Goal: Information Seeking & Learning: Learn about a topic

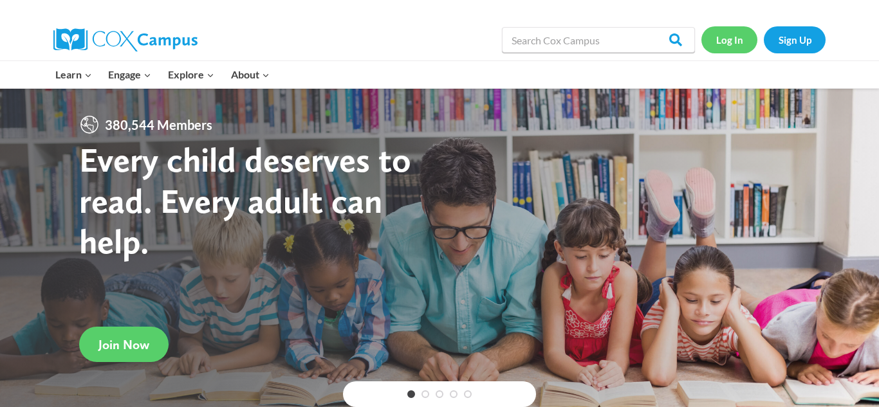
click at [742, 42] on link "Log In" at bounding box center [730, 39] width 56 height 26
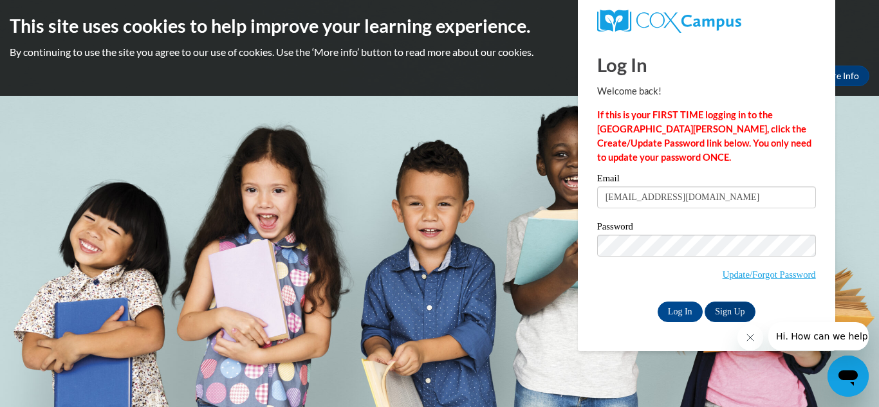
type input "[EMAIL_ADDRESS][DOMAIN_NAME]"
click at [733, 275] on link "Update/Forgot Password" at bounding box center [769, 275] width 93 height 10
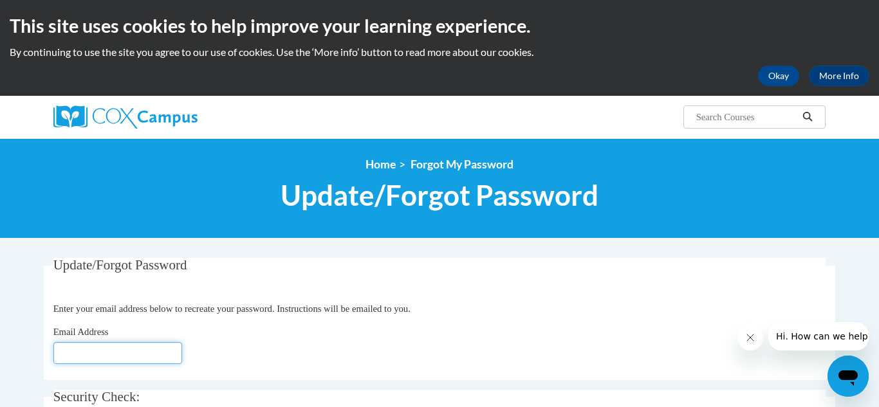
click at [175, 347] on input "Email Address" at bounding box center [117, 353] width 129 height 22
type input "armandahill@yahoo.com"
click button "Refresh captcha" at bounding box center [0, 0] width 0 height 0
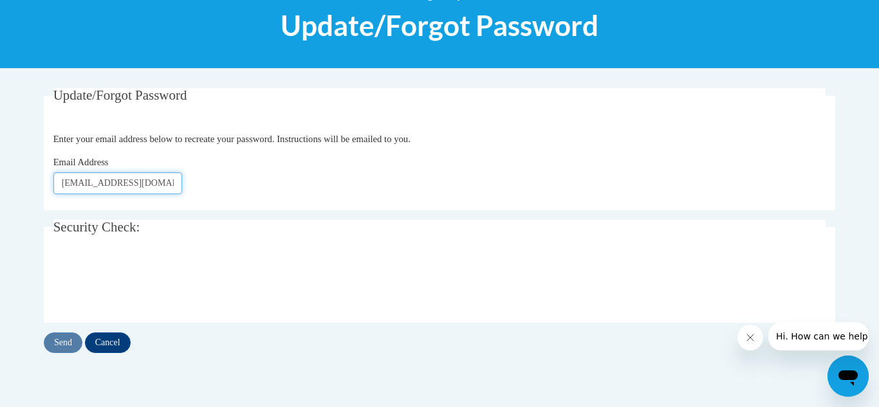
scroll to position [171, 0]
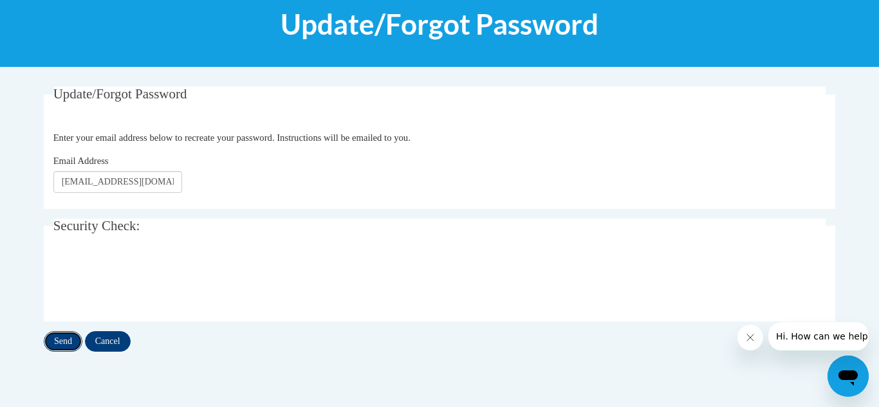
click at [50, 338] on input "Send" at bounding box center [63, 341] width 39 height 21
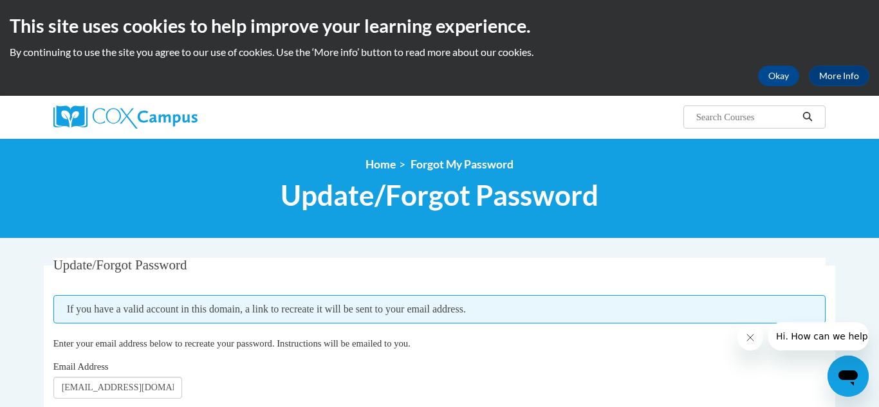
click at [774, 87] on div "This site uses cookies to help improve your learning experience. By continuing …" at bounding box center [439, 48] width 879 height 96
click at [774, 79] on button "Okay" at bounding box center [778, 76] width 41 height 21
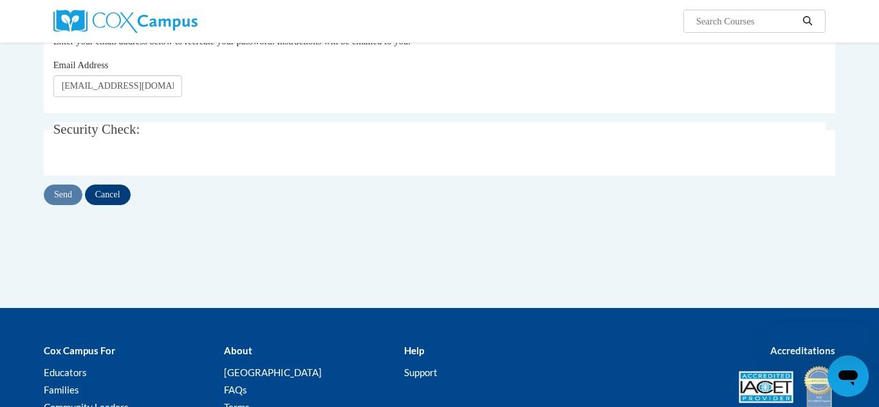
scroll to position [171, 0]
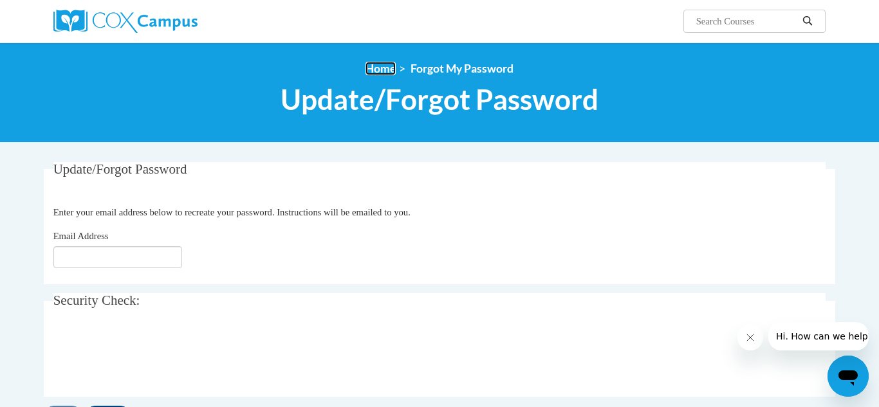
click at [371, 65] on link "Home" at bounding box center [381, 69] width 30 height 14
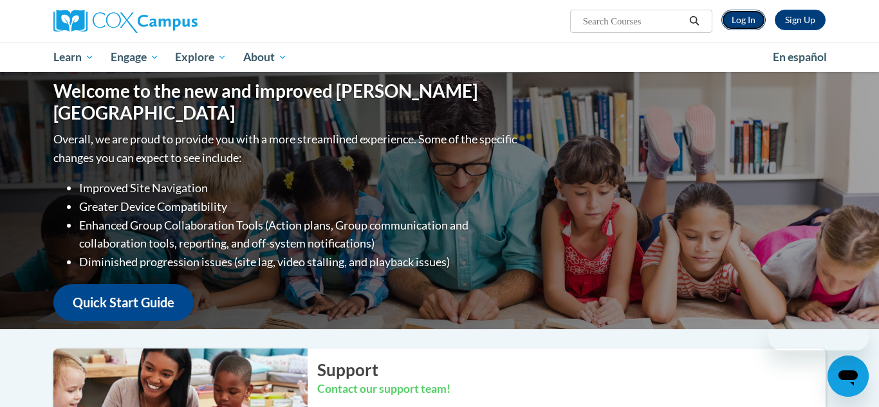
click at [746, 25] on link "Log In" at bounding box center [743, 20] width 44 height 21
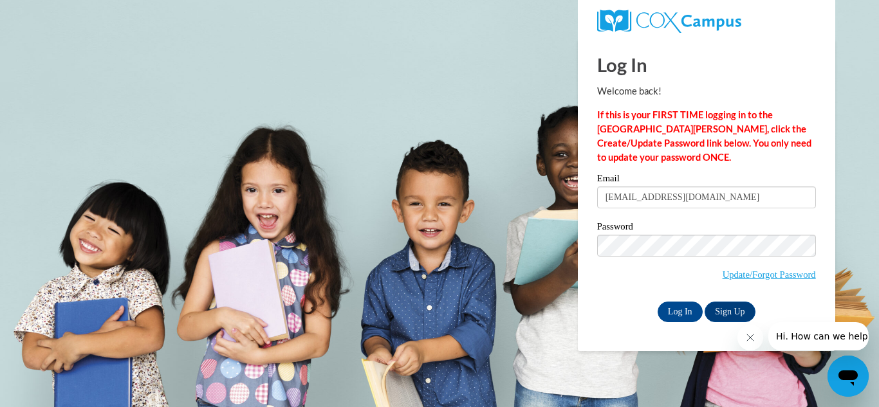
type input "armandahill@yahoo.com"
click at [660, 309] on input "Log In" at bounding box center [680, 312] width 45 height 21
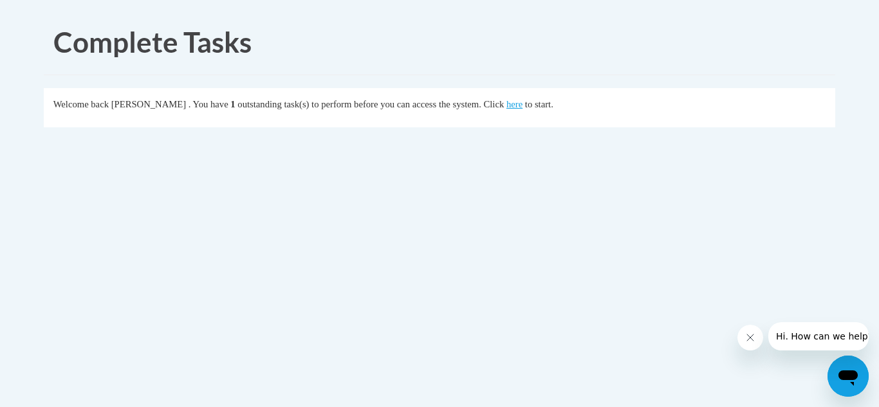
click at [537, 111] on div "Welcome back [PERSON_NAME] . You have 1 outstanding task(s) to perform before y…" at bounding box center [439, 104] width 773 height 14
click at [523, 108] on link "here" at bounding box center [515, 104] width 16 height 10
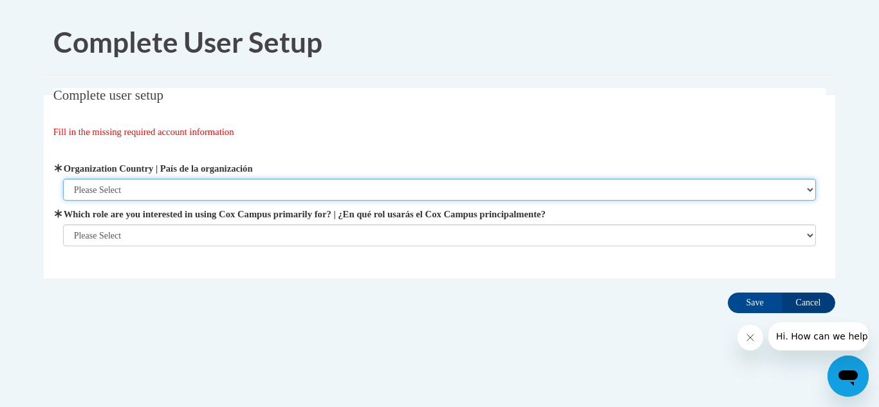
click at [810, 191] on select "Please Select United States | Estados Unidos Outside of the United States | Fue…" at bounding box center [440, 190] width 754 height 22
select select "ad49bcad-a171-4b2e-b99c-48b446064914"
click at [63, 179] on select "Please Select United States | Estados Unidos Outside of the United States | Fue…" at bounding box center [440, 190] width 754 height 22
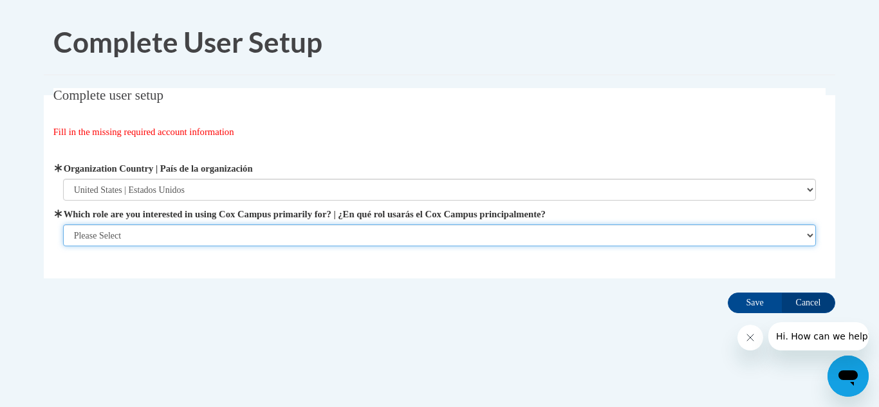
click at [813, 237] on select "Please Select College/University | Colegio/Universidad Community/Nonprofit Part…" at bounding box center [440, 236] width 754 height 22
select select "fbf2d438-af2f-41f8-98f1-81c410e29de3"
click at [63, 225] on select "Please Select College/University | Colegio/Universidad Community/Nonprofit Part…" at bounding box center [440, 236] width 754 height 22
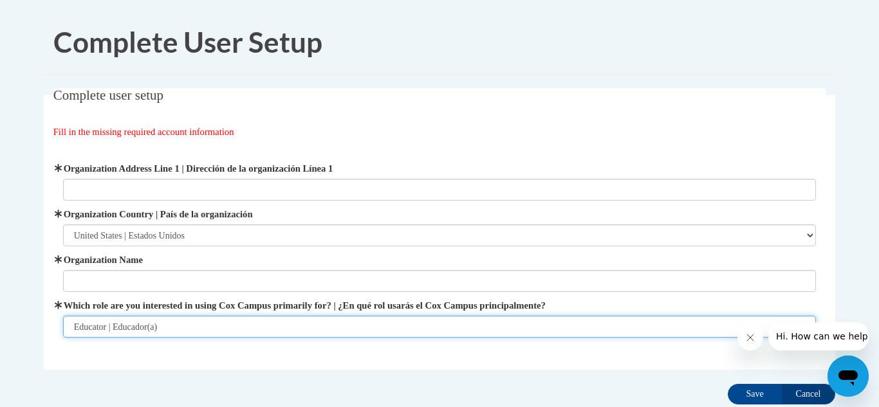
click at [270, 326] on select "Please Select College/University | Colegio/Universidad Community/Nonprofit Part…" at bounding box center [440, 327] width 754 height 22
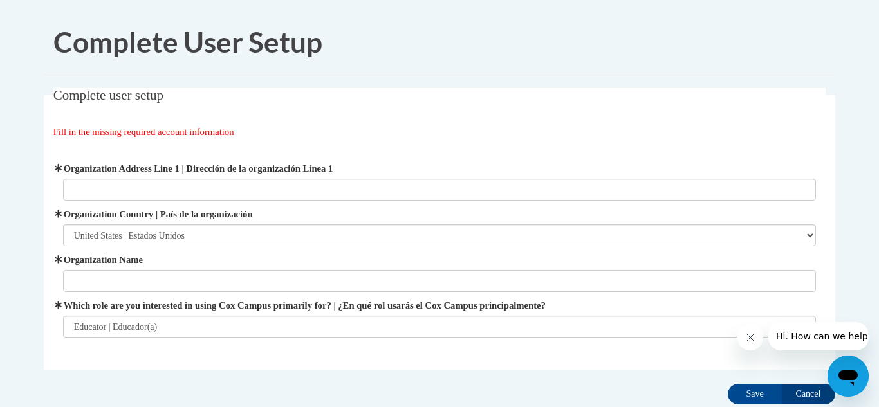
click at [439, 104] on fieldset "Complete user setup Fill in the missing required account information User Profi…" at bounding box center [440, 229] width 792 height 282
click at [591, 43] on h1 "Complete User Setup" at bounding box center [439, 43] width 772 height 40
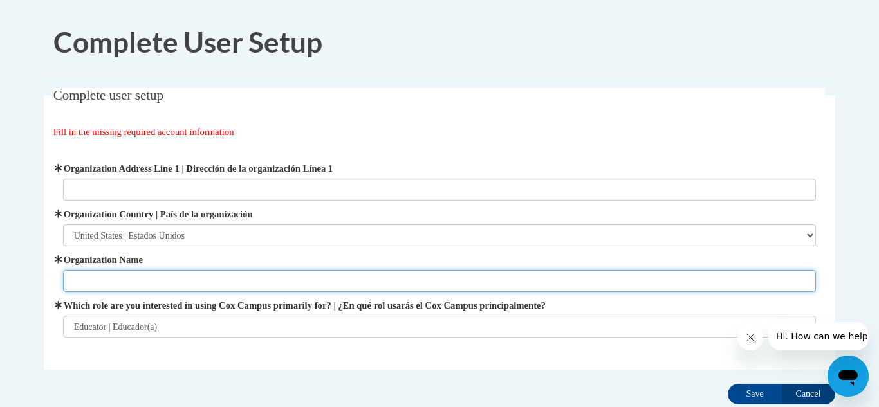
click at [286, 280] on input "Organization Name" at bounding box center [440, 281] width 754 height 22
type input "o"
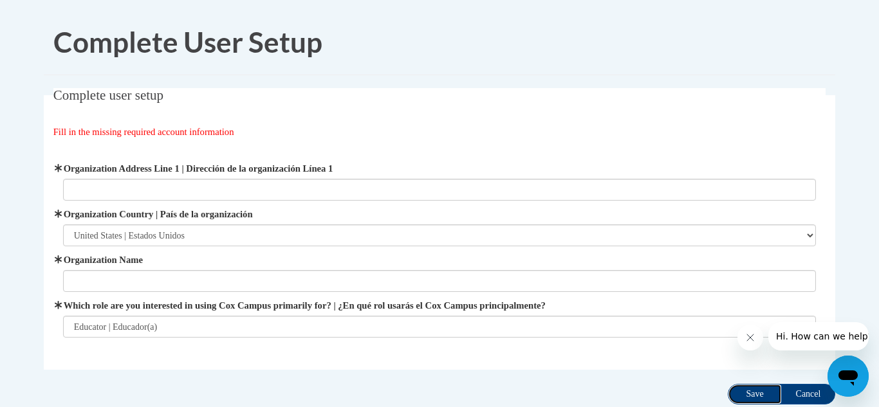
click at [755, 401] on input "Save" at bounding box center [755, 394] width 54 height 21
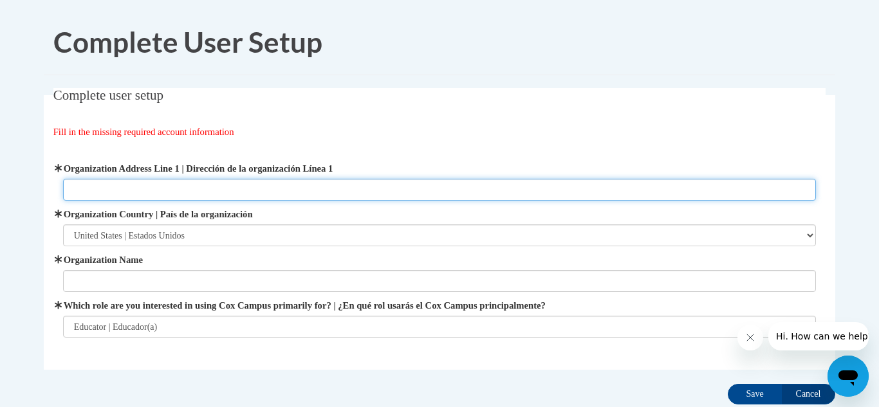
click at [626, 182] on input "Organization Address Line 1 | Dirección de la organización Línea 1" at bounding box center [440, 190] width 754 height 22
type input "7240 longwood ct"
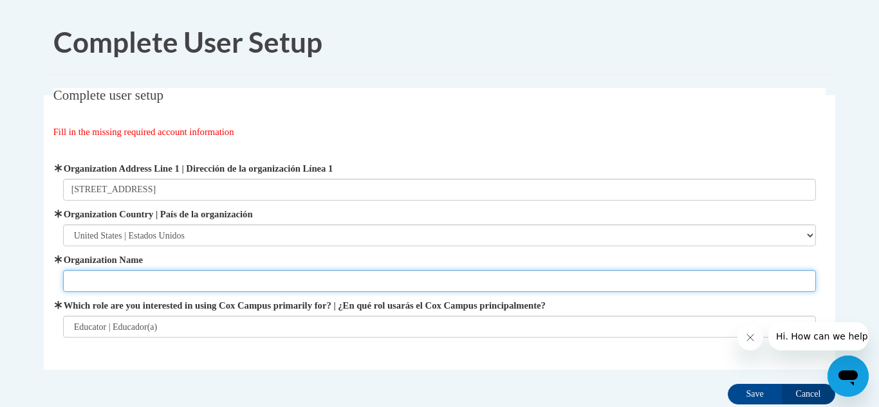
click at [326, 275] on input "Organization Name" at bounding box center [440, 281] width 754 height 22
type input "child care"
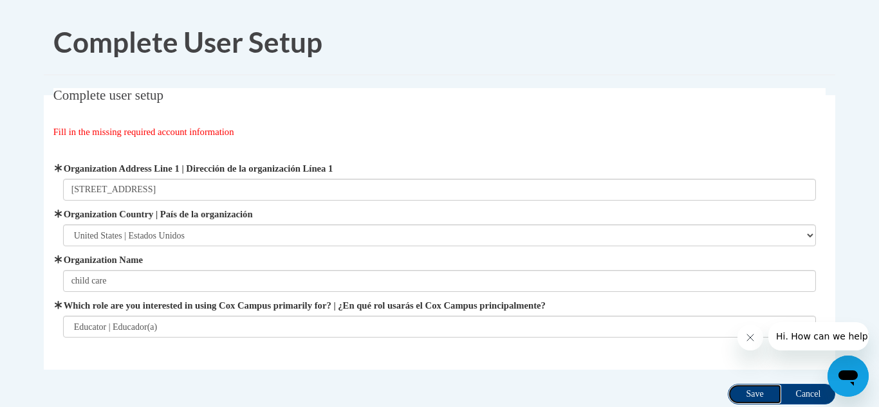
click at [761, 390] on input "Save" at bounding box center [755, 394] width 54 height 21
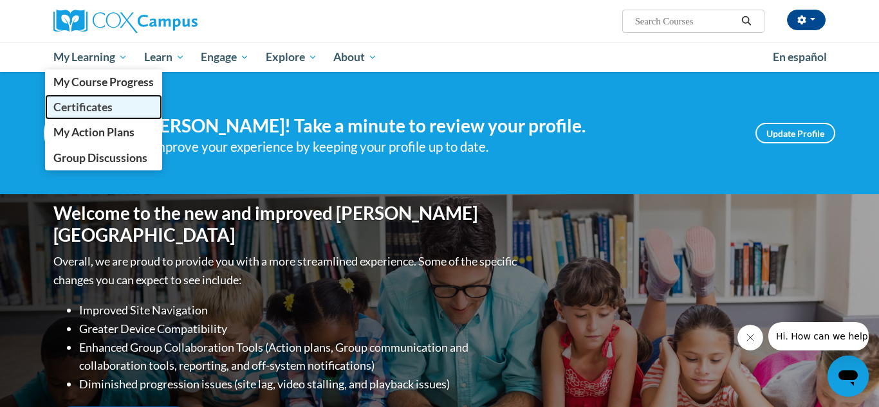
click at [69, 110] on span "Certificates" at bounding box center [82, 107] width 59 height 14
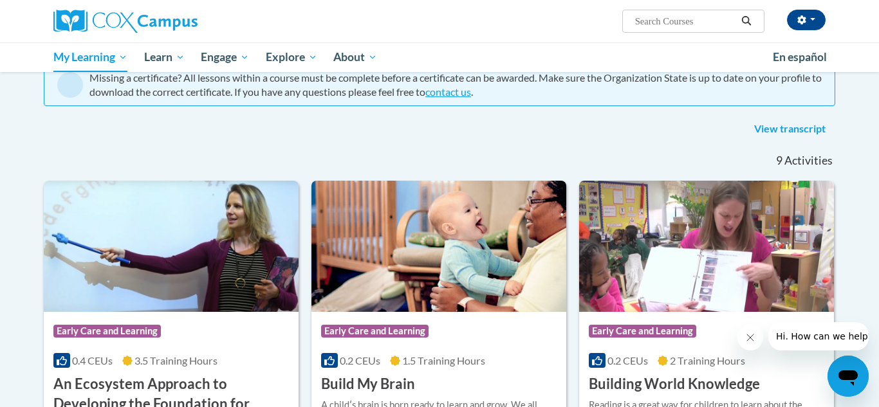
scroll to position [103, 0]
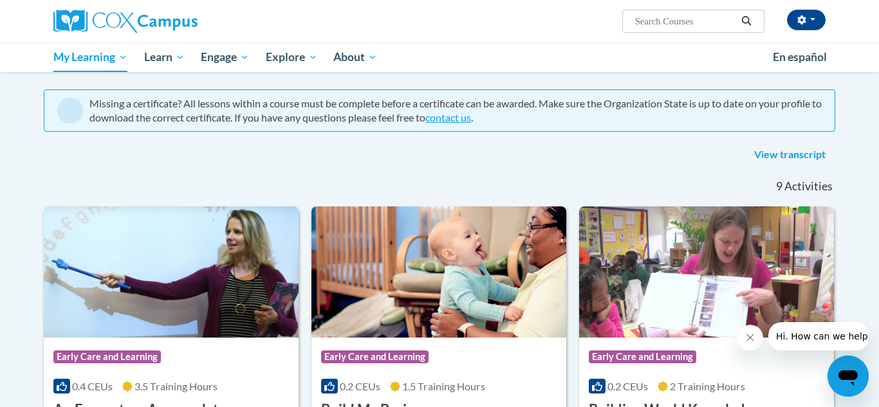
click at [750, 24] on icon "Search" at bounding box center [747, 21] width 10 height 10
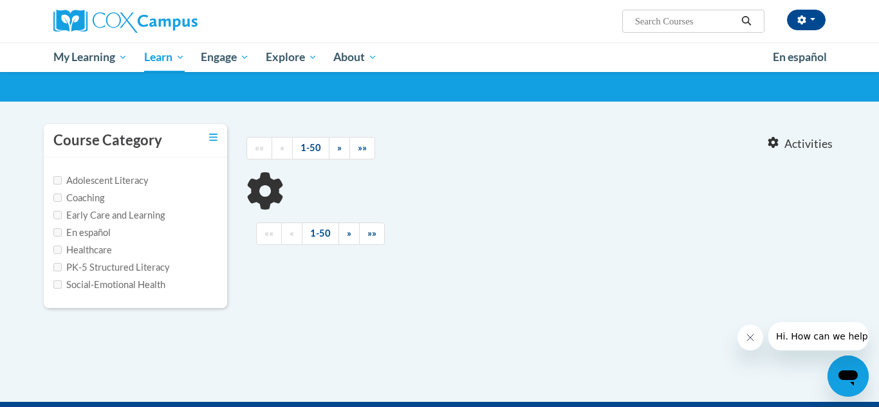
scroll to position [103, 0]
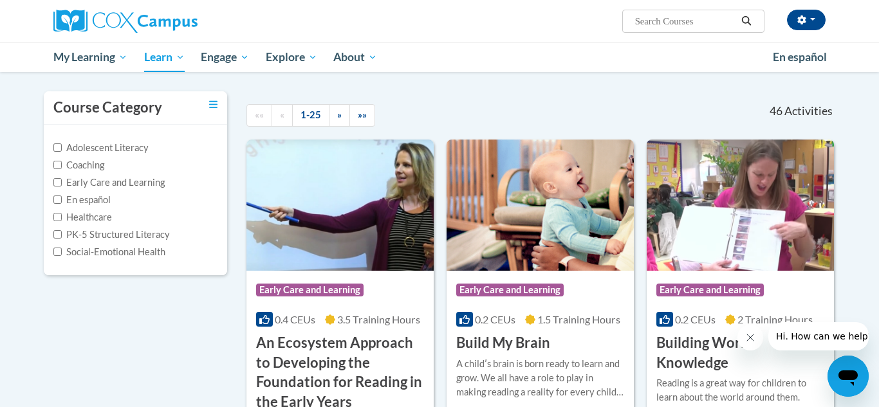
click at [64, 187] on label "Early Care and Learning" at bounding box center [108, 183] width 111 height 14
click at [62, 187] on input "Early Care and Learning" at bounding box center [57, 182] width 8 height 8
checkbox input "true"
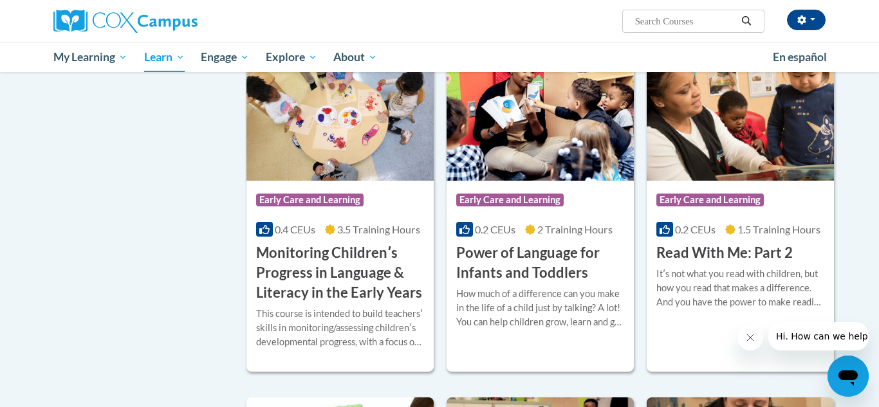
scroll to position [875, 0]
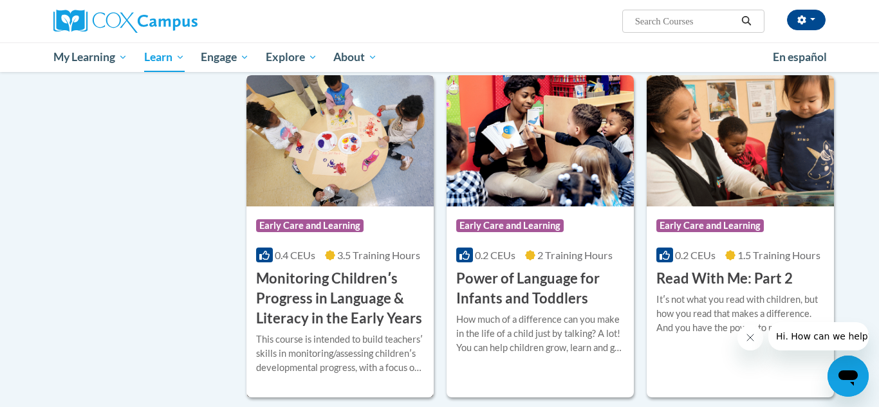
click at [333, 326] on h3 "Monitoring Childrenʹs Progress in Language & Literacy in the Early Years" at bounding box center [340, 298] width 168 height 59
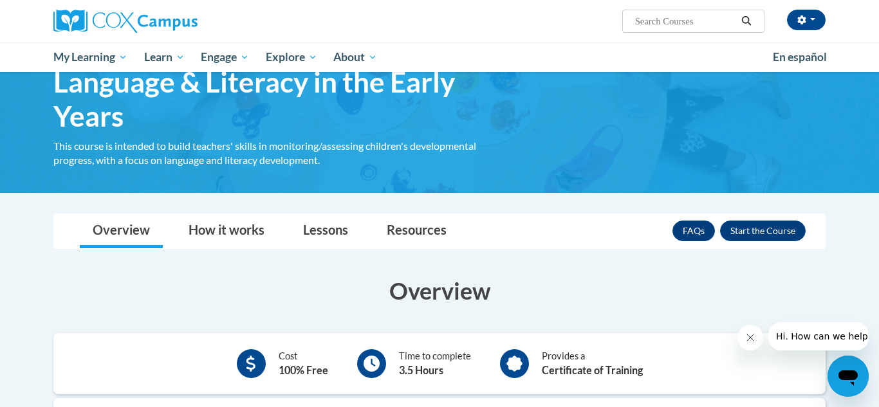
scroll to position [103, 0]
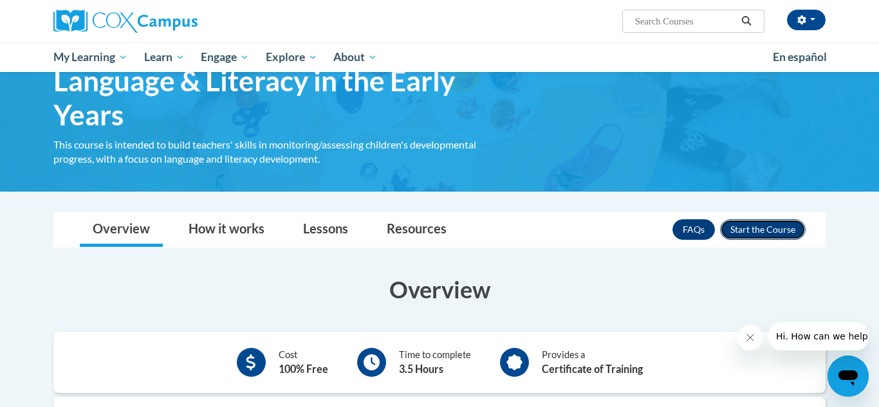
click at [779, 231] on button "Enroll" at bounding box center [763, 229] width 86 height 21
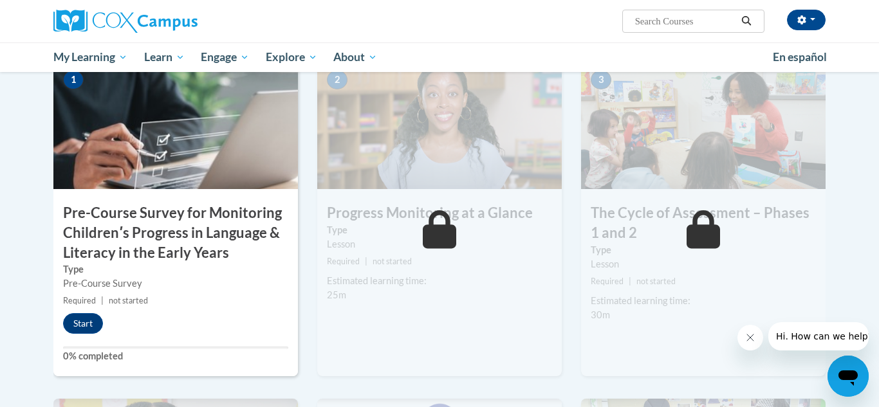
scroll to position [309, 0]
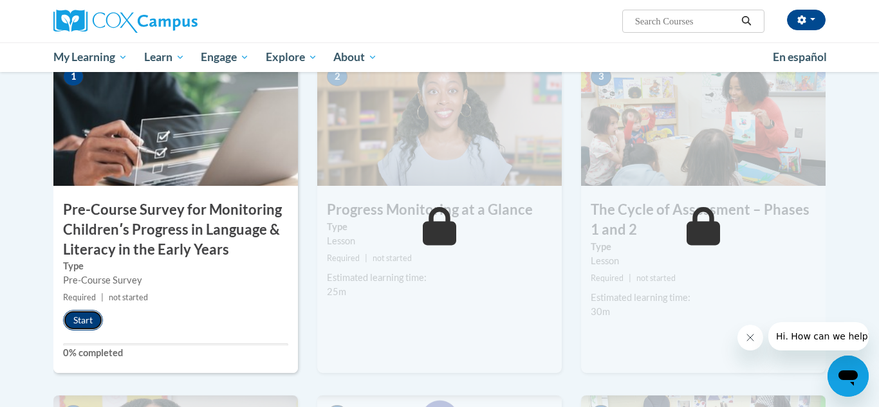
click at [88, 315] on button "Start" at bounding box center [83, 320] width 40 height 21
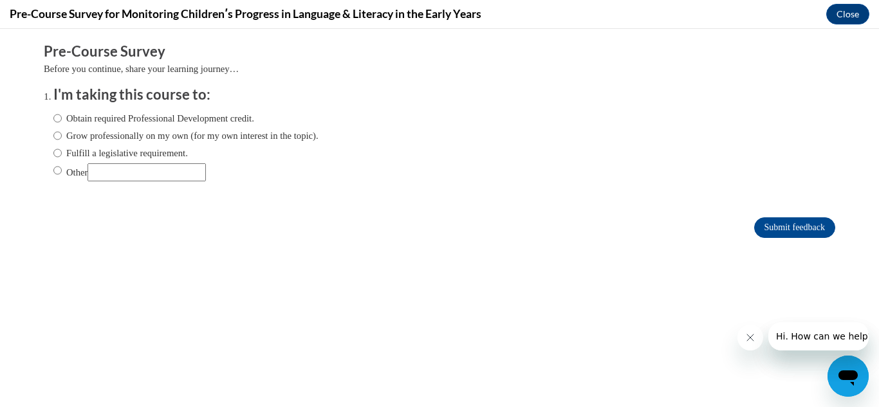
scroll to position [0, 0]
click at [60, 114] on input "Obtain required Professional Development credit." at bounding box center [57, 118] width 8 height 14
radio input "true"
click at [783, 236] on input "Submit feedback" at bounding box center [794, 228] width 81 height 21
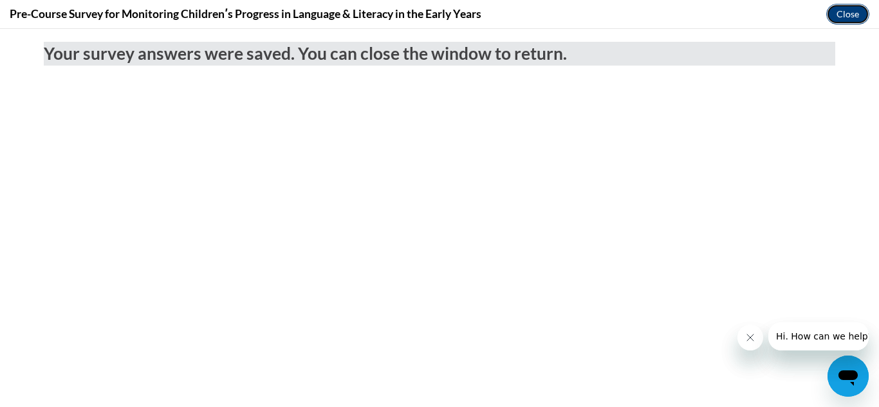
click at [852, 12] on button "Close" at bounding box center [847, 14] width 43 height 21
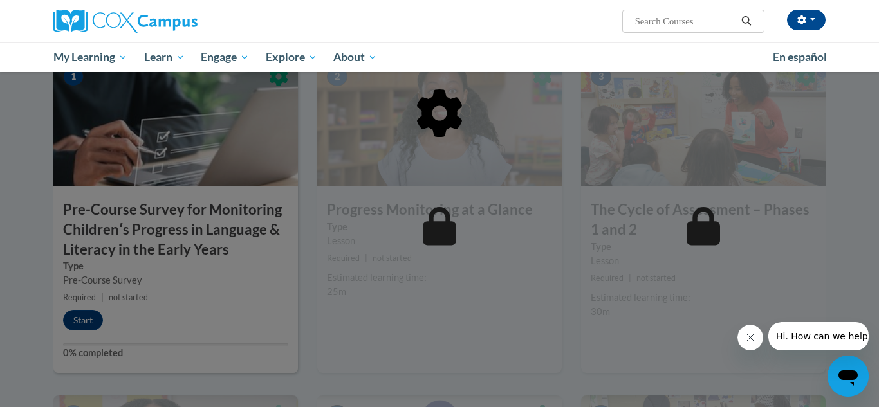
click at [204, 145] on div at bounding box center [439, 179] width 772 height 245
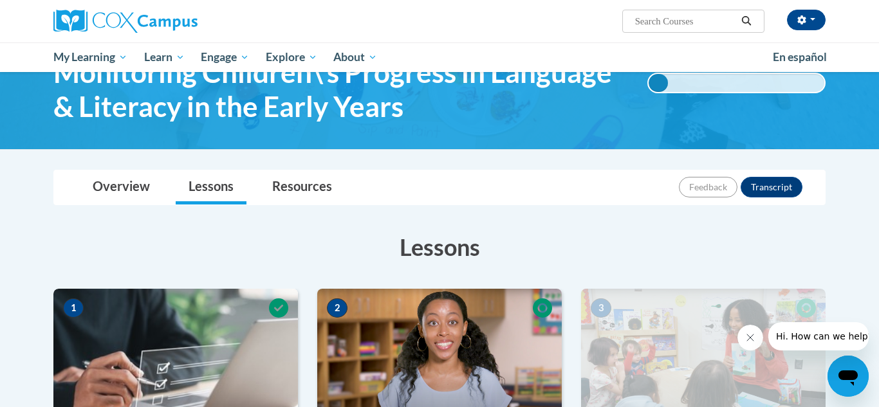
scroll to position [51, 0]
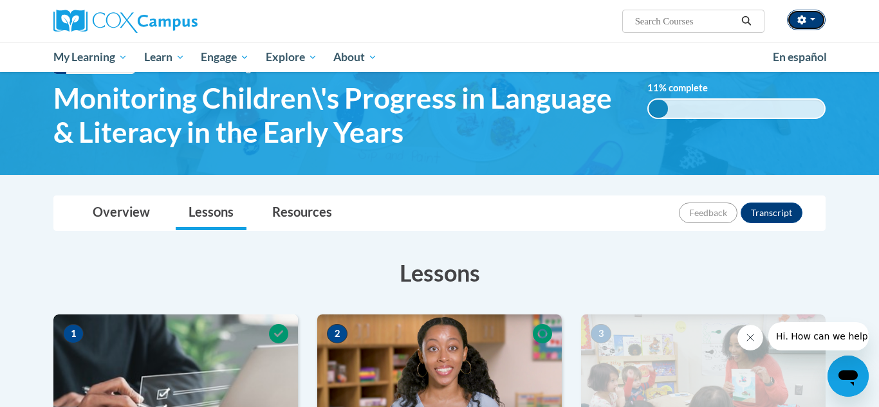
click at [799, 19] on icon "button" at bounding box center [801, 19] width 8 height 9
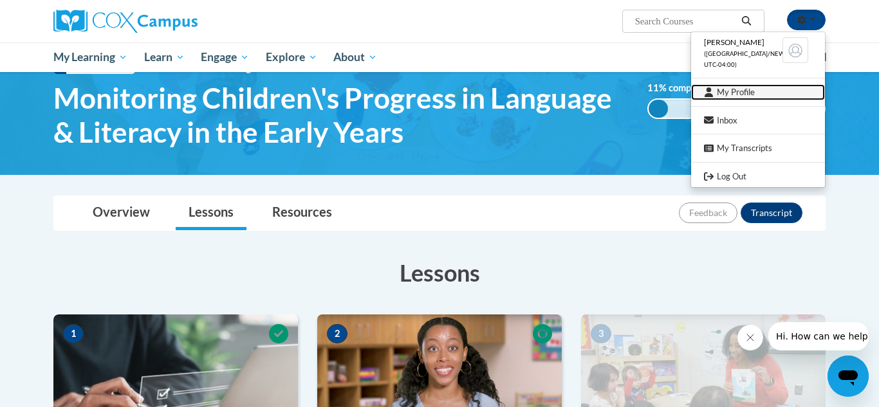
click at [739, 95] on link "My Profile" at bounding box center [758, 92] width 134 height 16
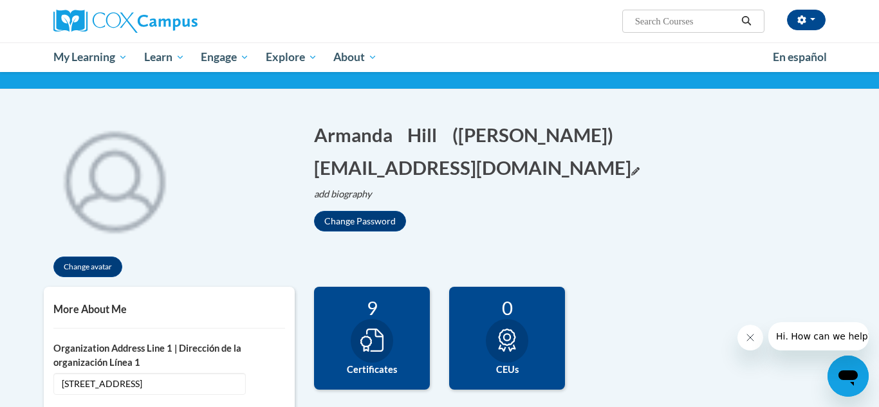
scroll to position [77, 0]
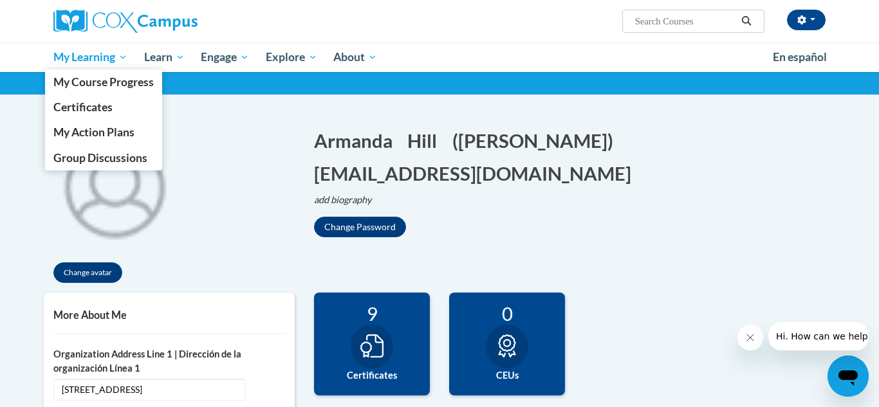
click at [89, 58] on span "My Learning" at bounding box center [90, 57] width 74 height 15
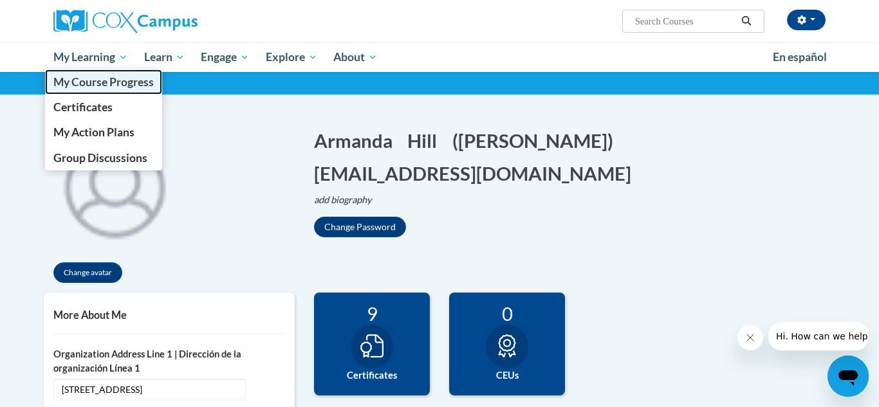
click at [89, 84] on span "My Course Progress" at bounding box center [103, 82] width 100 height 14
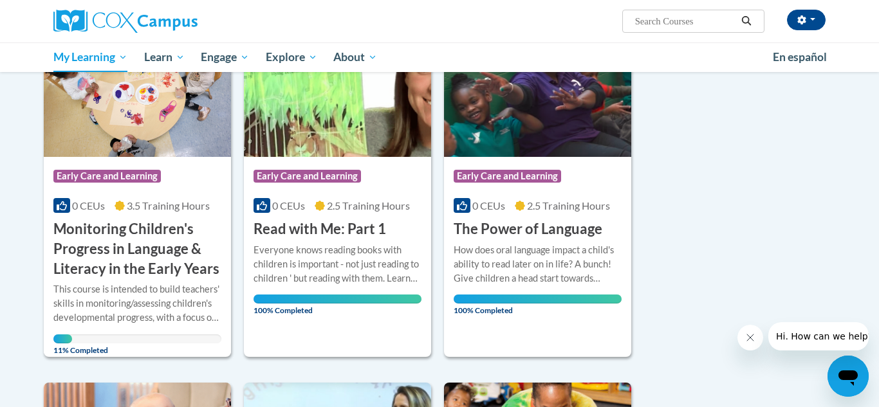
scroll to position [232, 0]
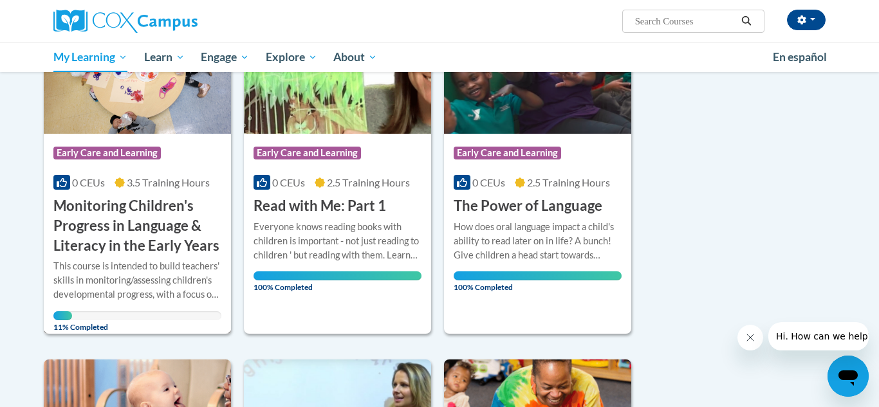
click at [130, 113] on img at bounding box center [137, 68] width 187 height 131
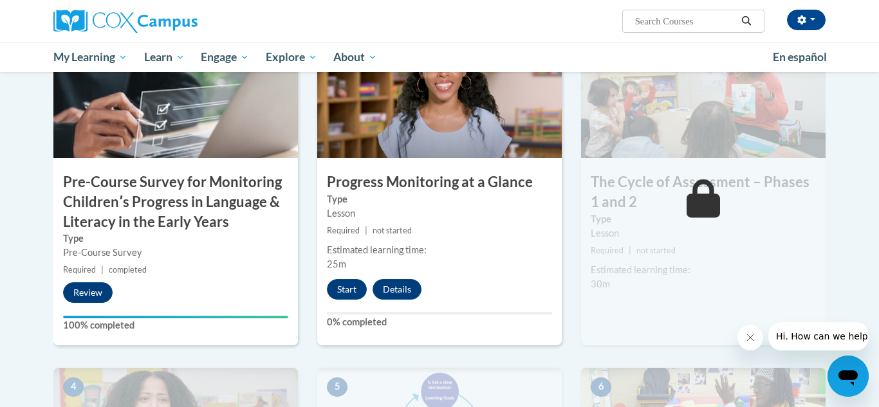
scroll to position [342, 0]
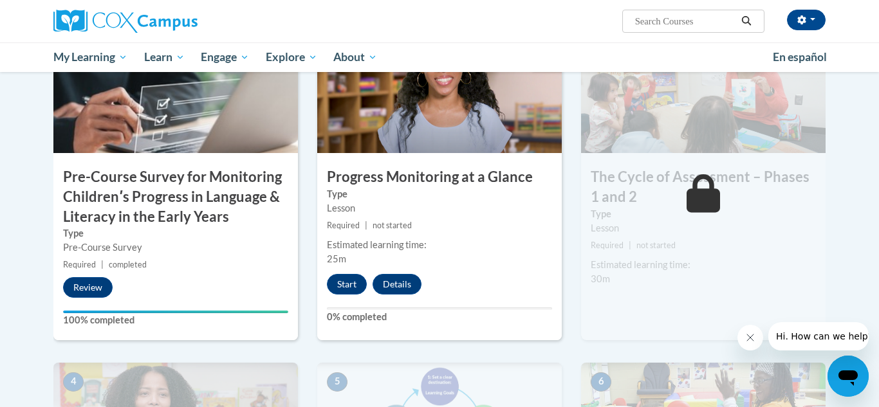
click at [339, 297] on div "2 Progress Monitoring at a Glance Type Lesson Required | not started Estimated …" at bounding box center [439, 182] width 245 height 316
click at [344, 285] on button "Start" at bounding box center [347, 284] width 40 height 21
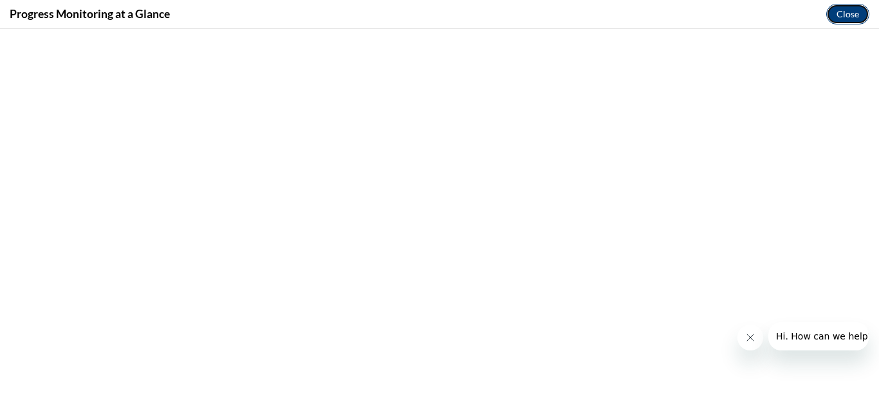
click at [848, 17] on button "Close" at bounding box center [847, 14] width 43 height 21
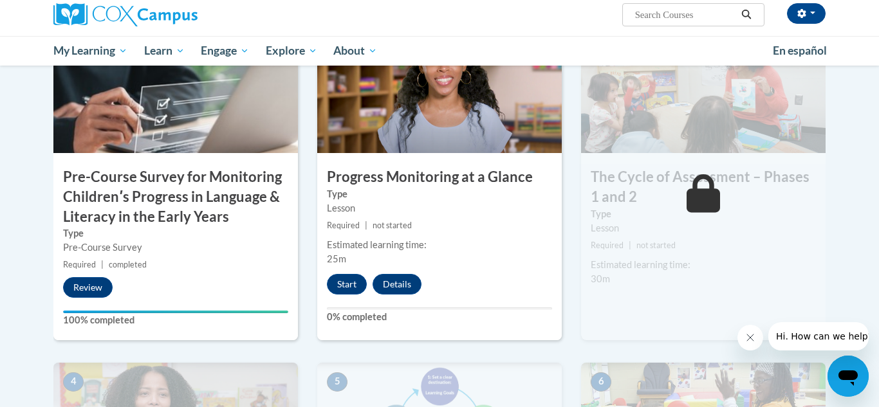
scroll to position [0, 0]
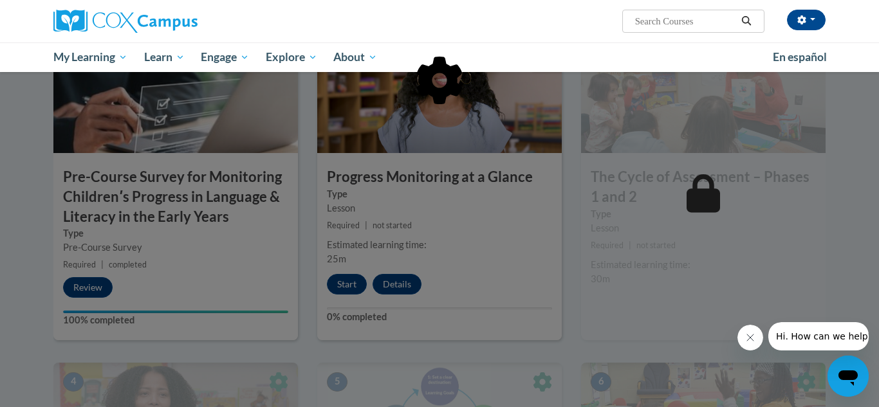
click at [344, 290] on div at bounding box center [439, 203] width 879 height 407
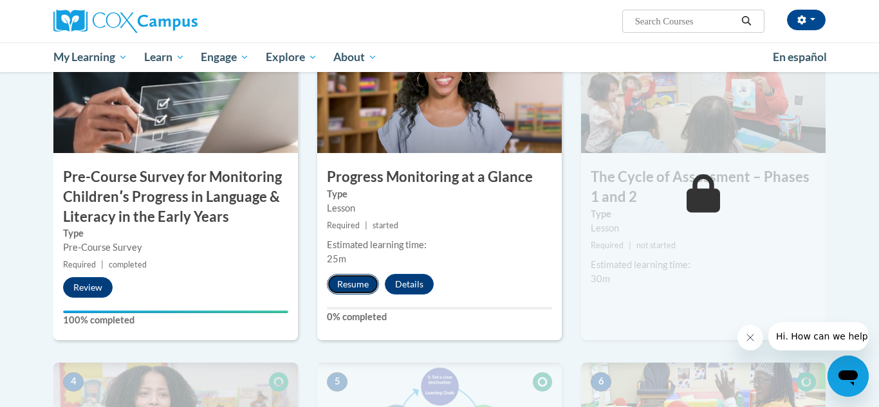
click at [350, 289] on button "Resume" at bounding box center [353, 284] width 52 height 21
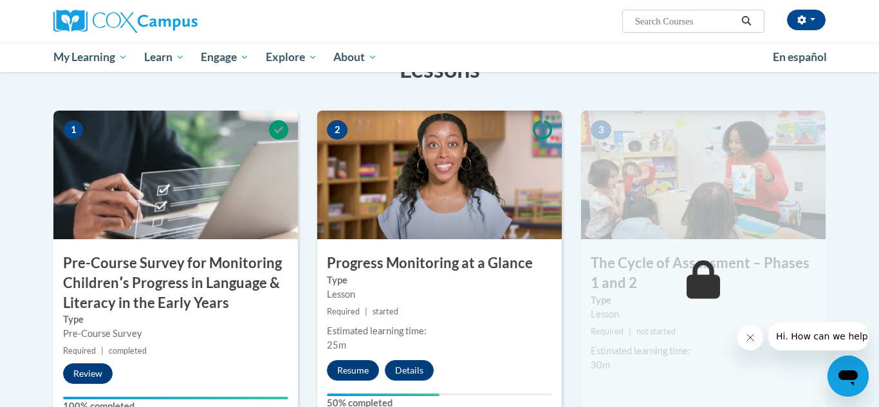
scroll to position [257, 0]
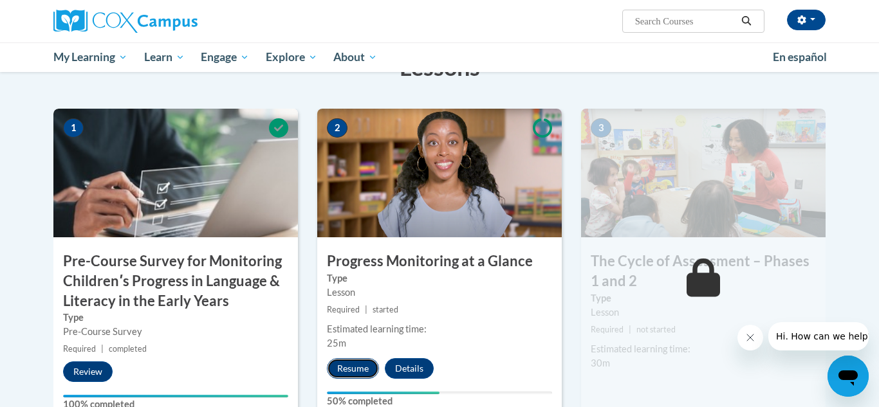
click at [347, 364] on button "Resume" at bounding box center [353, 368] width 52 height 21
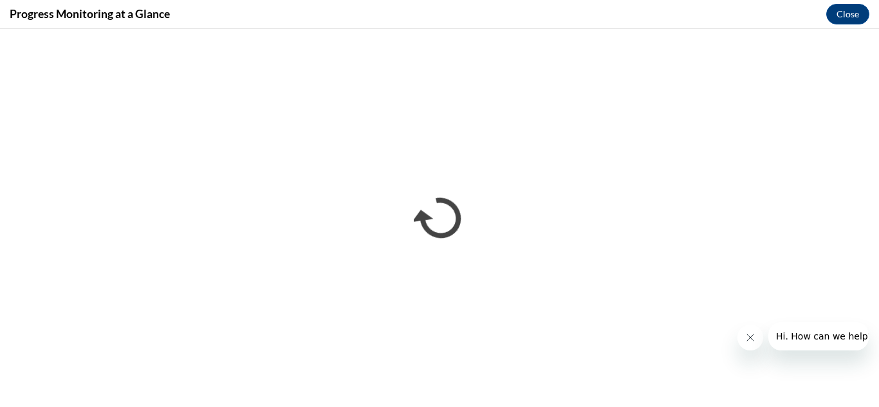
scroll to position [0, 0]
click at [744, 344] on button "Close message from company" at bounding box center [751, 338] width 26 height 26
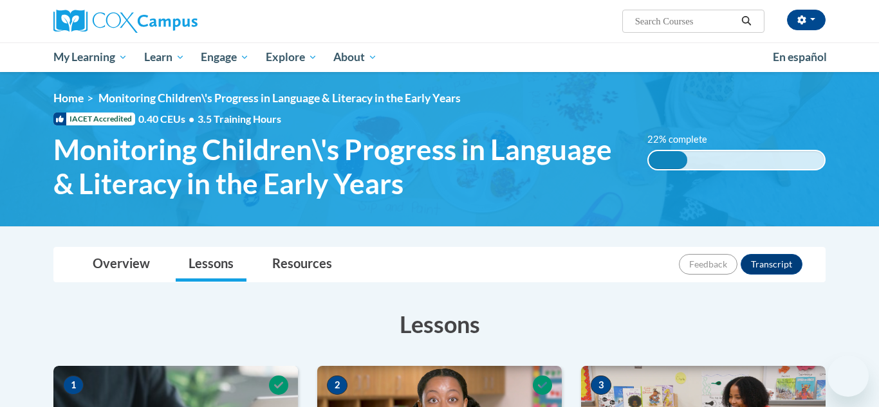
click at [709, 153] on div "22% complete 0.001%" at bounding box center [736, 160] width 179 height 21
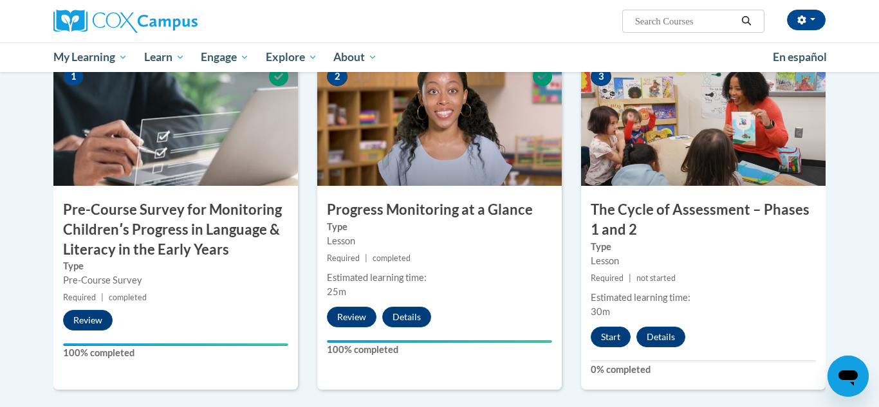
scroll to position [312, 0]
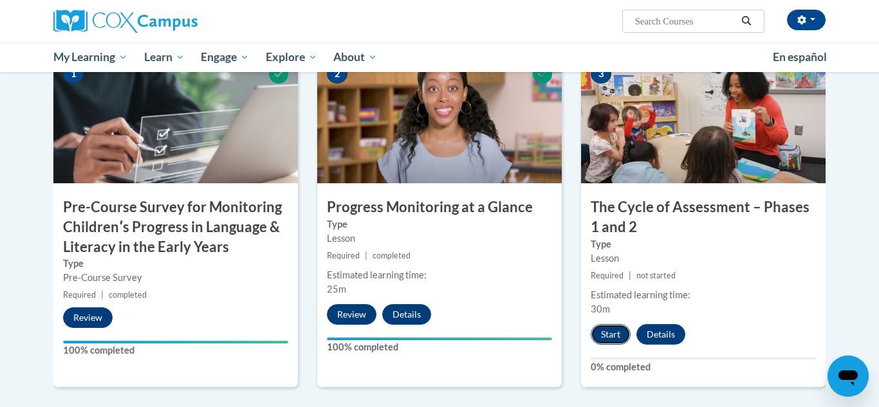
click at [609, 326] on button "Start" at bounding box center [611, 334] width 40 height 21
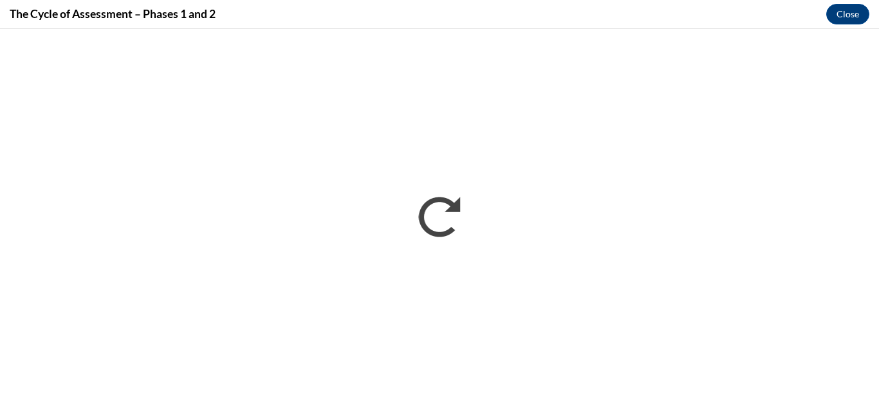
scroll to position [0, 0]
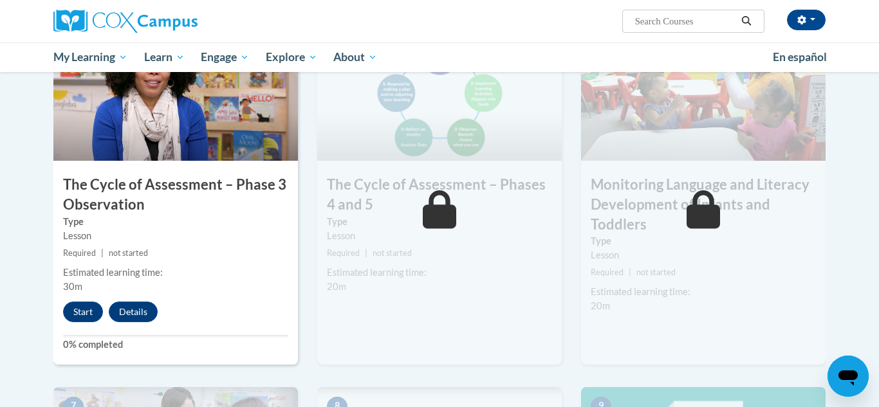
scroll to position [695, 0]
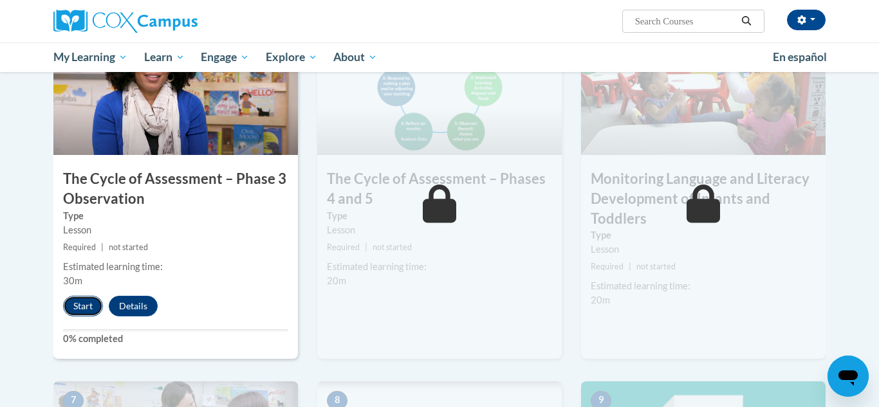
click at [86, 309] on button "Start" at bounding box center [83, 306] width 40 height 21
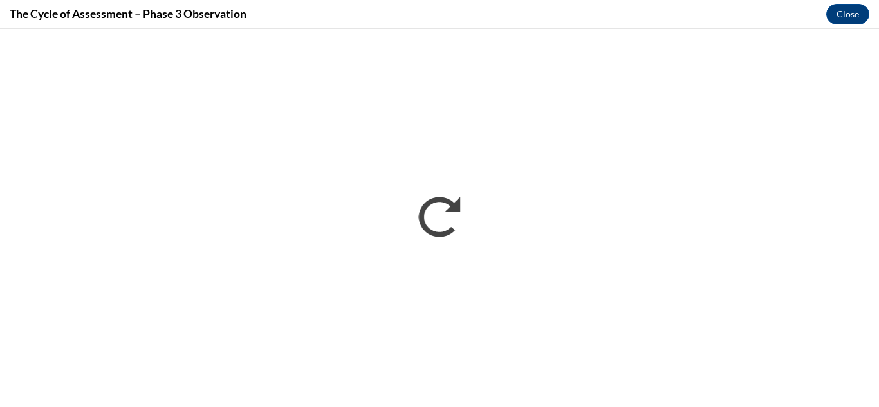
scroll to position [0, 0]
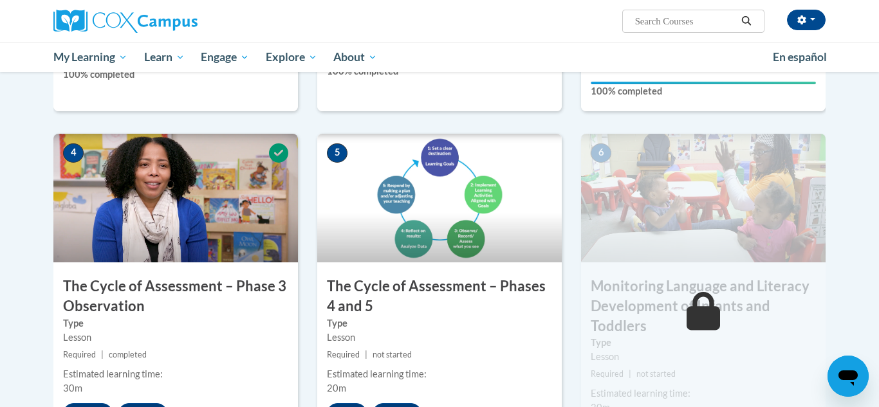
scroll to position [714, 0]
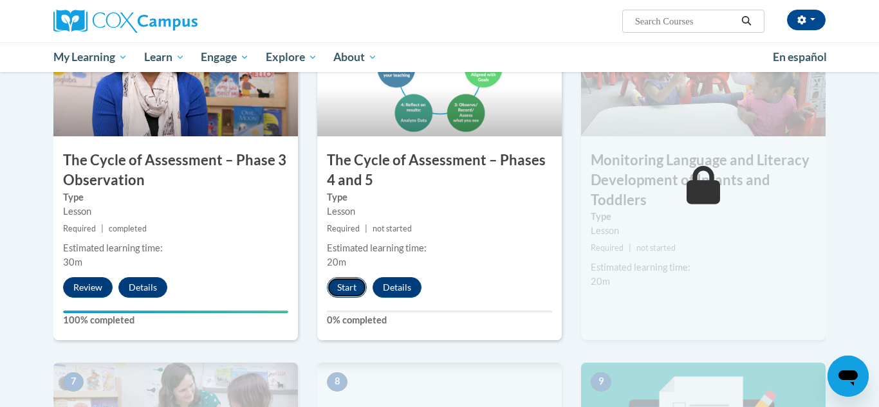
click at [355, 287] on button "Start" at bounding box center [347, 287] width 40 height 21
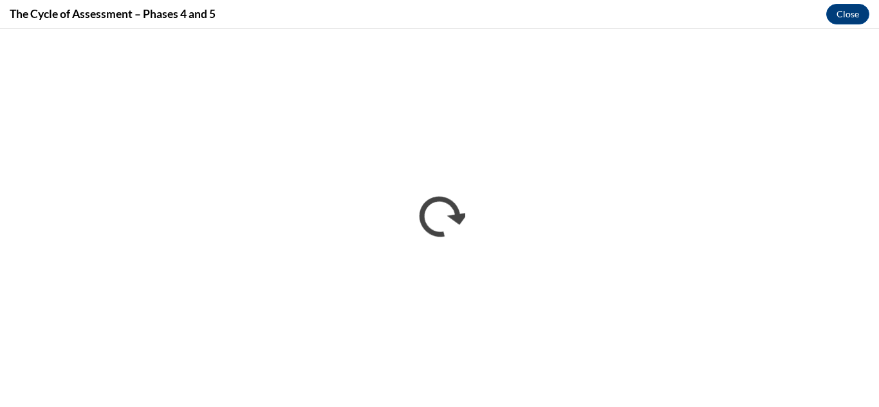
scroll to position [0, 0]
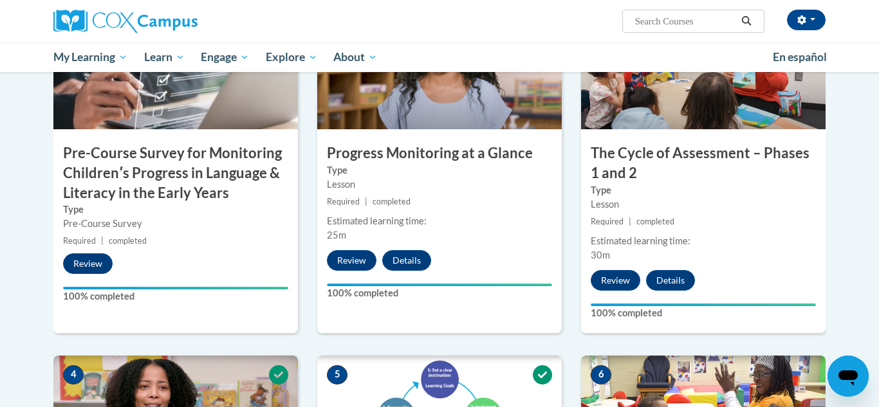
scroll to position [884, 0]
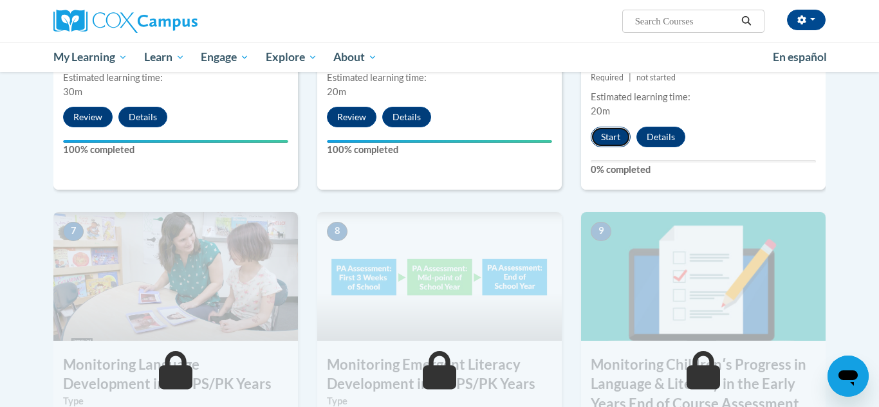
click at [610, 141] on button "Start" at bounding box center [611, 137] width 40 height 21
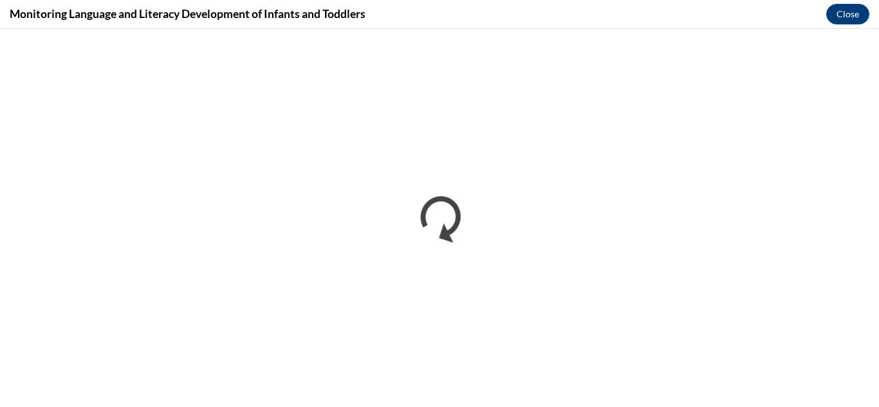
scroll to position [0, 0]
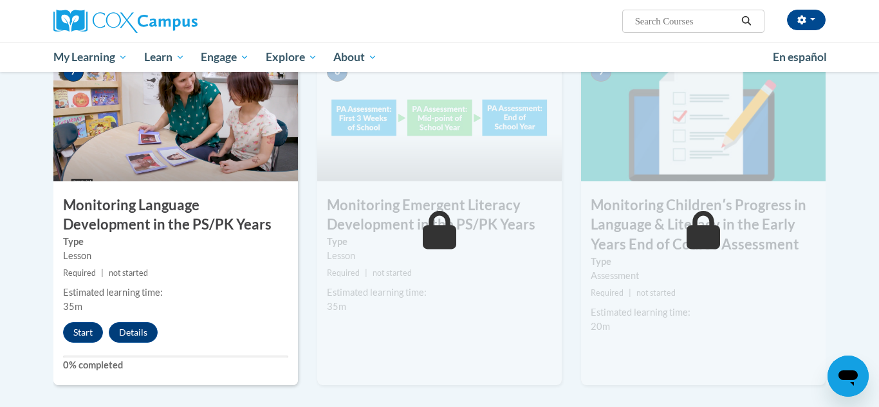
scroll to position [1047, 0]
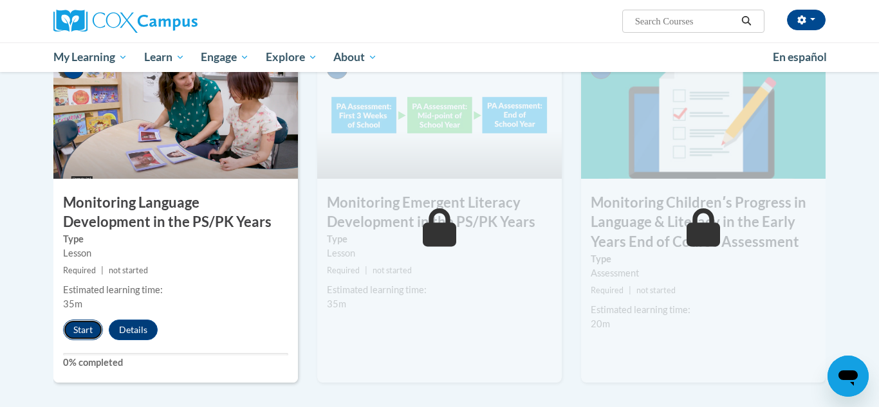
click at [84, 336] on button "Start" at bounding box center [83, 330] width 40 height 21
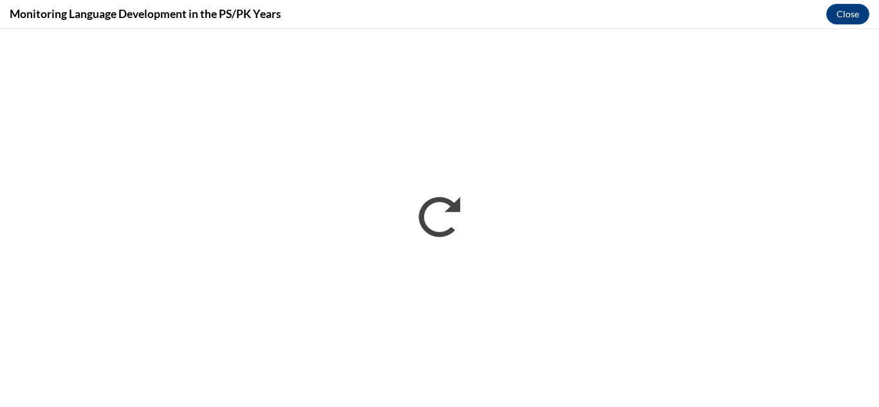
scroll to position [0, 0]
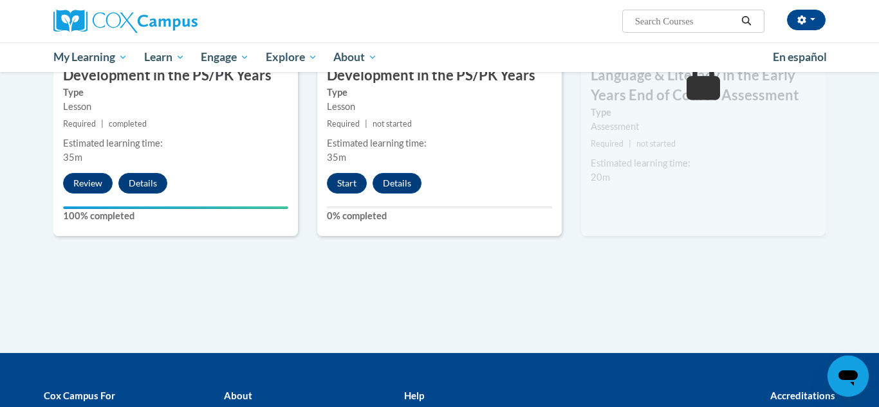
scroll to position [1196, 0]
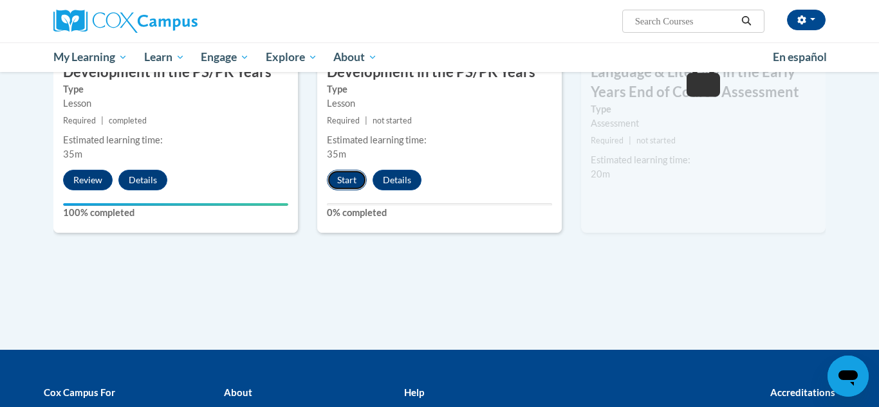
click at [338, 183] on button "Start" at bounding box center [347, 180] width 40 height 21
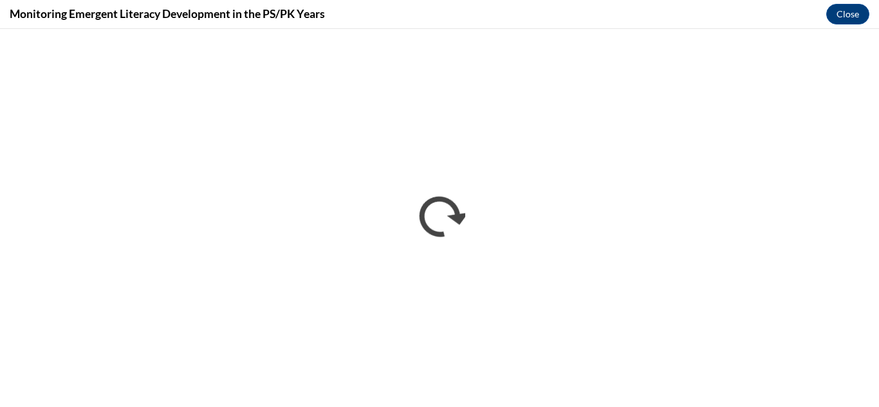
scroll to position [0, 0]
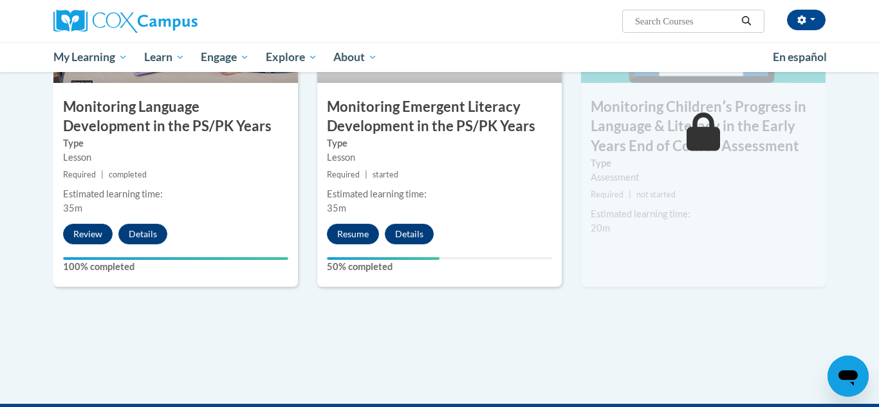
scroll to position [1146, 0]
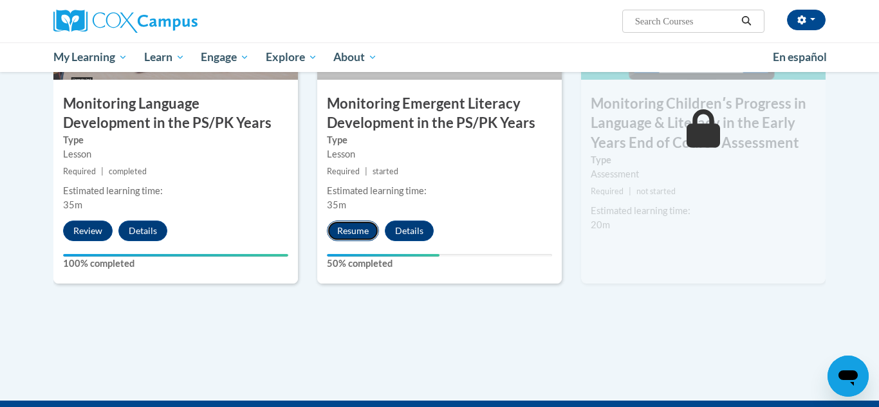
click at [360, 233] on button "Resume" at bounding box center [353, 231] width 52 height 21
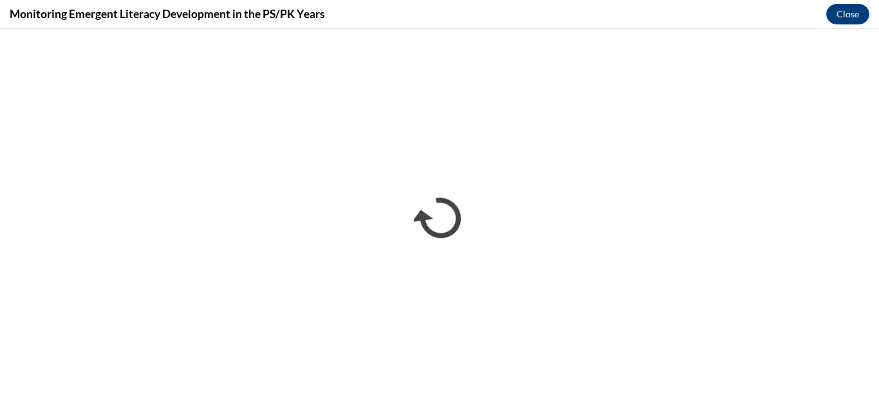
scroll to position [0, 0]
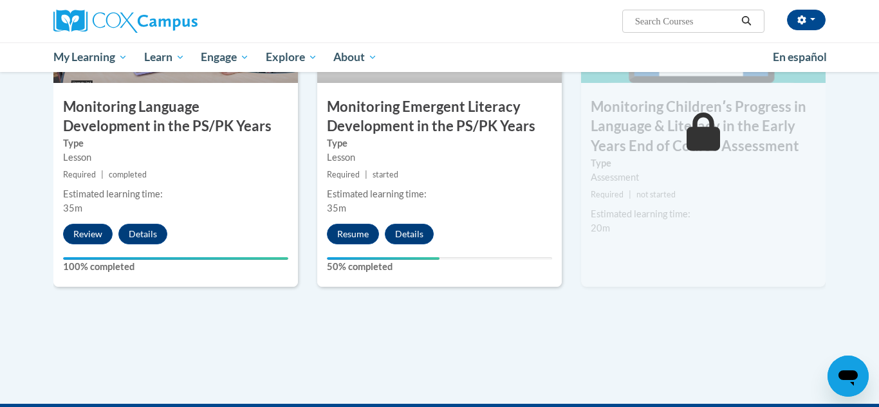
scroll to position [1184, 0]
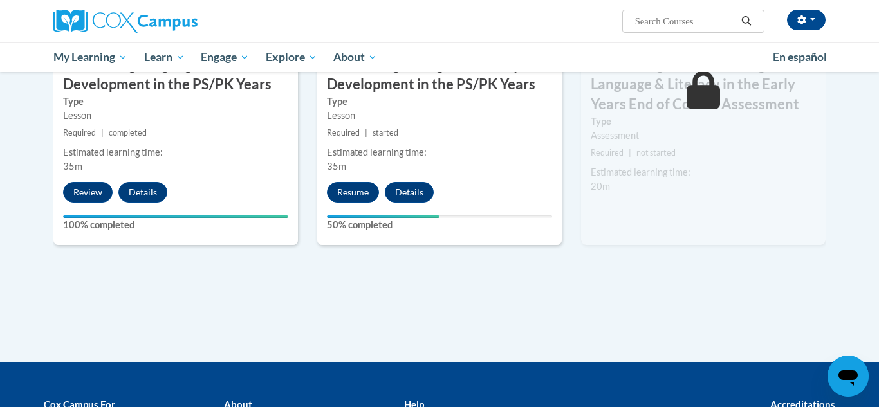
click at [379, 196] on div "Resume Details Feedback" at bounding box center [383, 192] width 133 height 21
click at [368, 194] on button "Resume" at bounding box center [353, 192] width 52 height 21
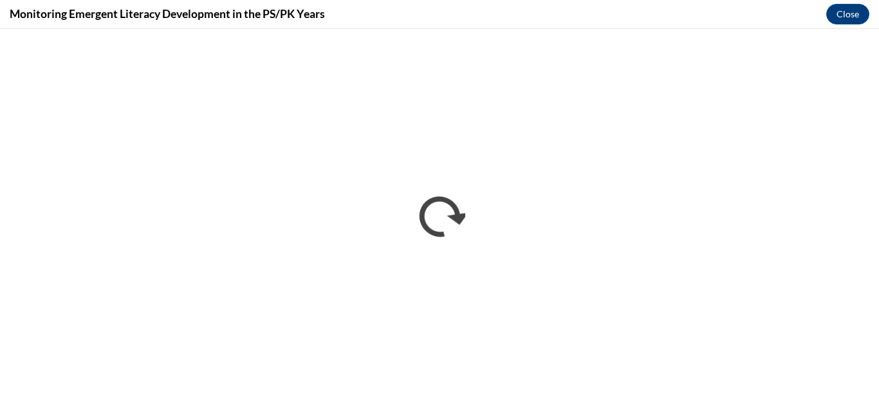
scroll to position [0, 0]
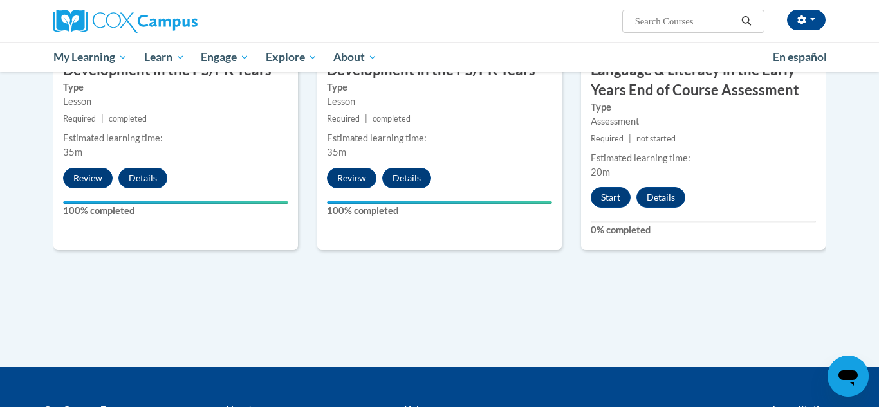
scroll to position [1202, 0]
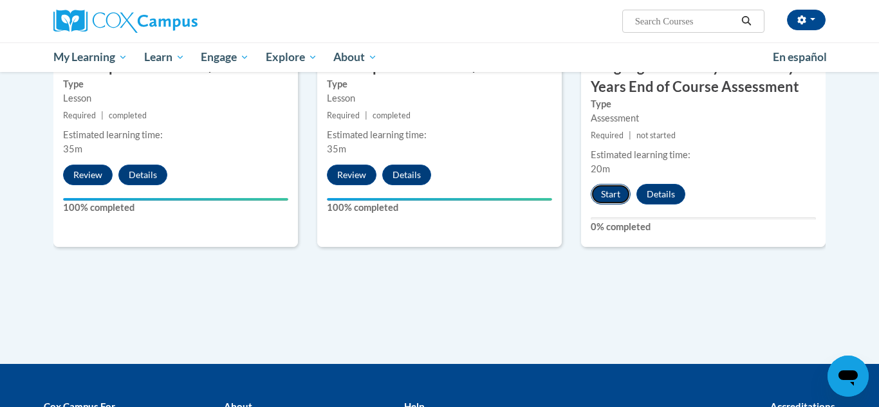
click at [621, 192] on button "Start" at bounding box center [611, 194] width 40 height 21
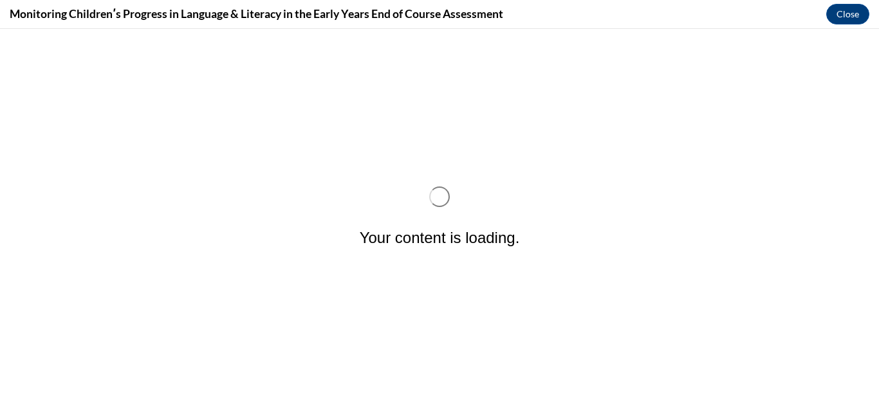
scroll to position [0, 0]
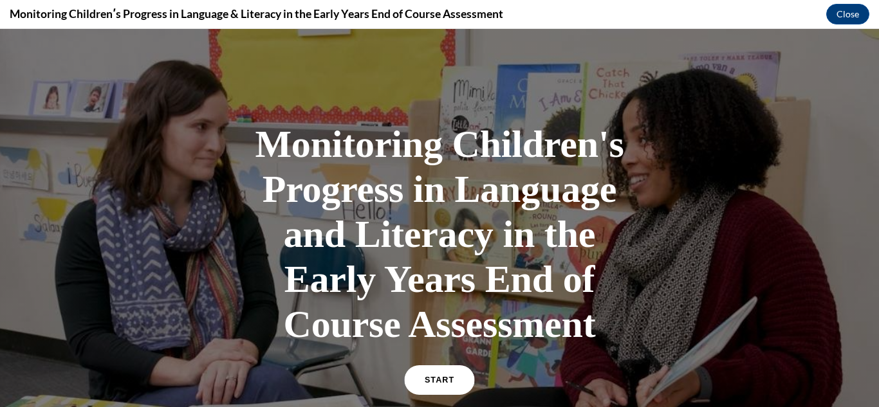
click at [447, 373] on link "START" at bounding box center [439, 381] width 70 height 30
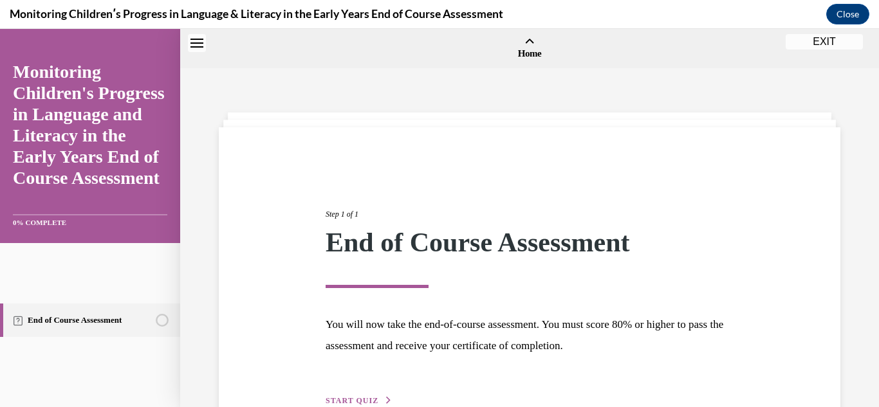
scroll to position [40, 0]
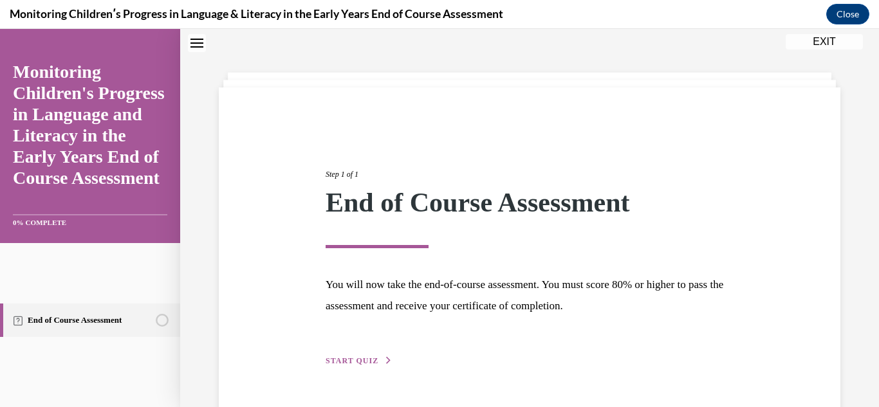
click at [367, 361] on span "START QUIZ" at bounding box center [352, 361] width 53 height 9
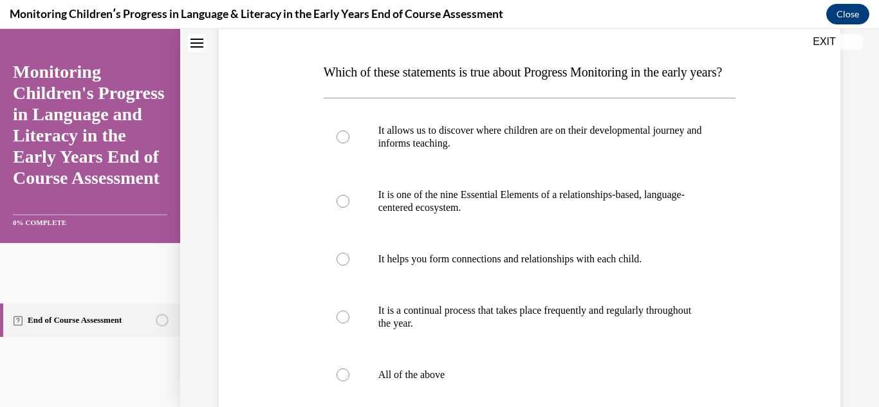
scroll to position [192, 0]
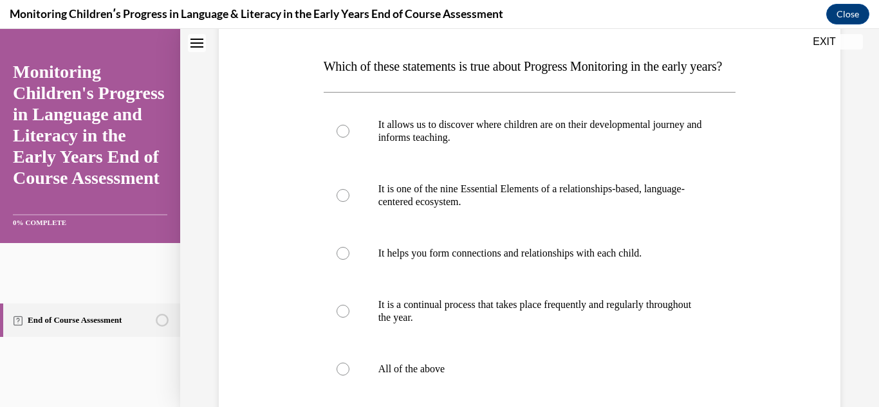
click at [864, 261] on div "Question 01/16 Which of these statements is true about Progress Monitoring in t…" at bounding box center [529, 229] width 699 height 703
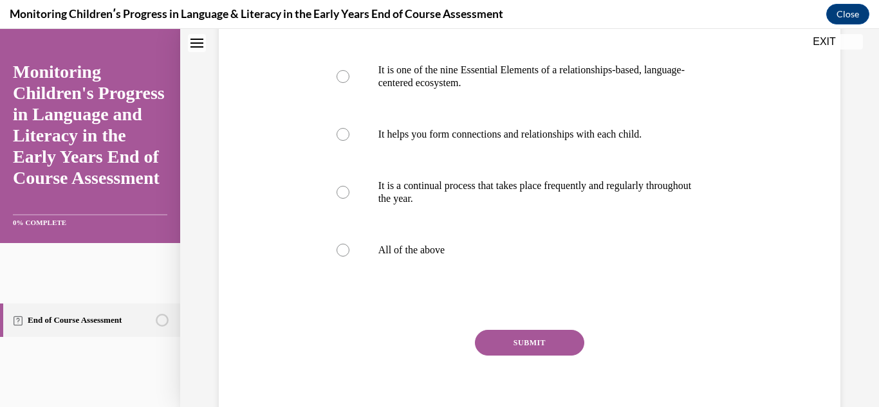
scroll to position [315, 0]
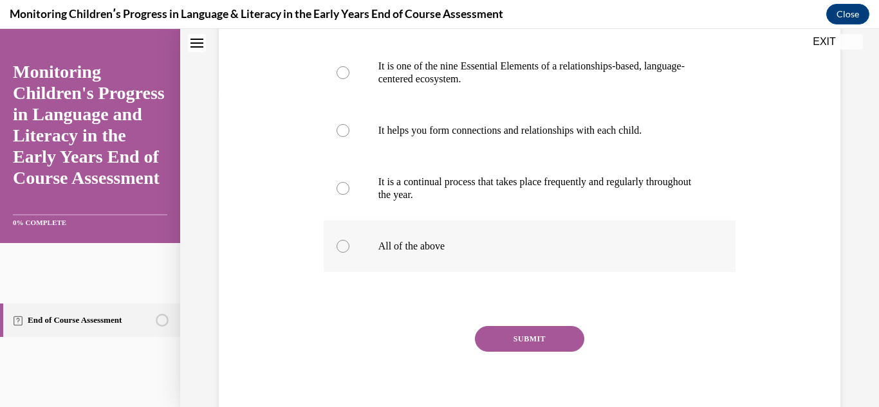
click at [341, 264] on label "All of the above" at bounding box center [530, 246] width 413 height 51
click at [341, 253] on input "All of the above" at bounding box center [343, 246] width 13 height 13
radio input "true"
click at [554, 352] on button "SUBMIT" at bounding box center [529, 339] width 109 height 26
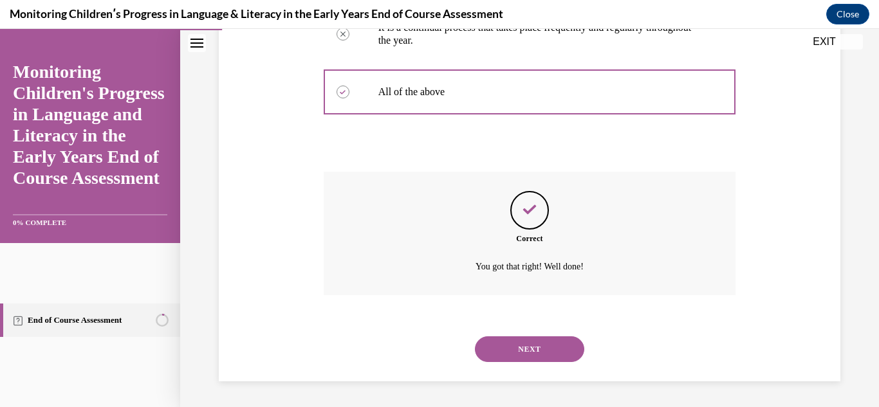
scroll to position [495, 0]
click at [554, 360] on button "NEXT" at bounding box center [529, 350] width 109 height 26
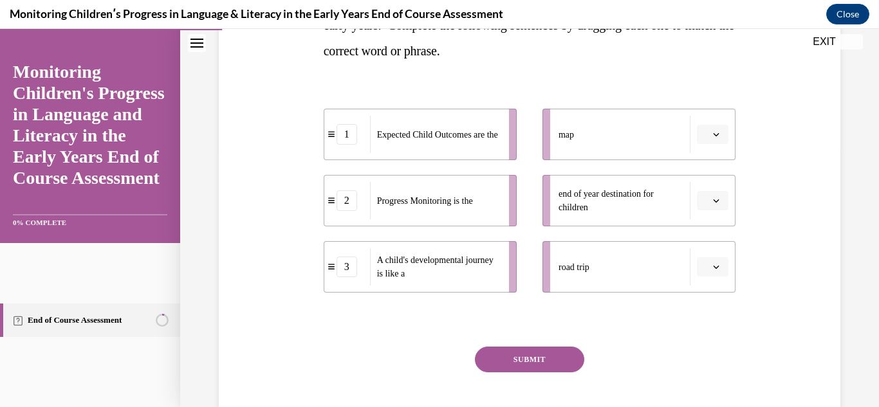
scroll to position [260, 0]
click at [716, 133] on icon "button" at bounding box center [716, 133] width 6 height 6
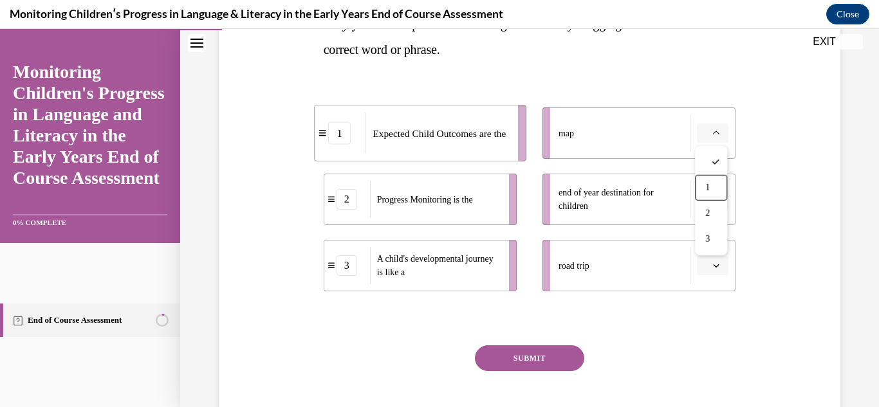
click at [675, 207] on span "end of year destination for children" at bounding box center [621, 199] width 125 height 27
click at [719, 204] on button "button" at bounding box center [713, 199] width 32 height 19
click at [711, 252] on div "1" at bounding box center [711, 254] width 32 height 26
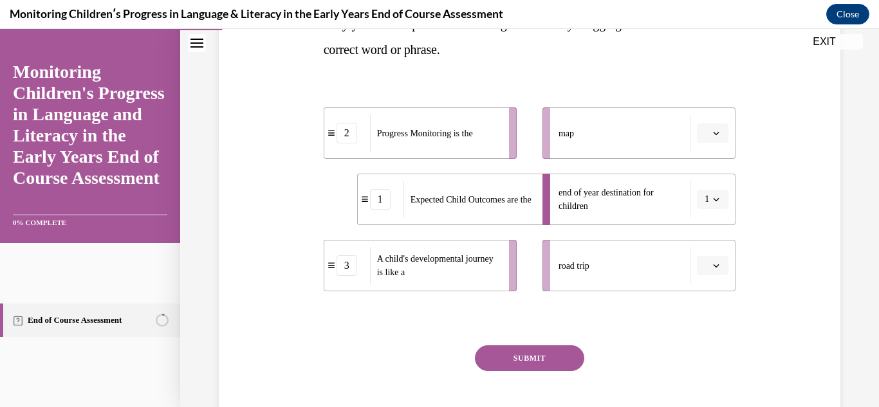
click at [716, 266] on icon "button" at bounding box center [717, 266] width 6 height 3
click at [705, 369] on span "3" at bounding box center [707, 372] width 5 height 10
click at [705, 369] on div "SUBMIT" at bounding box center [530, 378] width 413 height 64
click at [713, 130] on icon "button" at bounding box center [716, 133] width 6 height 6
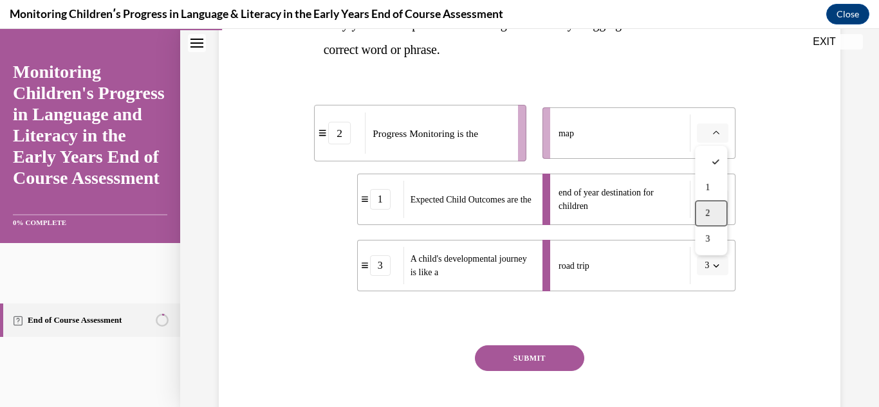
click at [708, 210] on span "2" at bounding box center [707, 214] width 5 height 10
click at [718, 263] on icon "button" at bounding box center [716, 266] width 6 height 6
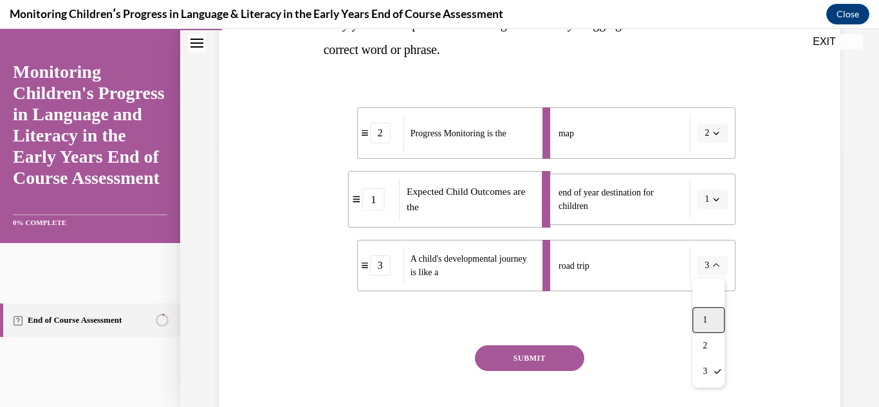
click at [707, 325] on span "1" at bounding box center [705, 320] width 5 height 10
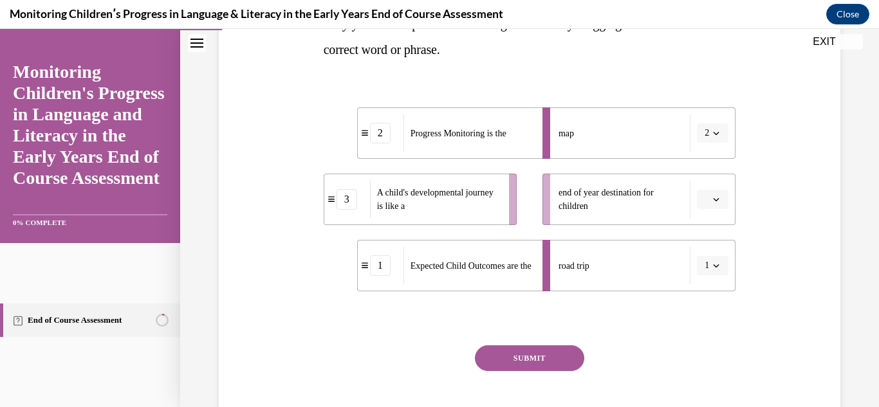
click at [713, 142] on button "2" at bounding box center [713, 133] width 32 height 19
click at [720, 276] on li "road trip 1" at bounding box center [639, 265] width 193 height 51
click at [716, 257] on button "1" at bounding box center [713, 265] width 32 height 19
click at [712, 382] on div "3" at bounding box center [709, 372] width 32 height 26
click at [718, 199] on icon "button" at bounding box center [717, 199] width 6 height 3
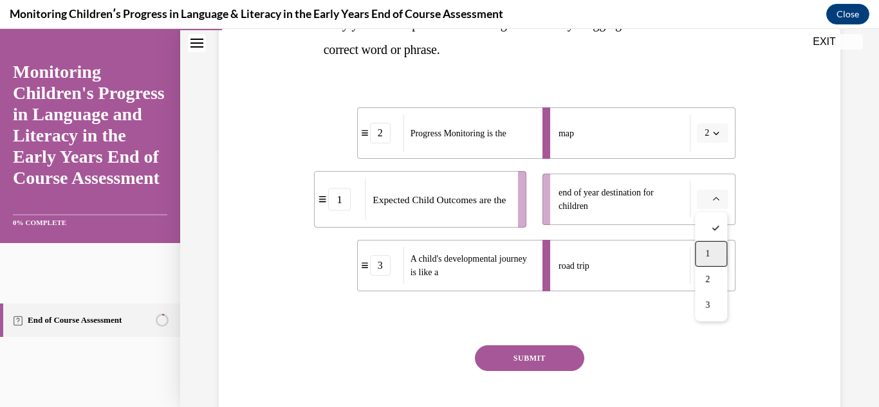
click at [707, 257] on span "1" at bounding box center [707, 254] width 5 height 10
click at [523, 352] on button "SUBMIT" at bounding box center [529, 359] width 109 height 26
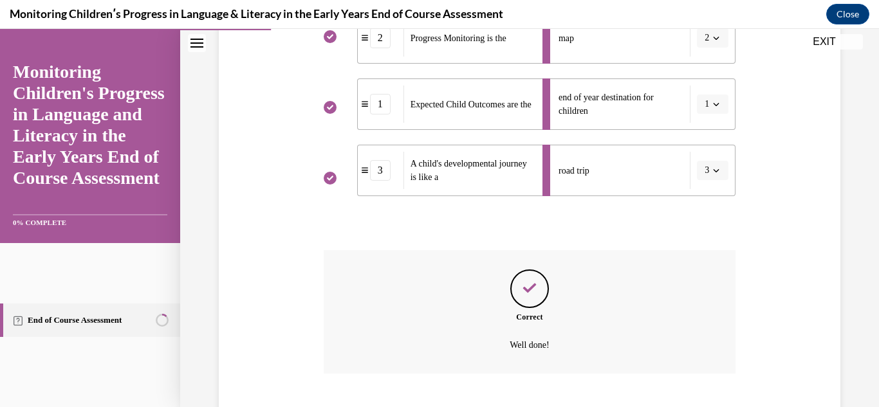
scroll to position [434, 0]
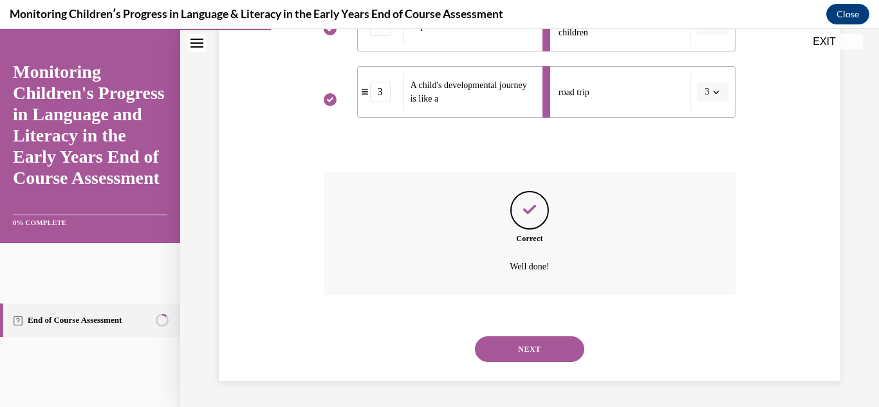
click at [540, 340] on button "NEXT" at bounding box center [529, 350] width 109 height 26
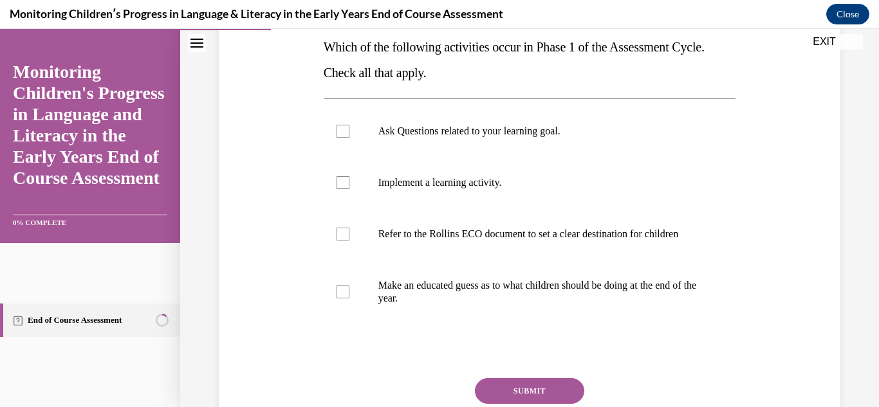
scroll to position [212, 0]
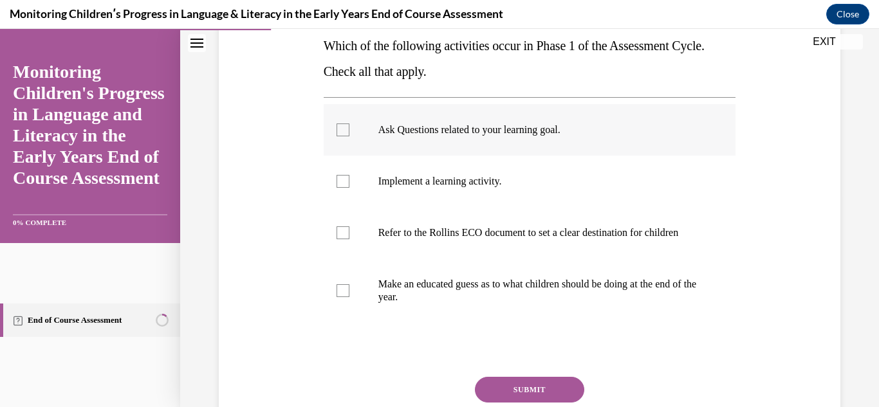
click at [342, 150] on label "Ask Questions related to your learning goal." at bounding box center [530, 129] width 413 height 51
click at [342, 136] on input "Ask Questions related to your learning goal." at bounding box center [343, 130] width 13 height 13
checkbox input "true"
click at [346, 183] on div at bounding box center [343, 181] width 13 height 13
click at [346, 183] on input "Implement a learning activity." at bounding box center [343, 181] width 13 height 13
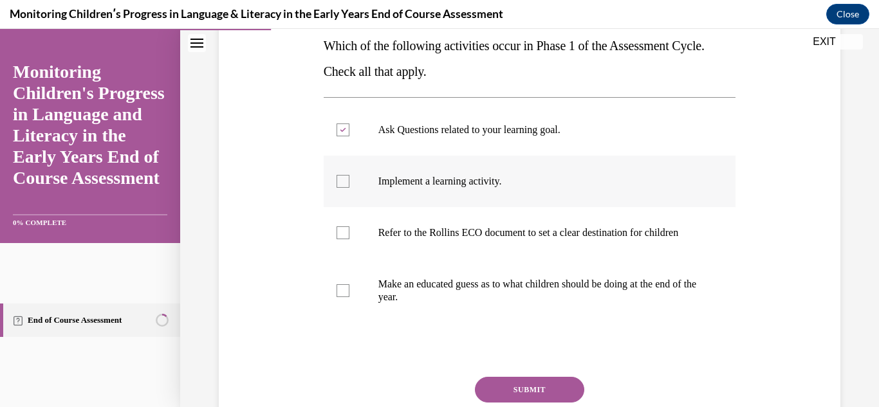
checkbox input "true"
click at [347, 237] on div at bounding box center [343, 233] width 13 height 13
click at [347, 237] on input "Refer to the Rollins ECO document to set a clear destination for children" at bounding box center [343, 233] width 13 height 13
checkbox input "true"
click at [560, 395] on button "SUBMIT" at bounding box center [529, 390] width 109 height 26
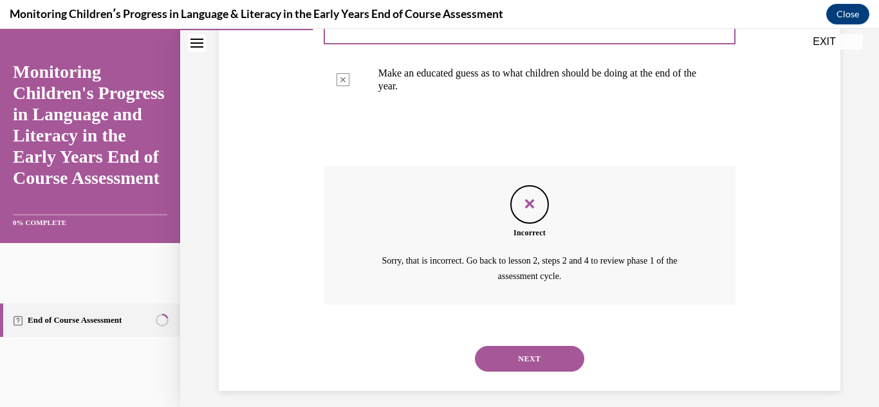
scroll to position [446, 0]
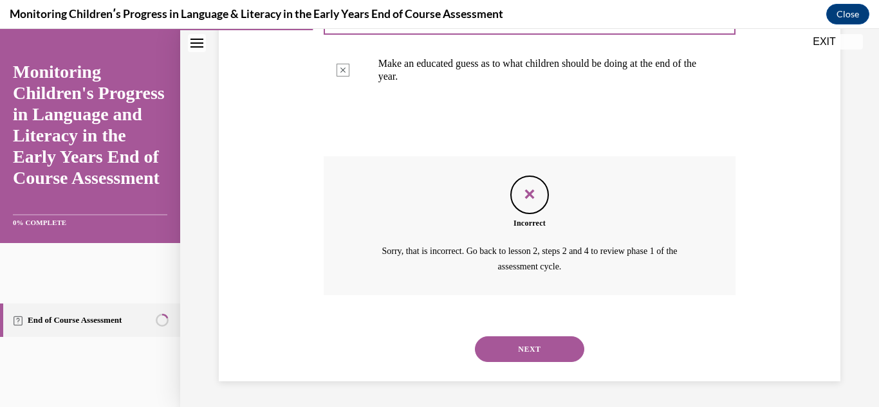
click at [555, 347] on button "NEXT" at bounding box center [529, 350] width 109 height 26
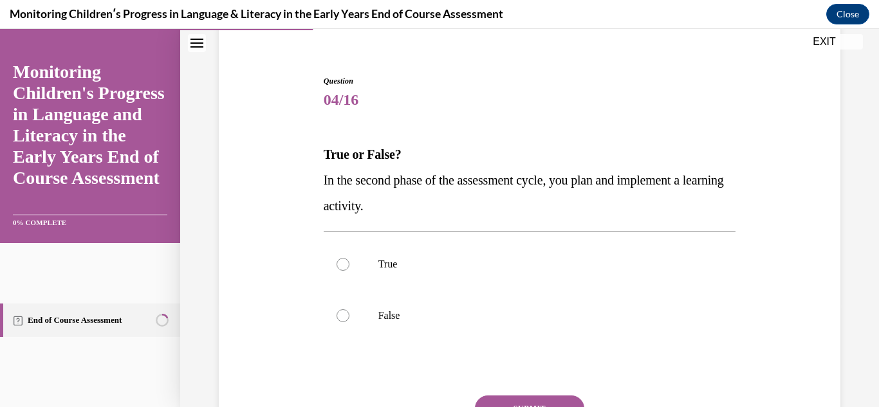
scroll to position [105, 0]
click at [357, 259] on label "True" at bounding box center [530, 262] width 413 height 51
click at [349, 259] on input "True" at bounding box center [343, 263] width 13 height 13
radio input "true"
click at [528, 405] on button "SUBMIT" at bounding box center [529, 408] width 109 height 26
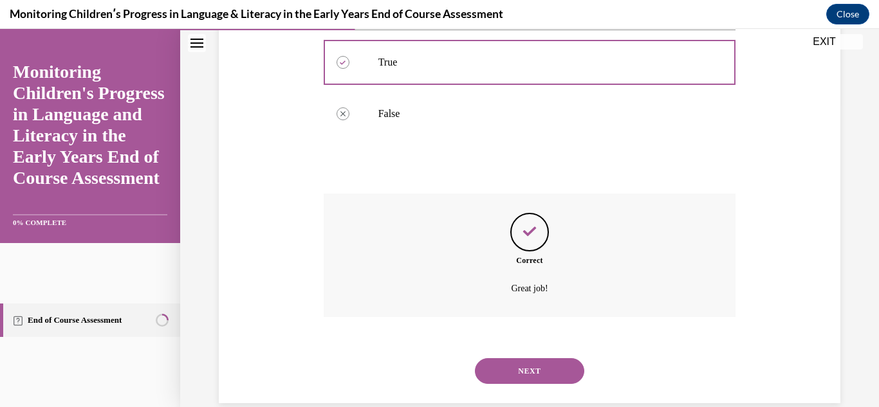
scroll to position [328, 0]
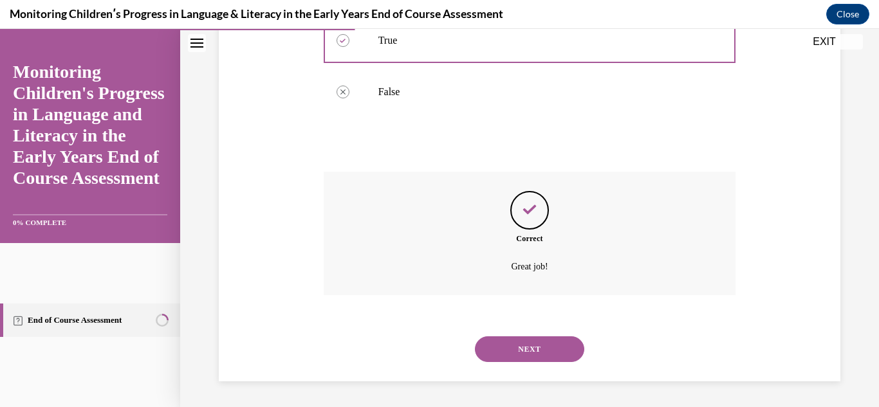
click at [523, 350] on button "NEXT" at bounding box center [529, 350] width 109 height 26
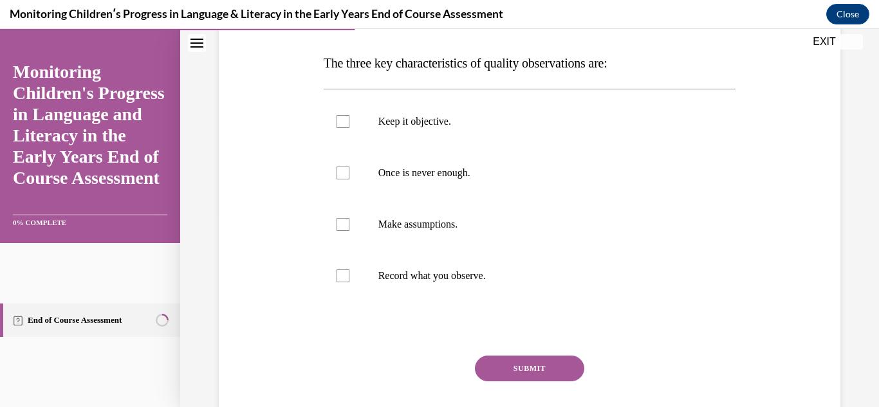
scroll to position [197, 0]
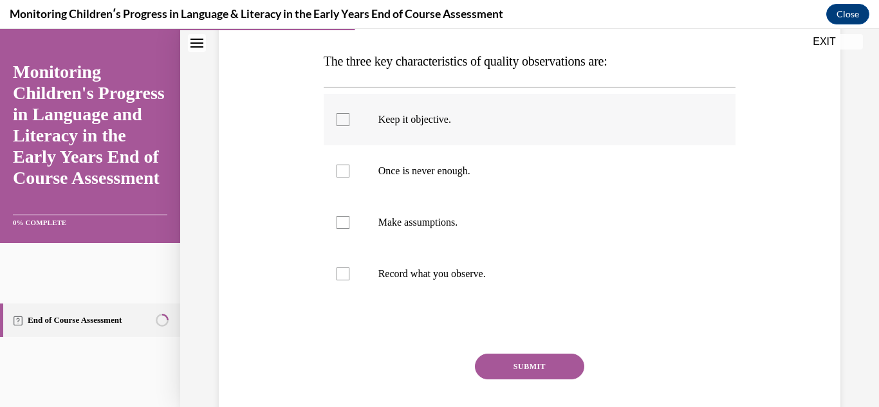
click at [366, 116] on label "Keep it objective." at bounding box center [530, 119] width 413 height 51
click at [349, 116] on input "Keep it objective." at bounding box center [343, 119] width 13 height 13
checkbox input "true"
click at [346, 177] on div at bounding box center [343, 171] width 13 height 13
click at [346, 177] on input "Once is never enough." at bounding box center [343, 171] width 13 height 13
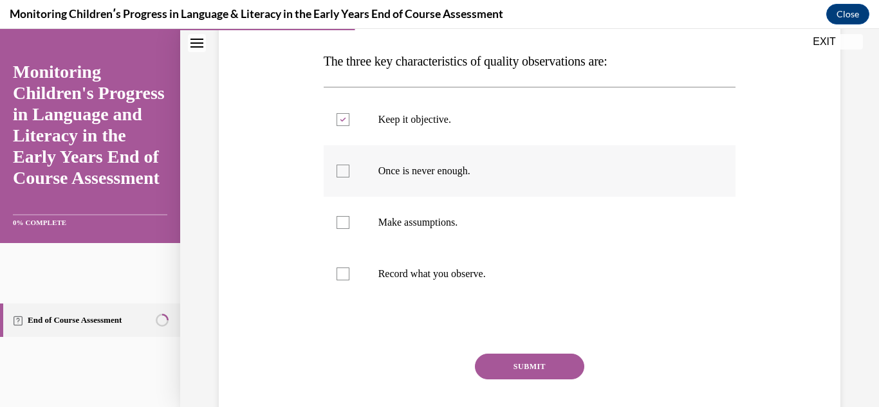
checkbox input "true"
click at [348, 284] on label "Record what you observe." at bounding box center [530, 273] width 413 height 51
click at [348, 281] on input "Record what you observe." at bounding box center [343, 274] width 13 height 13
checkbox input "true"
click at [523, 371] on button "SUBMIT" at bounding box center [529, 367] width 109 height 26
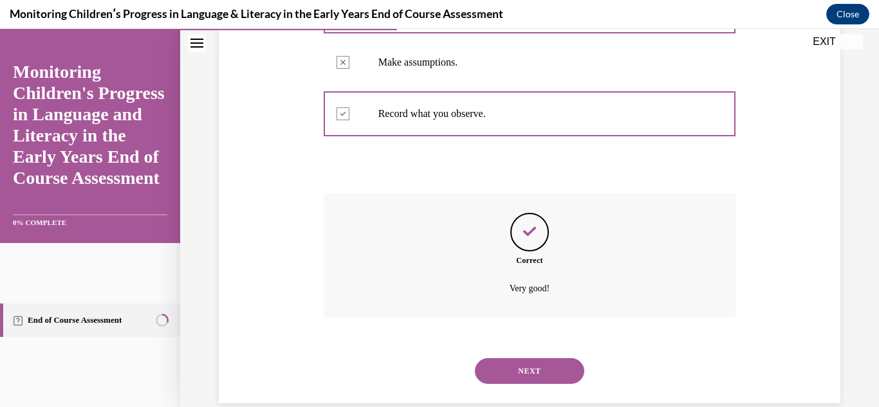
scroll to position [379, 0]
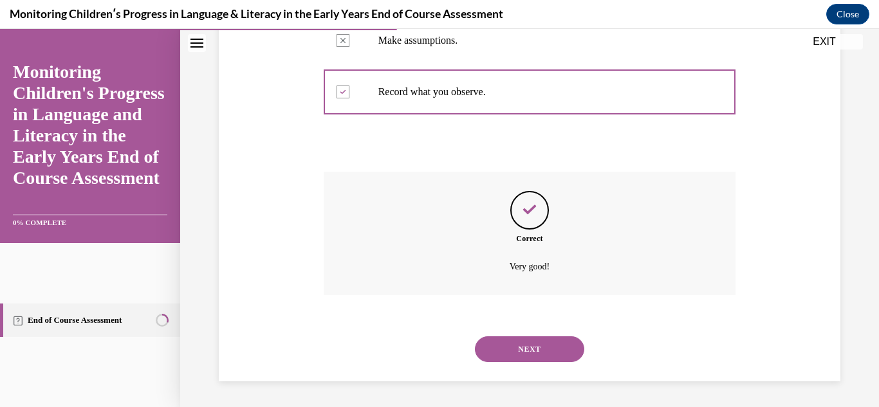
click at [573, 353] on button "NEXT" at bounding box center [529, 350] width 109 height 26
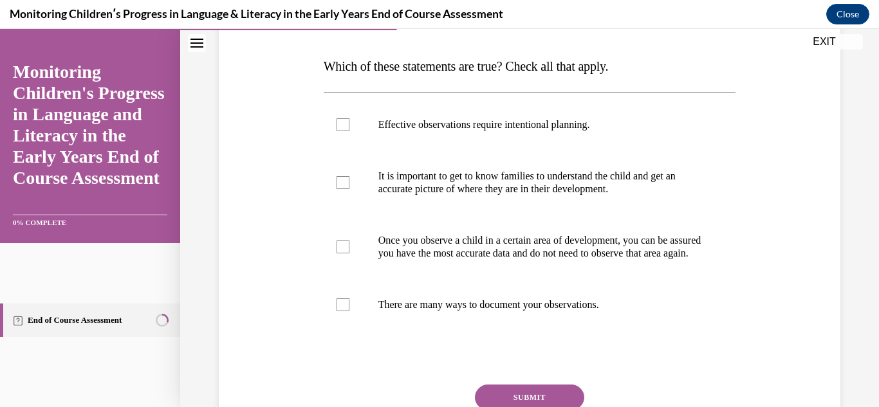
scroll to position [189, 0]
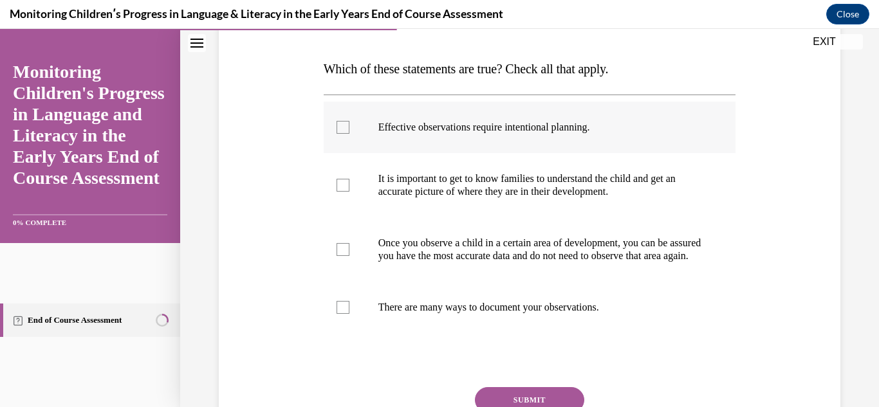
click at [344, 130] on div at bounding box center [343, 127] width 13 height 13
click at [344, 130] on input "Effective observations require intentional planning." at bounding box center [343, 127] width 13 height 13
checkbox input "true"
click at [344, 184] on div at bounding box center [343, 185] width 13 height 13
click at [344, 184] on input "It is important to get to know families to understand the child and get an accu…" at bounding box center [343, 185] width 13 height 13
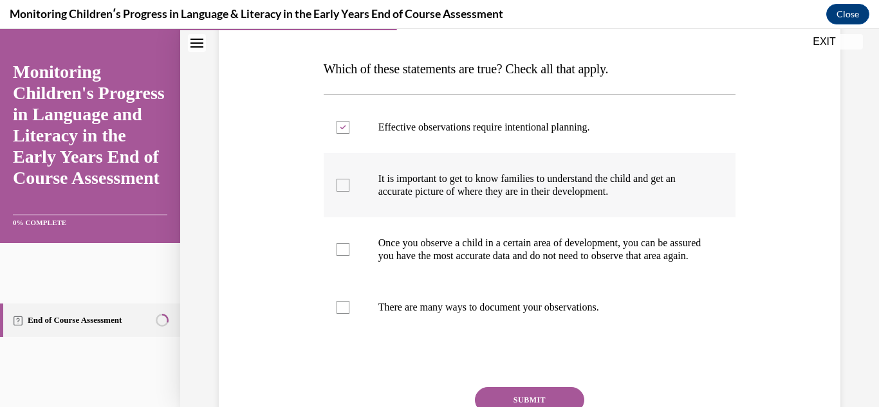
checkbox input "true"
click at [346, 265] on label "Once you observe a child in a certain area of development, you can be assured y…" at bounding box center [530, 250] width 413 height 64
click at [346, 256] on input "Once you observe a child in a certain area of development, you can be assured y…" at bounding box center [343, 249] width 13 height 13
checkbox input "true"
click at [349, 319] on label "There are many ways to document your observations." at bounding box center [530, 307] width 413 height 51
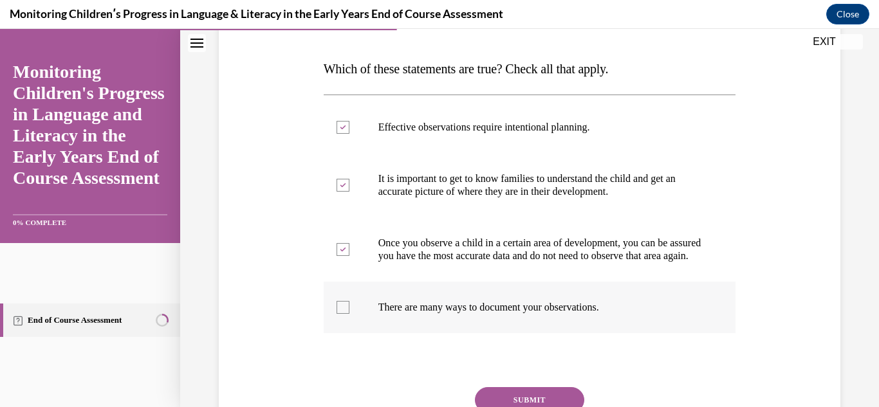
click at [349, 314] on input "There are many ways to document your observations." at bounding box center [343, 307] width 13 height 13
checkbox input "true"
click at [342, 256] on div at bounding box center [343, 249] width 13 height 13
click at [342, 256] on input "Once you observe a child in a certain area of development, you can be assured y…" at bounding box center [343, 249] width 13 height 13
click at [342, 256] on div at bounding box center [343, 249] width 13 height 13
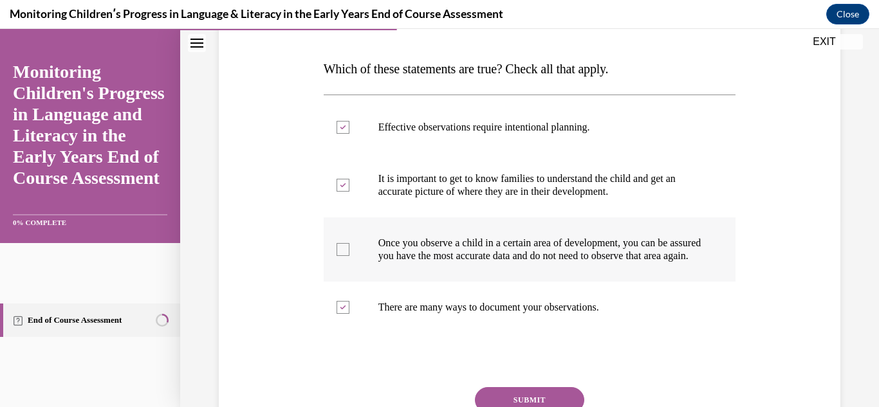
click at [342, 256] on input "Once you observe a child in a certain area of development, you can be assured y…" at bounding box center [343, 249] width 13 height 13
checkbox input "true"
click at [536, 405] on button "SUBMIT" at bounding box center [529, 400] width 109 height 26
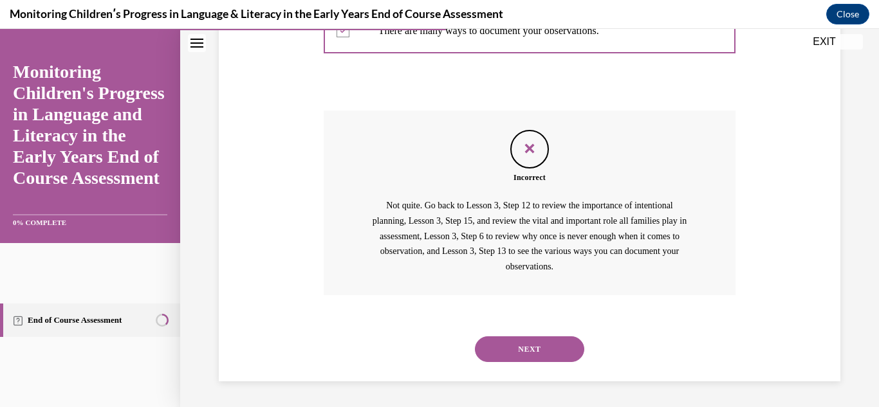
click at [536, 405] on div "Question 06/16 Which of these statements are true? Check all that apply. Effect…" at bounding box center [529, 6] width 699 height 804
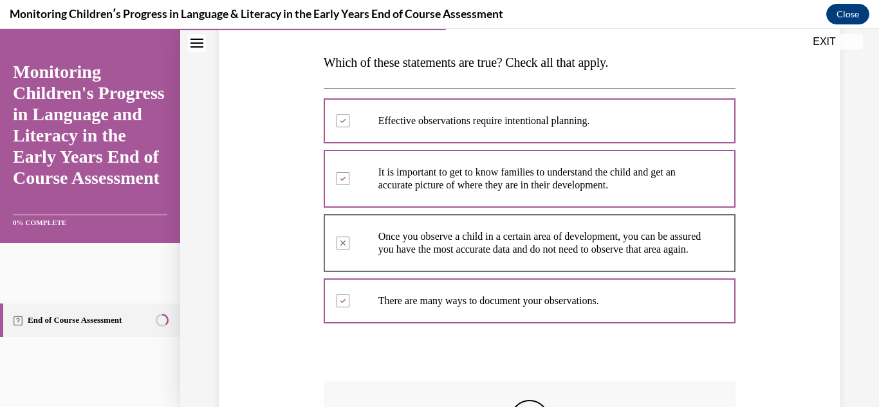
scroll to position [201, 0]
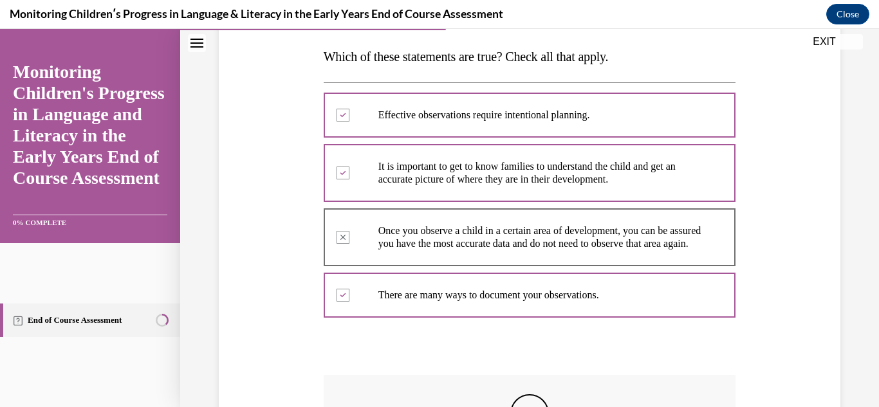
click at [862, 138] on div "Question 06/16 Which of these statements are true? Check all that apply. Effect…" at bounding box center [529, 270] width 699 height 804
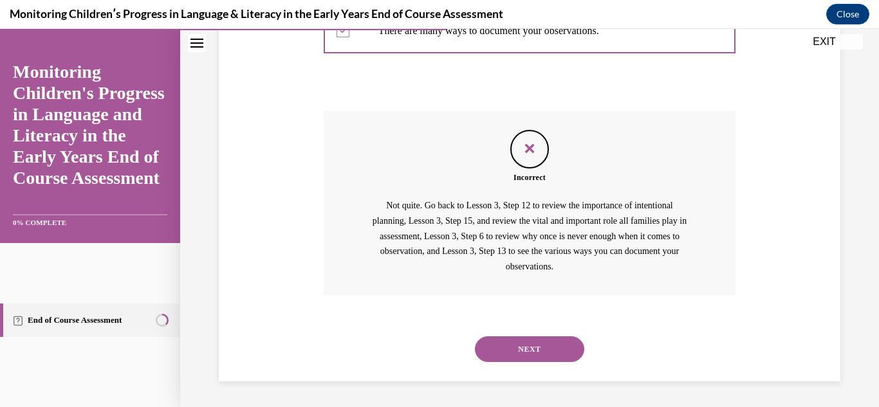
scroll to position [479, 0]
click at [537, 358] on button "NEXT" at bounding box center [529, 350] width 109 height 26
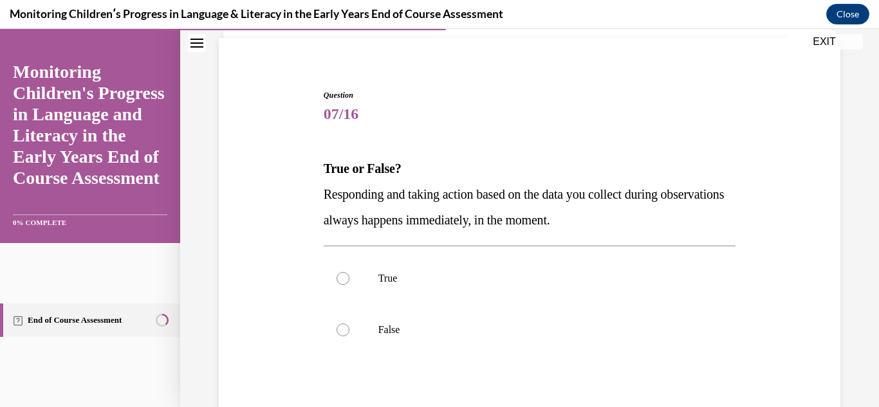
scroll to position [91, 0]
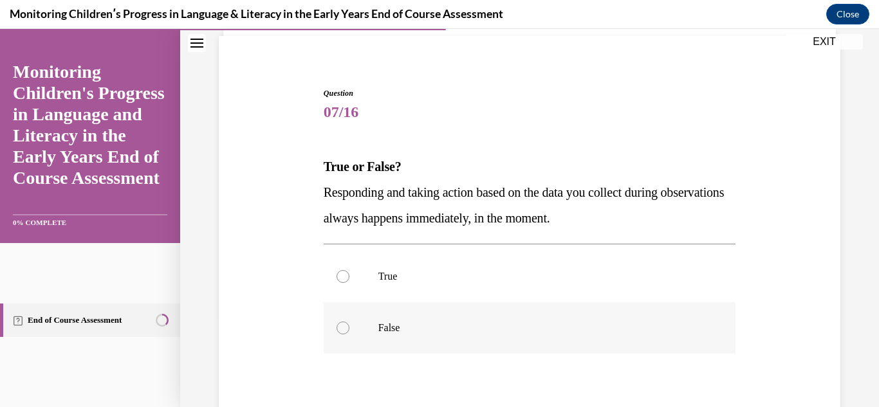
click at [342, 326] on div at bounding box center [343, 328] width 13 height 13
click at [342, 326] on input "False" at bounding box center [343, 328] width 13 height 13
radio input "true"
click at [350, 274] on label "True" at bounding box center [530, 276] width 413 height 51
click at [349, 274] on input "True" at bounding box center [343, 276] width 13 height 13
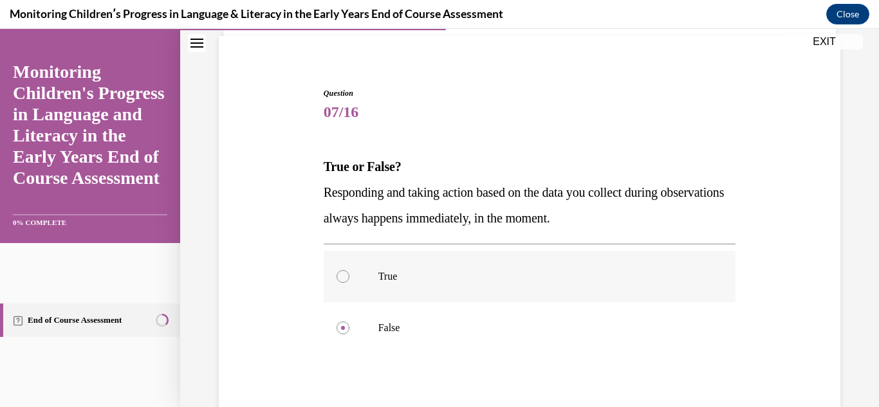
radio input "true"
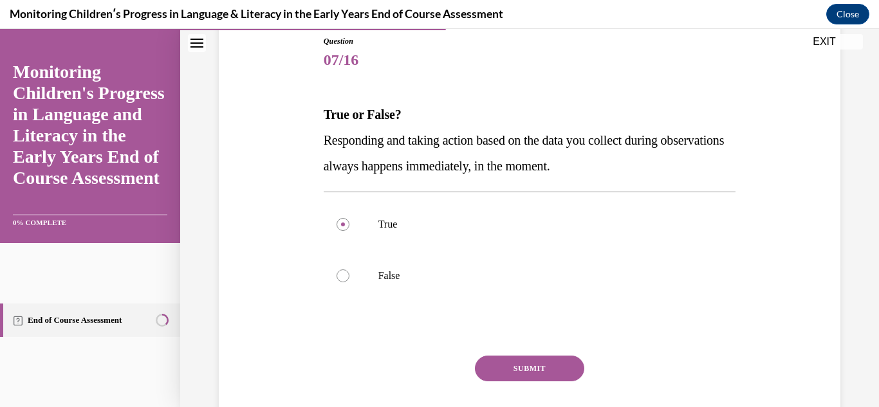
scroll to position [153, 0]
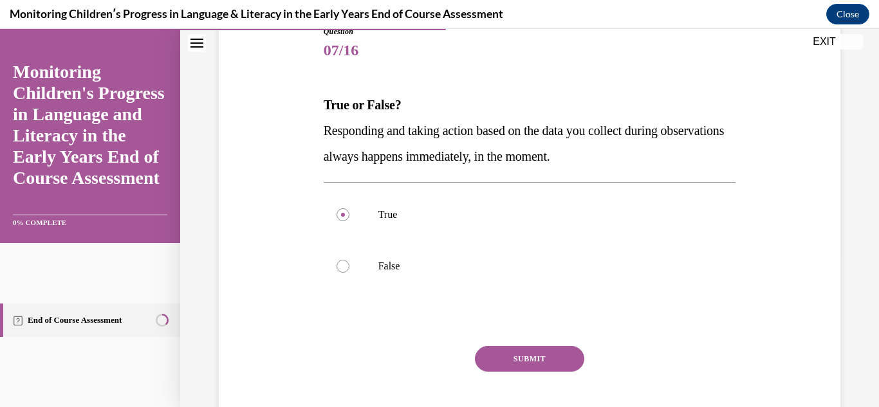
click at [505, 368] on button "SUBMIT" at bounding box center [529, 359] width 109 height 26
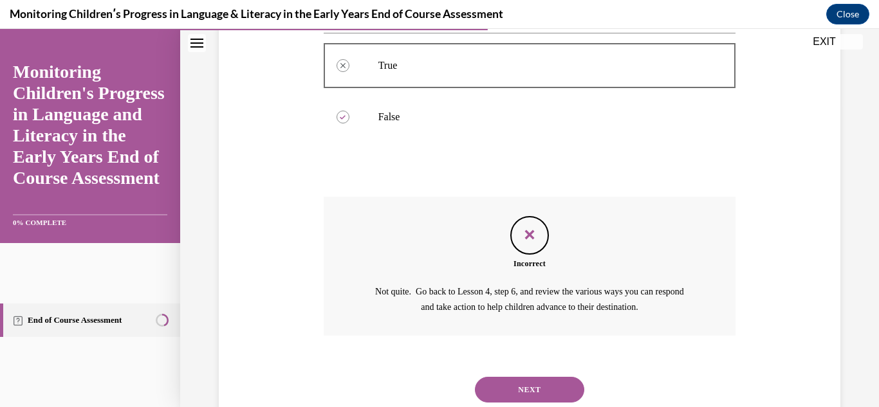
scroll to position [343, 0]
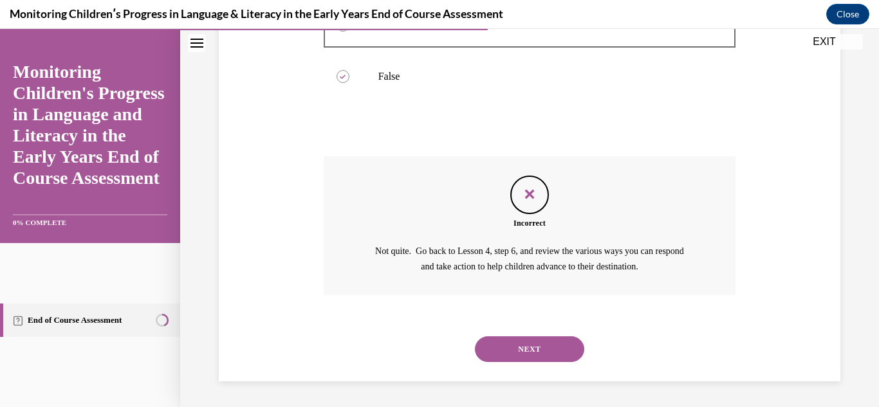
click at [505, 368] on div "NEXT" at bounding box center [530, 349] width 413 height 51
click at [495, 357] on button "NEXT" at bounding box center [529, 350] width 109 height 26
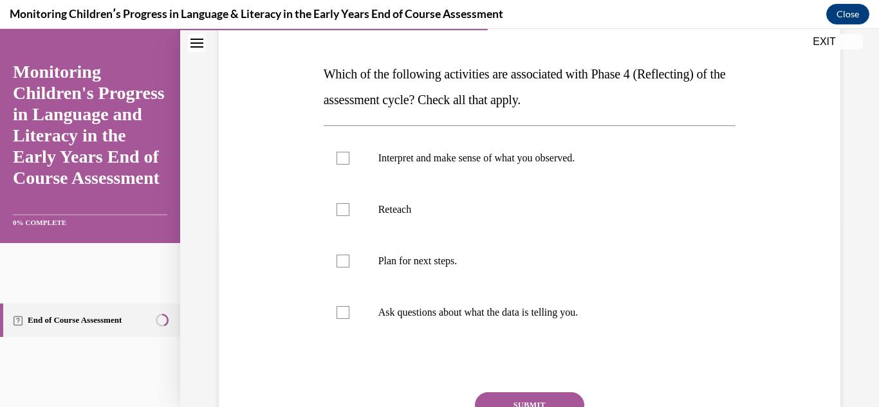
scroll to position [185, 0]
click at [403, 158] on p "Interpret and make sense of what you observed." at bounding box center [541, 157] width 326 height 13
click at [349, 158] on input "Interpret and make sense of what you observed." at bounding box center [343, 157] width 13 height 13
checkbox input "true"
click at [349, 316] on label "Ask questions about what the data is telling you." at bounding box center [530, 311] width 413 height 51
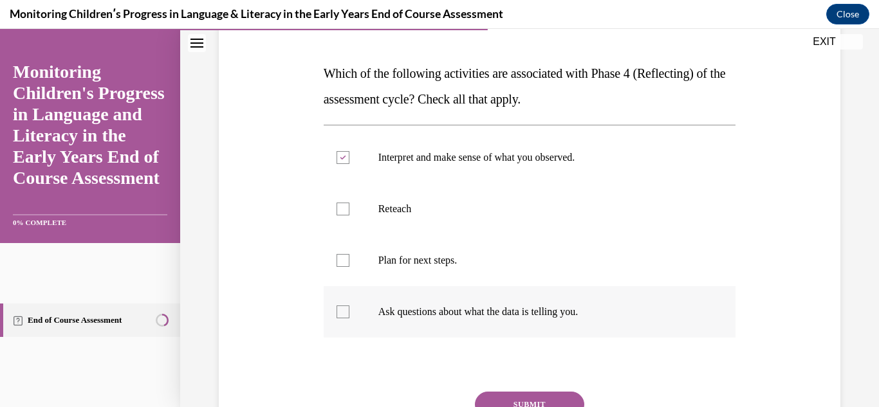
click at [349, 316] on input "Ask questions about what the data is telling you." at bounding box center [343, 312] width 13 height 13
checkbox input "true"
click at [521, 401] on button "SUBMIT" at bounding box center [529, 405] width 109 height 26
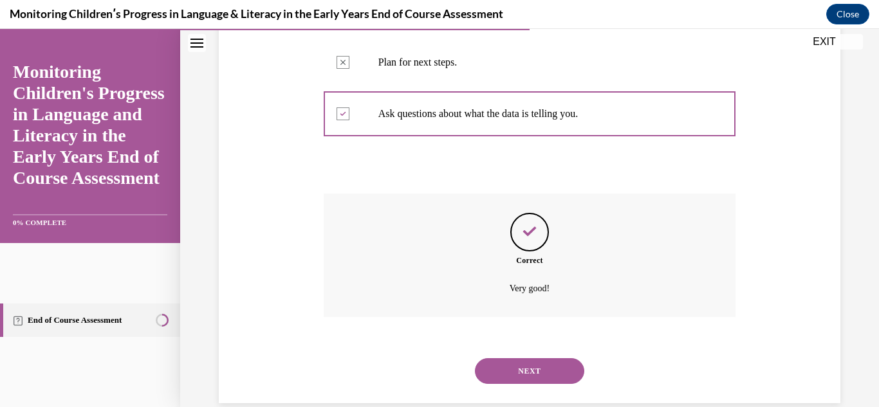
scroll to position [405, 0]
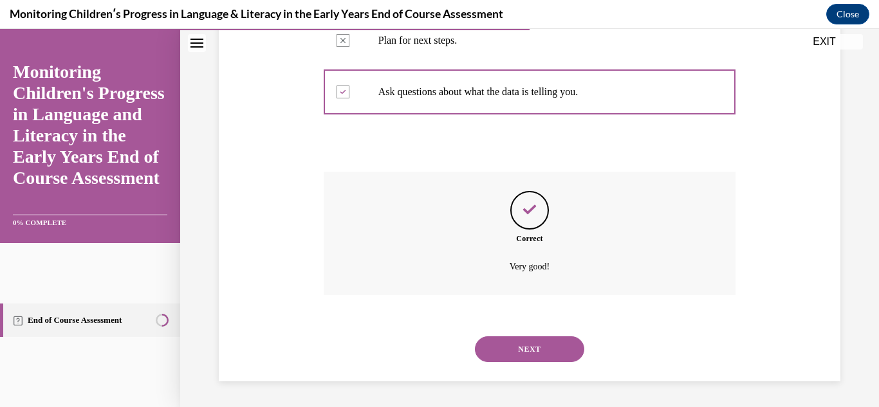
click at [533, 342] on button "NEXT" at bounding box center [529, 350] width 109 height 26
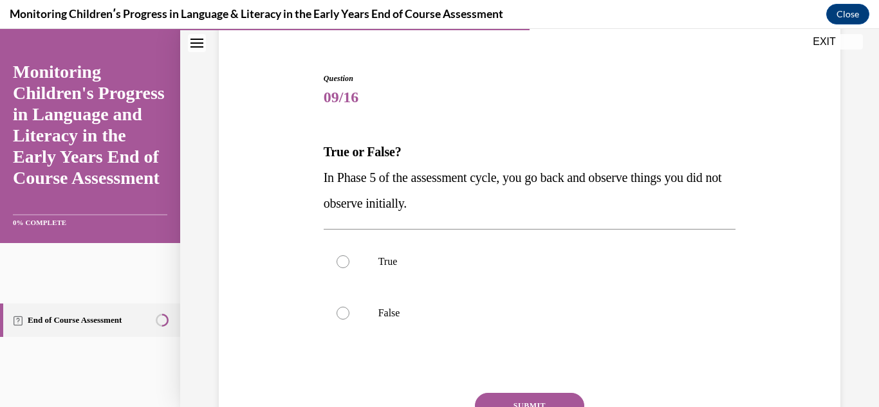
scroll to position [107, 0]
click at [412, 265] on p "True" at bounding box center [541, 261] width 326 height 13
click at [349, 265] on input "True" at bounding box center [343, 261] width 13 height 13
radio input "true"
click at [540, 397] on button "SUBMIT" at bounding box center [529, 406] width 109 height 26
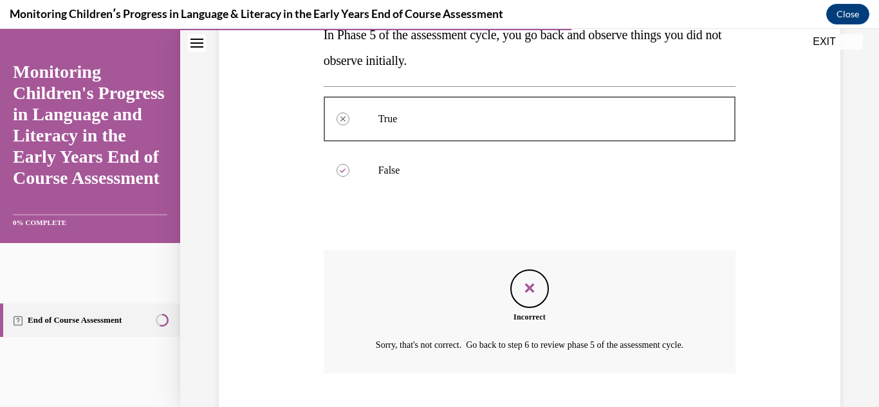
scroll to position [343, 0]
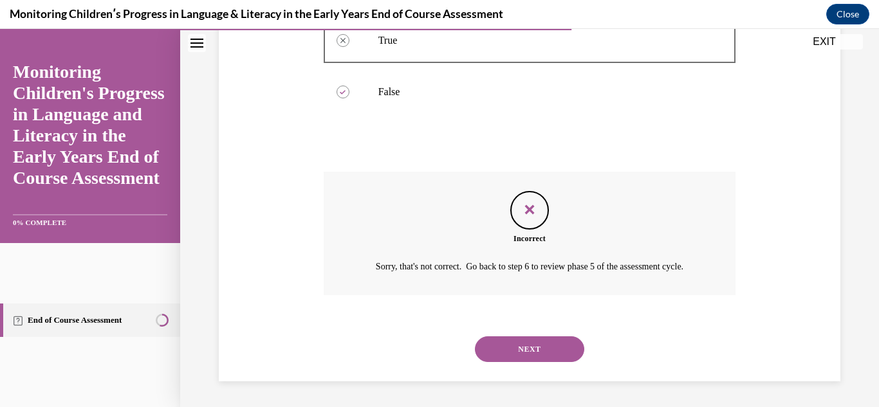
click at [528, 347] on button "NEXT" at bounding box center [529, 350] width 109 height 26
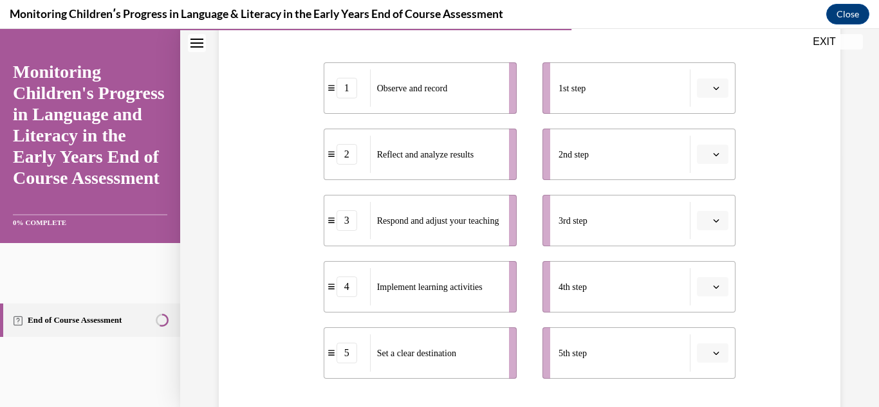
scroll to position [257, 0]
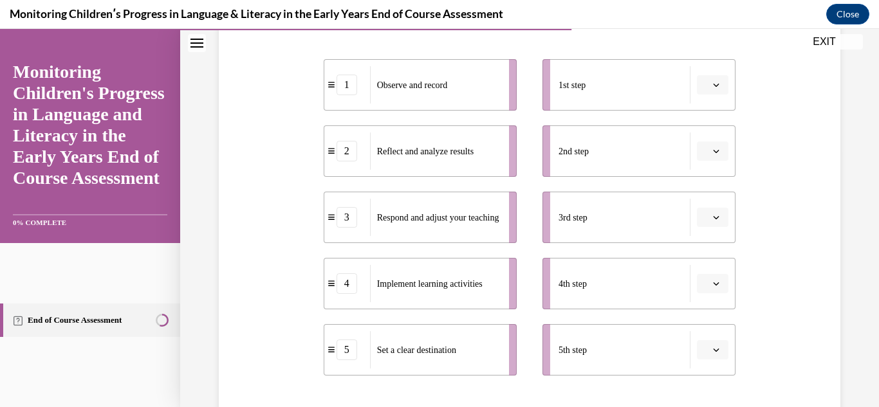
click at [718, 221] on span "button" at bounding box center [716, 217] width 9 height 9
click at [712, 301] on div "2" at bounding box center [711, 298] width 32 height 26
click at [719, 284] on icon "button" at bounding box center [716, 284] width 6 height 6
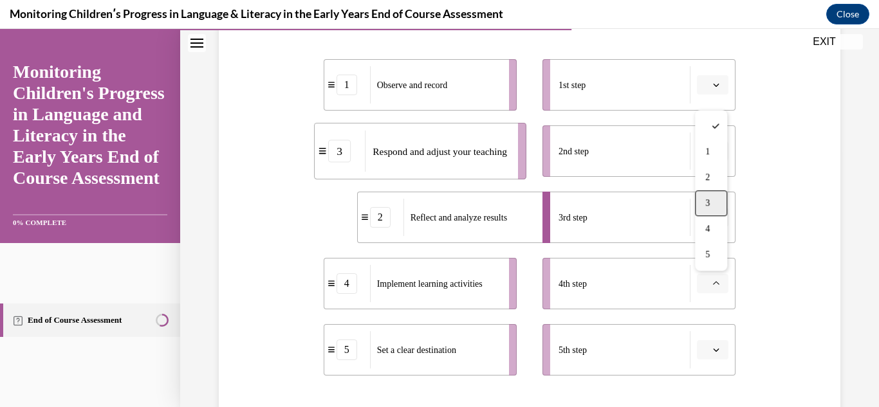
click at [709, 201] on span "3" at bounding box center [707, 203] width 5 height 10
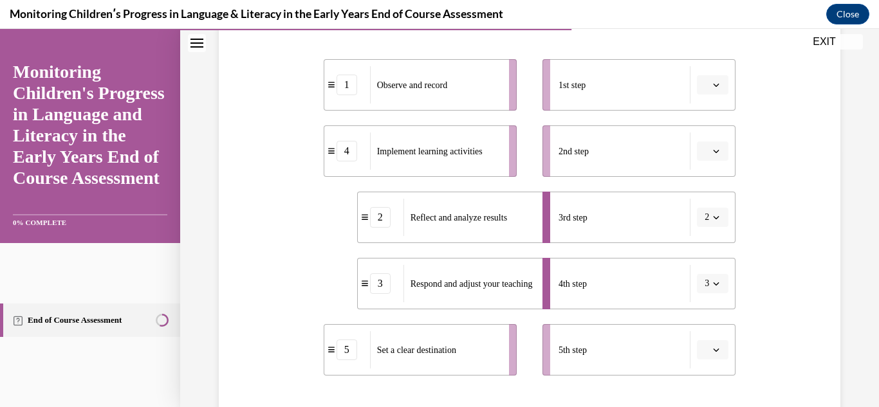
click at [714, 223] on button "2" at bounding box center [713, 217] width 32 height 19
click at [707, 346] on span "4" at bounding box center [705, 349] width 5 height 10
click at [719, 358] on button "button" at bounding box center [713, 349] width 32 height 19
click at [712, 319] on div "5" at bounding box center [711, 321] width 32 height 26
click at [714, 86] on icon "button" at bounding box center [716, 85] width 6 height 6
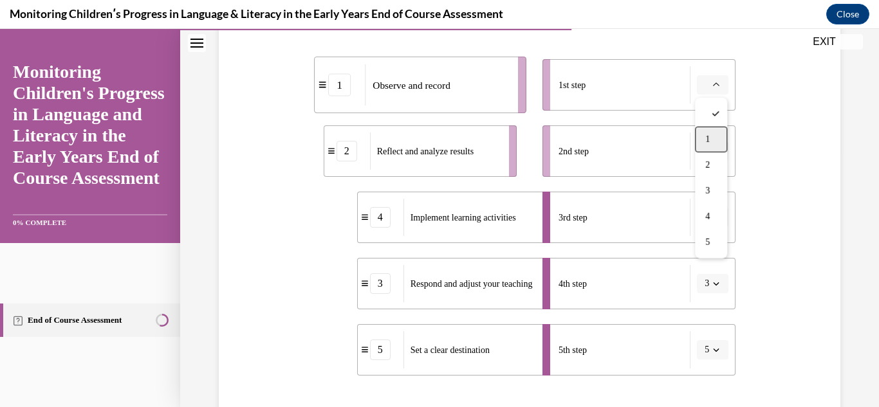
click at [706, 145] on div "1" at bounding box center [711, 140] width 32 height 26
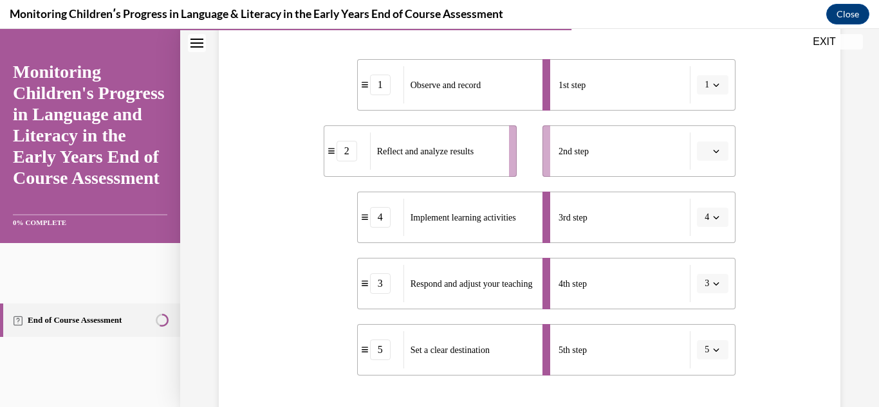
click at [716, 153] on icon "button" at bounding box center [716, 151] width 6 height 6
click at [707, 233] on span "2" at bounding box center [707, 232] width 5 height 10
click at [715, 219] on icon "button" at bounding box center [716, 217] width 6 height 6
click at [704, 292] on div "2" at bounding box center [709, 298] width 32 height 26
click at [715, 142] on button "button" at bounding box center [713, 151] width 32 height 19
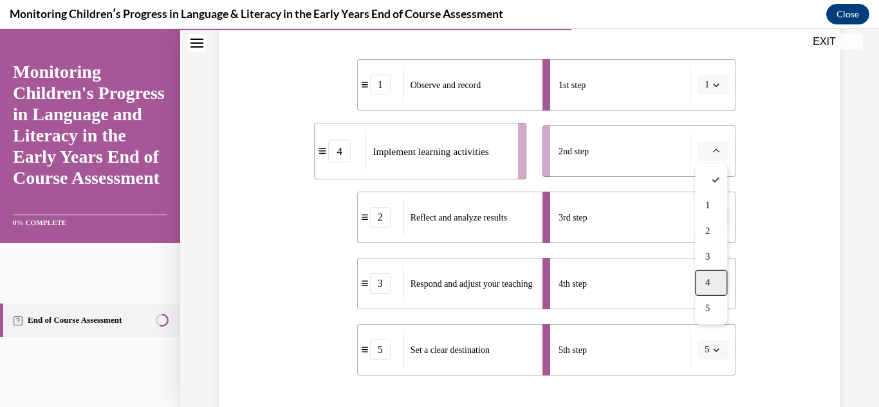
click at [718, 275] on div "4" at bounding box center [711, 283] width 32 height 26
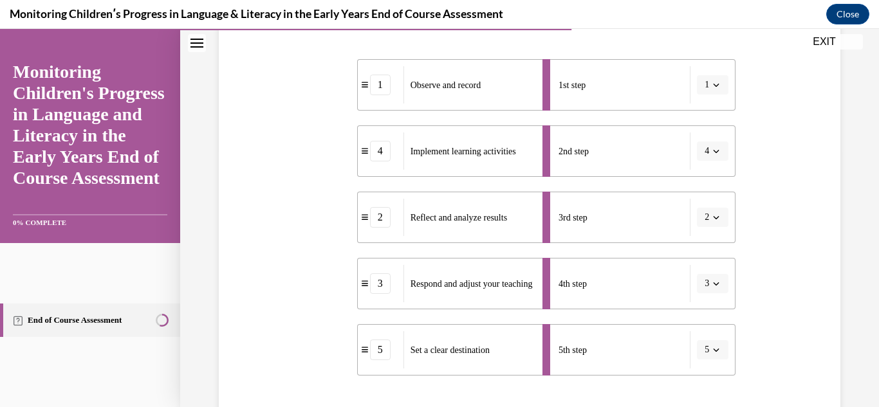
click at [718, 288] on span "button" at bounding box center [716, 283] width 9 height 9
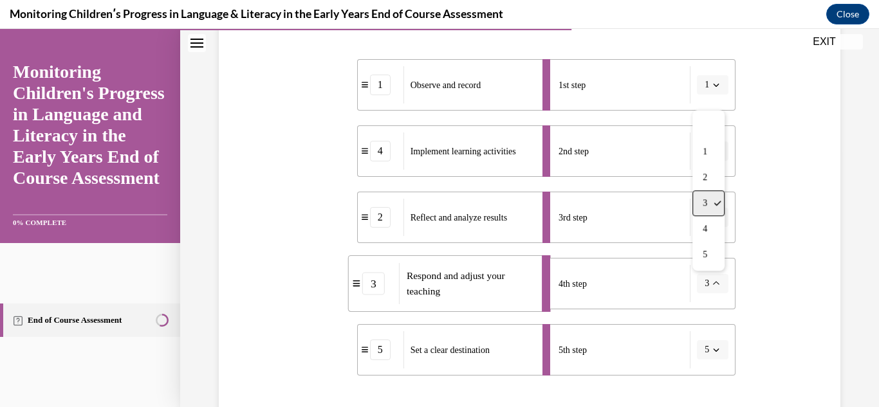
click at [709, 209] on div "3" at bounding box center [709, 204] width 32 height 26
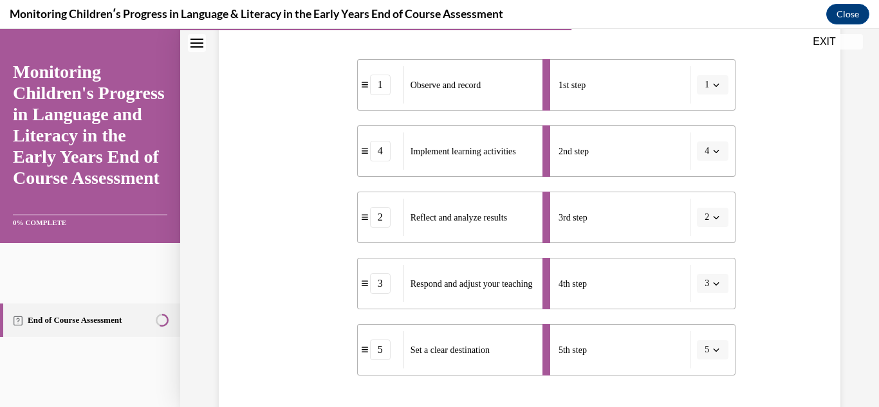
click at [718, 216] on icon "button" at bounding box center [716, 217] width 6 height 6
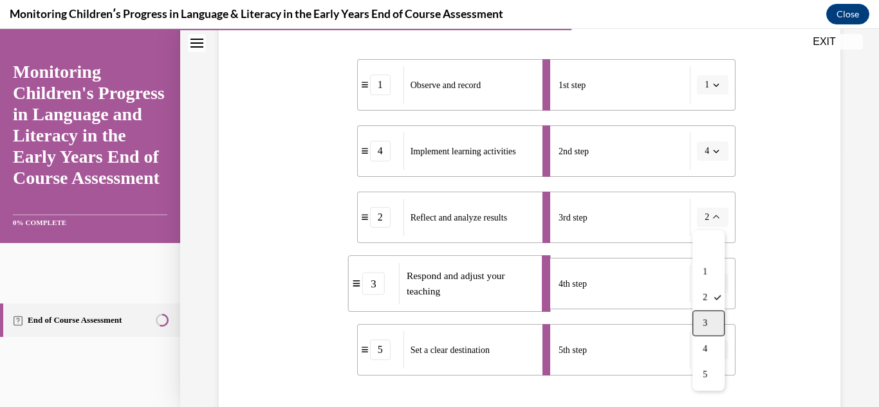
click at [716, 321] on div "3" at bounding box center [709, 324] width 32 height 26
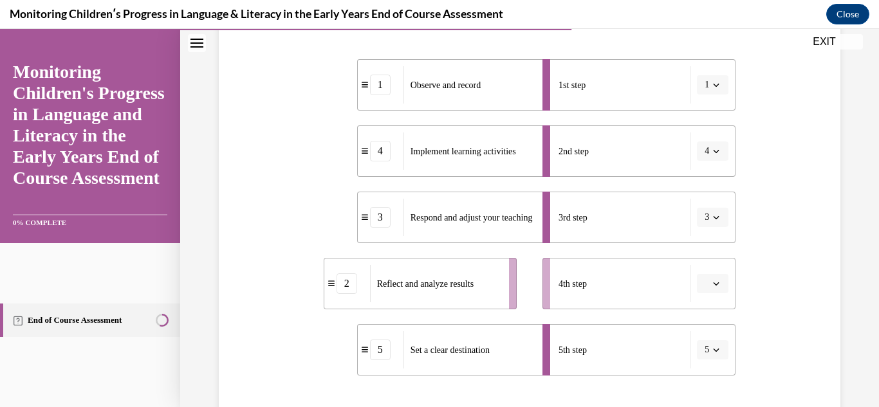
click at [716, 321] on ul "1st step 1 2nd step 4 3rd step 3 4th step 5th step 5" at bounding box center [633, 217] width 206 height 317
click at [714, 355] on button "5" at bounding box center [713, 349] width 32 height 19
click at [703, 297] on span "4" at bounding box center [705, 295] width 5 height 10
click at [382, 92] on div "1" at bounding box center [380, 85] width 21 height 21
click at [716, 349] on icon "button" at bounding box center [716, 350] width 6 height 6
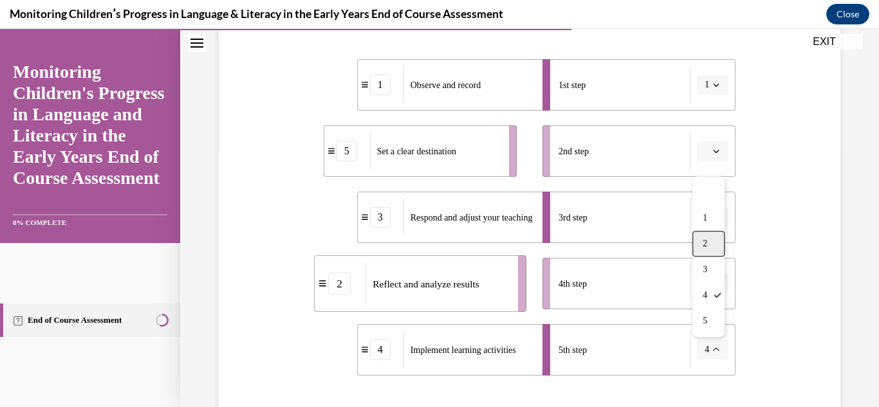
click at [708, 250] on div "2" at bounding box center [709, 244] width 32 height 26
click at [709, 354] on span "2" at bounding box center [707, 350] width 5 height 13
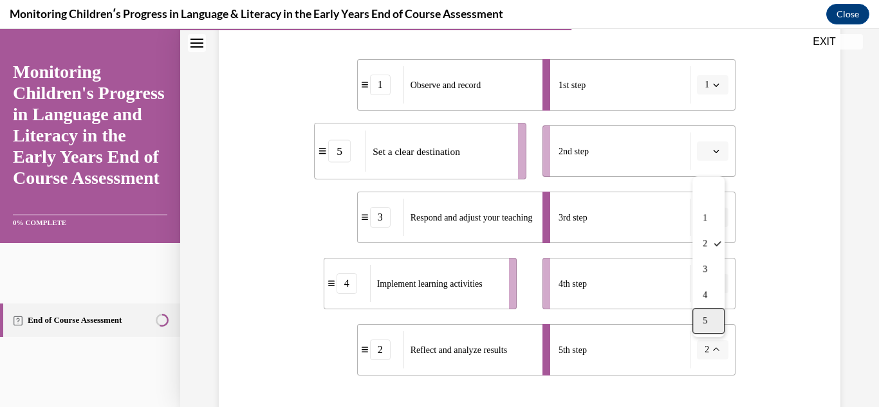
click at [707, 325] on span "5" at bounding box center [705, 321] width 5 height 10
click at [706, 158] on button "button" at bounding box center [713, 151] width 32 height 19
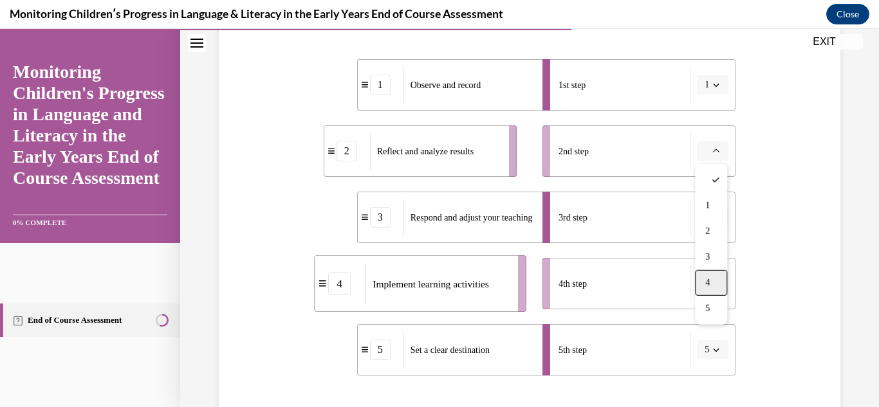
click at [713, 288] on div "4" at bounding box center [711, 283] width 32 height 26
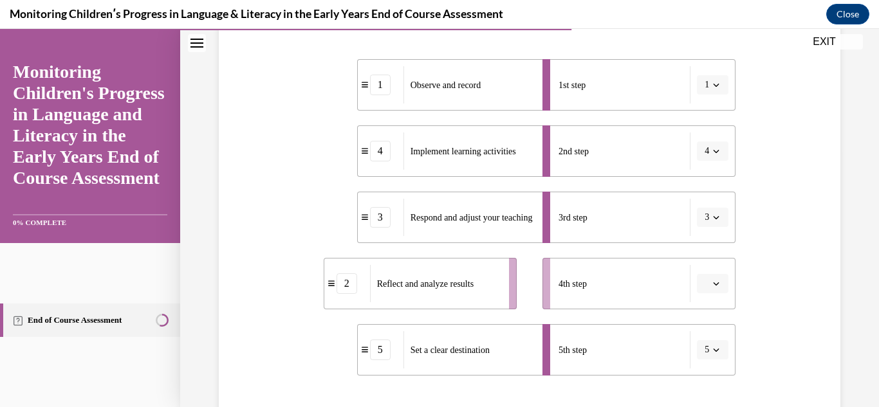
click at [716, 282] on icon "button" at bounding box center [716, 284] width 6 height 6
click at [711, 236] on div "4" at bounding box center [711, 229] width 32 height 26
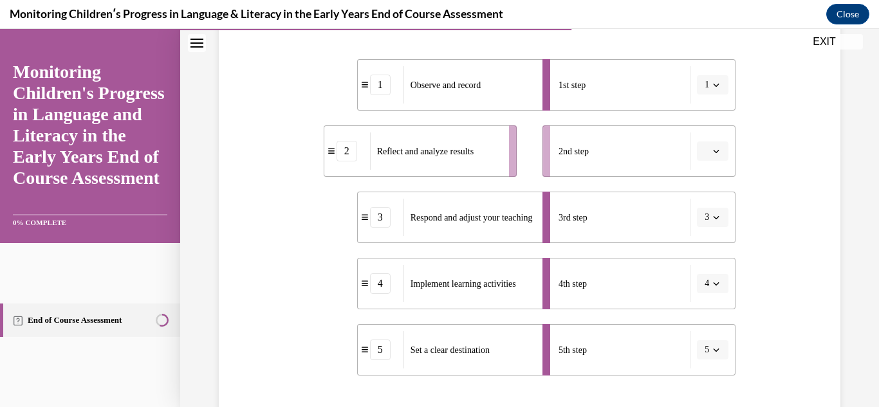
click at [712, 285] on span "button" at bounding box center [716, 283] width 9 height 9
click at [709, 209] on div "3" at bounding box center [709, 204] width 32 height 26
click at [720, 154] on span "button" at bounding box center [716, 151] width 9 height 9
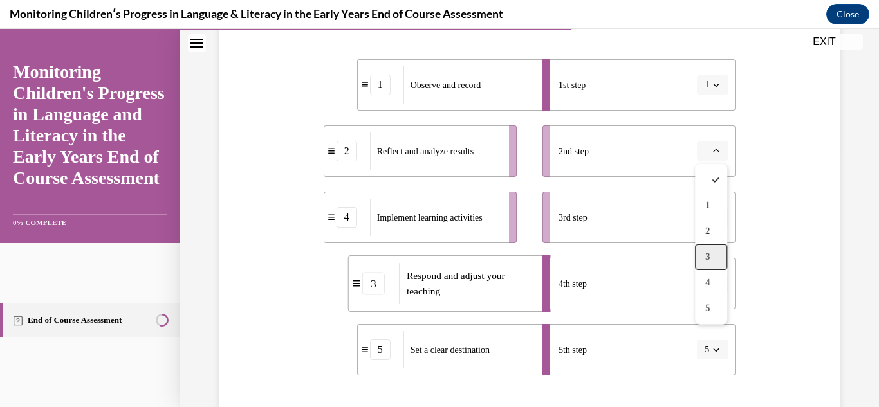
click at [702, 252] on div "3" at bounding box center [711, 258] width 32 height 26
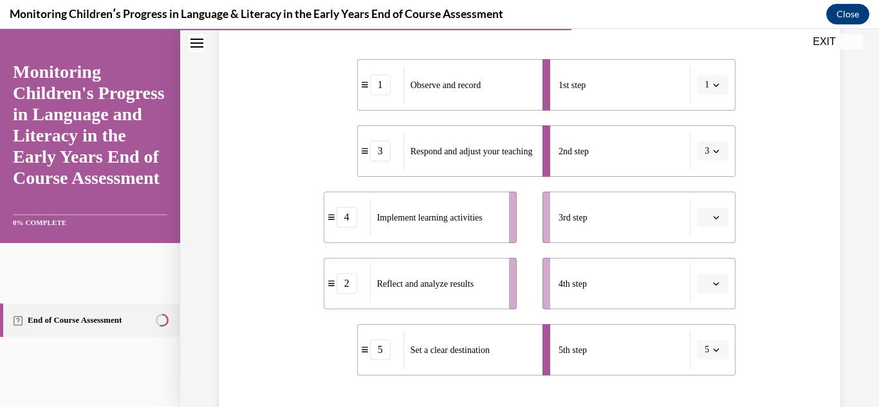
click at [713, 214] on icon "button" at bounding box center [716, 217] width 6 height 6
click at [710, 317] on div "3" at bounding box center [711, 324] width 32 height 26
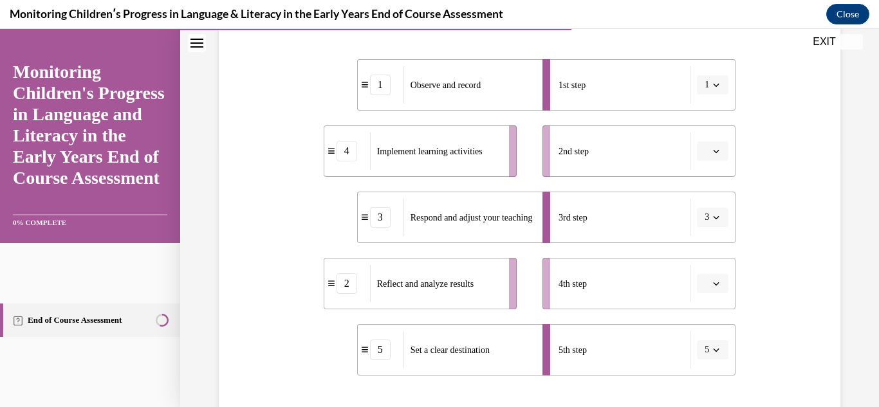
click at [717, 289] on button "button" at bounding box center [713, 283] width 32 height 19
click at [706, 236] on div "4" at bounding box center [711, 229] width 32 height 26
click at [716, 286] on icon "button" at bounding box center [716, 284] width 6 height 6
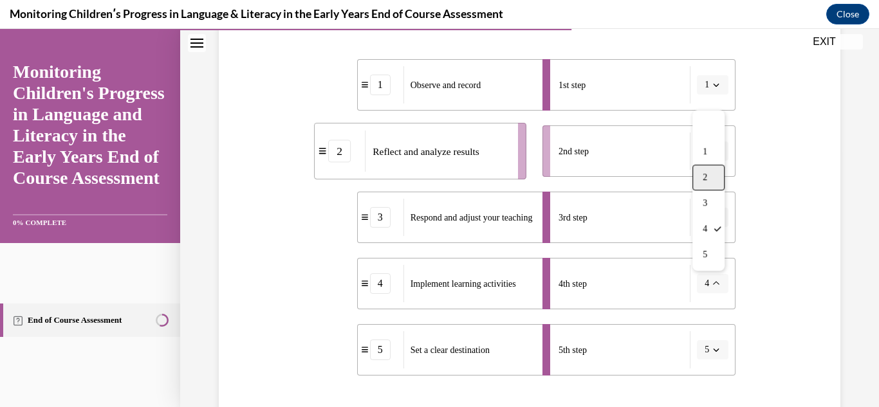
click at [704, 178] on span "2" at bounding box center [705, 177] width 5 height 10
click at [712, 153] on span "button" at bounding box center [716, 151] width 9 height 9
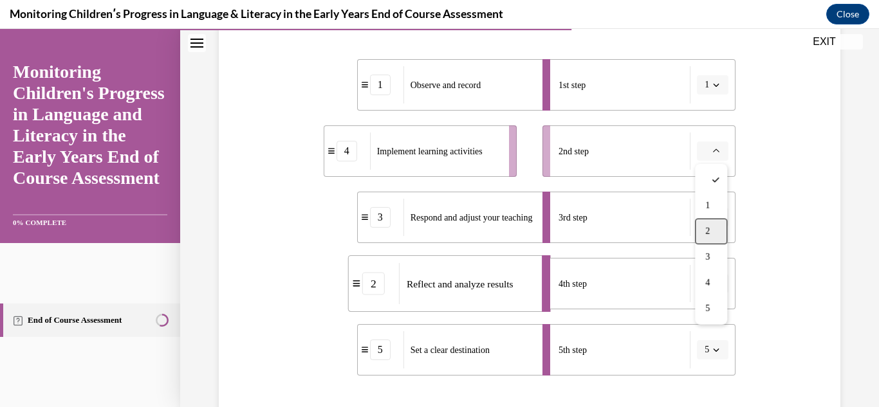
click at [716, 227] on div "2" at bounding box center [711, 232] width 32 height 26
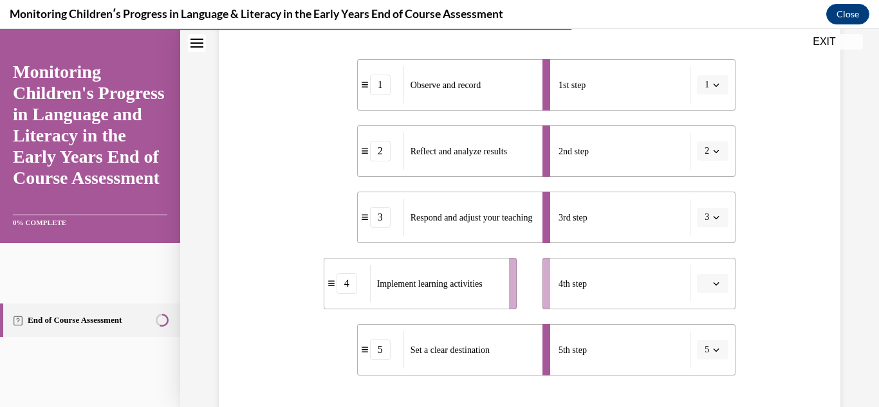
click at [719, 287] on span "button" at bounding box center [716, 283] width 9 height 9
click at [709, 235] on div "4" at bounding box center [711, 229] width 32 height 26
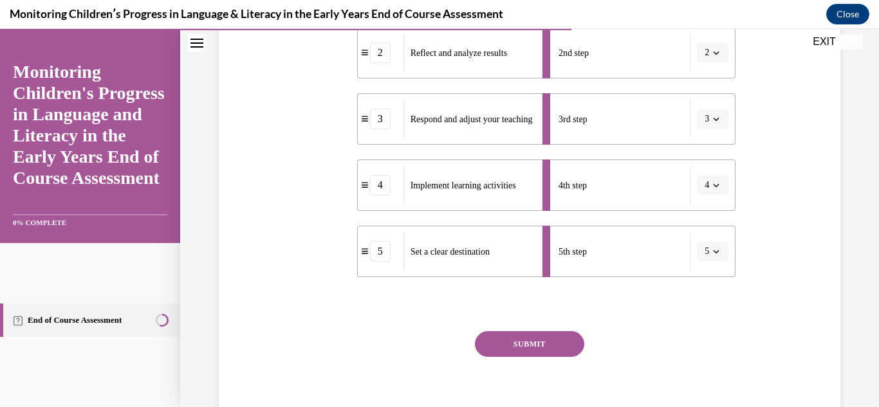
scroll to position [358, 0]
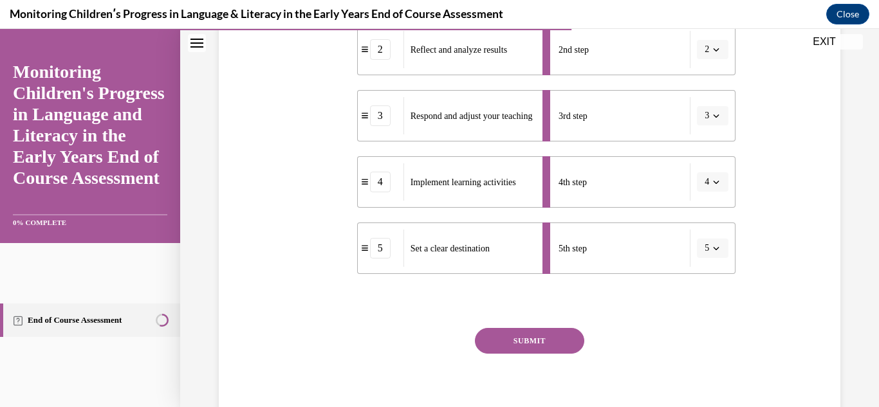
click at [548, 333] on button "SUBMIT" at bounding box center [529, 341] width 109 height 26
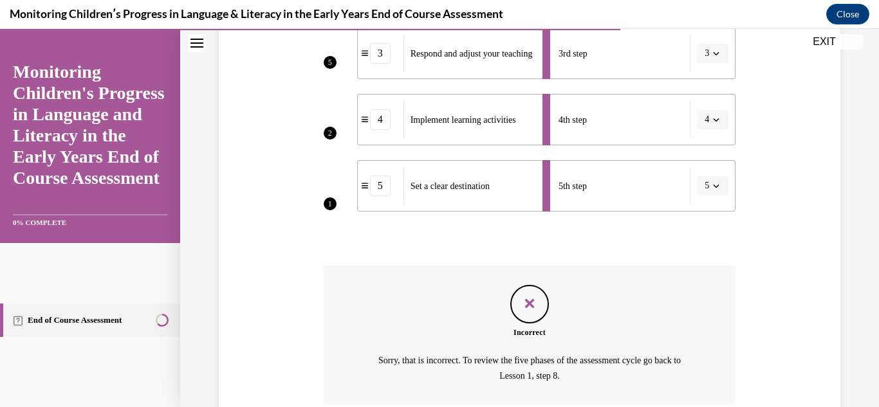
scroll to position [530, 0]
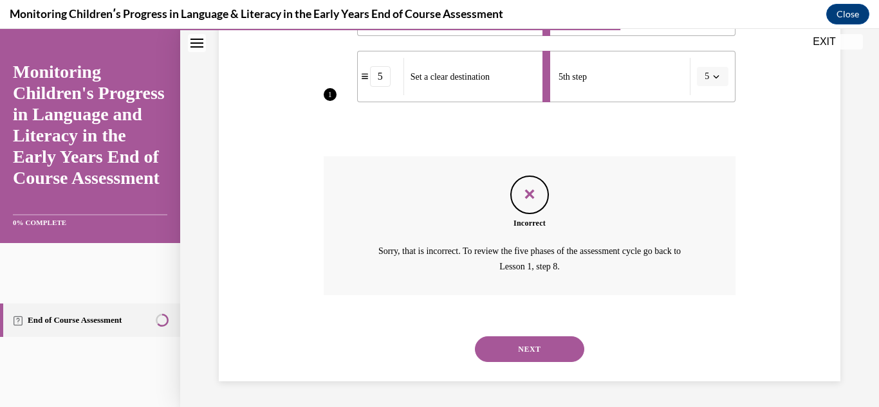
click at [555, 352] on button "NEXT" at bounding box center [529, 350] width 109 height 26
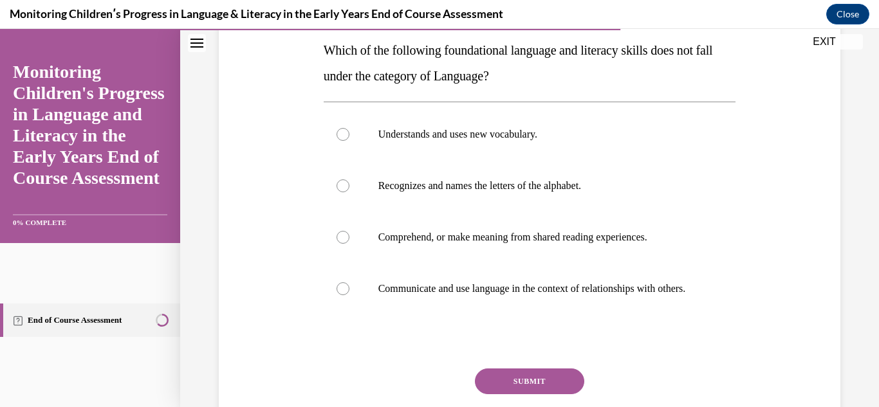
scroll to position [210, 0]
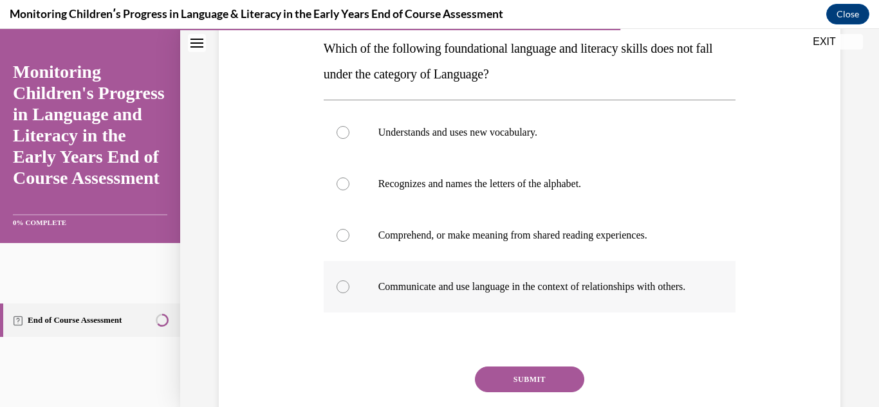
click at [334, 300] on label "Communicate and use language in the context of relationships with others." at bounding box center [530, 286] width 413 height 51
click at [337, 293] on input "Communicate and use language in the context of relationships with others." at bounding box center [343, 287] width 13 height 13
radio input "true"
click at [523, 379] on button "SUBMIT" at bounding box center [529, 380] width 109 height 26
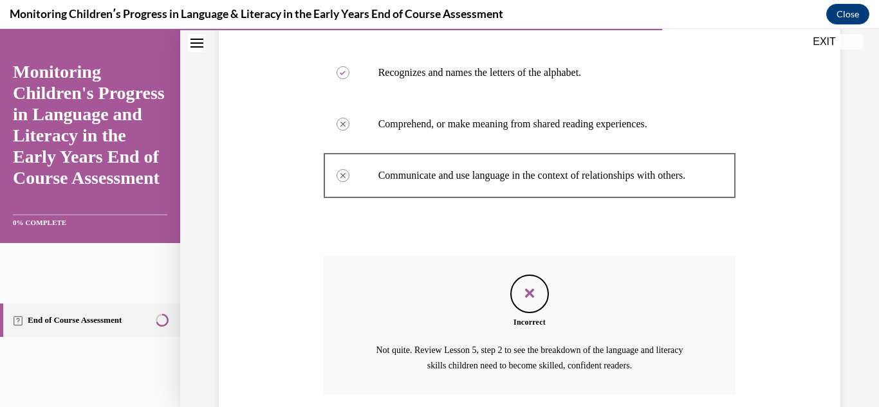
scroll to position [331, 0]
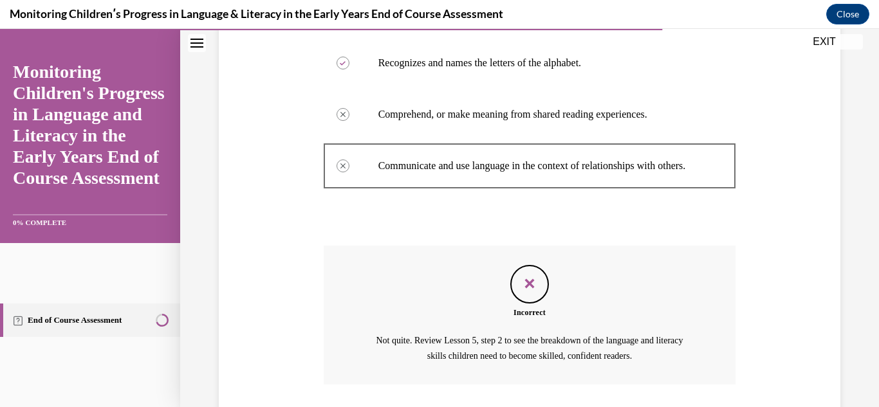
drag, startPoint x: 535, startPoint y: 300, endPoint x: 613, endPoint y: 282, distance: 79.3
click at [613, 282] on div "Incorrect Not quite. Review Lesson 5, step 2 to see the breakdown of the langua…" at bounding box center [530, 315] width 413 height 139
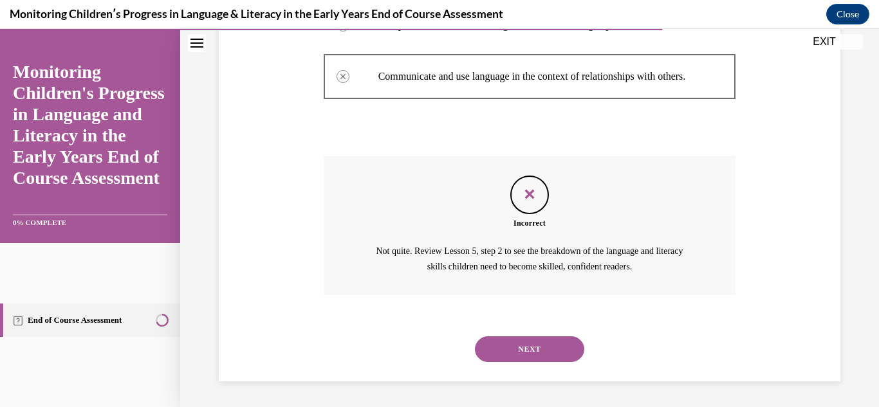
click at [575, 354] on button "NEXT" at bounding box center [529, 350] width 109 height 26
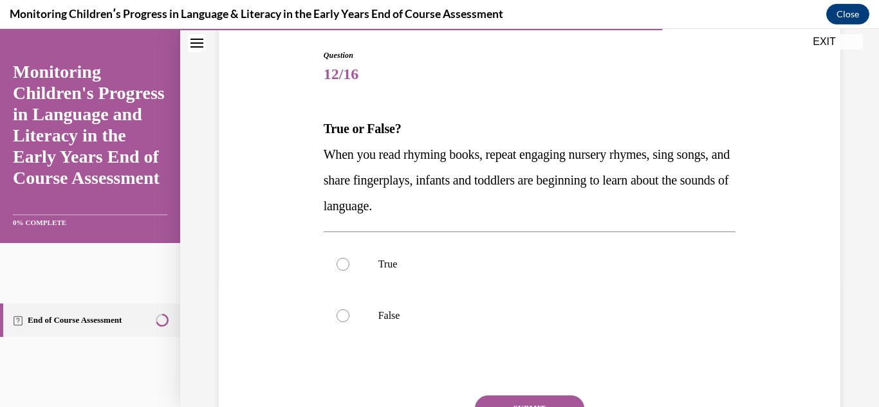
scroll to position [133, 0]
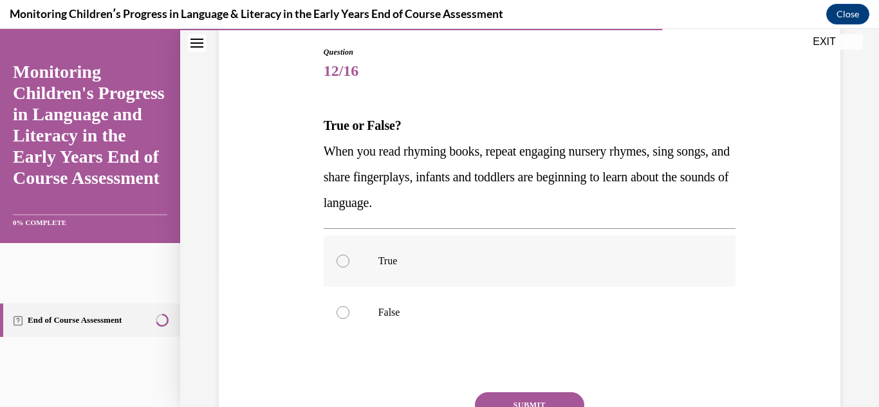
click at [457, 255] on p "True" at bounding box center [541, 261] width 326 height 13
click at [349, 255] on input "True" at bounding box center [343, 261] width 13 height 13
radio input "true"
click at [561, 400] on button "SUBMIT" at bounding box center [529, 406] width 109 height 26
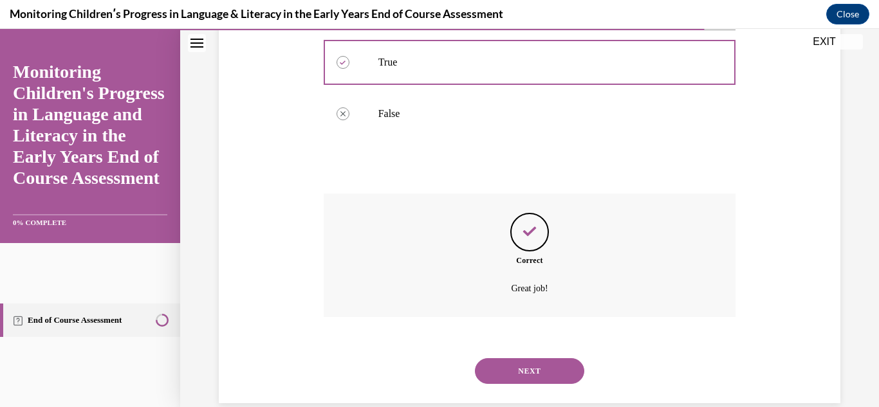
scroll to position [353, 0]
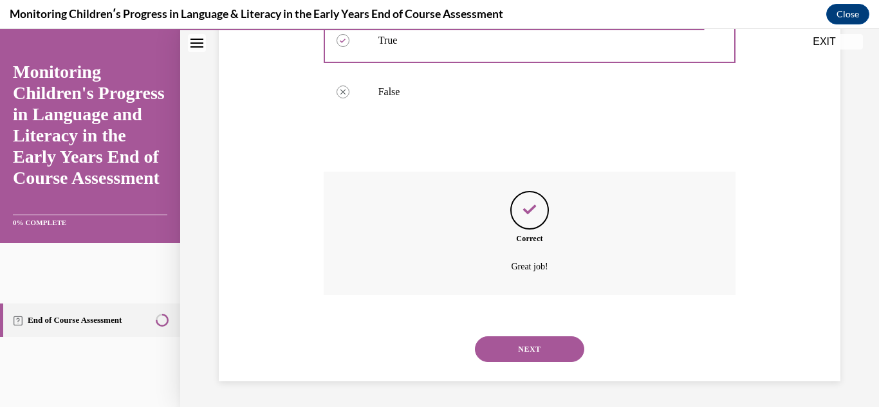
click at [548, 350] on button "NEXT" at bounding box center [529, 350] width 109 height 26
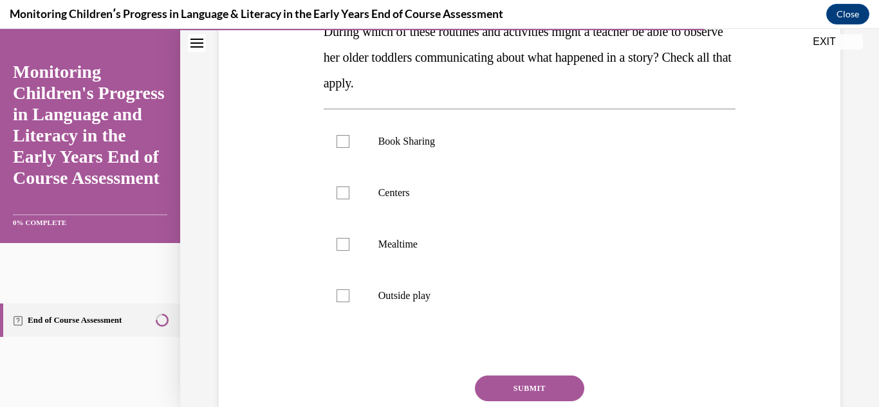
scroll to position [229, 0]
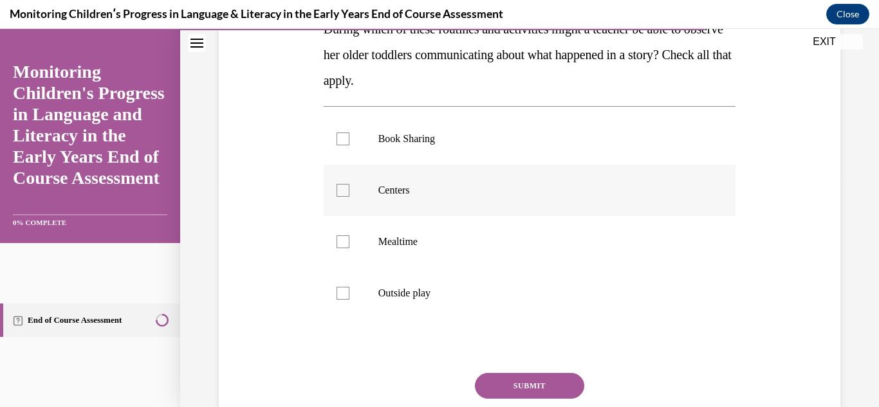
click at [362, 200] on label "Centers" at bounding box center [530, 190] width 413 height 51
click at [349, 197] on input "Centers" at bounding box center [343, 190] width 13 height 13
checkbox input "true"
click at [344, 134] on div at bounding box center [343, 139] width 13 height 13
click at [344, 134] on input "Book Sharing" at bounding box center [343, 139] width 13 height 13
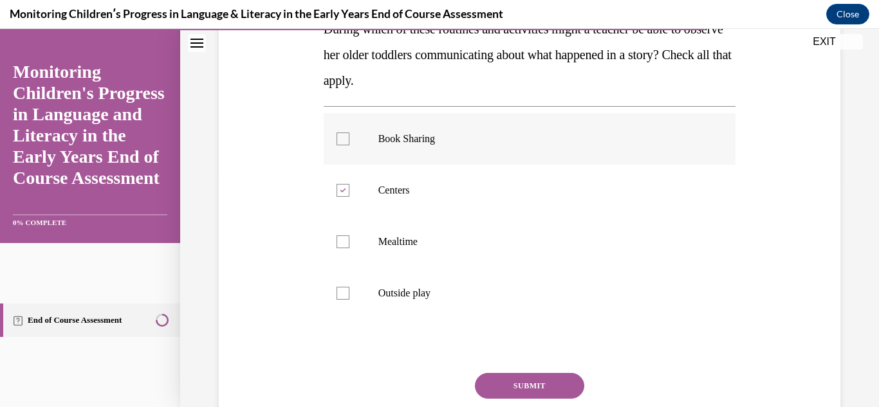
checkbox input "true"
click at [346, 292] on div at bounding box center [343, 293] width 13 height 13
click at [346, 292] on input "Outside play" at bounding box center [343, 293] width 13 height 13
checkbox input "true"
click at [344, 244] on div at bounding box center [343, 242] width 13 height 13
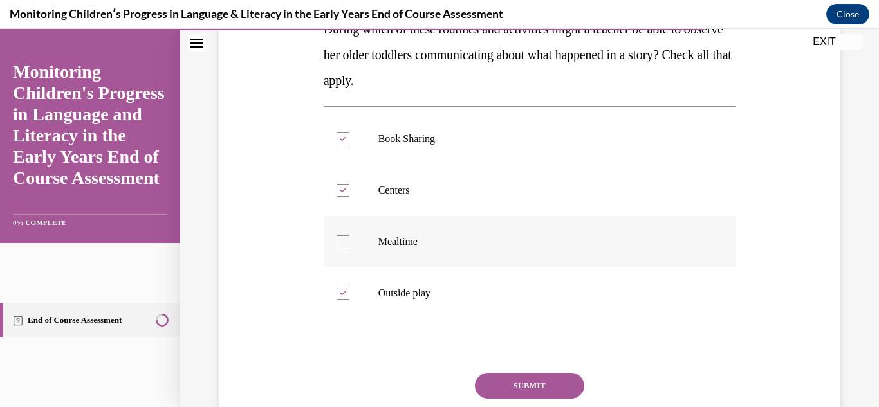
click at [344, 244] on input "Mealtime" at bounding box center [343, 242] width 13 height 13
checkbox input "true"
click at [519, 385] on button "SUBMIT" at bounding box center [529, 386] width 109 height 26
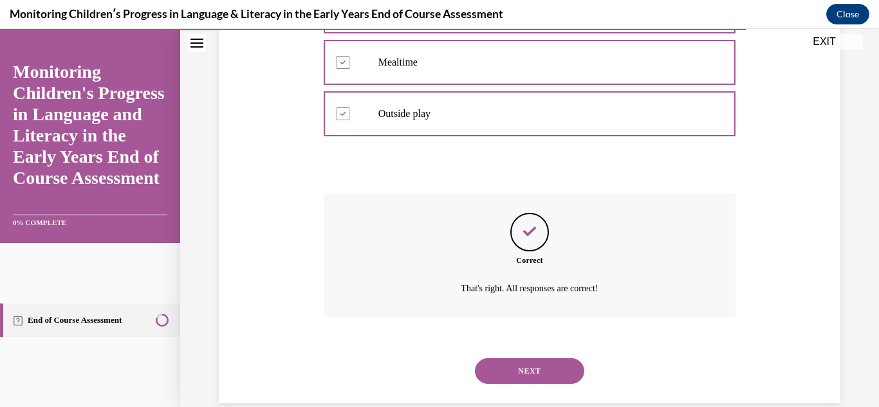
scroll to position [431, 0]
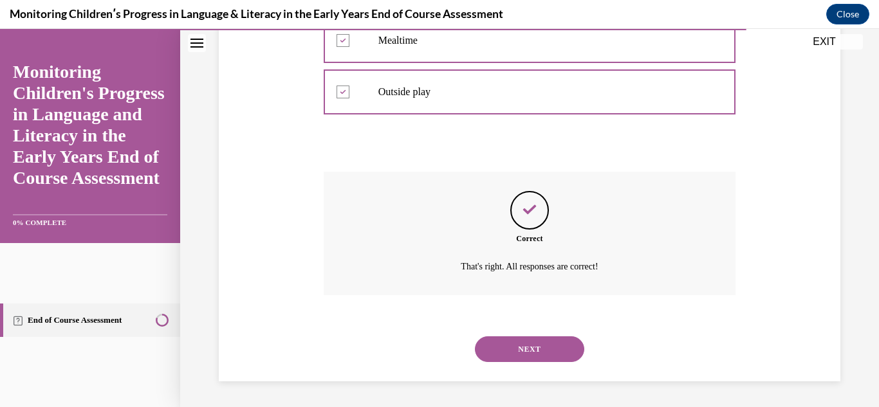
click at [519, 385] on div "Question 13/16 During which of these routines and activities might a teacher be…" at bounding box center [529, 23] width 699 height 768
click at [526, 340] on button "NEXT" at bounding box center [529, 350] width 109 height 26
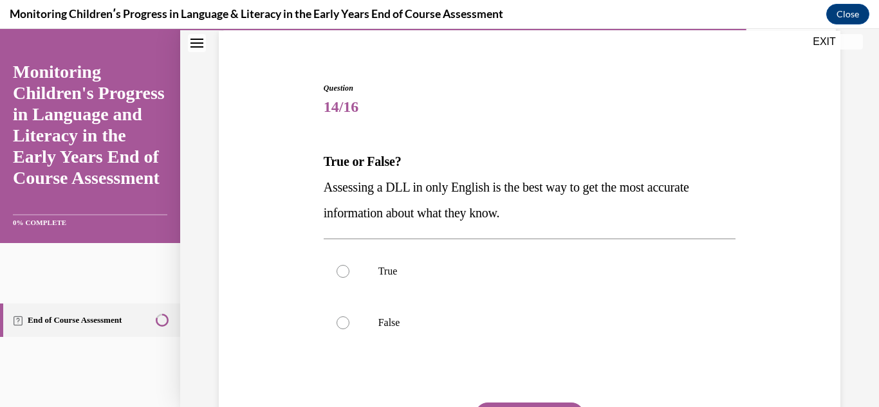
scroll to position [98, 0]
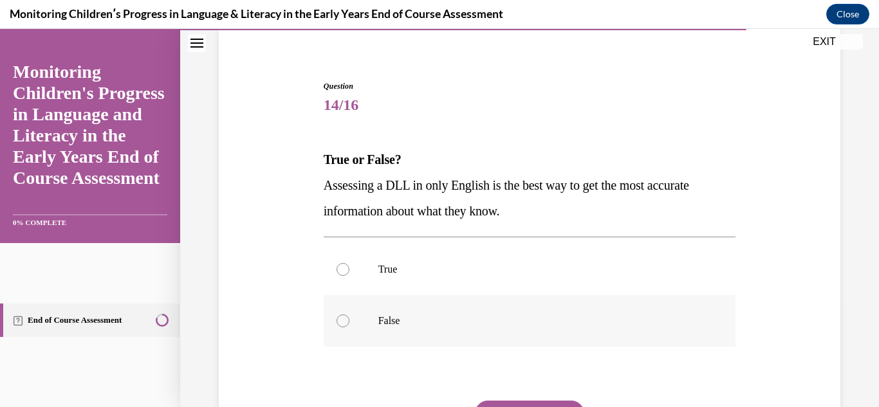
click at [397, 321] on p "False" at bounding box center [541, 321] width 326 height 13
click at [349, 321] on input "False" at bounding box center [343, 321] width 13 height 13
radio input "true"
click at [539, 403] on button "SUBMIT" at bounding box center [529, 414] width 109 height 26
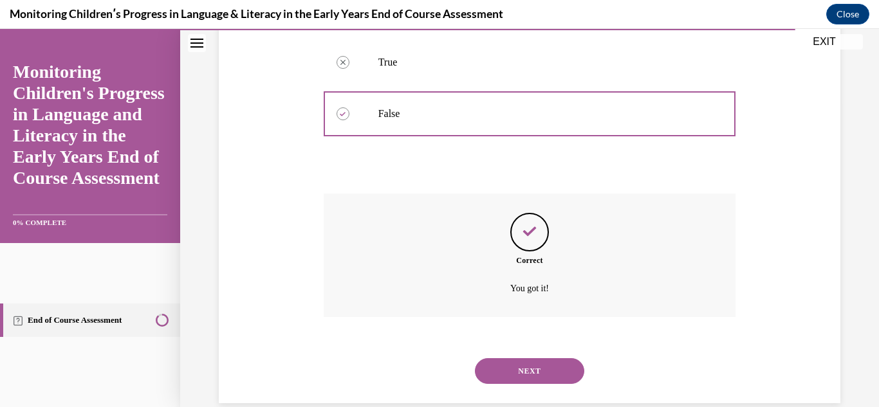
scroll to position [328, 0]
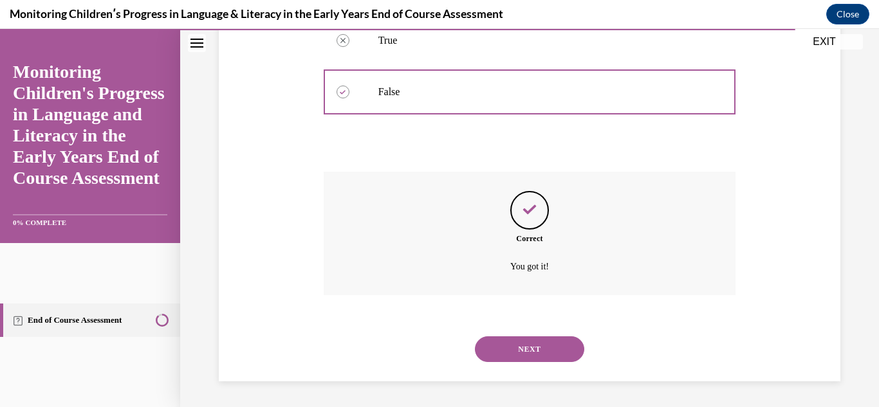
click at [527, 333] on div "NEXT" at bounding box center [530, 349] width 413 height 51
click at [525, 349] on button "NEXT" at bounding box center [529, 350] width 109 height 26
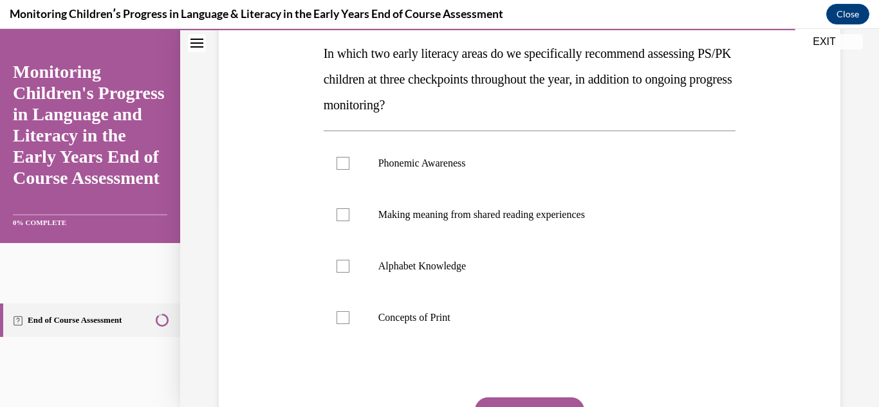
scroll to position [204, 0]
click at [365, 168] on label "Phonemic Awareness" at bounding box center [530, 163] width 413 height 51
click at [349, 168] on input "Phonemic Awareness" at bounding box center [343, 164] width 13 height 13
checkbox input "true"
click at [526, 401] on button "SUBMIT" at bounding box center [529, 411] width 109 height 26
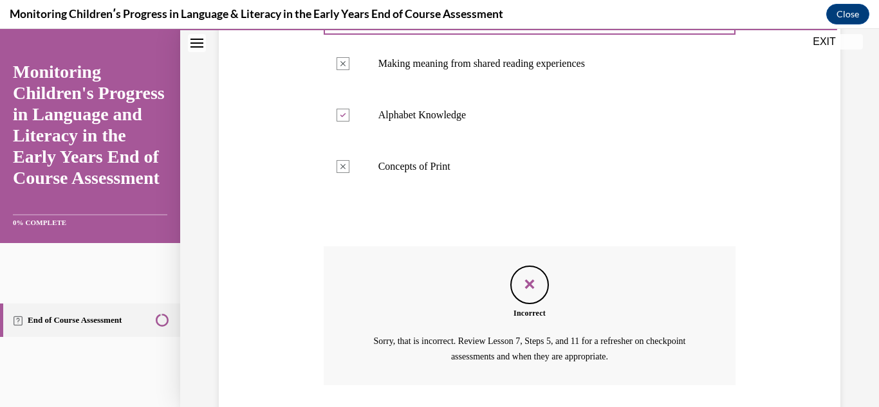
scroll to position [432, 0]
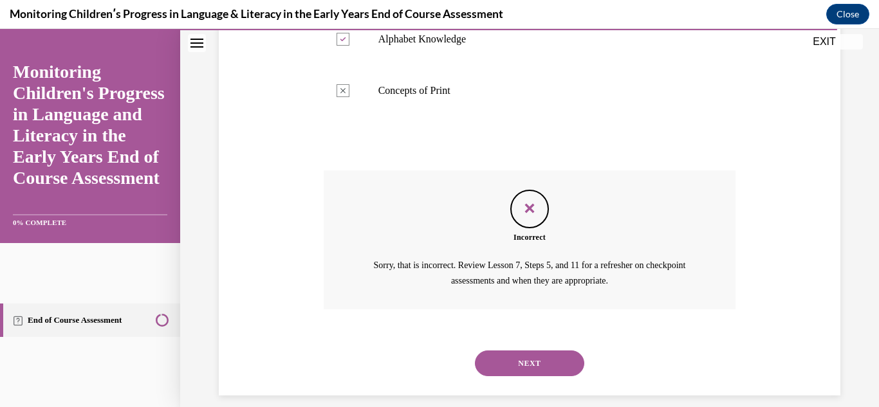
click at [555, 358] on button "NEXT" at bounding box center [529, 364] width 109 height 26
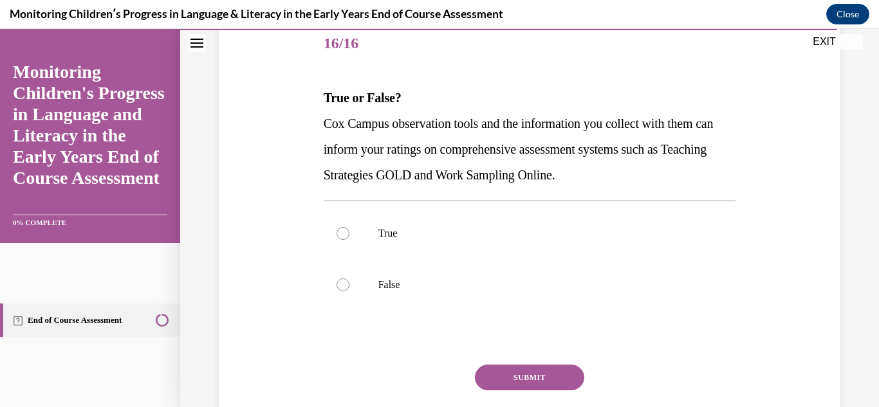
scroll to position [162, 0]
click at [433, 243] on label "True" at bounding box center [530, 232] width 413 height 51
click at [349, 239] on input "True" at bounding box center [343, 232] width 13 height 13
radio input "true"
click at [546, 384] on button "SUBMIT" at bounding box center [529, 377] width 109 height 26
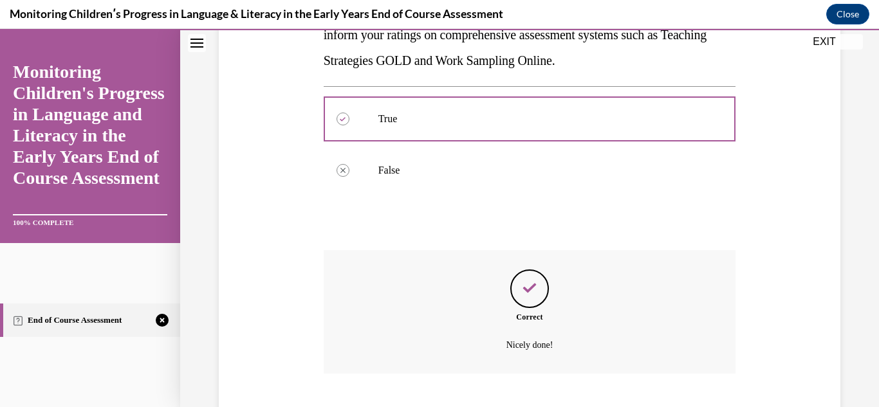
scroll to position [353, 0]
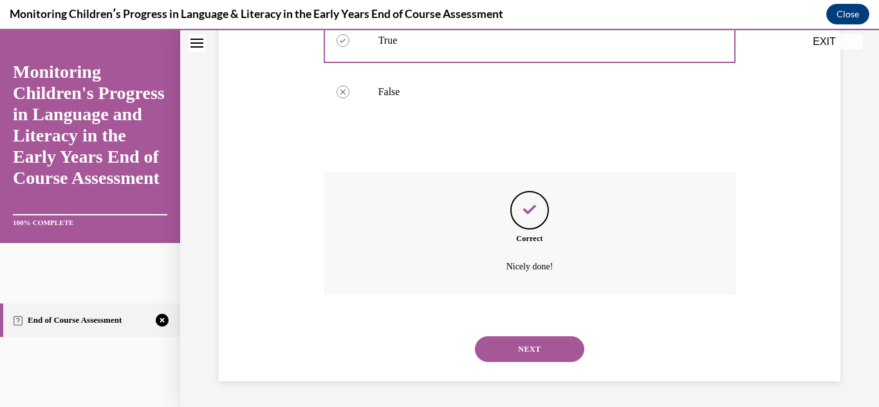
click at [543, 348] on button "NEXT" at bounding box center [529, 350] width 109 height 26
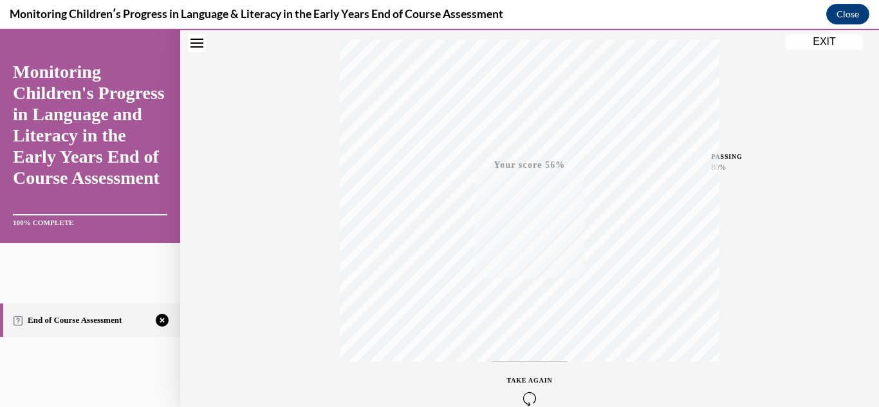
scroll to position [223, 0]
click at [550, 378] on div "TAKE AGAIN" at bounding box center [530, 379] width 46 height 30
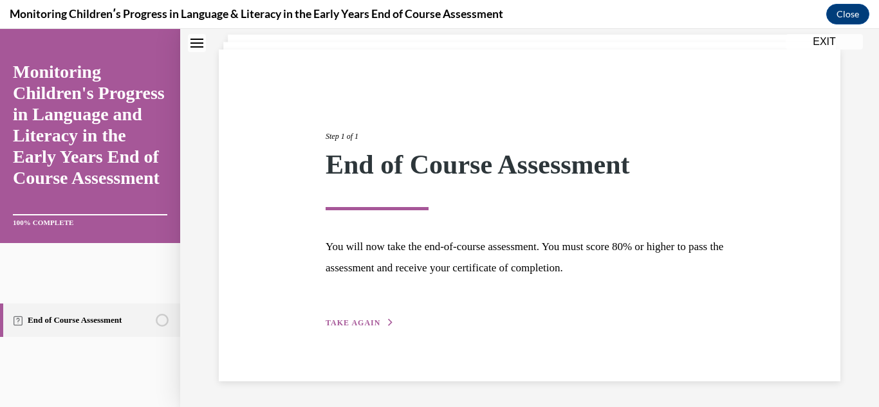
click at [368, 322] on span "TAKE AGAIN" at bounding box center [353, 323] width 55 height 9
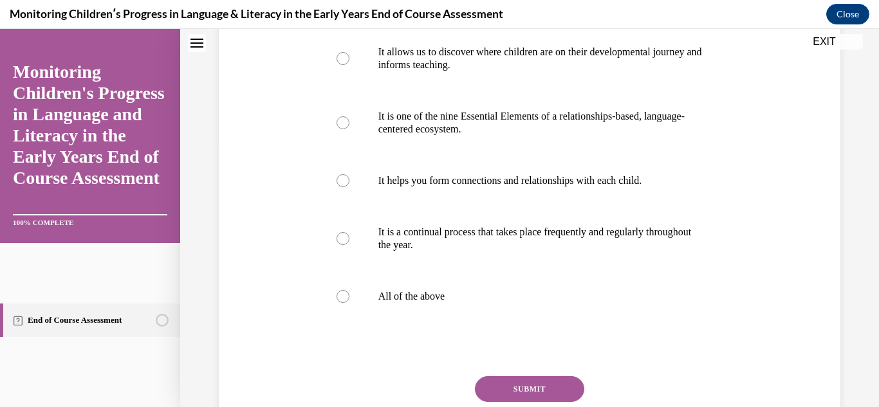
scroll to position [267, 0]
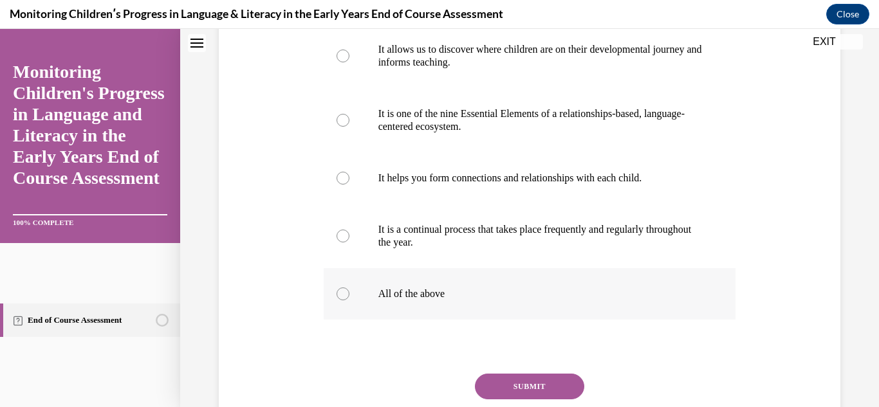
click at [331, 320] on label "All of the above" at bounding box center [530, 293] width 413 height 51
click at [337, 301] on input "All of the above" at bounding box center [343, 294] width 13 height 13
radio input "true"
click at [504, 400] on button "SUBMIT" at bounding box center [529, 387] width 109 height 26
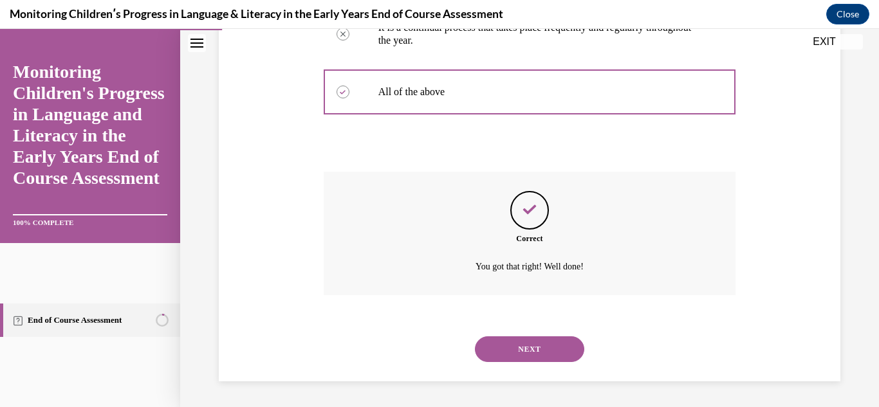
scroll to position [495, 0]
click at [541, 341] on button "NEXT" at bounding box center [529, 350] width 109 height 26
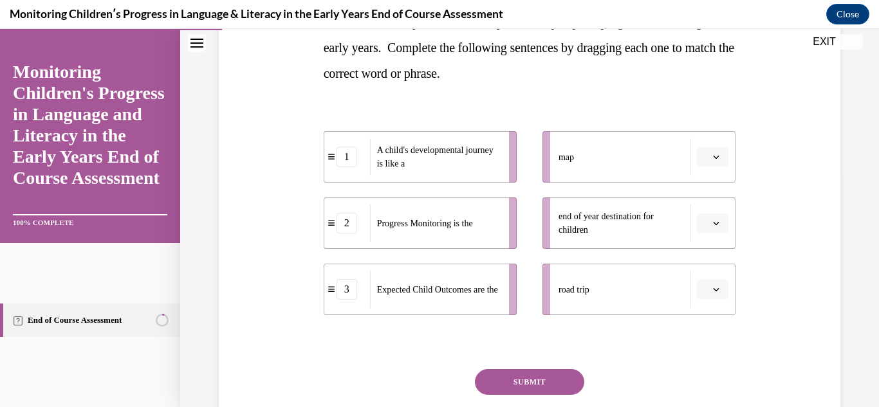
scroll to position [237, 0]
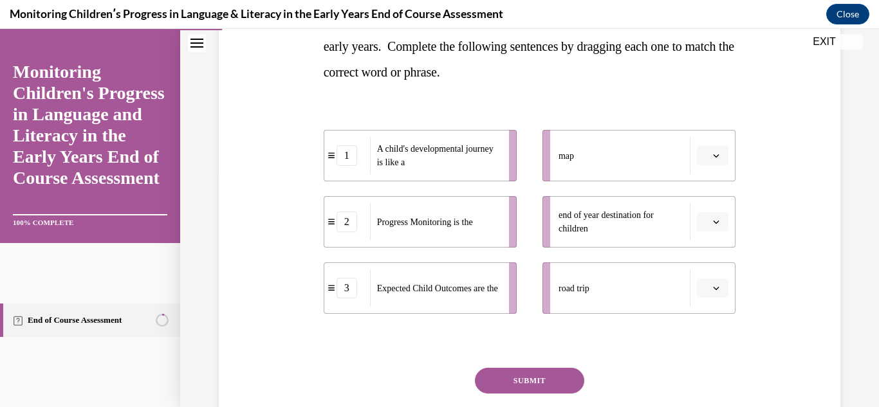
click at [807, 262] on div "Question 02/16 In the course, we presented a metaphor to help explain progress …" at bounding box center [530, 188] width 628 height 571
click at [714, 158] on icon "button" at bounding box center [716, 156] width 6 height 6
click at [714, 273] on div "3" at bounding box center [711, 262] width 32 height 26
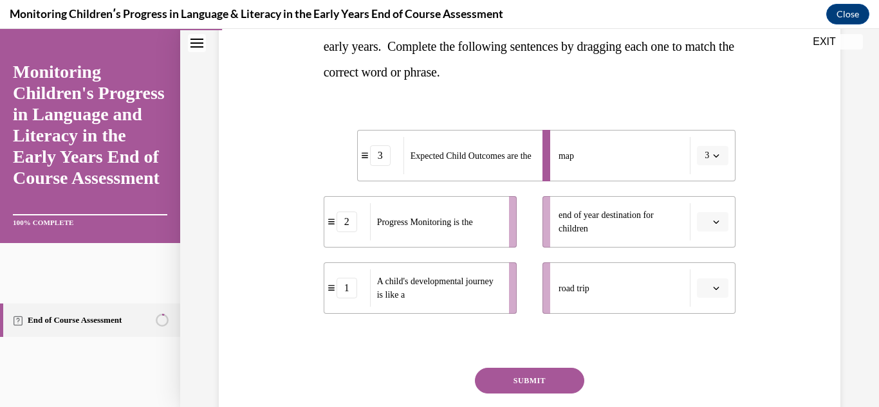
click at [713, 149] on button "3" at bounding box center [713, 155] width 32 height 19
click at [718, 215] on div "1" at bounding box center [709, 211] width 32 height 26
click at [713, 156] on icon "button" at bounding box center [716, 156] width 6 height 6
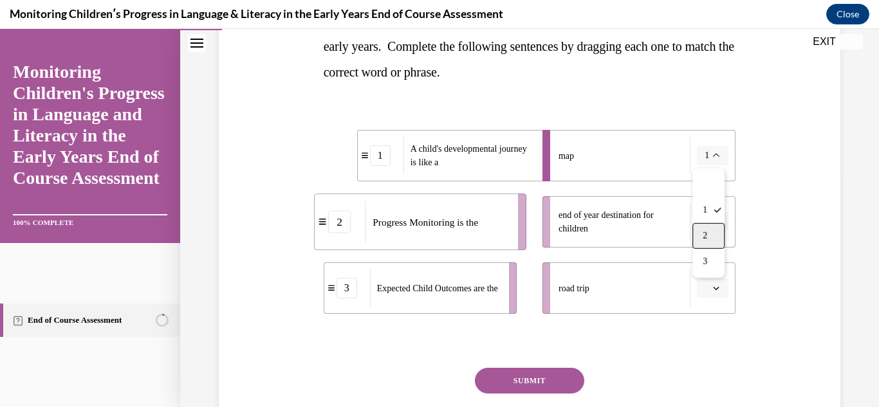
click at [705, 229] on div "2" at bounding box center [709, 236] width 32 height 26
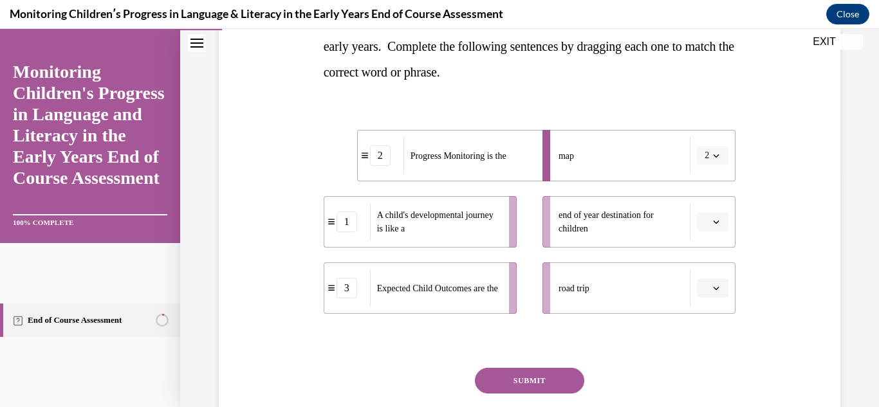
click at [705, 229] on button "button" at bounding box center [713, 221] width 32 height 19
click at [706, 283] on div "1" at bounding box center [711, 277] width 32 height 26
click at [719, 158] on icon "button" at bounding box center [716, 156] width 6 height 6
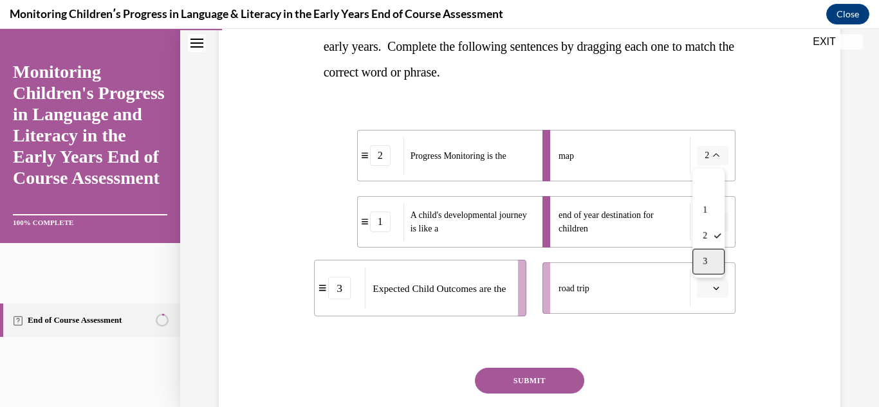
click at [723, 262] on div "3" at bounding box center [709, 262] width 32 height 26
click at [710, 219] on button "1" at bounding box center [713, 221] width 32 height 19
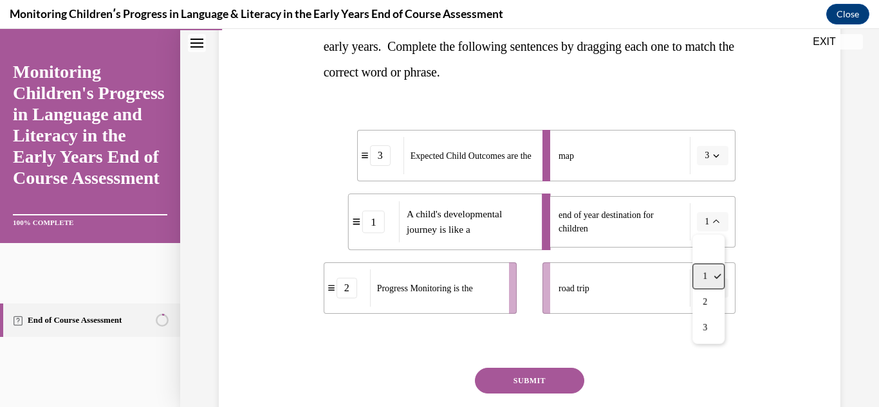
click at [704, 276] on span "1" at bounding box center [705, 277] width 5 height 10
click at [717, 290] on icon "button" at bounding box center [716, 288] width 6 height 6
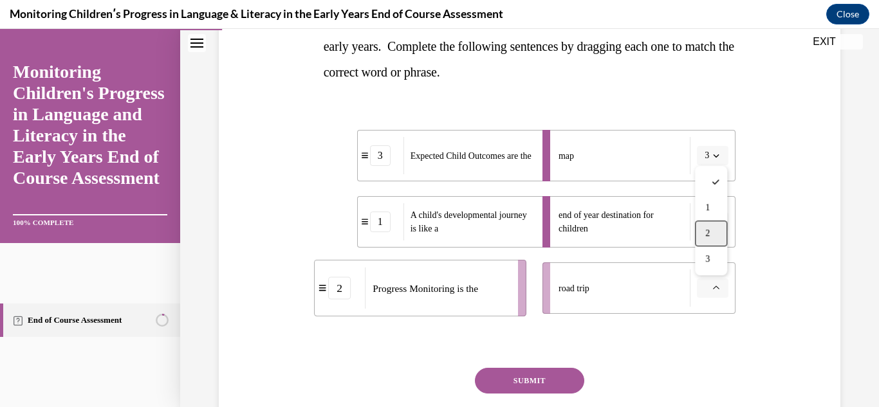
click at [710, 234] on span "2" at bounding box center [707, 233] width 5 height 10
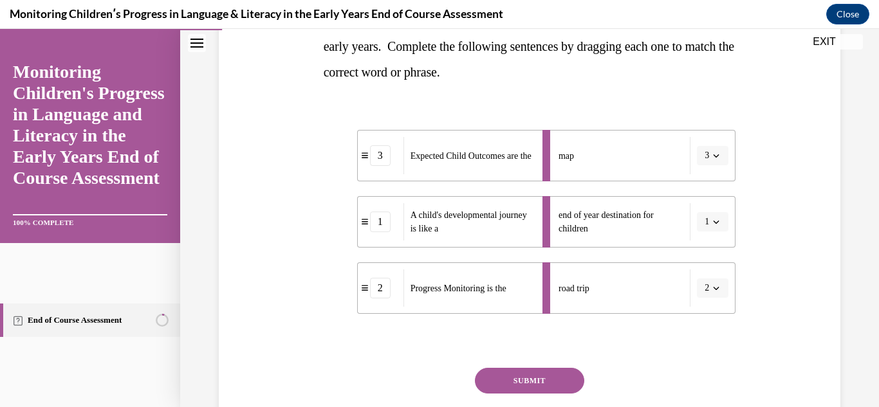
click at [723, 160] on button "3" at bounding box center [713, 155] width 32 height 19
click at [703, 216] on div "1" at bounding box center [709, 211] width 32 height 26
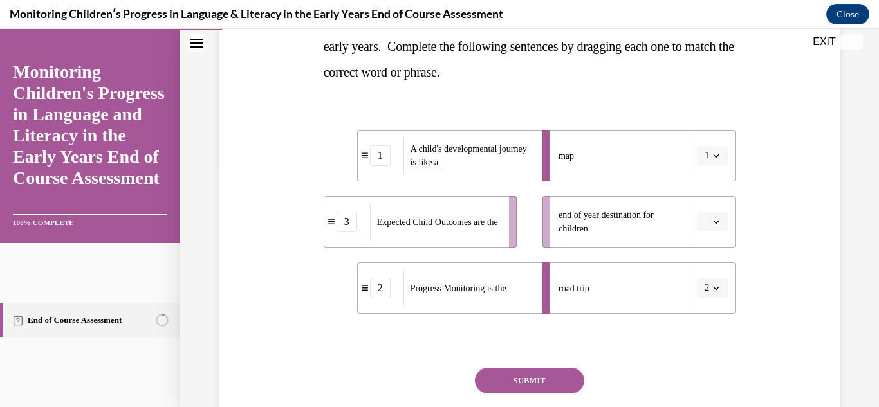
click at [705, 216] on span "Please select an option" at bounding box center [707, 222] width 5 height 13
click at [709, 290] on div "2" at bounding box center [711, 303] width 32 height 26
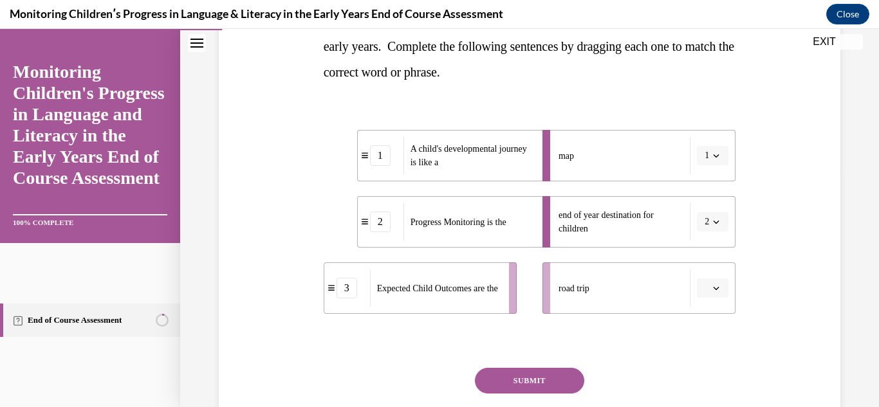
click at [715, 223] on icon "button" at bounding box center [716, 222] width 6 height 6
click at [704, 326] on span "3" at bounding box center [705, 328] width 5 height 10
click at [719, 287] on icon "button" at bounding box center [717, 288] width 6 height 3
click at [709, 239] on div "2" at bounding box center [711, 234] width 32 height 26
click at [526, 389] on button "SUBMIT" at bounding box center [529, 381] width 109 height 26
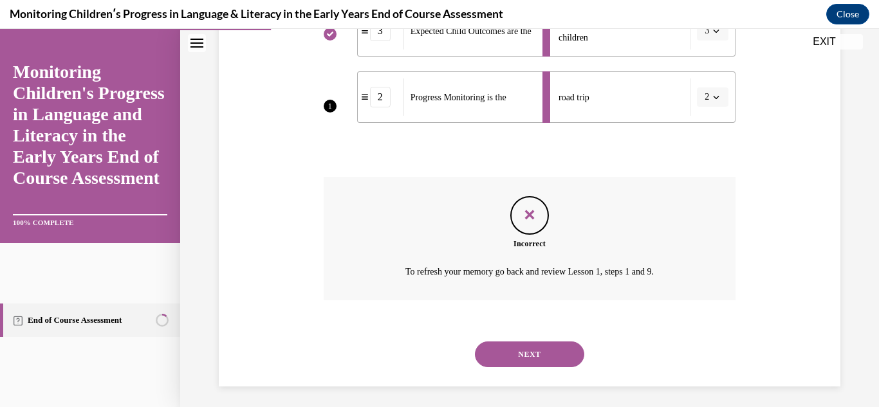
scroll to position [434, 0]
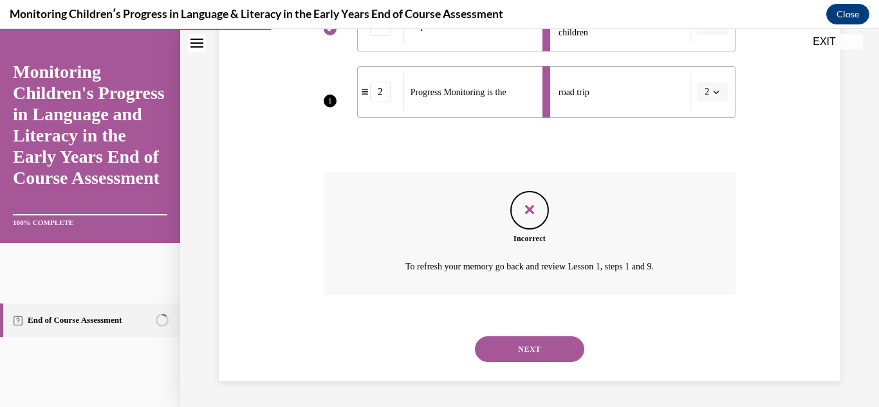
click at [565, 355] on button "NEXT" at bounding box center [529, 350] width 109 height 26
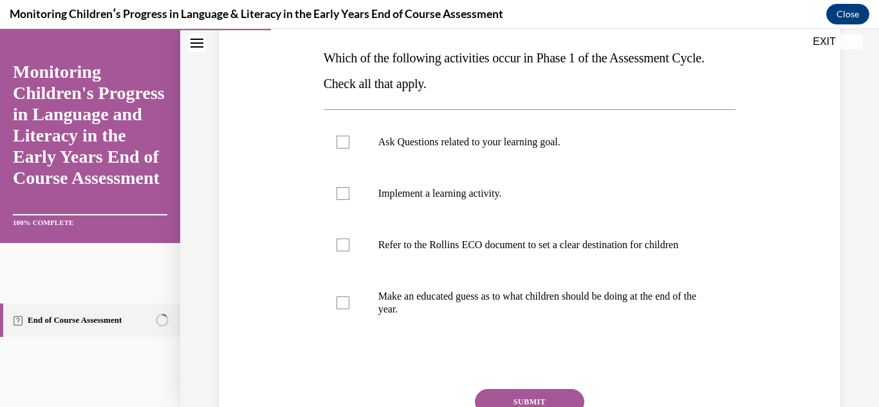
scroll to position [203, 0]
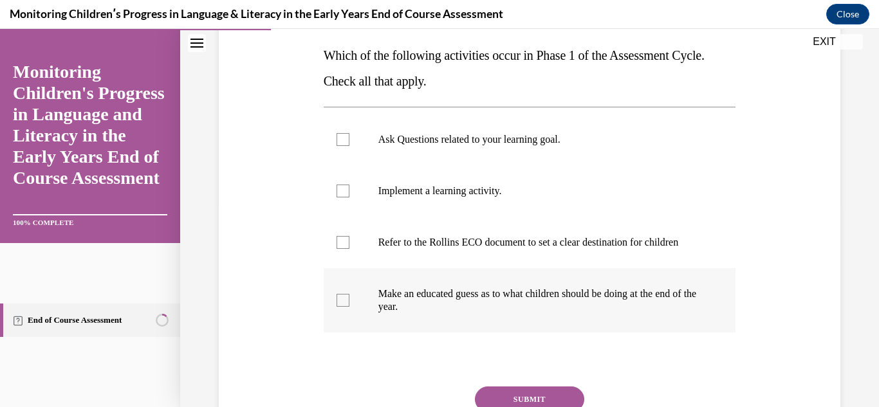
click at [349, 308] on label "Make an educated guess as to what children should be doing at the end of the ye…" at bounding box center [530, 300] width 413 height 64
click at [349, 307] on input "Make an educated guess as to what children should be doing at the end of the ye…" at bounding box center [343, 300] width 13 height 13
checkbox input "true"
click at [344, 248] on div at bounding box center [343, 242] width 13 height 13
click at [344, 248] on input "Refer to the Rollins ECO document to set a clear destination for children" at bounding box center [343, 242] width 13 height 13
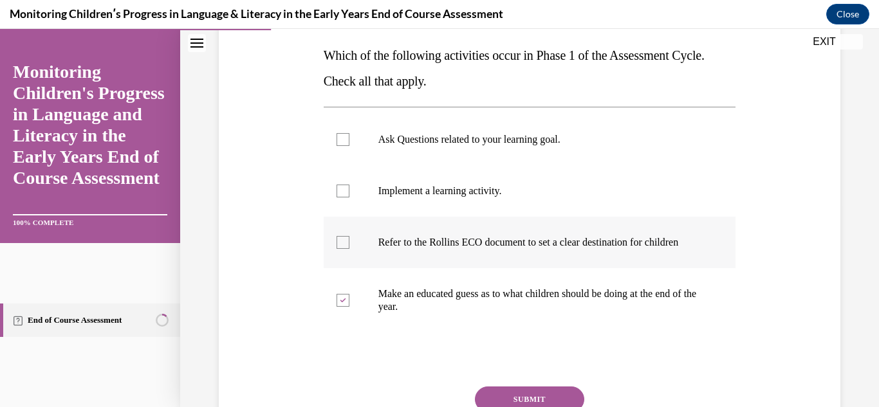
checkbox input "true"
click at [348, 185] on div at bounding box center [343, 191] width 13 height 13
click at [348, 185] on input "Implement a learning activity." at bounding box center [343, 191] width 13 height 13
checkbox input "true"
click at [351, 129] on label "Ask Questions related to your learning goal." at bounding box center [530, 139] width 413 height 51
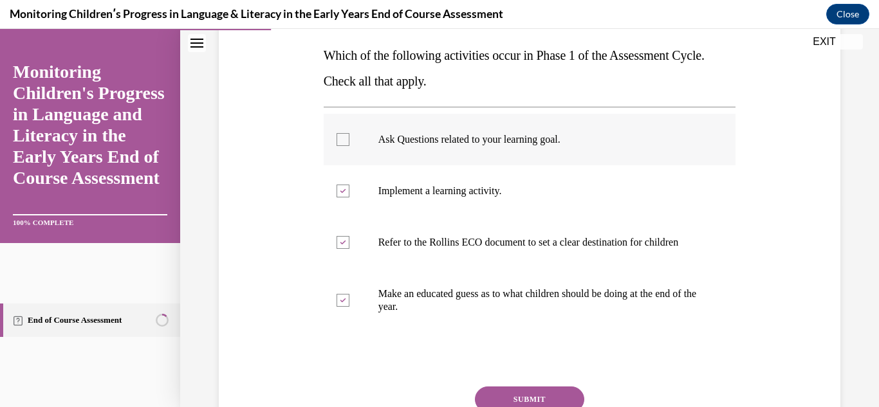
click at [349, 133] on input "Ask Questions related to your learning goal." at bounding box center [343, 139] width 13 height 13
checkbox input "true"
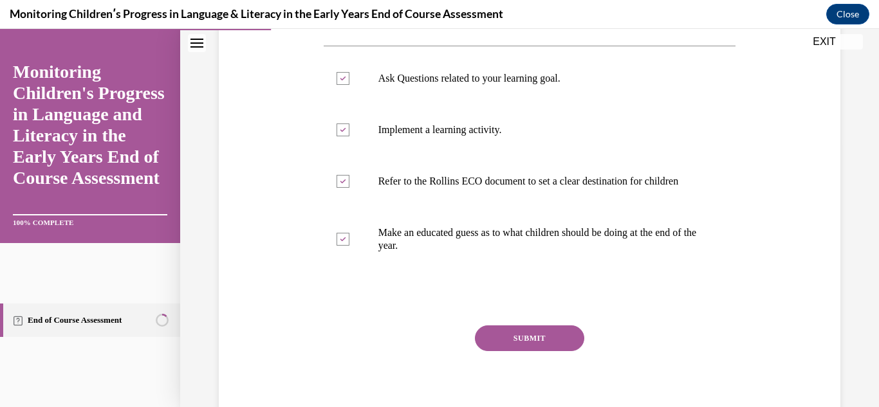
scroll to position [281, 0]
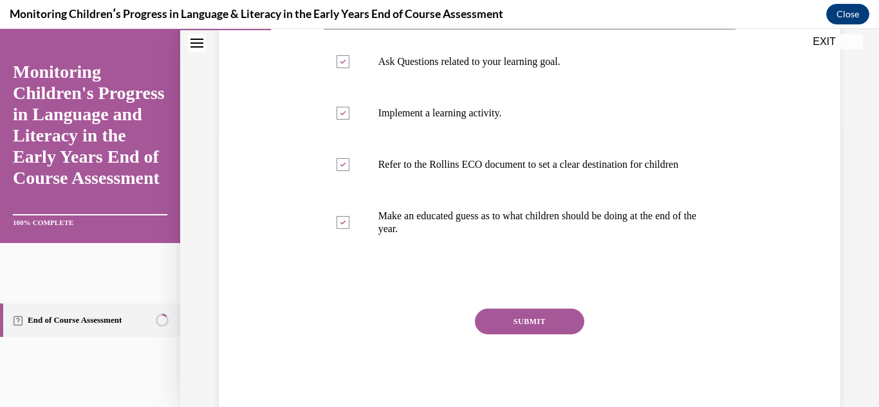
click at [567, 331] on button "SUBMIT" at bounding box center [529, 322] width 109 height 26
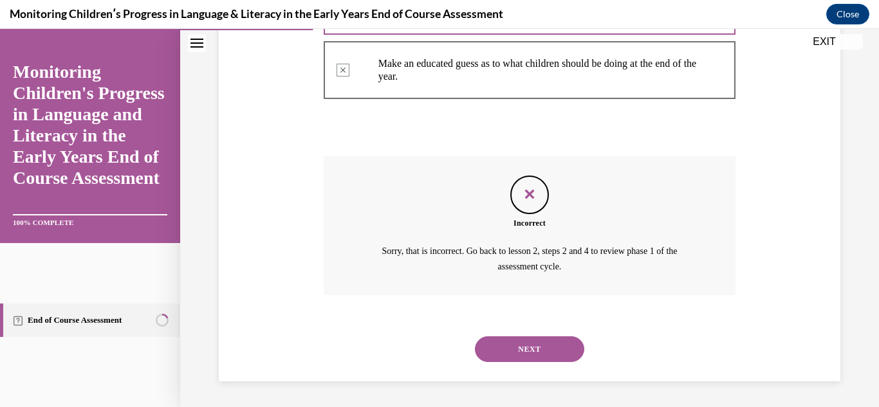
scroll to position [440, 0]
click at [573, 355] on button "NEXT" at bounding box center [529, 350] width 109 height 26
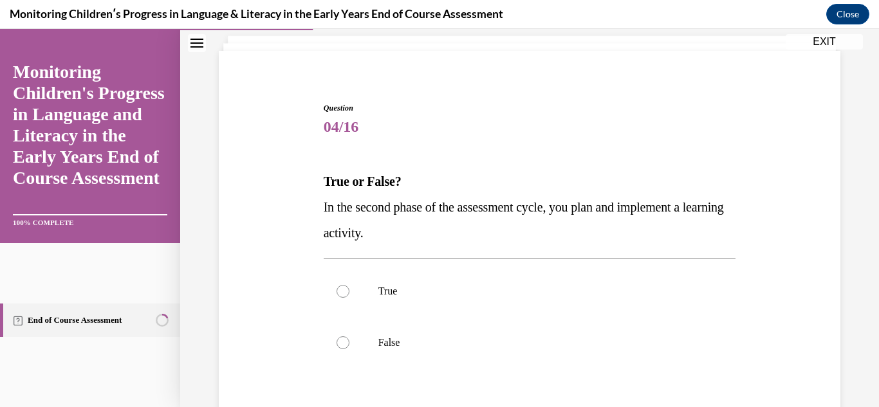
scroll to position [77, 0]
click at [376, 293] on label "True" at bounding box center [530, 290] width 413 height 51
click at [349, 293] on input "True" at bounding box center [343, 290] width 13 height 13
radio input "true"
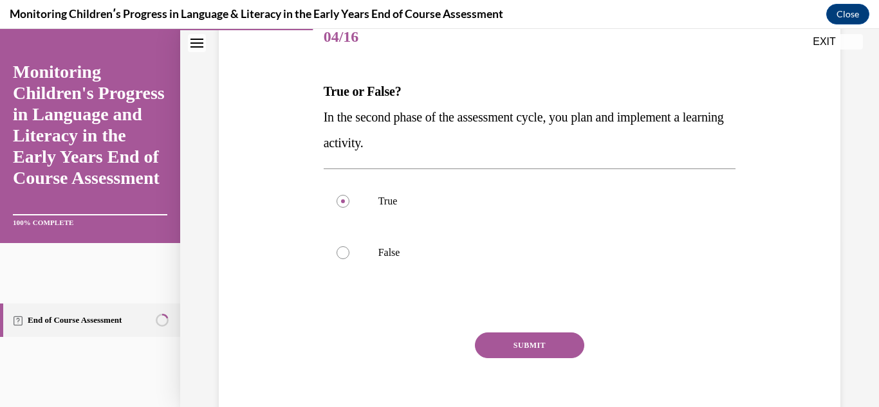
scroll to position [176, 0]
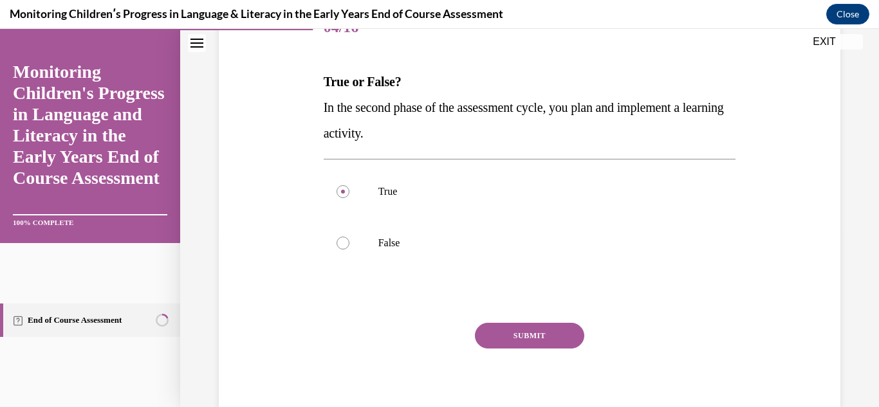
click at [534, 324] on button "SUBMIT" at bounding box center [529, 336] width 109 height 26
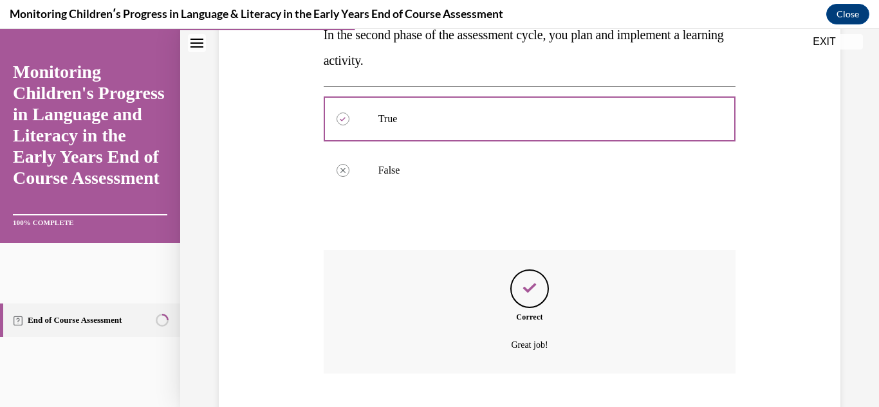
scroll to position [328, 0]
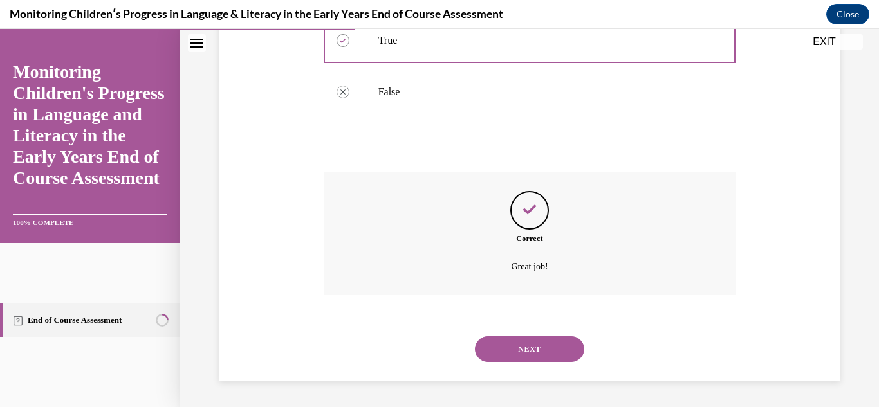
click at [530, 344] on button "NEXT" at bounding box center [529, 350] width 109 height 26
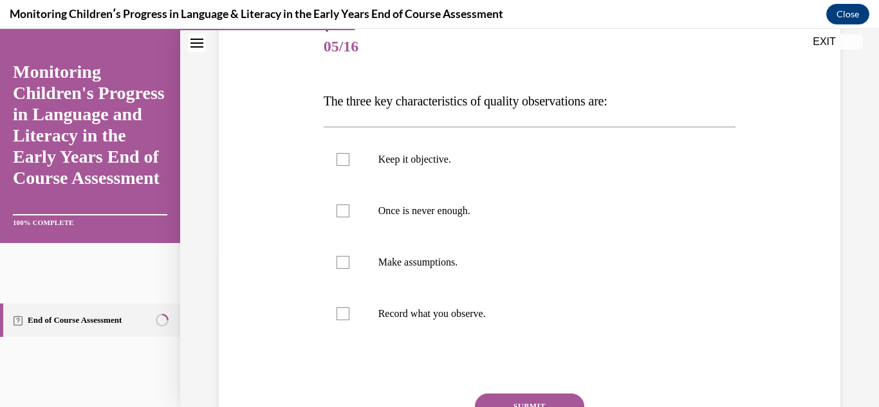
scroll to position [156, 0]
click at [417, 165] on p "Keep it objective." at bounding box center [541, 160] width 326 height 13
click at [349, 165] on input "Keep it objective." at bounding box center [343, 160] width 13 height 13
checkbox input "true"
click at [396, 198] on label "Once is never enough." at bounding box center [530, 212] width 413 height 51
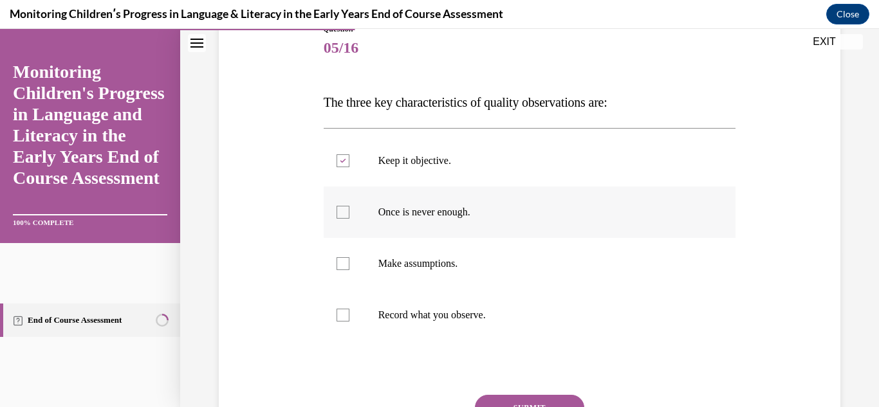
click at [349, 206] on input "Once is never enough." at bounding box center [343, 212] width 13 height 13
checkbox input "true"
click at [386, 322] on label "Record what you observe." at bounding box center [530, 315] width 413 height 51
click at [349, 322] on input "Record what you observe." at bounding box center [343, 315] width 13 height 13
checkbox input "true"
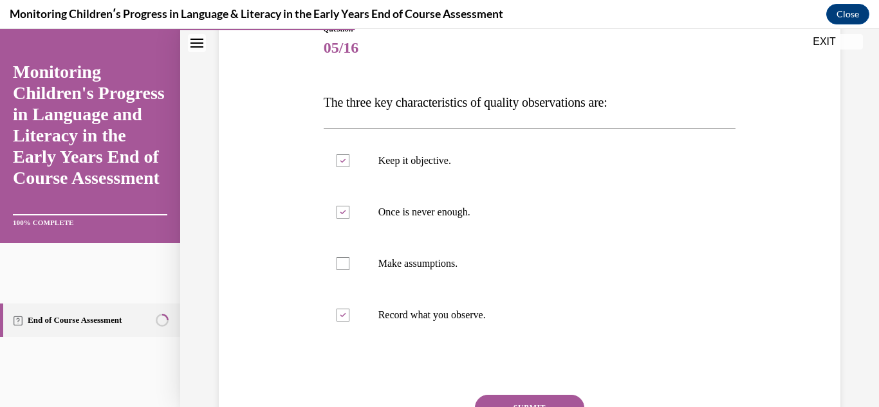
click at [511, 398] on button "SUBMIT" at bounding box center [529, 408] width 109 height 26
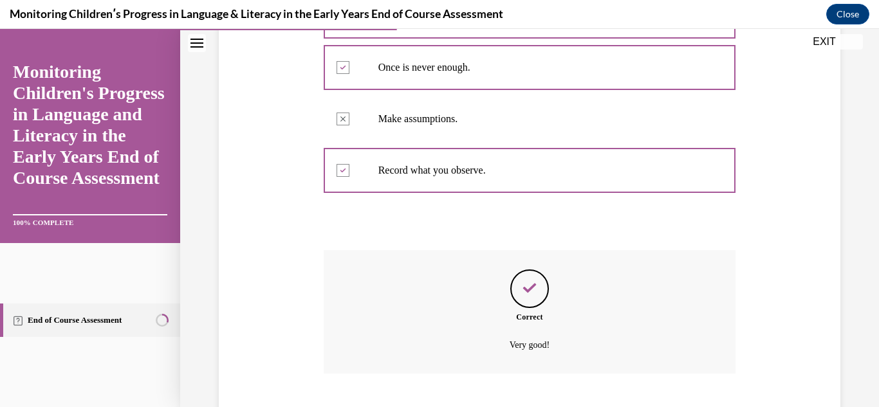
scroll to position [379, 0]
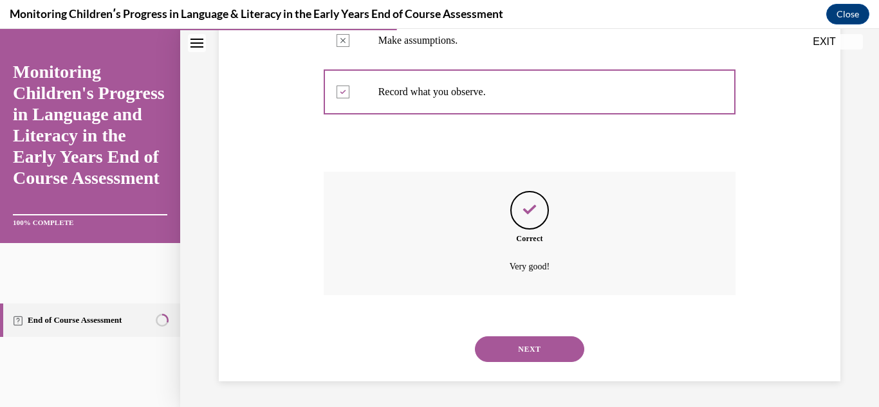
click at [543, 342] on button "NEXT" at bounding box center [529, 350] width 109 height 26
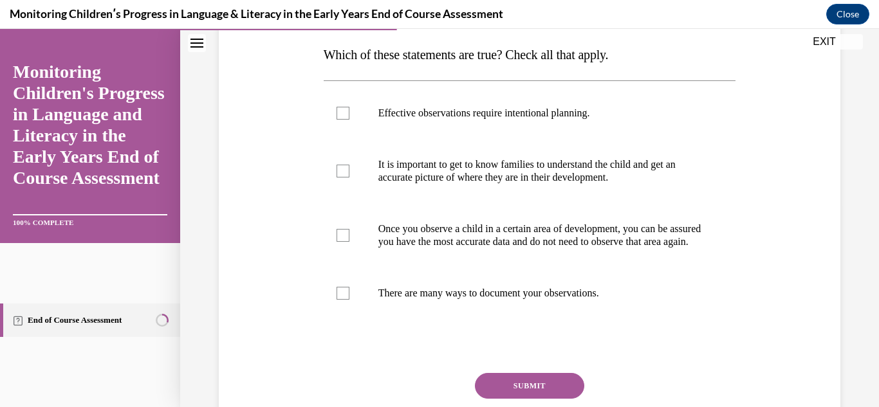
scroll to position [205, 0]
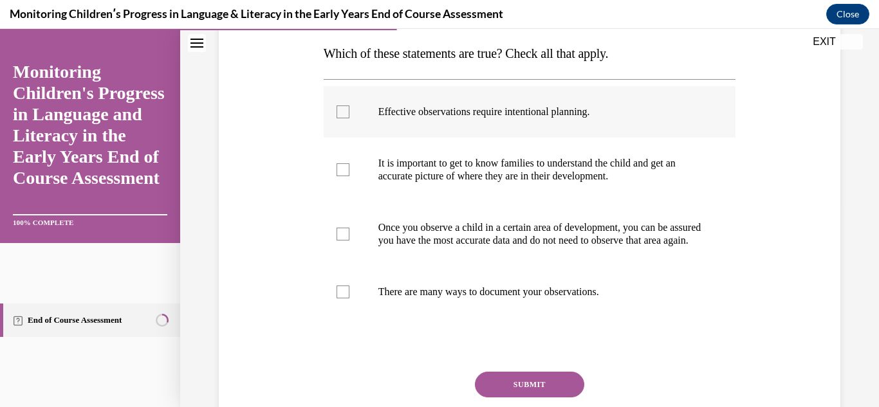
click at [463, 115] on p "Effective observations require intentional planning." at bounding box center [541, 112] width 326 height 13
click at [349, 115] on input "Effective observations require intentional planning." at bounding box center [343, 112] width 13 height 13
checkbox input "true"
click at [434, 151] on label "It is important to get to know families to understand the child and get an accu…" at bounding box center [530, 170] width 413 height 64
click at [349, 163] on input "It is important to get to know families to understand the child and get an accu…" at bounding box center [343, 169] width 13 height 13
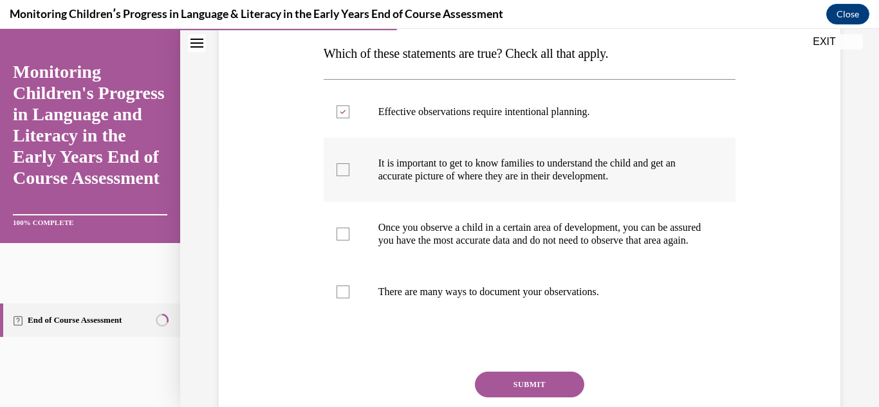
checkbox input "true"
click at [372, 311] on label "There are many ways to document your observations." at bounding box center [530, 291] width 413 height 51
click at [349, 299] on input "There are many ways to document your observations." at bounding box center [343, 292] width 13 height 13
checkbox input "true"
click at [521, 398] on button "SUBMIT" at bounding box center [529, 385] width 109 height 26
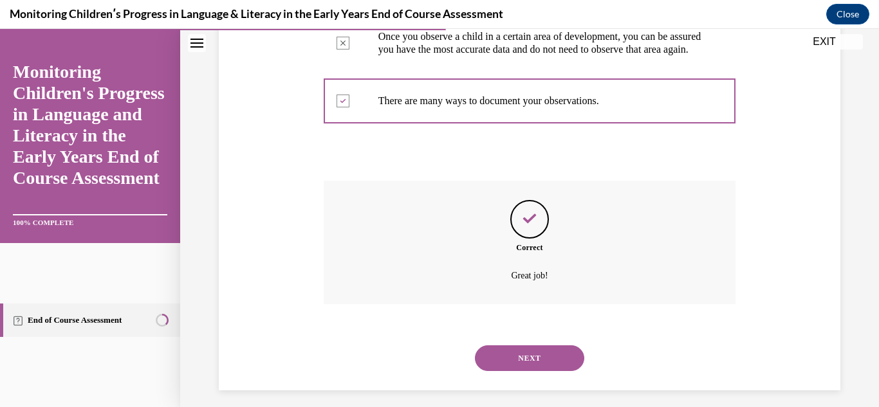
scroll to position [418, 0]
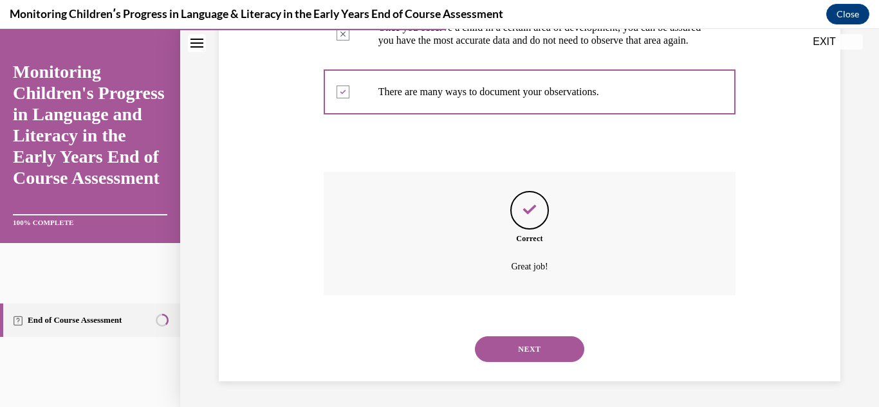
click at [530, 341] on button "NEXT" at bounding box center [529, 350] width 109 height 26
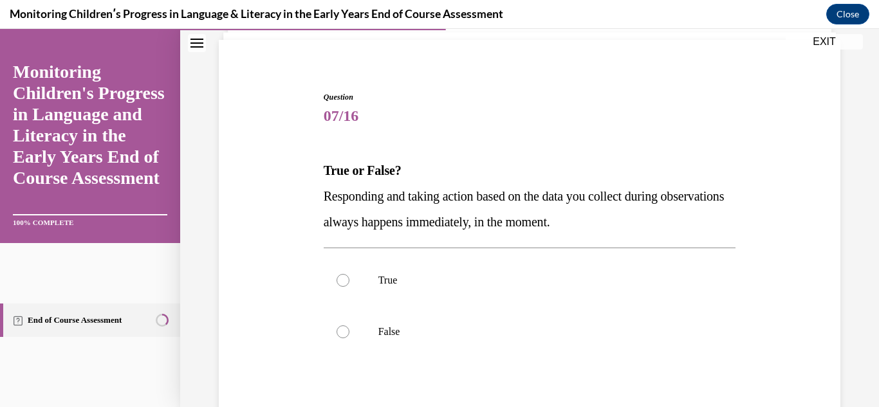
scroll to position [88, 0]
click at [351, 320] on label "False" at bounding box center [530, 331] width 413 height 51
click at [349, 325] on input "False" at bounding box center [343, 331] width 13 height 13
radio input "true"
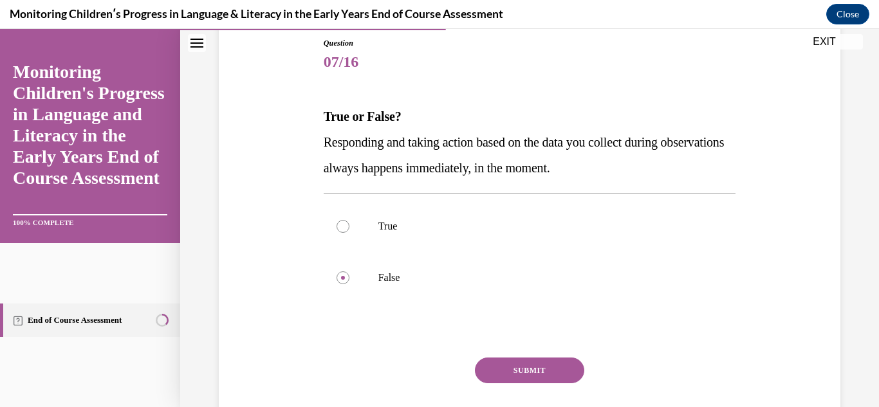
scroll to position [223, 0]
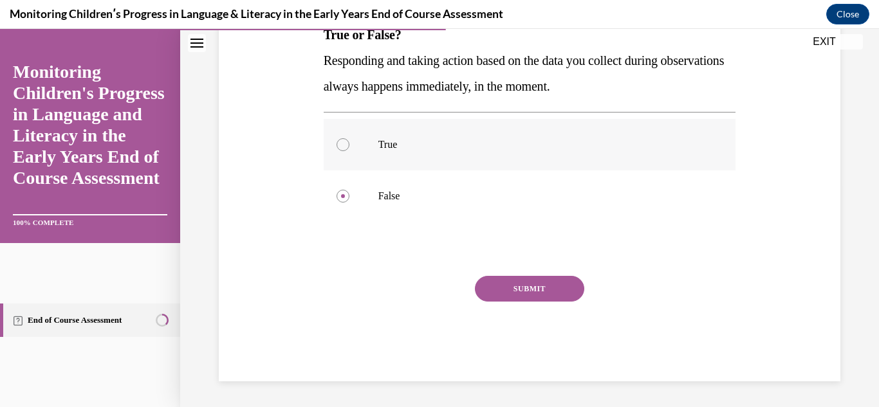
click at [337, 150] on label "True" at bounding box center [530, 144] width 413 height 51
click at [337, 150] on input "True" at bounding box center [343, 144] width 13 height 13
radio input "true"
click at [513, 286] on button "SUBMIT" at bounding box center [529, 289] width 109 height 26
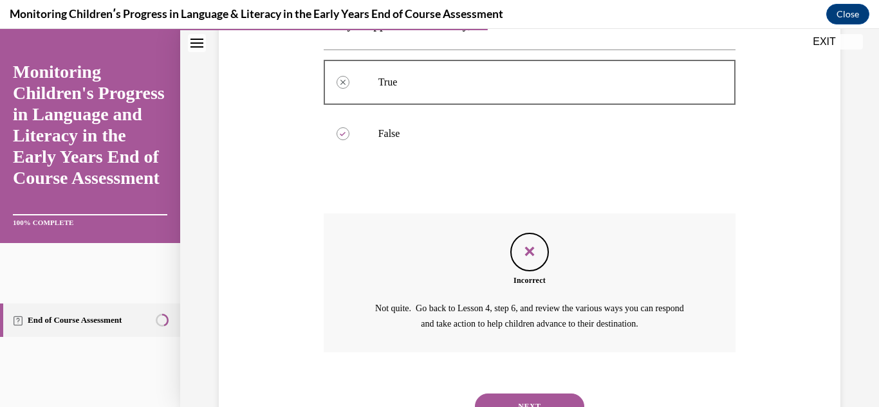
scroll to position [343, 0]
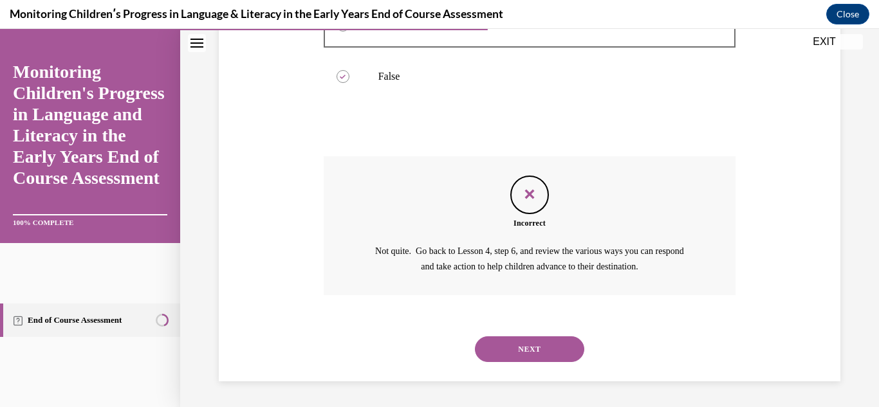
click at [530, 361] on button "NEXT" at bounding box center [529, 350] width 109 height 26
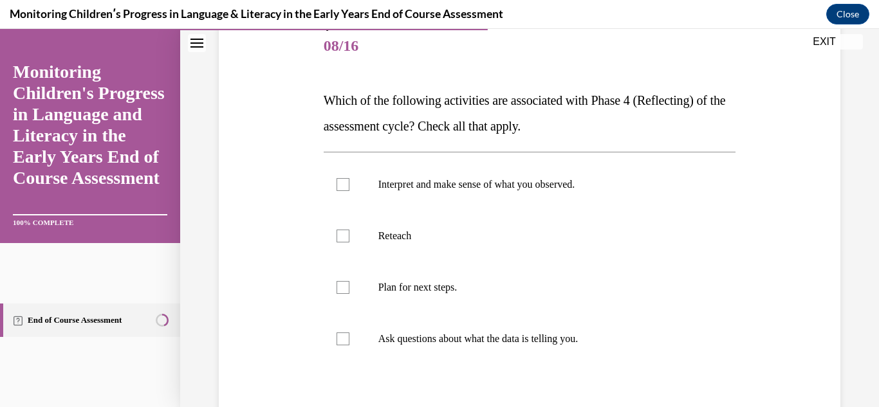
scroll to position [156, 0]
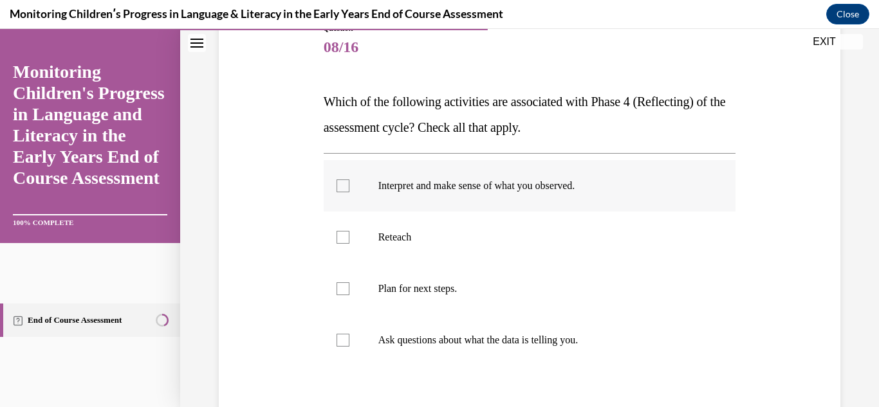
click at [395, 172] on label "Interpret and make sense of what you observed." at bounding box center [530, 185] width 413 height 51
click at [349, 180] on input "Interpret and make sense of what you observed." at bounding box center [343, 186] width 13 height 13
checkbox input "true"
click at [343, 292] on div at bounding box center [343, 289] width 13 height 13
click at [343, 292] on input "Plan for next steps." at bounding box center [343, 289] width 13 height 13
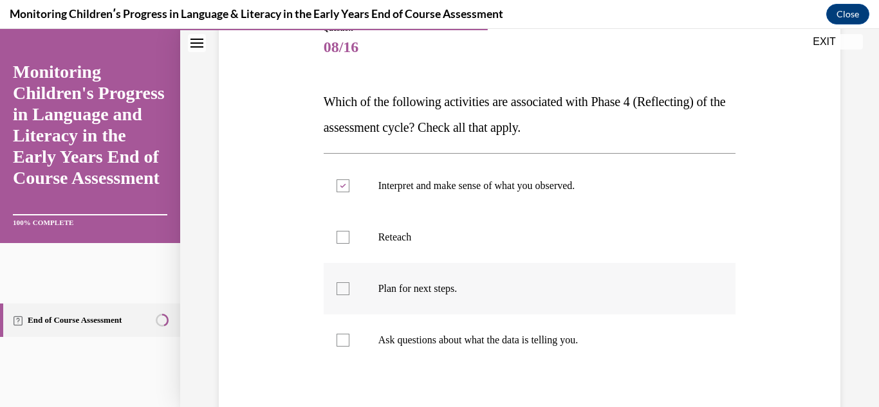
checkbox input "true"
click at [347, 333] on label "Ask questions about what the data is telling you." at bounding box center [530, 340] width 413 height 51
click at [347, 334] on input "Ask questions about what the data is telling you." at bounding box center [343, 340] width 13 height 13
checkbox input "true"
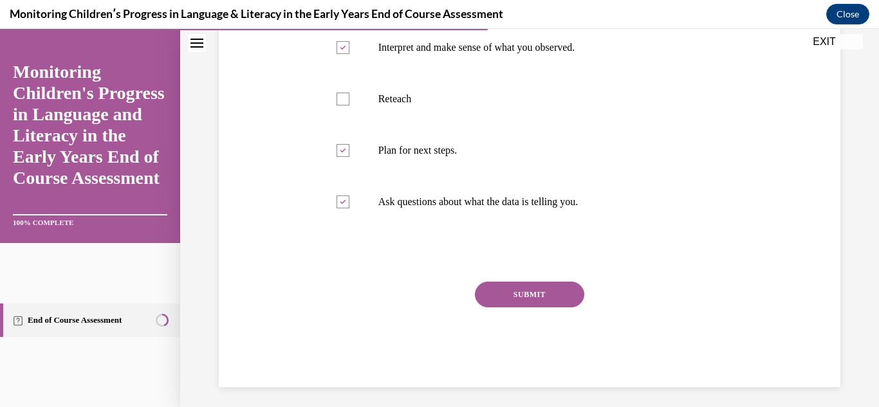
scroll to position [301, 0]
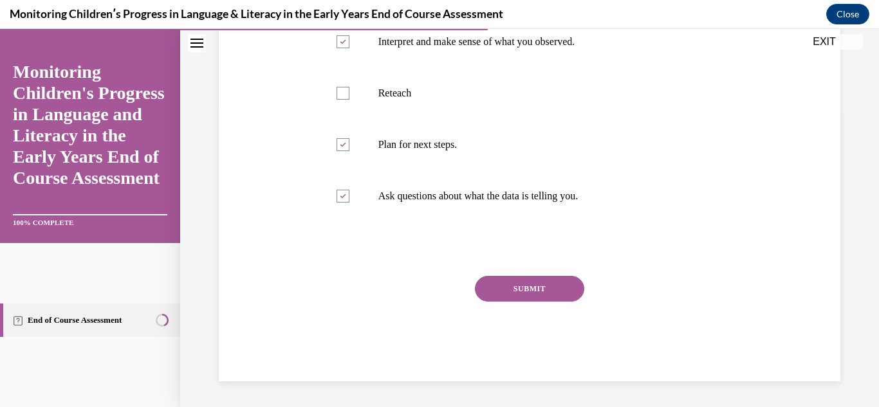
click at [573, 293] on button "SUBMIT" at bounding box center [529, 289] width 109 height 26
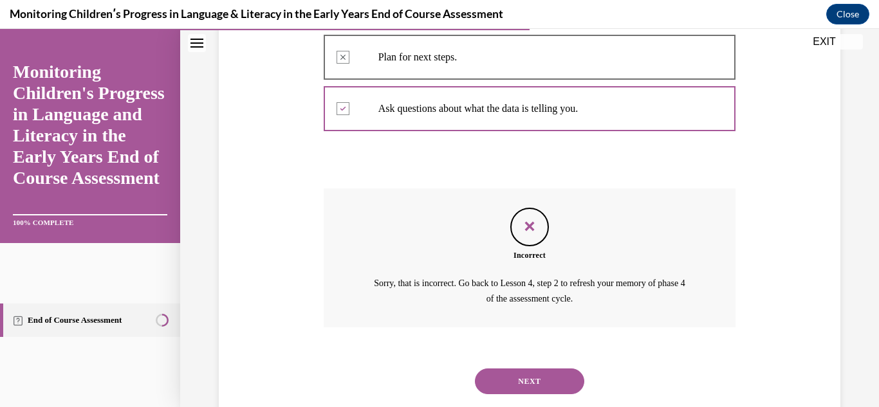
scroll to position [420, 0]
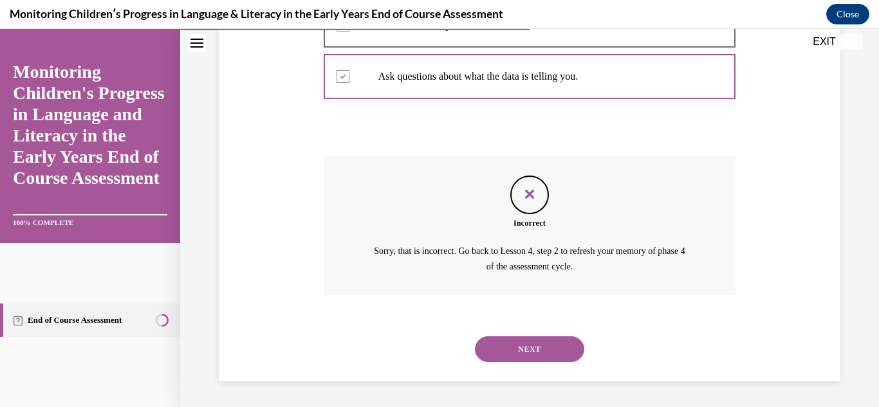
click at [519, 354] on button "NEXT" at bounding box center [529, 350] width 109 height 26
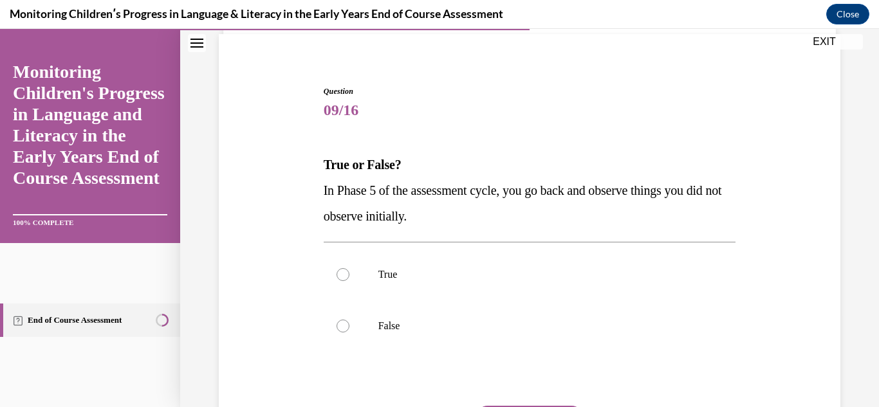
scroll to position [95, 0]
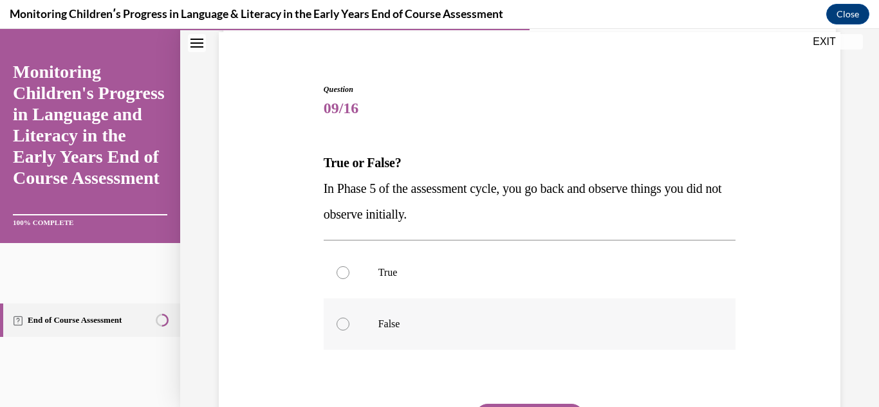
click at [350, 328] on label "False" at bounding box center [530, 324] width 413 height 51
click at [349, 328] on input "False" at bounding box center [343, 324] width 13 height 13
radio input "true"
click at [502, 402] on div "Question 09/16 True or False? In Phase 5 of the assessment cycle, you go back a…" at bounding box center [530, 297] width 413 height 426
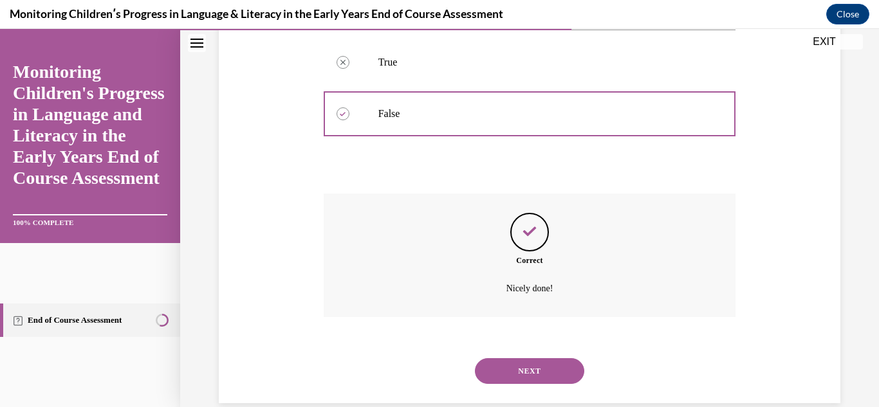
scroll to position [328, 0]
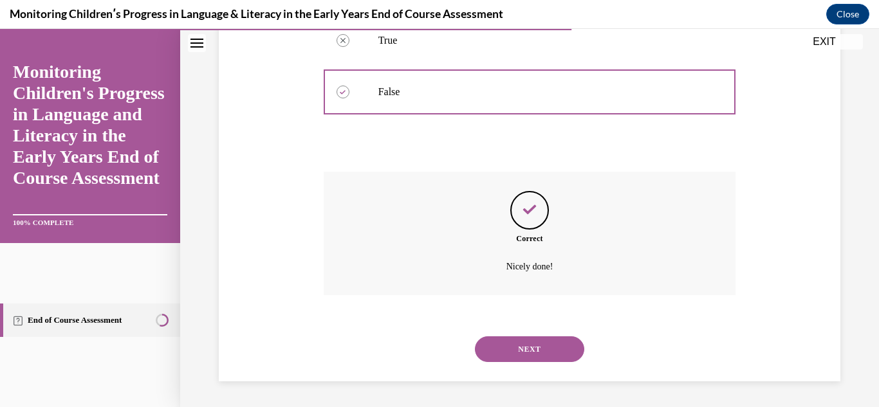
click at [537, 355] on button "NEXT" at bounding box center [529, 350] width 109 height 26
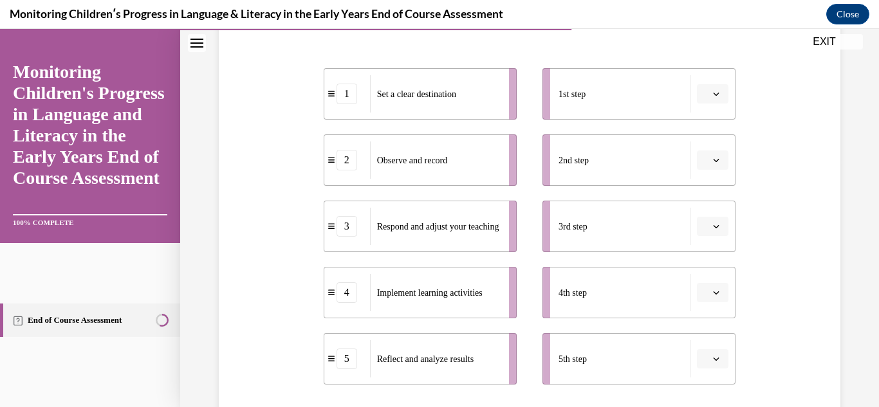
scroll to position [250, 0]
click at [716, 95] on icon "button" at bounding box center [716, 92] width 6 height 6
click at [717, 142] on div "1" at bounding box center [711, 147] width 32 height 26
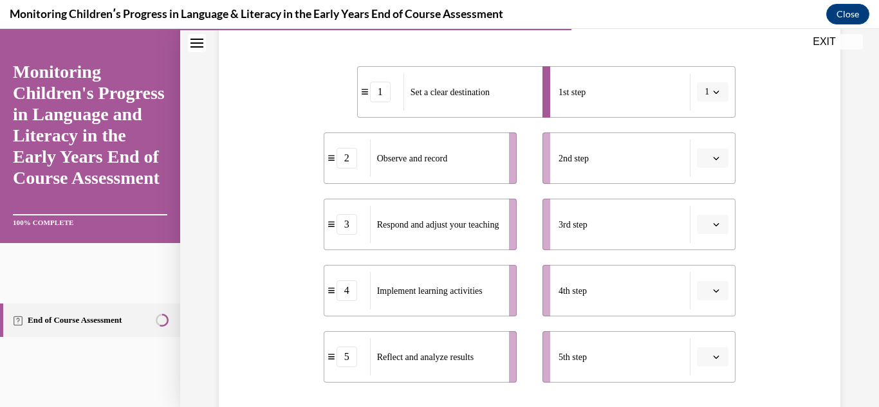
click at [718, 288] on icon "button" at bounding box center [716, 291] width 6 height 6
click at [702, 187] on div "2" at bounding box center [711, 185] width 32 height 26
click at [716, 292] on icon "button" at bounding box center [717, 291] width 6 height 3
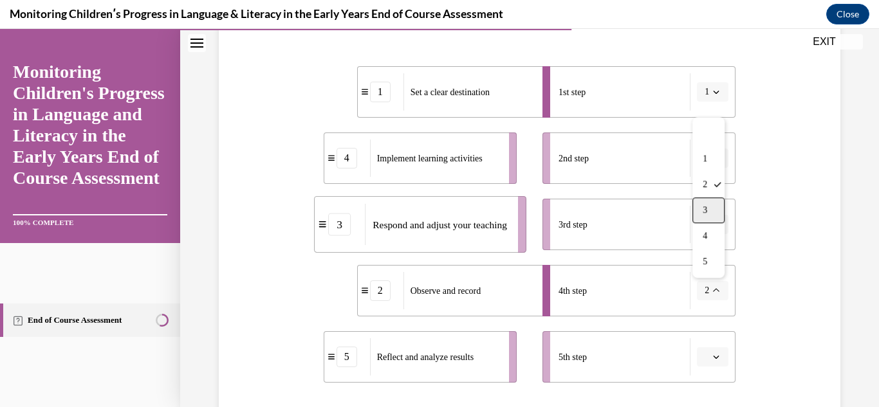
click at [709, 213] on div "3" at bounding box center [709, 211] width 32 height 26
click at [718, 359] on icon "button" at bounding box center [716, 357] width 6 height 6
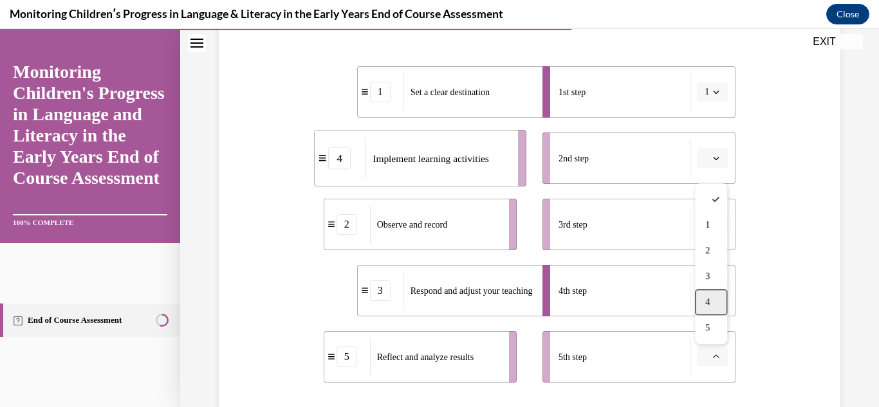
click at [716, 303] on div "4" at bounding box center [711, 303] width 32 height 26
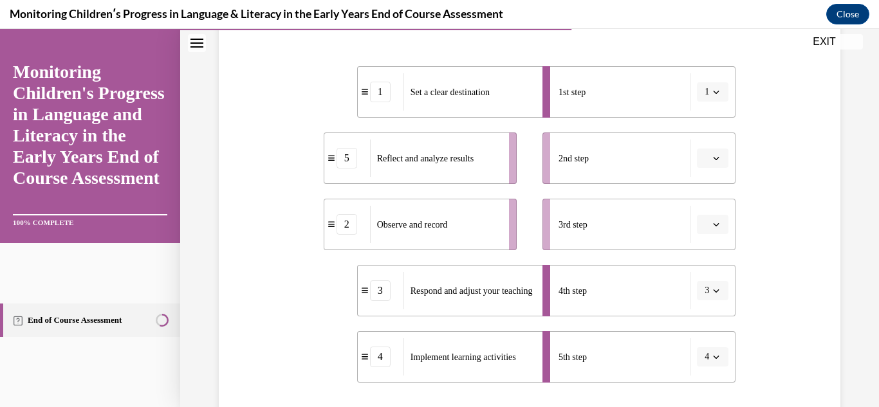
click at [715, 293] on icon "button" at bounding box center [716, 291] width 6 height 6
click at [712, 259] on div "5" at bounding box center [709, 262] width 32 height 26
click at [716, 228] on span "button" at bounding box center [716, 224] width 9 height 9
click at [709, 324] on div "3" at bounding box center [711, 331] width 32 height 26
click at [719, 156] on icon "button" at bounding box center [716, 158] width 6 height 6
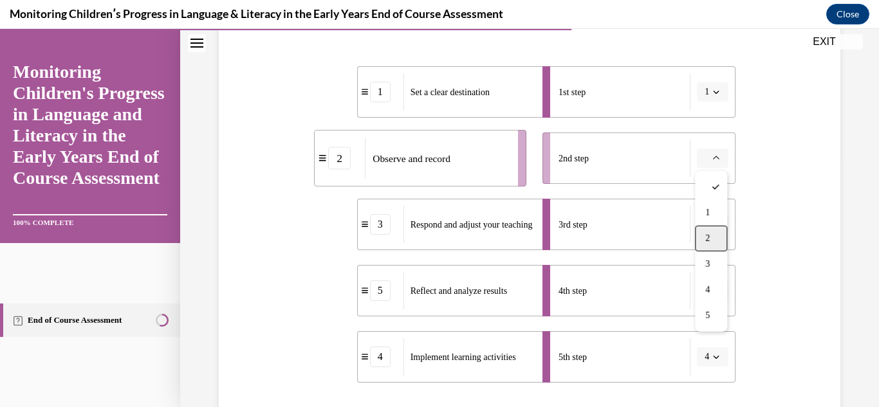
click at [711, 235] on div "2" at bounding box center [711, 239] width 32 height 26
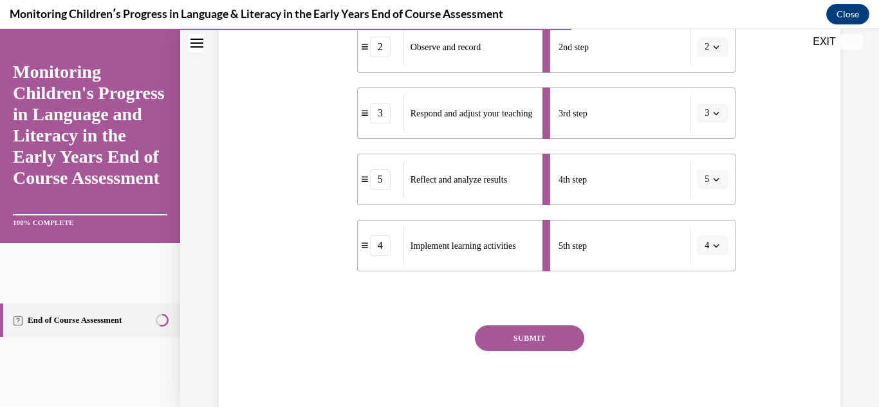
scroll to position [372, 0]
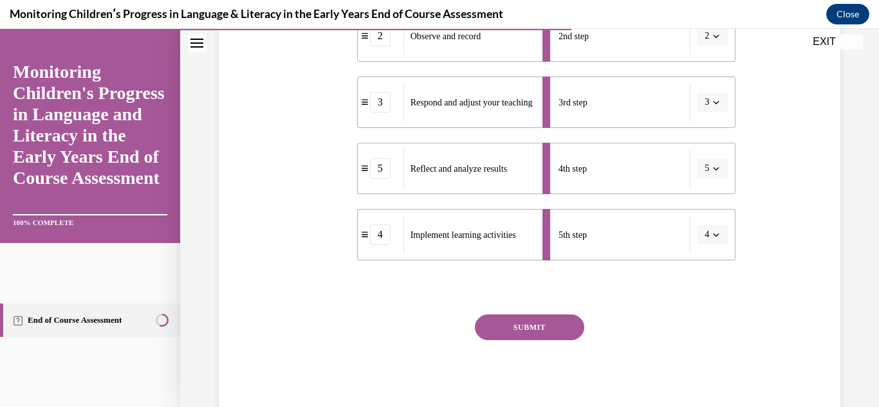
click at [565, 325] on button "SUBMIT" at bounding box center [529, 328] width 109 height 26
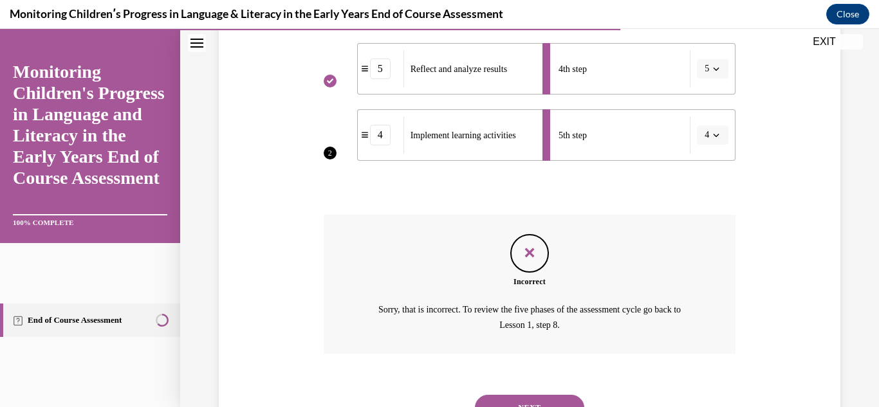
scroll to position [530, 0]
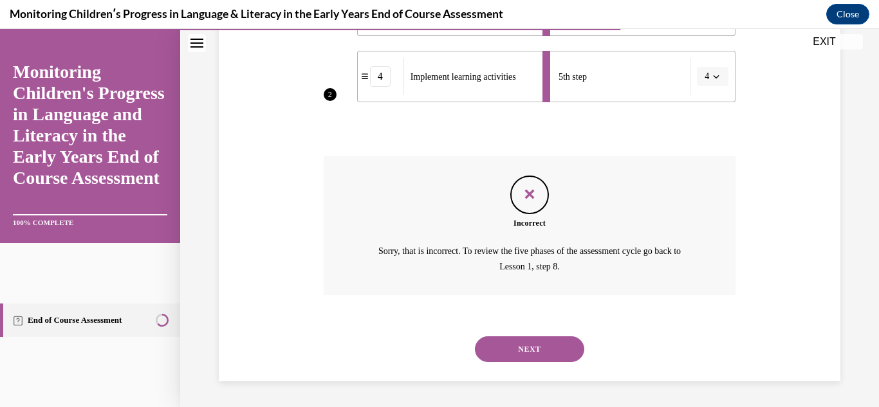
click at [565, 353] on button "NEXT" at bounding box center [529, 350] width 109 height 26
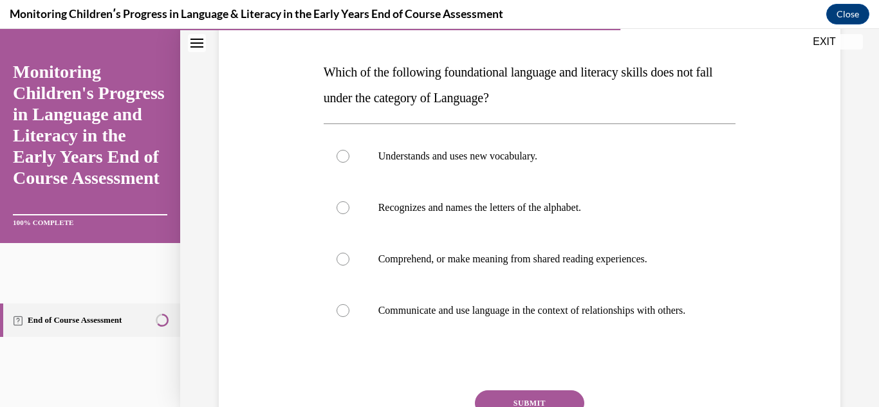
scroll to position [187, 0]
click at [365, 203] on label "Recognizes and names the letters of the alphabet." at bounding box center [530, 206] width 413 height 51
click at [349, 203] on input "Recognizes and names the letters of the alphabet." at bounding box center [343, 207] width 13 height 13
radio input "true"
click at [541, 403] on button "SUBMIT" at bounding box center [529, 403] width 109 height 26
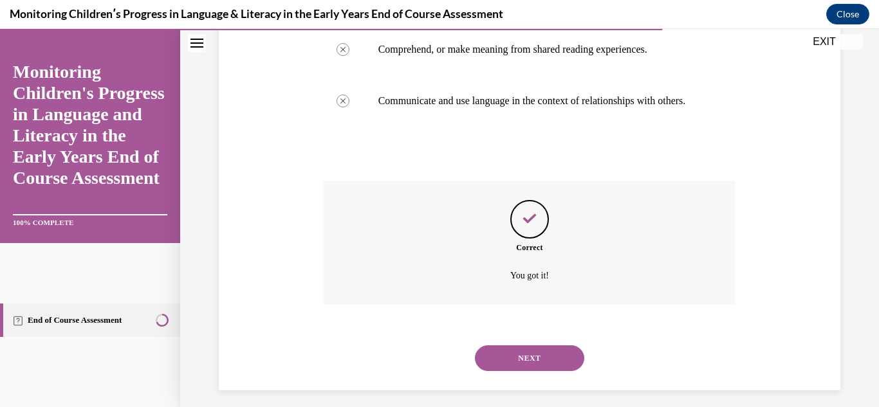
scroll to position [418, 0]
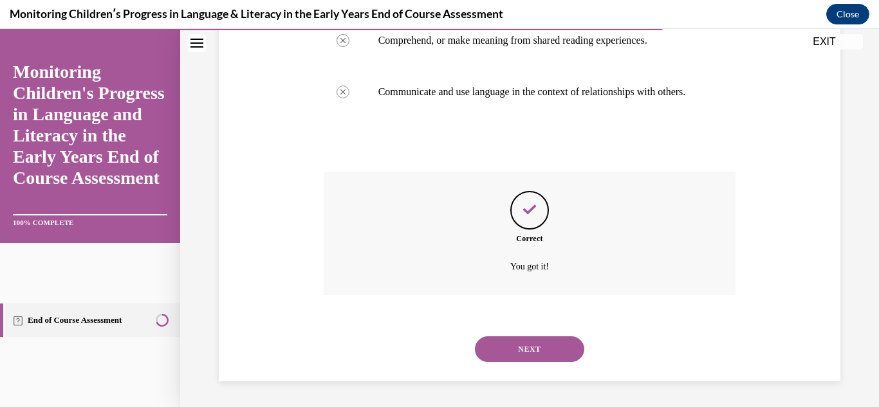
click at [535, 351] on button "NEXT" at bounding box center [529, 350] width 109 height 26
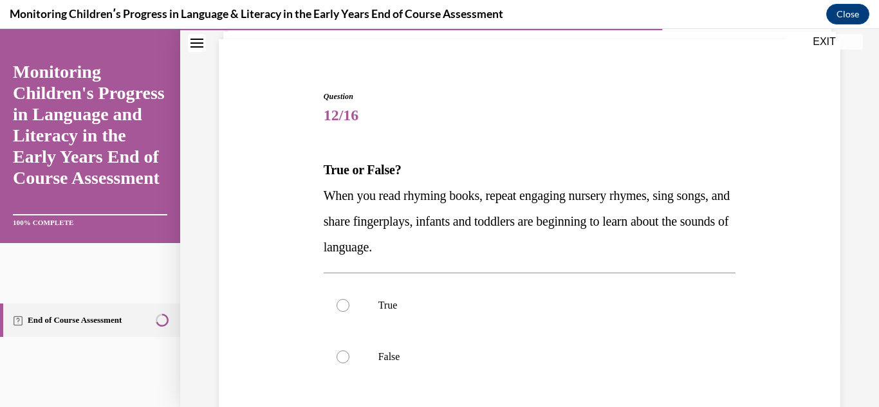
scroll to position [95, 0]
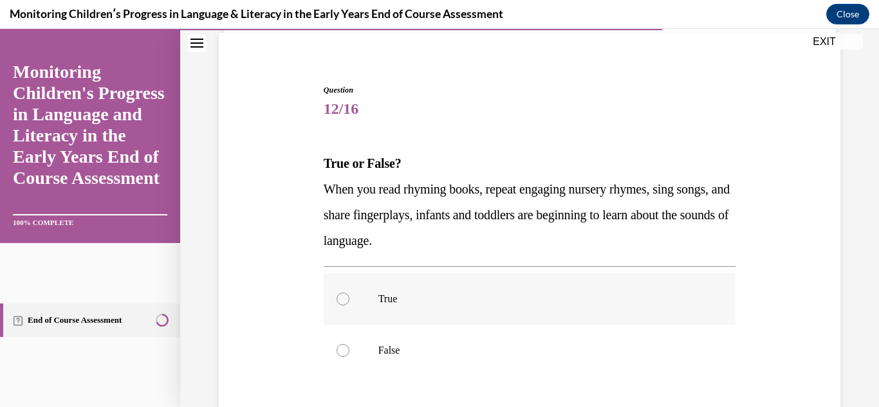
click at [360, 301] on label "True" at bounding box center [530, 299] width 413 height 51
click at [349, 301] on input "True" at bounding box center [343, 299] width 13 height 13
radio input "true"
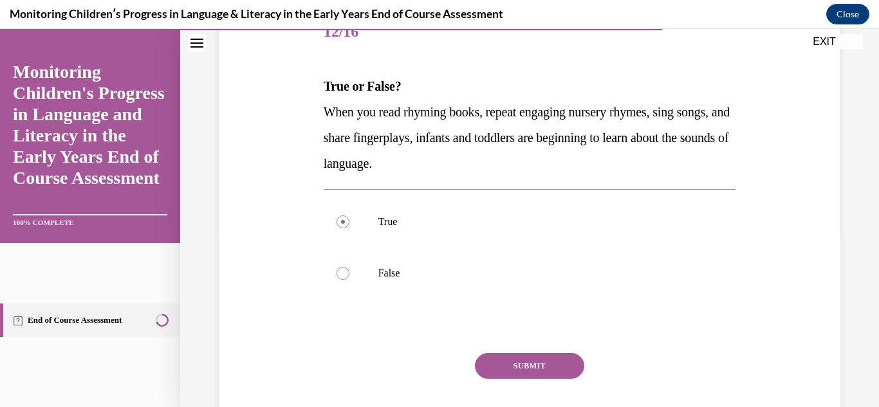
scroll to position [204, 0]
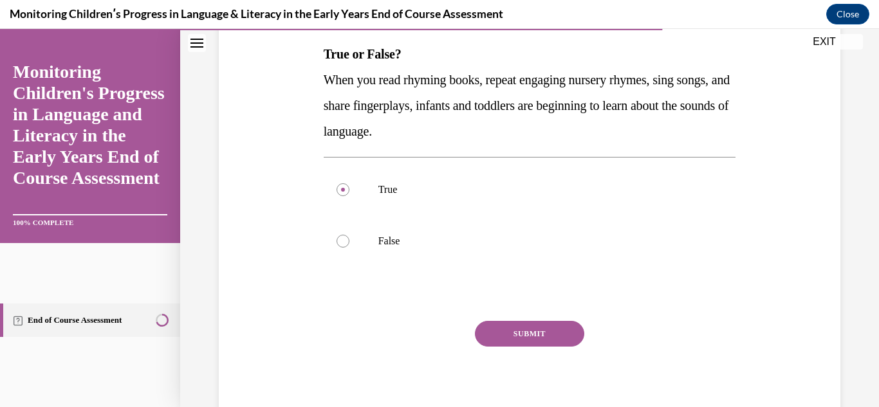
click at [510, 325] on button "SUBMIT" at bounding box center [529, 334] width 109 height 26
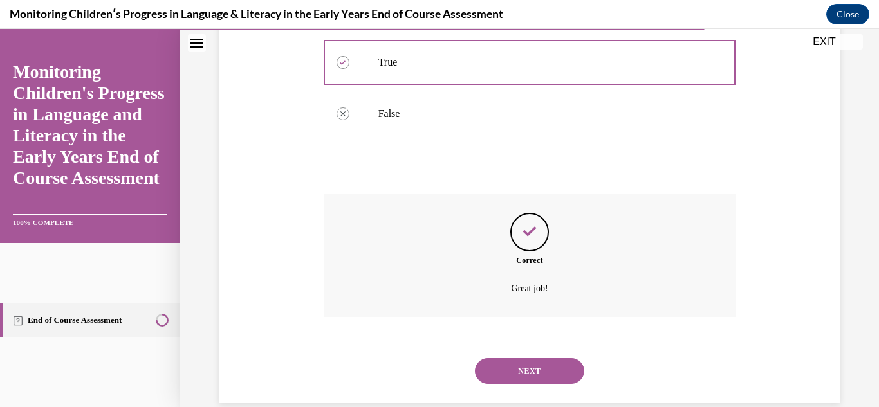
scroll to position [353, 0]
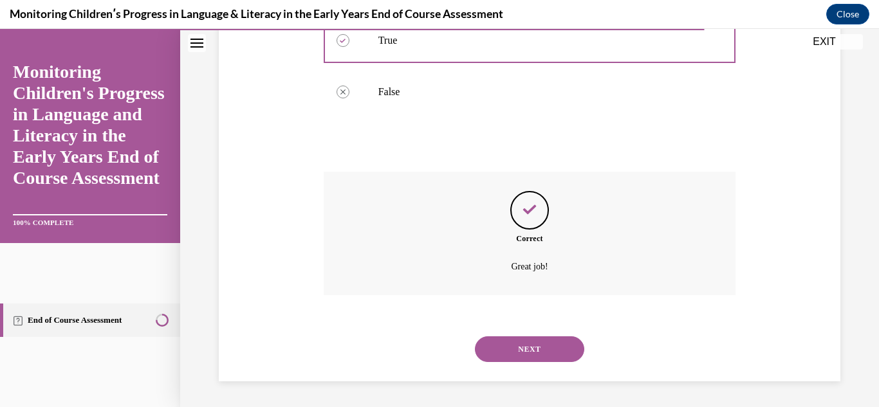
click at [516, 353] on button "NEXT" at bounding box center [529, 350] width 109 height 26
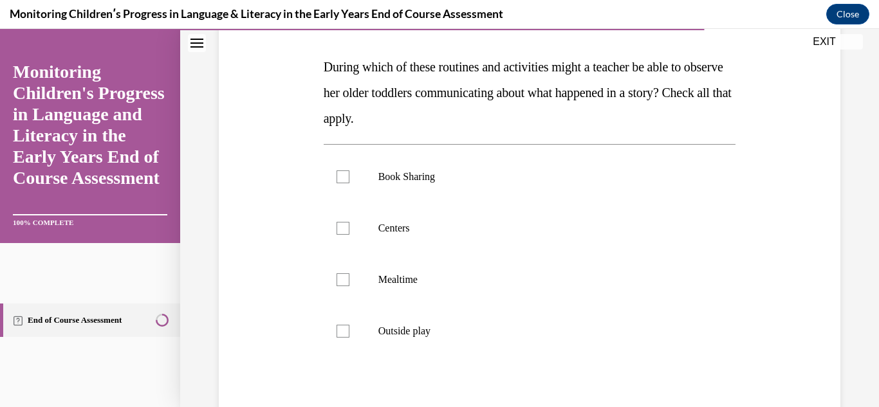
scroll to position [192, 0]
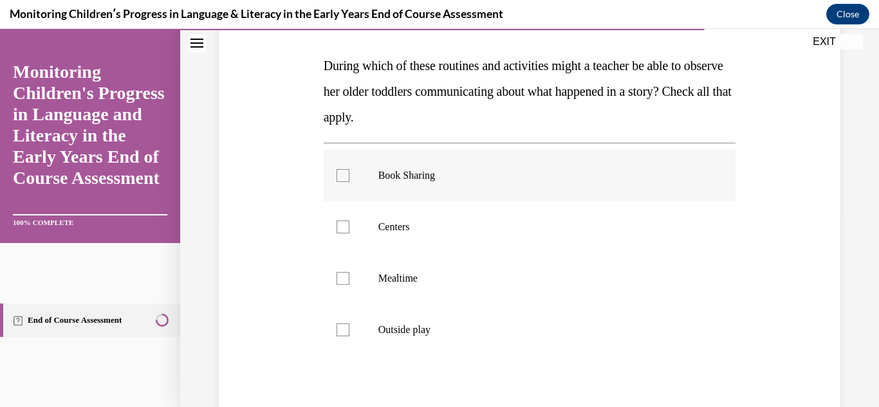
click at [390, 178] on p "Book Sharing" at bounding box center [541, 175] width 326 height 13
click at [349, 178] on input "Book Sharing" at bounding box center [343, 175] width 13 height 13
checkbox input "true"
click at [333, 230] on label "Centers" at bounding box center [530, 226] width 413 height 51
click at [337, 230] on input "Centers" at bounding box center [343, 227] width 13 height 13
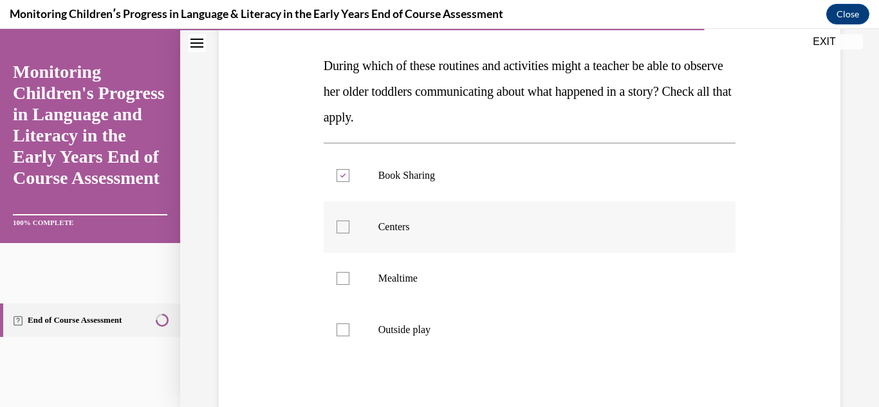
checkbox input "true"
click at [344, 279] on div at bounding box center [343, 278] width 13 height 13
click at [344, 279] on input "Mealtime" at bounding box center [343, 278] width 13 height 13
checkbox input "true"
click at [346, 312] on label "Outside play" at bounding box center [530, 329] width 413 height 51
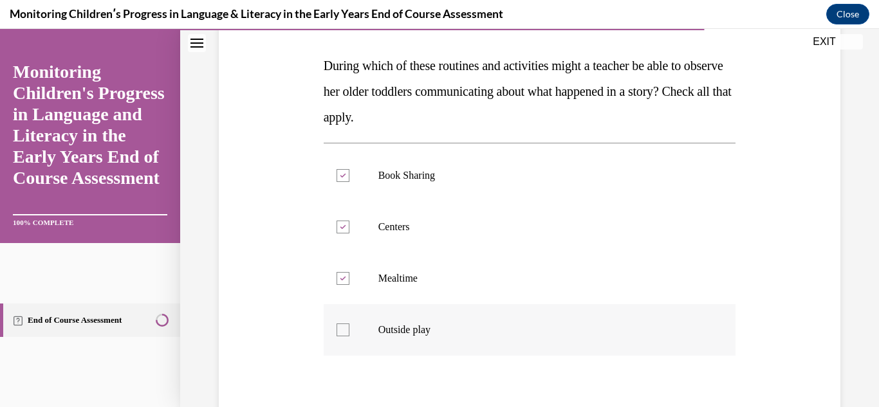
click at [346, 324] on input "Outside play" at bounding box center [343, 330] width 13 height 13
checkbox input "true"
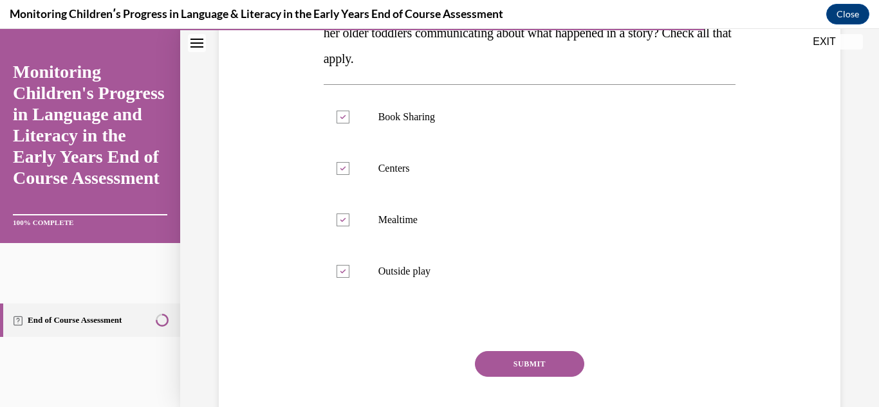
scroll to position [326, 0]
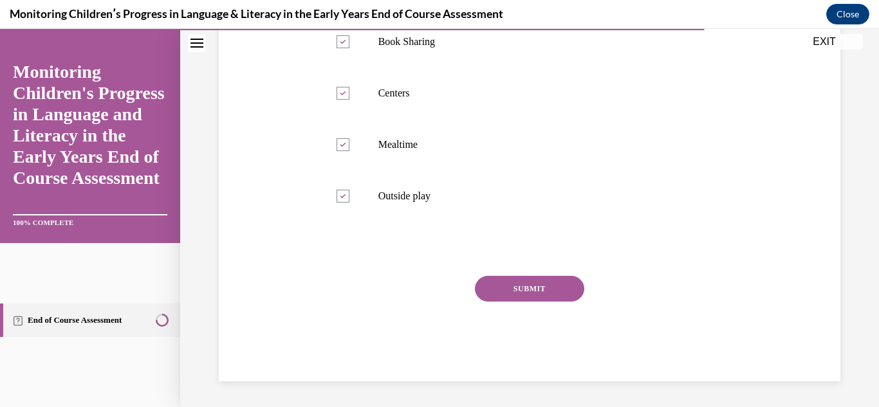
click at [546, 297] on button "SUBMIT" at bounding box center [529, 289] width 109 height 26
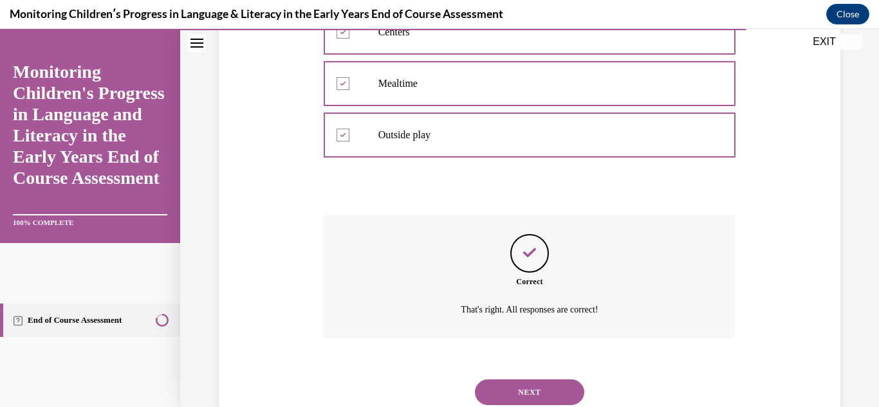
scroll to position [431, 0]
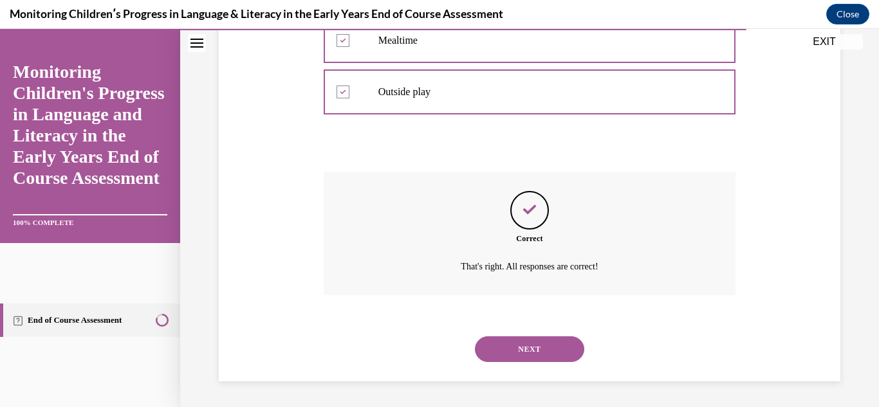
click at [515, 355] on button "NEXT" at bounding box center [529, 350] width 109 height 26
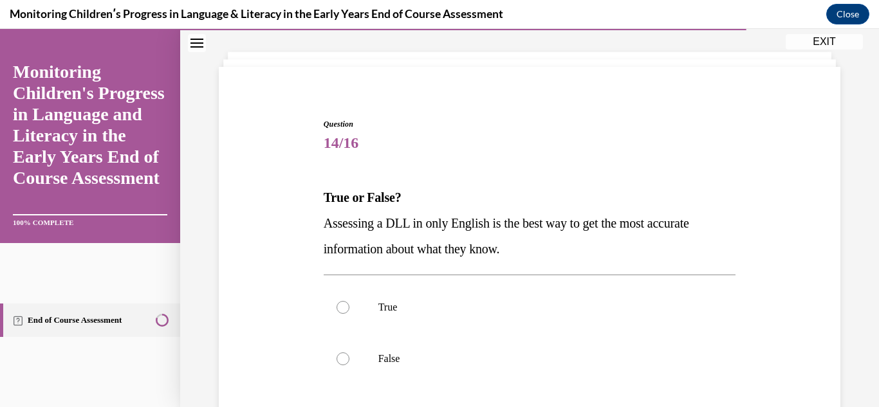
scroll to position [61, 0]
click at [416, 357] on p "False" at bounding box center [541, 358] width 326 height 13
click at [349, 357] on input "False" at bounding box center [343, 358] width 13 height 13
radio input "true"
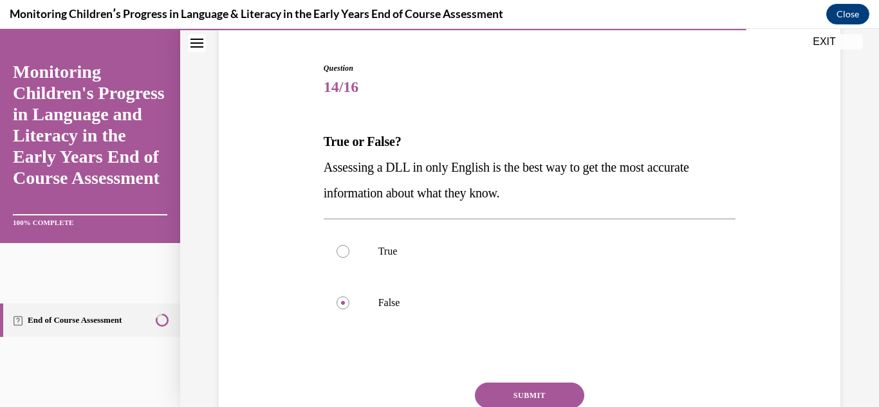
scroll to position [149, 0]
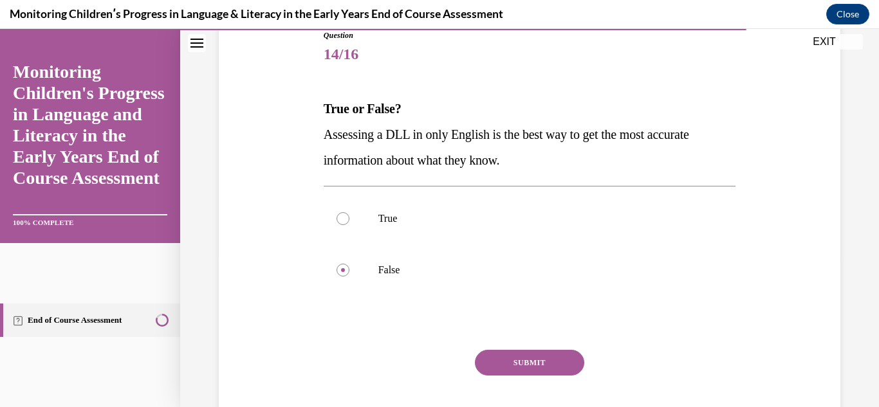
click at [563, 357] on button "SUBMIT" at bounding box center [529, 363] width 109 height 26
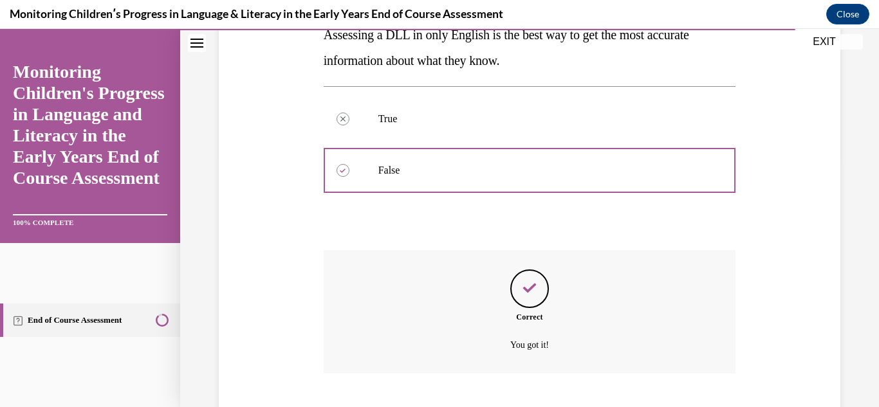
scroll to position [328, 0]
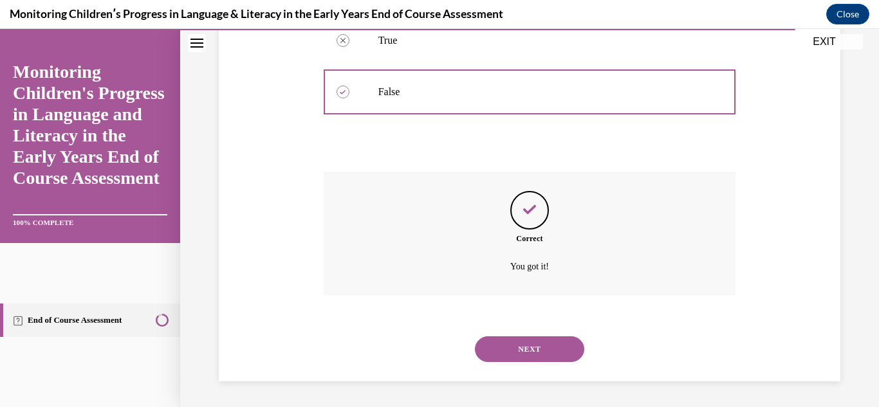
click at [563, 357] on button "NEXT" at bounding box center [529, 350] width 109 height 26
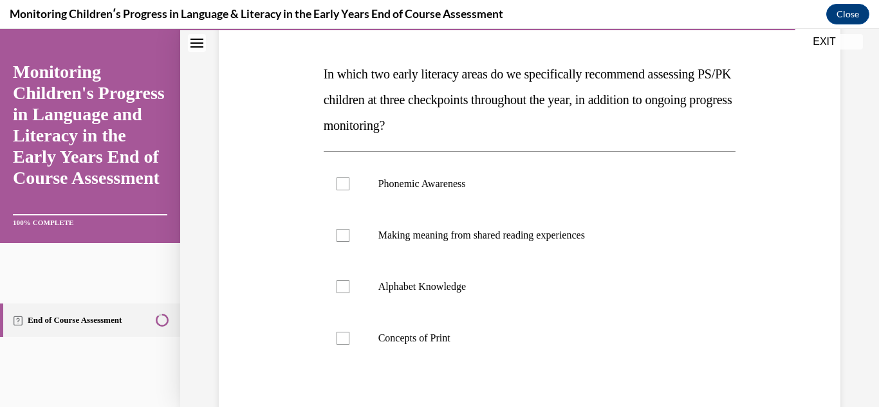
scroll to position [186, 0]
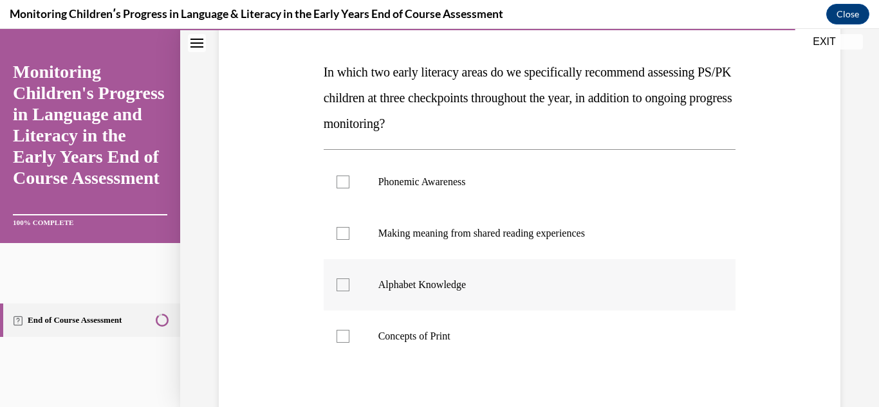
click at [548, 279] on p "Alphabet Knowledge" at bounding box center [541, 285] width 326 height 13
click at [349, 279] on input "Alphabet Knowledge" at bounding box center [343, 285] width 13 height 13
checkbox input "true"
click at [523, 187] on p "Phonemic Awareness" at bounding box center [541, 182] width 326 height 13
click at [349, 187] on input "Phonemic Awareness" at bounding box center [343, 182] width 13 height 13
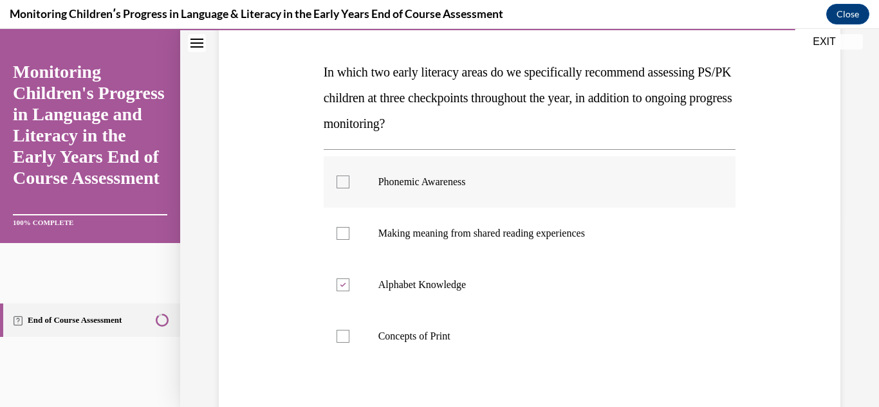
checkbox input "true"
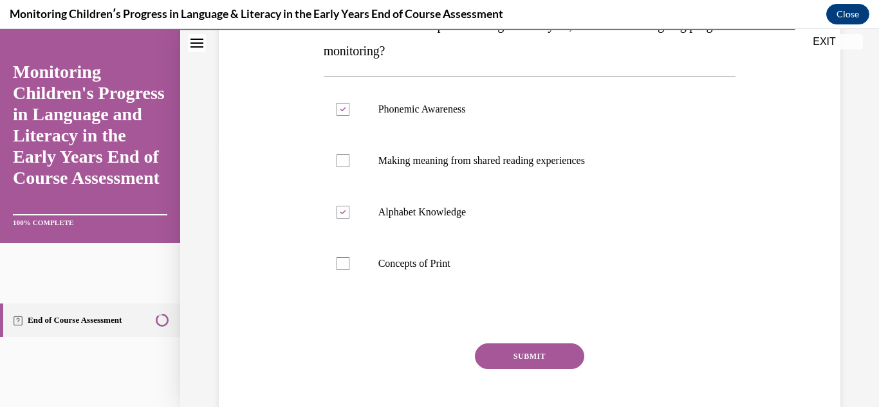
scroll to position [260, 0]
click at [521, 351] on button "SUBMIT" at bounding box center [529, 355] width 109 height 26
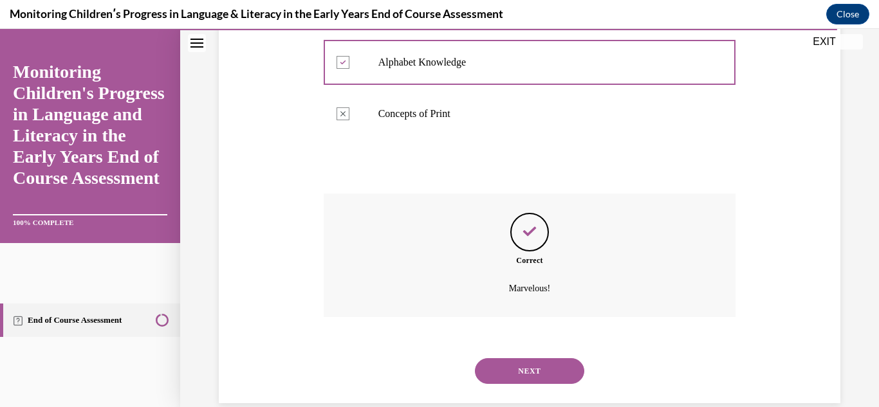
scroll to position [431, 0]
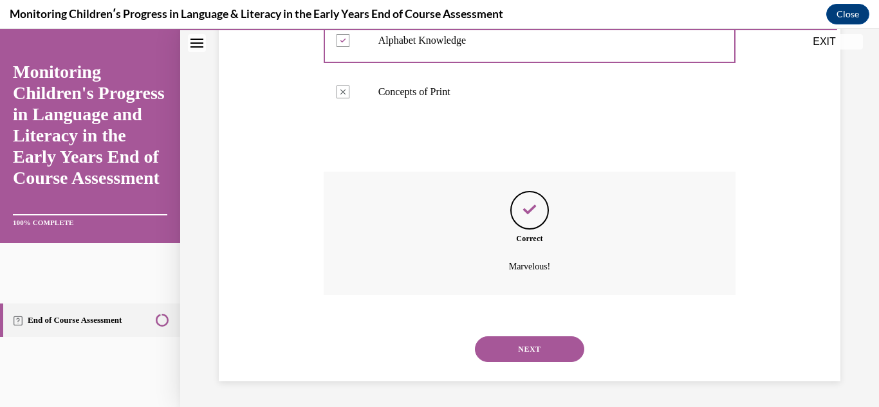
click at [521, 351] on button "NEXT" at bounding box center [529, 350] width 109 height 26
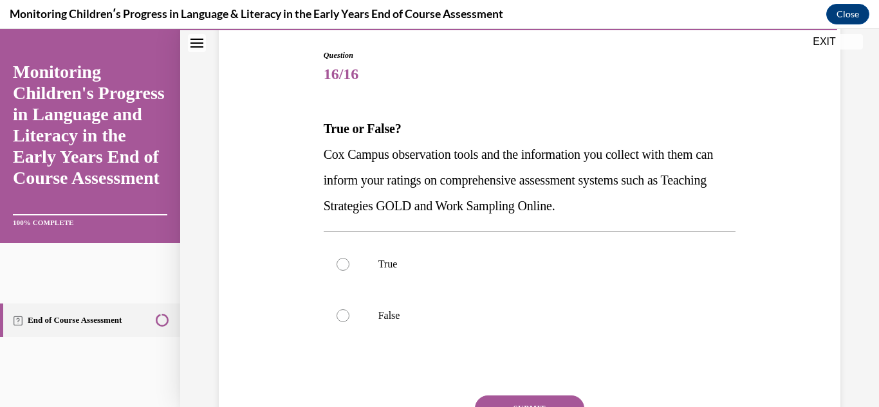
scroll to position [131, 0]
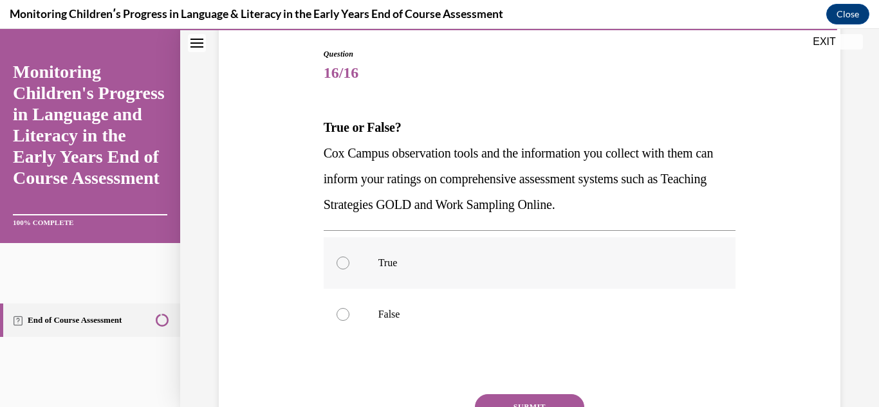
click at [362, 254] on label "True" at bounding box center [530, 262] width 413 height 51
click at [349, 257] on input "True" at bounding box center [343, 263] width 13 height 13
radio input "true"
click at [492, 399] on button "SUBMIT" at bounding box center [529, 408] width 109 height 26
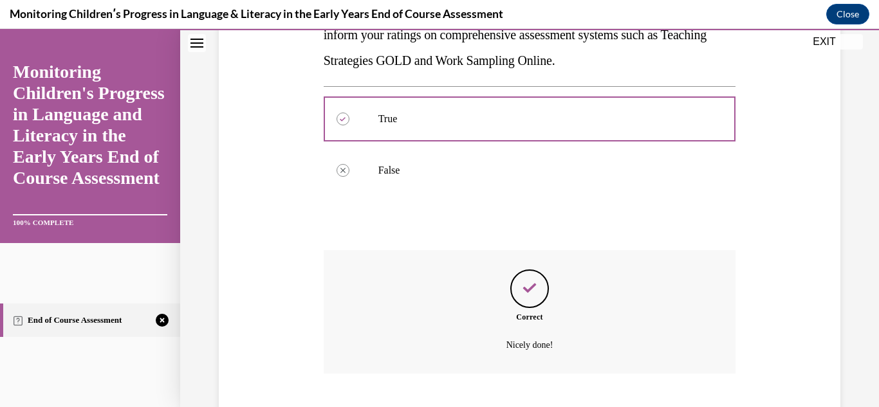
scroll to position [353, 0]
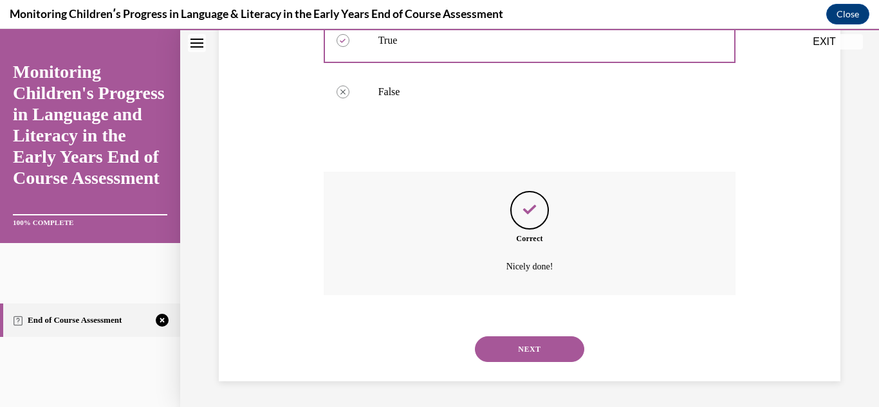
click at [539, 357] on button "NEXT" at bounding box center [529, 350] width 109 height 26
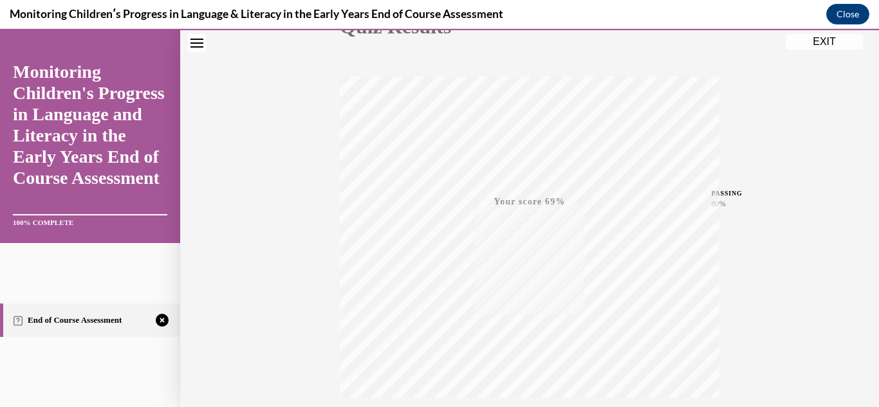
scroll to position [281, 0]
click at [538, 328] on icon "button" at bounding box center [530, 329] width 46 height 14
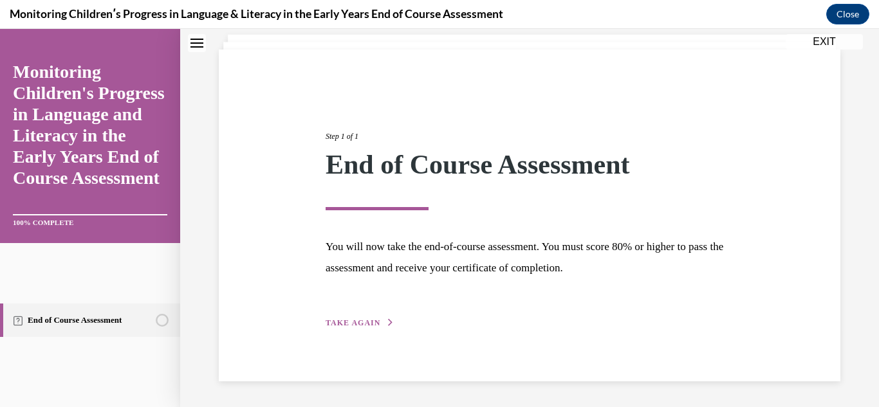
scroll to position [78, 0]
click at [355, 324] on span "TAKE AGAIN" at bounding box center [353, 323] width 55 height 9
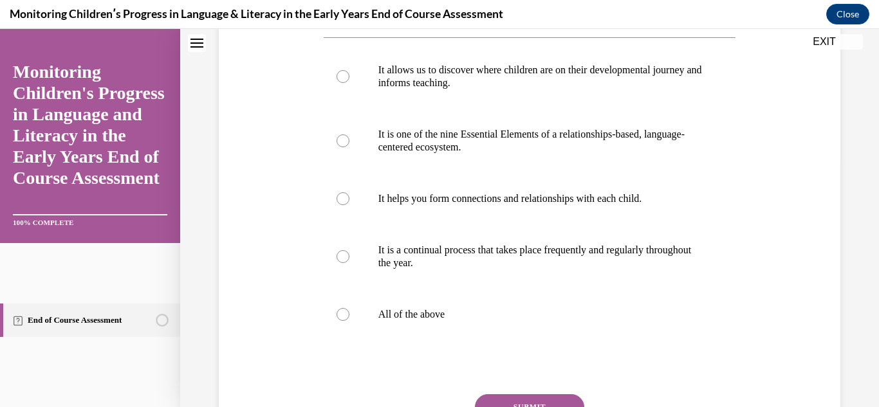
scroll to position [245, 0]
click at [348, 328] on label "All of the above" at bounding box center [530, 315] width 413 height 51
click at [348, 322] on input "All of the above" at bounding box center [343, 316] width 13 height 13
radio input "true"
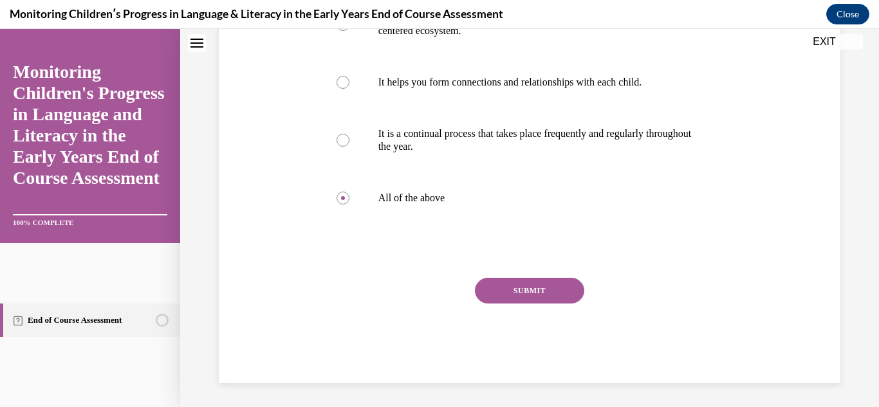
scroll to position [377, 0]
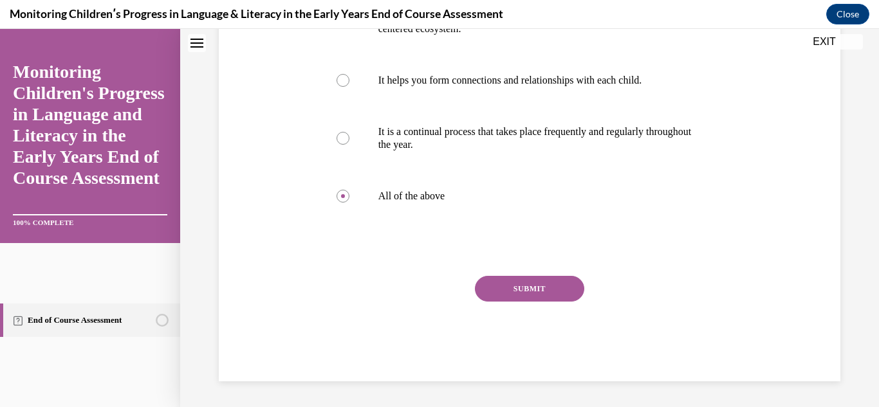
click at [525, 302] on button "SUBMIT" at bounding box center [529, 289] width 109 height 26
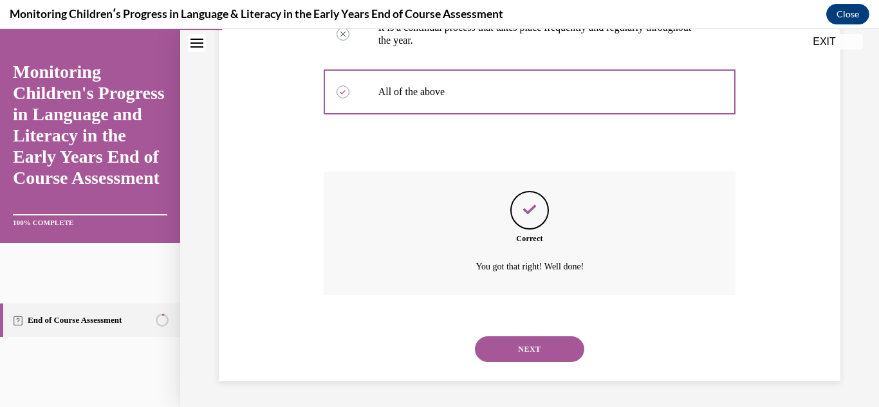
scroll to position [495, 0]
click at [533, 340] on button "NEXT" at bounding box center [529, 350] width 109 height 26
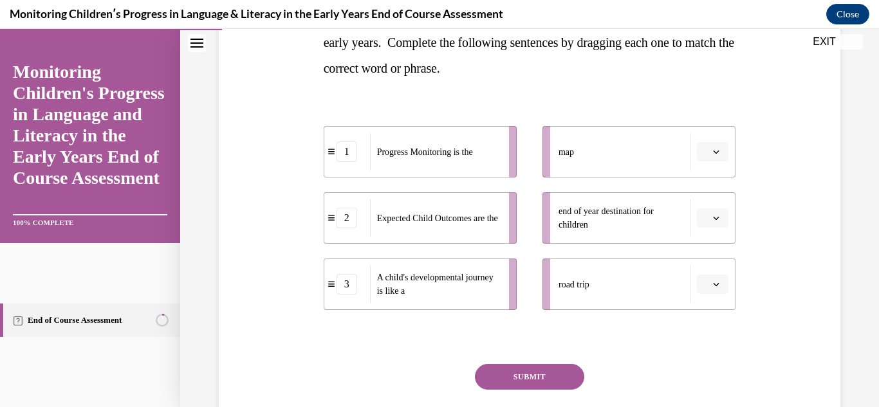
scroll to position [243, 0]
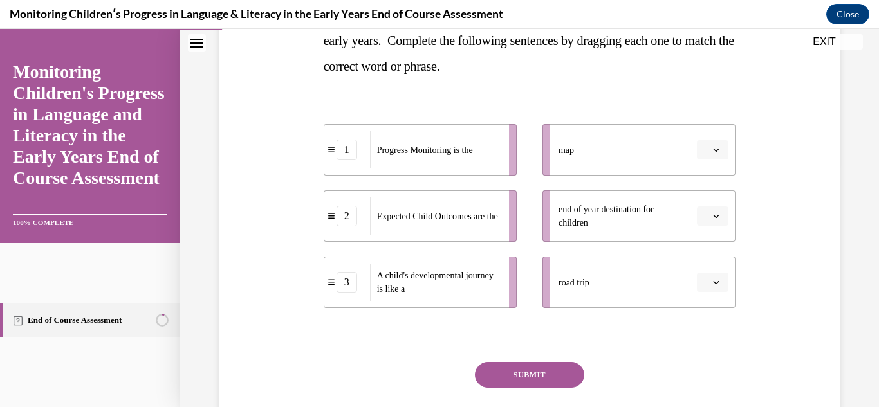
click at [714, 155] on button "button" at bounding box center [713, 149] width 32 height 19
click at [711, 258] on div "3" at bounding box center [711, 256] width 32 height 26
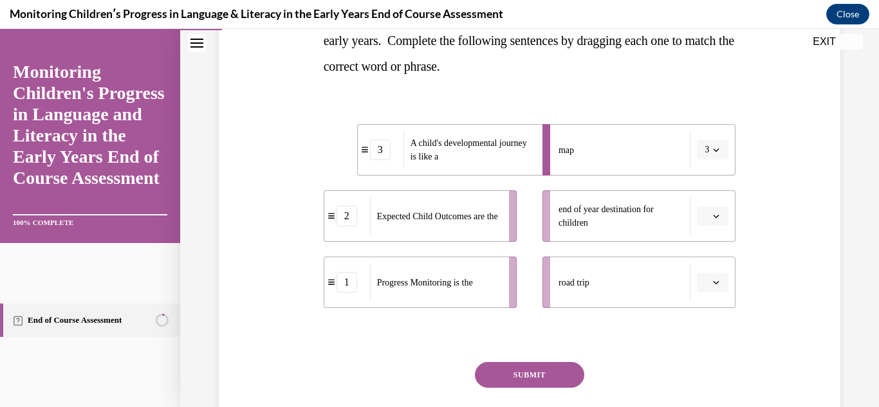
click at [713, 223] on button "button" at bounding box center [713, 216] width 32 height 19
click at [712, 277] on div "1" at bounding box center [711, 271] width 32 height 26
click at [712, 288] on button "button" at bounding box center [713, 282] width 32 height 19
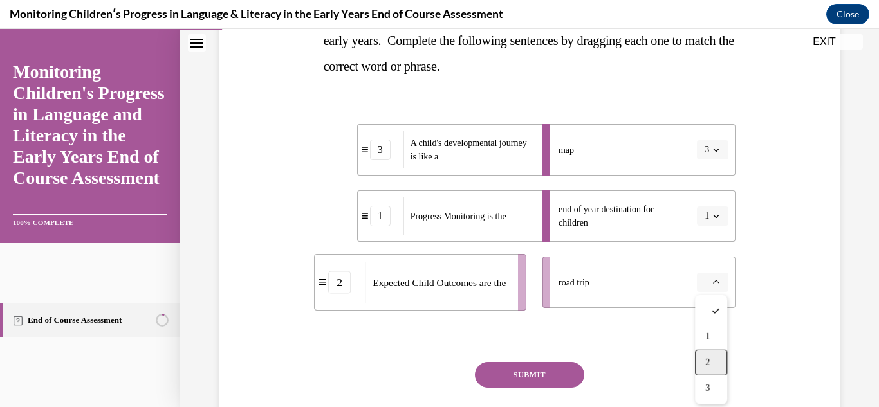
click at [711, 360] on div "2" at bounding box center [711, 363] width 32 height 26
click at [535, 375] on button "SUBMIT" at bounding box center [529, 375] width 109 height 26
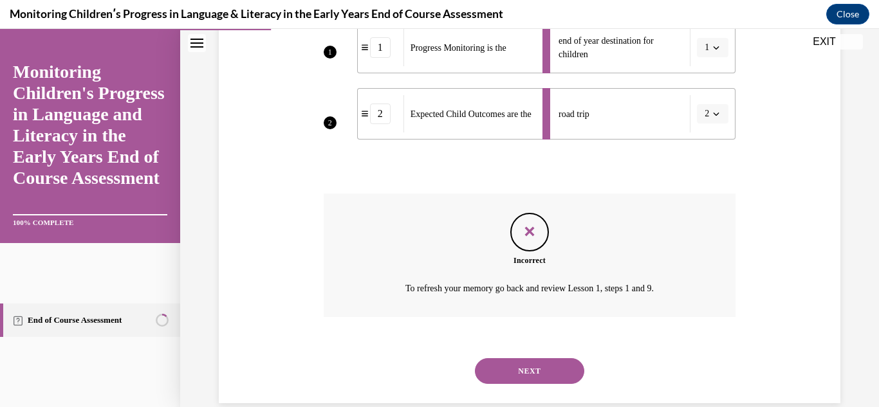
scroll to position [434, 0]
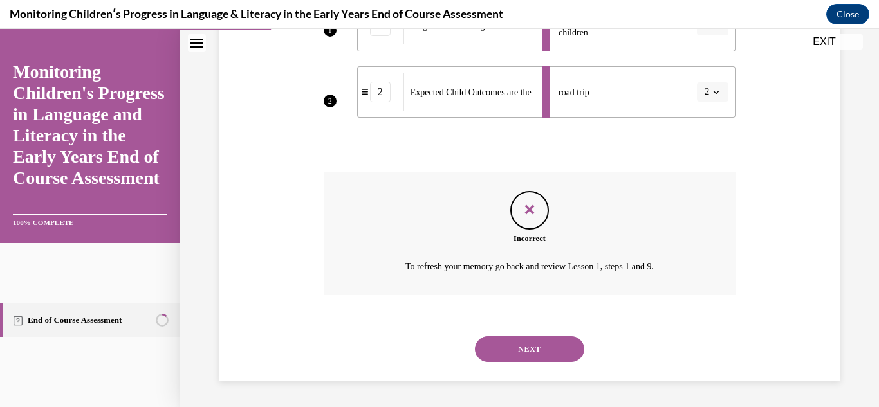
click at [546, 350] on button "NEXT" at bounding box center [529, 350] width 109 height 26
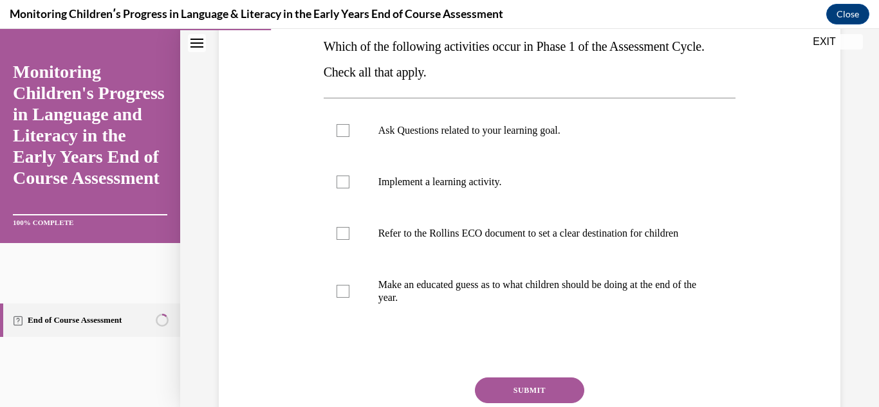
scroll to position [213, 0]
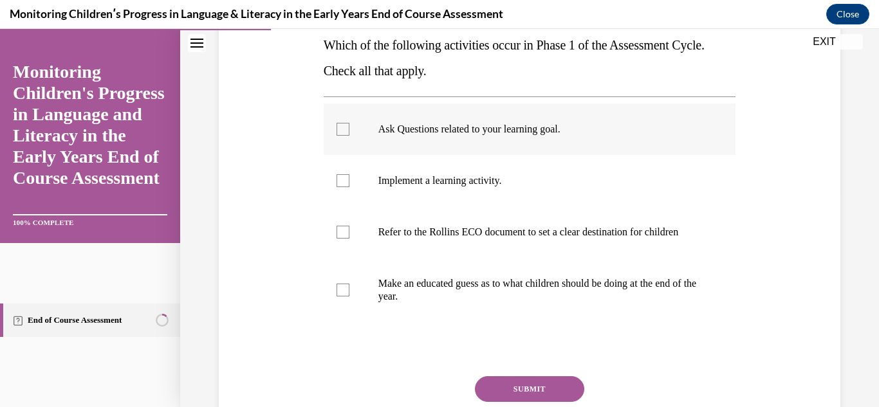
click at [458, 134] on p "Ask Questions related to your learning goal." at bounding box center [541, 129] width 326 height 13
click at [349, 134] on input "Ask Questions related to your learning goal." at bounding box center [343, 129] width 13 height 13
checkbox input "true"
click at [362, 172] on label "Implement a learning activity." at bounding box center [530, 180] width 413 height 51
click at [349, 174] on input "Implement a learning activity." at bounding box center [343, 180] width 13 height 13
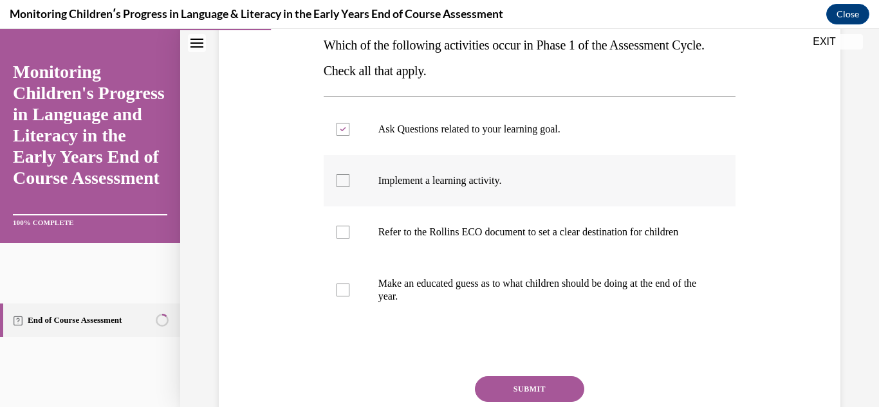
checkbox input "true"
click at [341, 252] on label "Refer to the Rollins ECO document to set a clear destination for children" at bounding box center [530, 232] width 413 height 51
click at [341, 239] on input "Refer to the Rollins ECO document to set a clear destination for children" at bounding box center [343, 232] width 13 height 13
checkbox input "true"
click at [525, 398] on button "SUBMIT" at bounding box center [529, 390] width 109 height 26
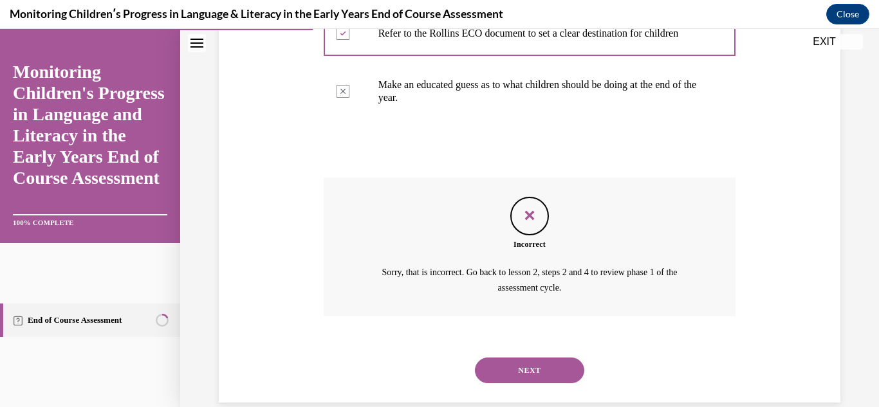
scroll to position [446, 0]
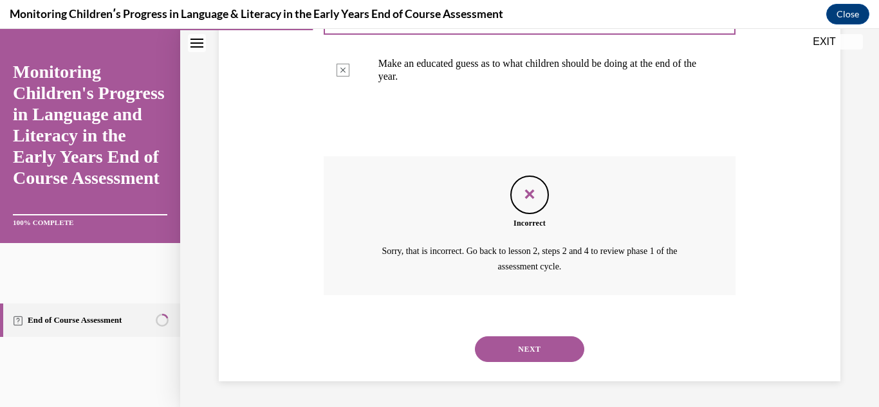
click at [530, 350] on button "NEXT" at bounding box center [529, 350] width 109 height 26
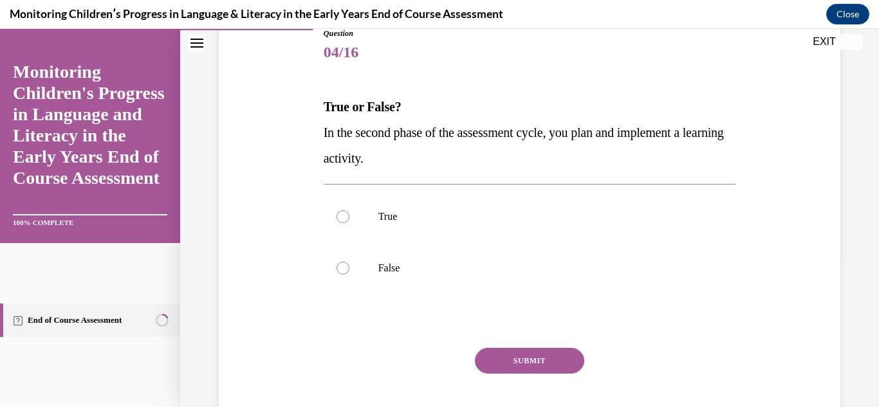
scroll to position [152, 0]
click at [371, 208] on label "True" at bounding box center [530, 216] width 413 height 51
click at [349, 210] on input "True" at bounding box center [343, 216] width 13 height 13
radio input "true"
click at [554, 366] on button "SUBMIT" at bounding box center [529, 361] width 109 height 26
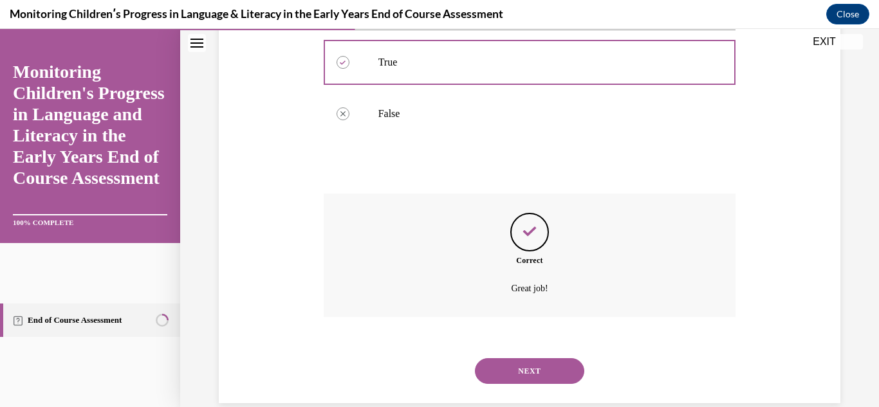
scroll to position [328, 0]
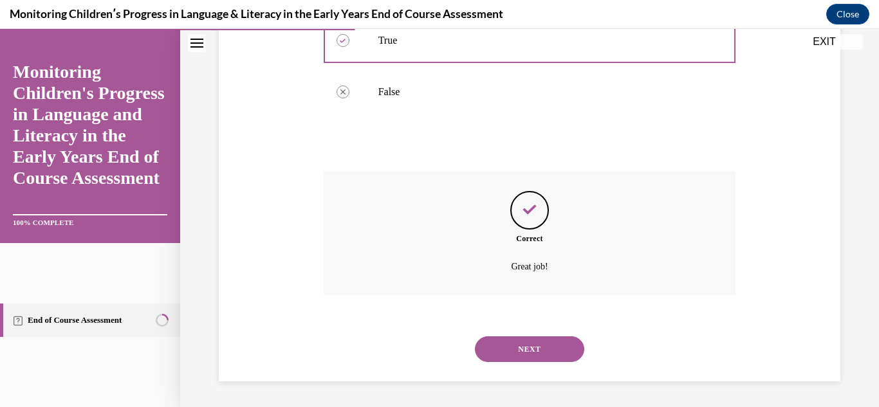
click at [554, 366] on div "NEXT" at bounding box center [530, 349] width 413 height 51
click at [552, 358] on button "NEXT" at bounding box center [529, 350] width 109 height 26
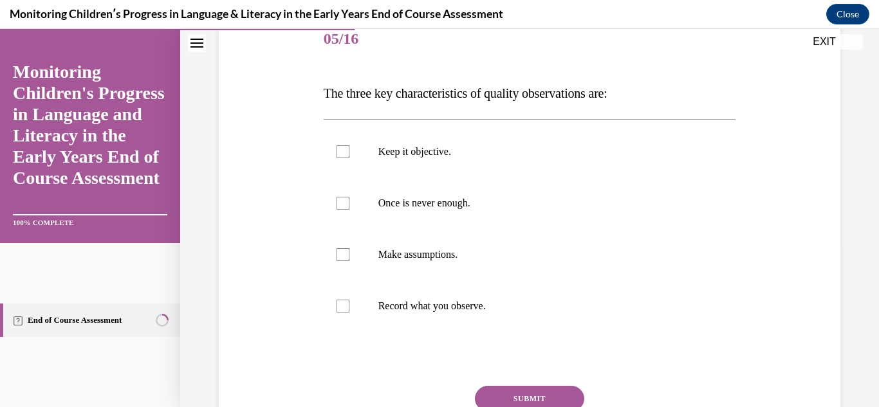
scroll to position [167, 0]
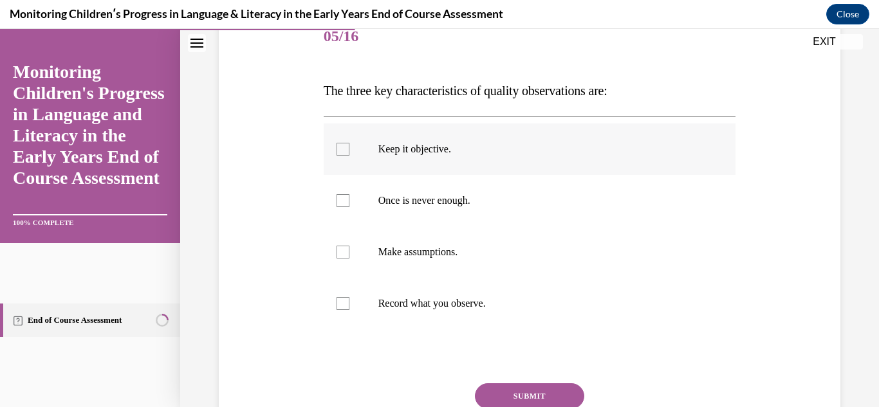
click at [418, 158] on label "Keep it objective." at bounding box center [530, 149] width 413 height 51
click at [349, 156] on input "Keep it objective." at bounding box center [343, 149] width 13 height 13
checkbox input "true"
click at [402, 192] on label "Once is never enough." at bounding box center [530, 200] width 413 height 51
click at [349, 194] on input "Once is never enough." at bounding box center [343, 200] width 13 height 13
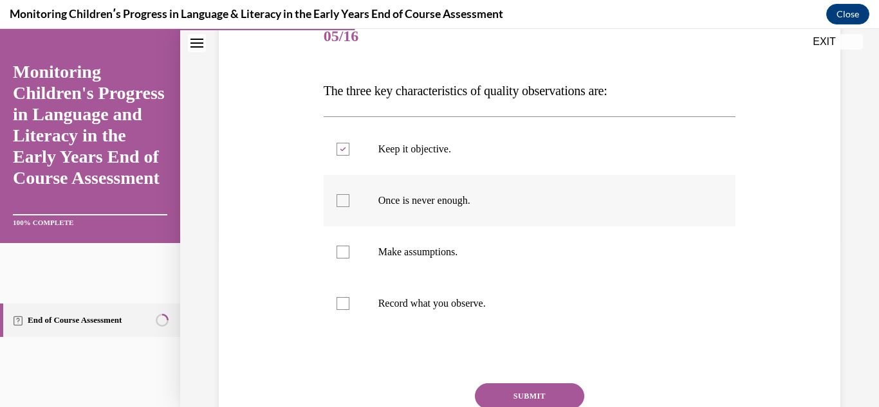
checkbox input "true"
click at [396, 297] on p "Record what you observe." at bounding box center [541, 303] width 326 height 13
click at [349, 297] on input "Record what you observe." at bounding box center [343, 303] width 13 height 13
checkbox input "true"
click at [561, 391] on button "SUBMIT" at bounding box center [529, 397] width 109 height 26
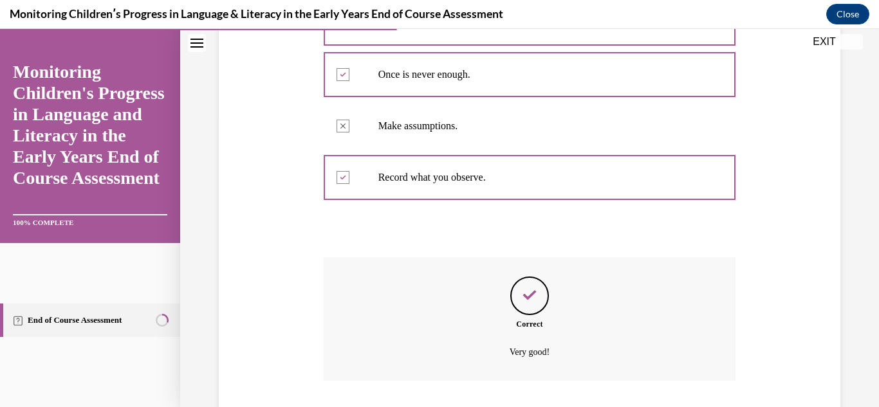
scroll to position [379, 0]
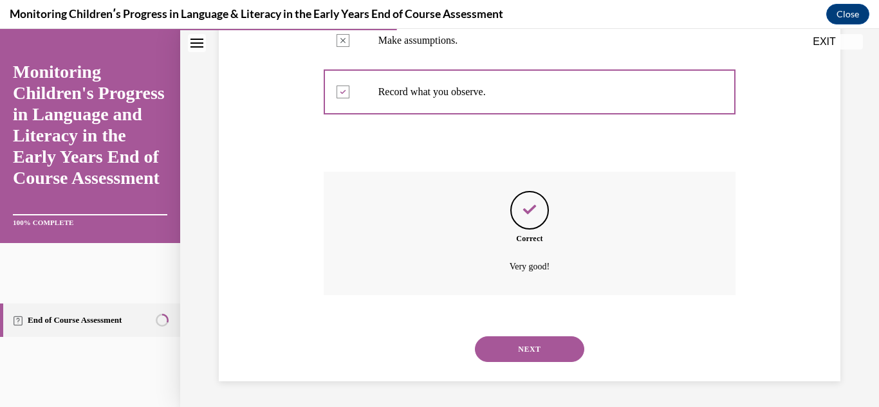
click at [540, 345] on button "NEXT" at bounding box center [529, 350] width 109 height 26
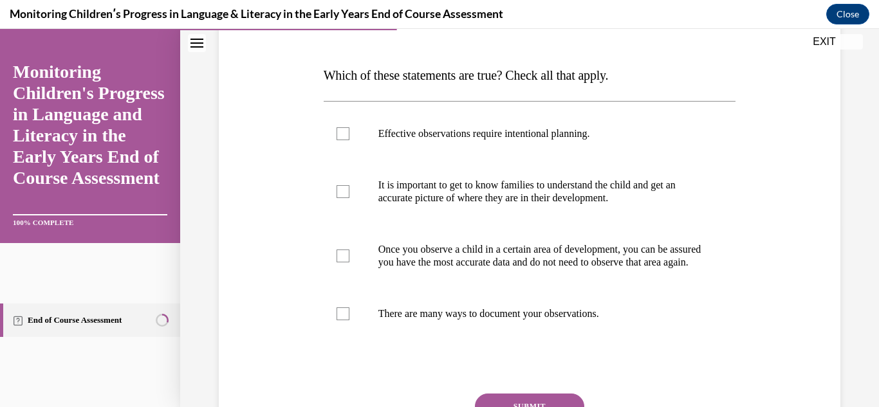
scroll to position [183, 0]
click at [476, 127] on p "Effective observations require intentional planning." at bounding box center [541, 133] width 326 height 13
click at [349, 127] on input "Effective observations require intentional planning." at bounding box center [343, 133] width 13 height 13
checkbox input "true"
click at [447, 180] on p "It is important to get to know families to understand the child and get an accu…" at bounding box center [541, 191] width 326 height 26
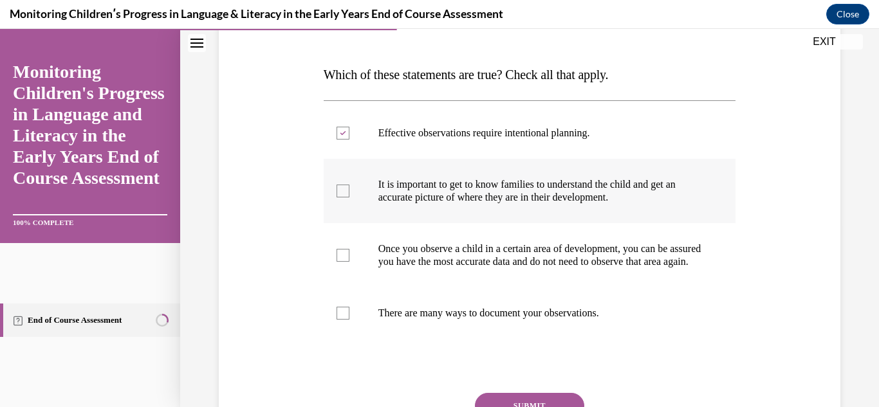
click at [349, 185] on input "It is important to get to know families to understand the child and get an accu…" at bounding box center [343, 191] width 13 height 13
checkbox input "true"
click at [395, 315] on label "There are many ways to document your observations." at bounding box center [530, 313] width 413 height 51
click at [349, 315] on input "There are many ways to document your observations." at bounding box center [343, 313] width 13 height 13
checkbox input "true"
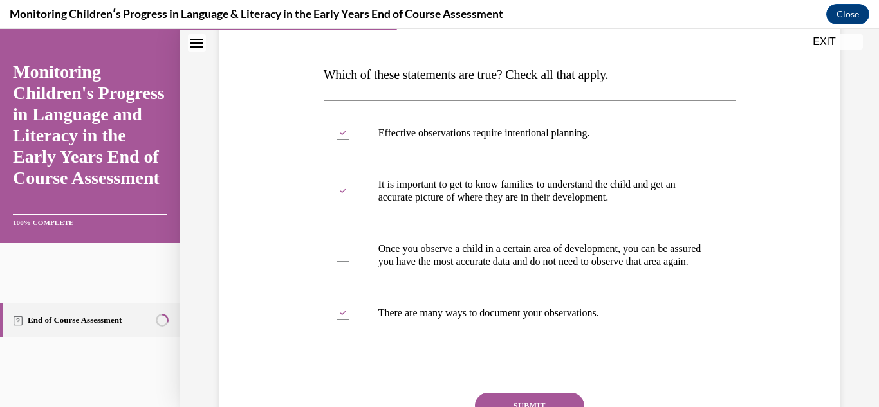
click at [505, 405] on button "SUBMIT" at bounding box center [529, 406] width 109 height 26
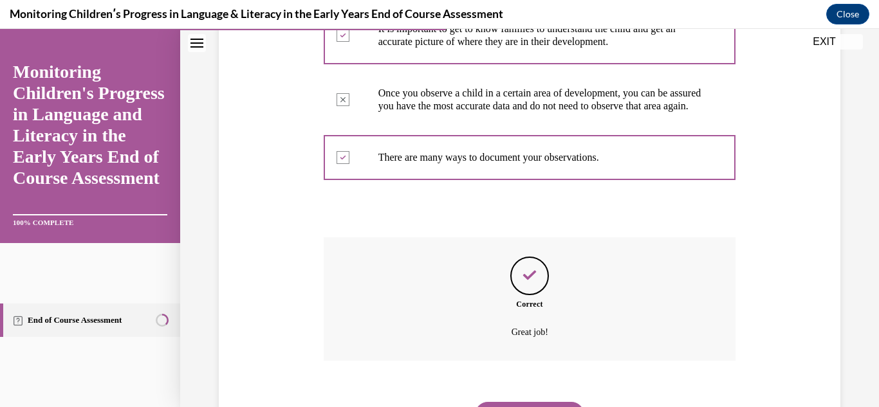
scroll to position [418, 0]
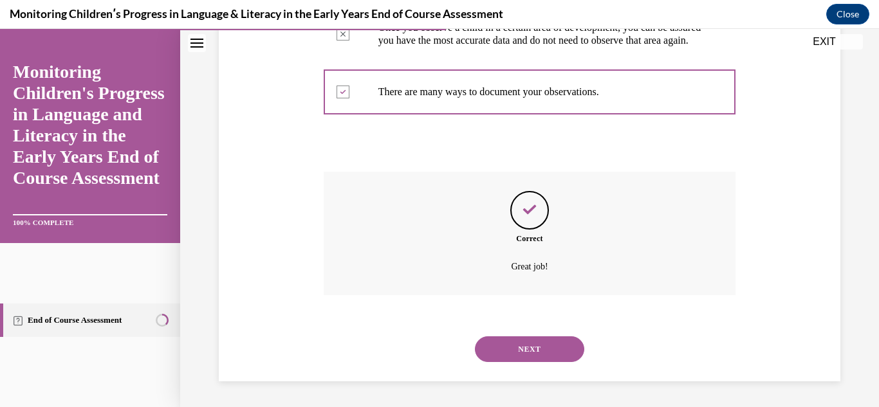
click at [529, 345] on button "NEXT" at bounding box center [529, 350] width 109 height 26
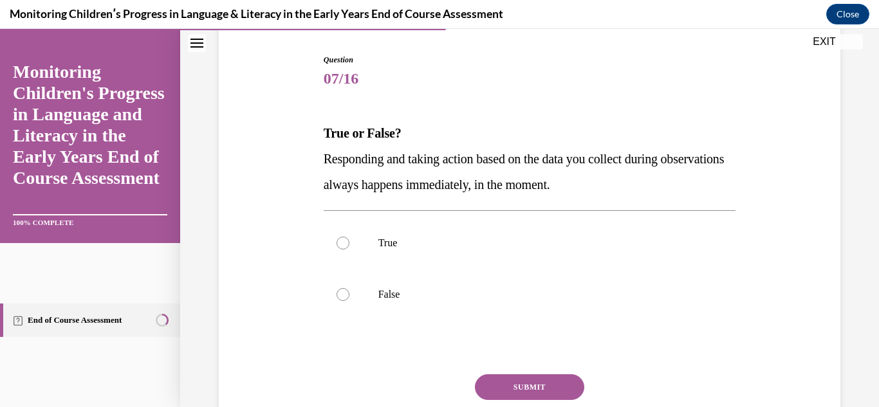
scroll to position [127, 0]
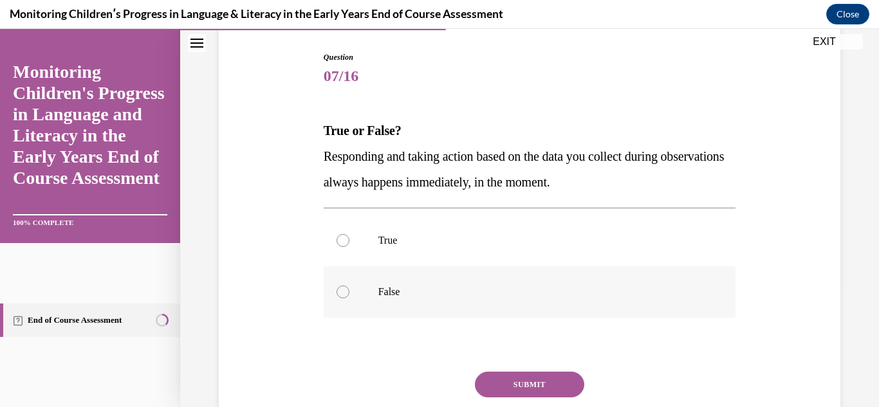
click at [391, 284] on label "False" at bounding box center [530, 291] width 413 height 51
click at [349, 286] on input "False" at bounding box center [343, 292] width 13 height 13
radio input "true"
click at [559, 387] on button "SUBMIT" at bounding box center [529, 385] width 109 height 26
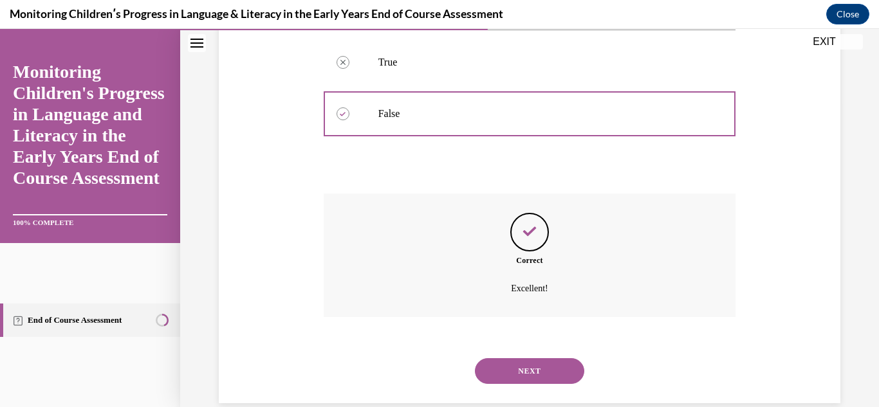
scroll to position [328, 0]
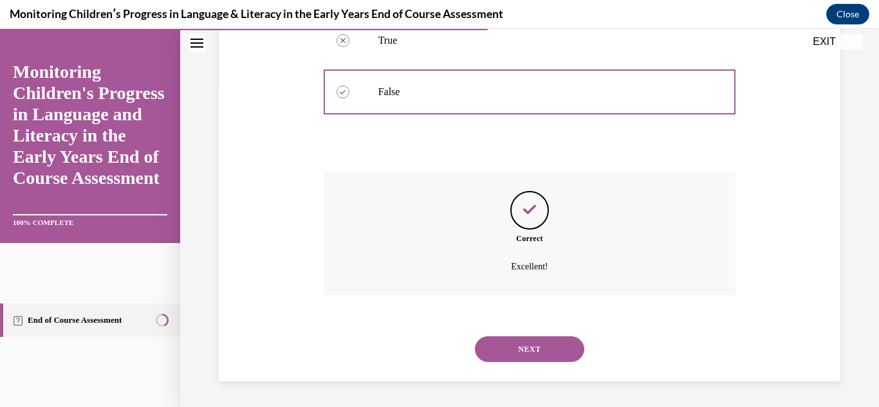
click at [552, 350] on button "NEXT" at bounding box center [529, 350] width 109 height 26
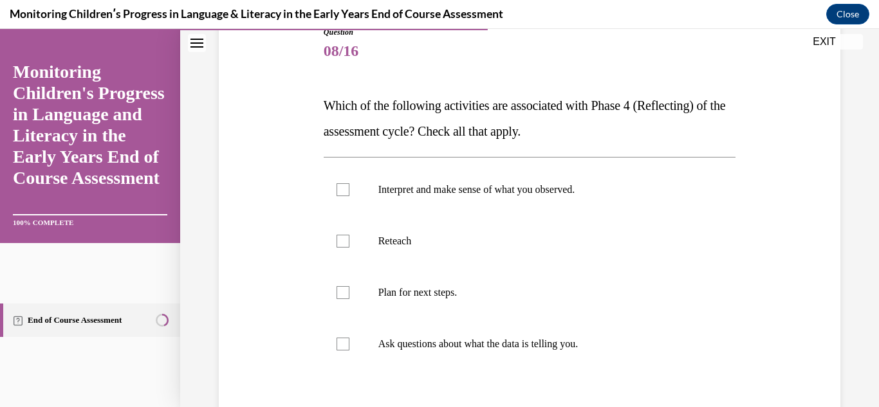
scroll to position [153, 0]
click at [460, 203] on label "Interpret and make sense of what you observed." at bounding box center [530, 188] width 413 height 51
click at [349, 196] on input "Interpret and make sense of what you observed." at bounding box center [343, 189] width 13 height 13
checkbox input "true"
click at [410, 286] on p "Plan for next steps." at bounding box center [541, 292] width 326 height 13
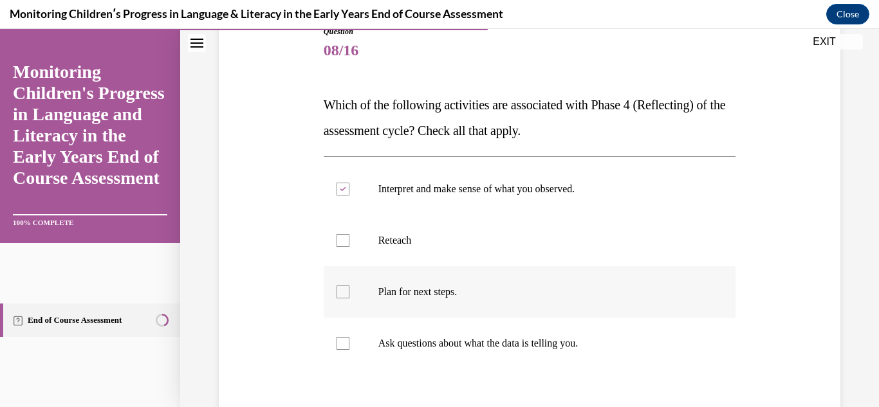
click at [349, 286] on input "Plan for next steps." at bounding box center [343, 292] width 13 height 13
checkbox input "true"
click at [378, 327] on label "Ask questions about what the data is telling you." at bounding box center [530, 343] width 413 height 51
click at [349, 337] on input "Ask questions about what the data is telling you." at bounding box center [343, 343] width 13 height 13
checkbox input "true"
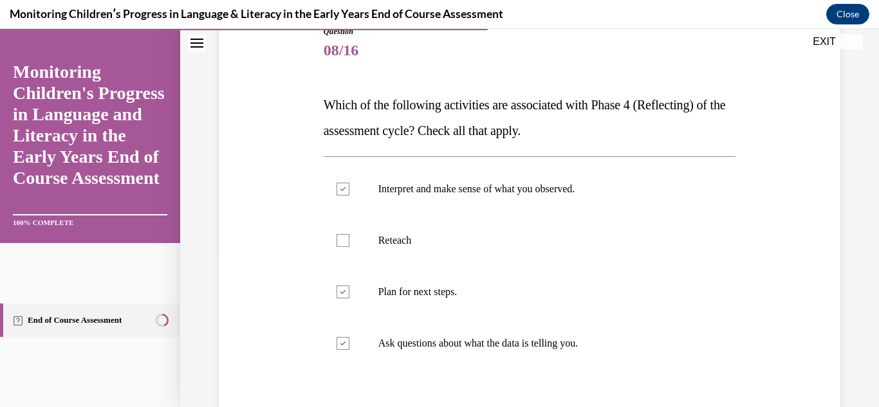
scroll to position [301, 0]
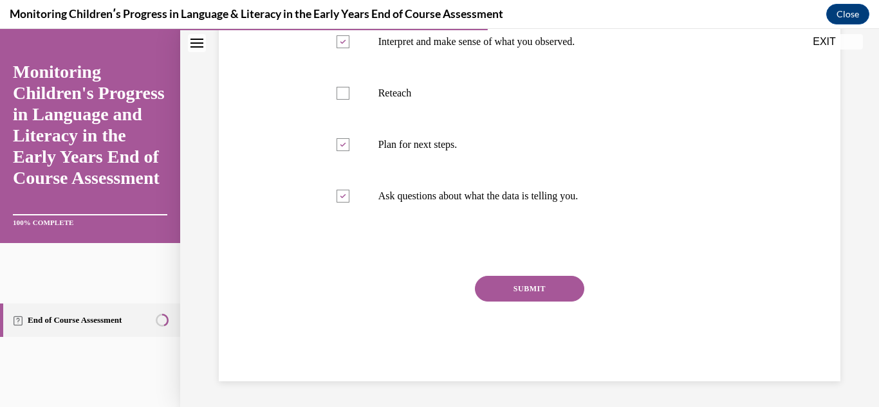
click at [576, 289] on button "SUBMIT" at bounding box center [529, 289] width 109 height 26
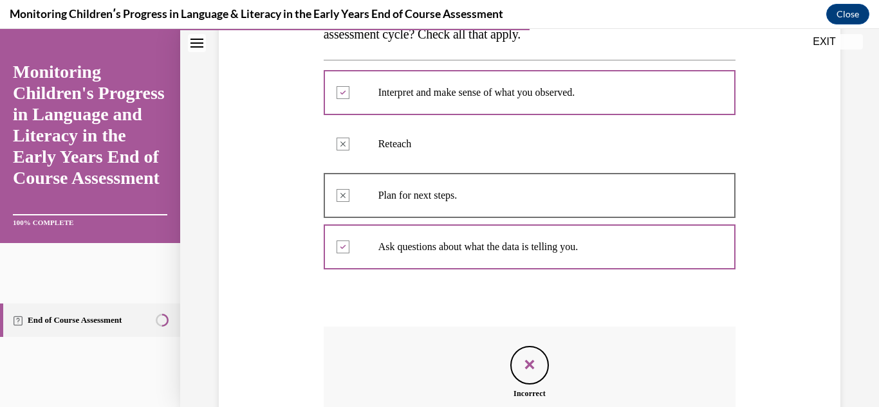
scroll to position [245, 0]
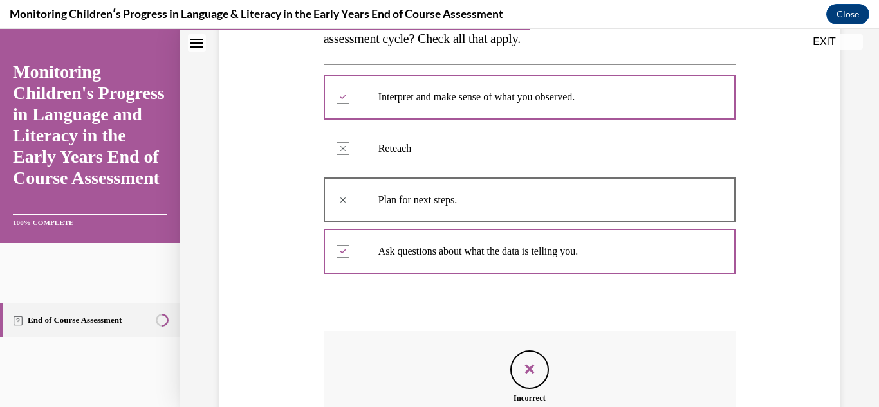
click at [532, 360] on icon "Feedback" at bounding box center [529, 369] width 19 height 19
click at [530, 368] on icon "Feedback" at bounding box center [529, 369] width 19 height 19
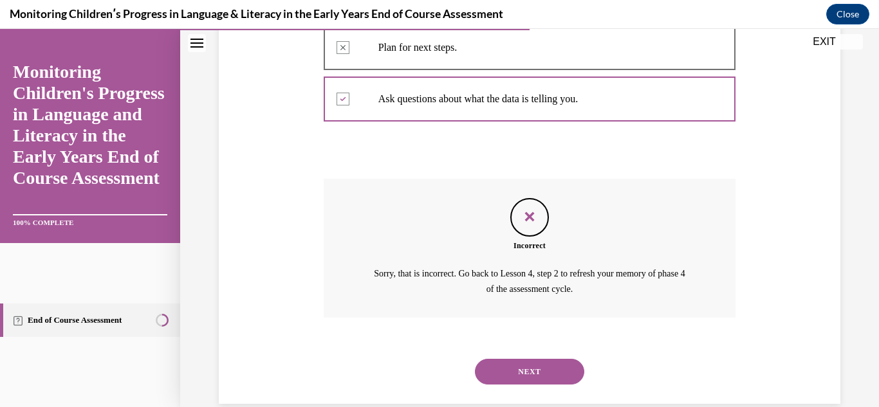
scroll to position [420, 0]
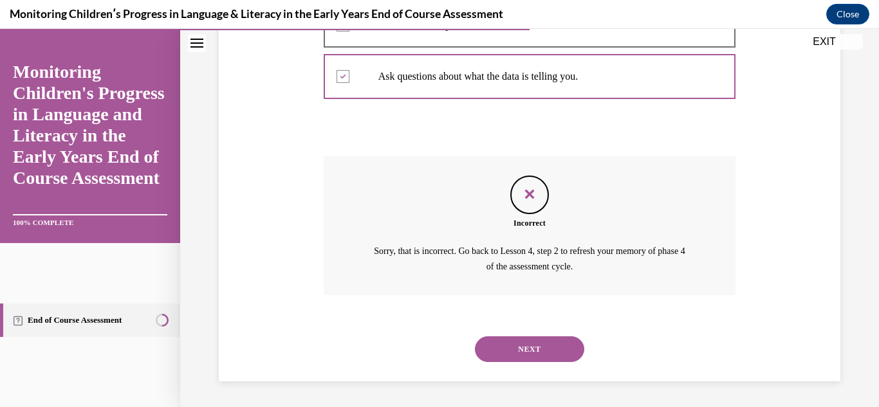
click at [526, 341] on button "NEXT" at bounding box center [529, 350] width 109 height 26
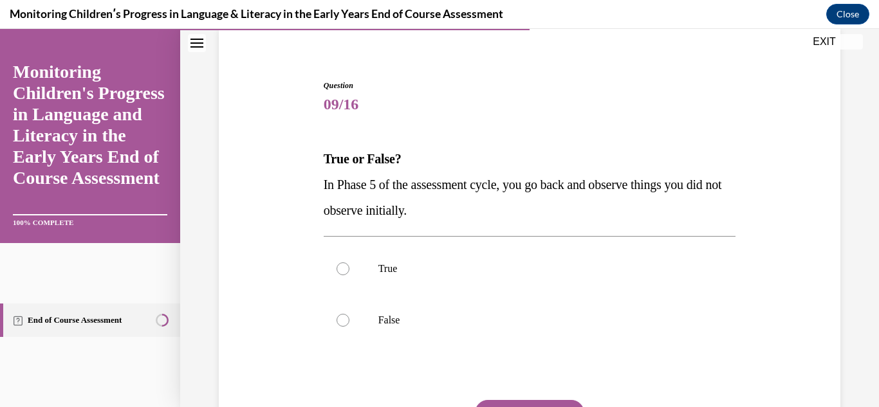
scroll to position [100, 0]
click at [378, 265] on p "True" at bounding box center [541, 268] width 326 height 13
click at [349, 265] on input "True" at bounding box center [343, 268] width 13 height 13
radio input "true"
click at [548, 405] on button "SUBMIT" at bounding box center [529, 413] width 109 height 26
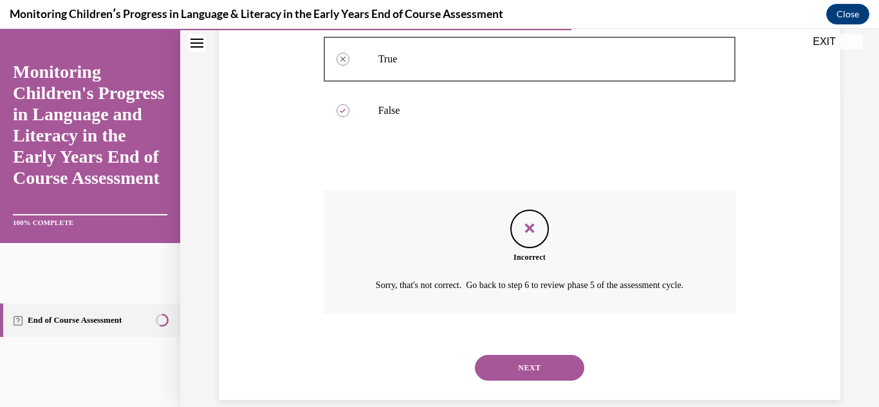
scroll to position [343, 0]
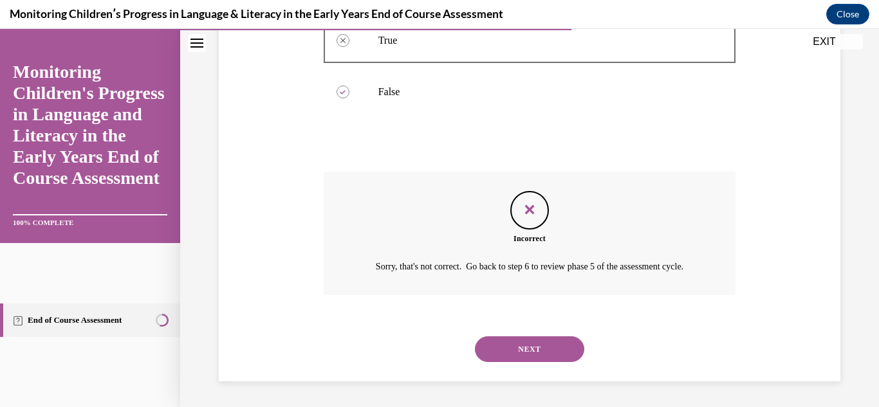
click at [530, 357] on button "NEXT" at bounding box center [529, 350] width 109 height 26
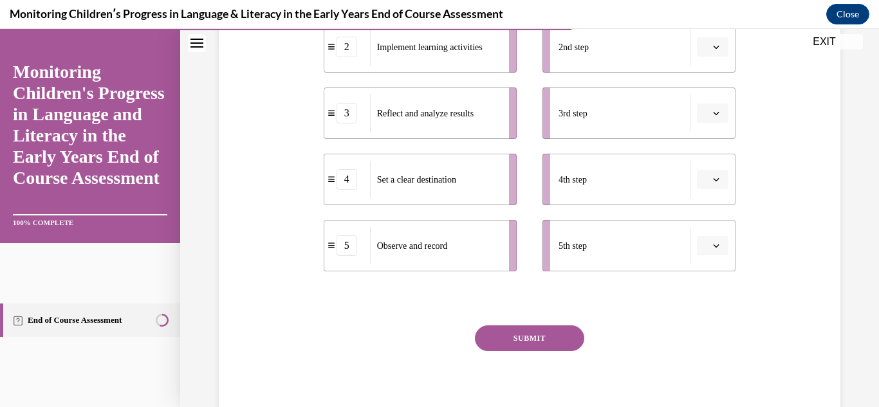
scroll to position [256, 0]
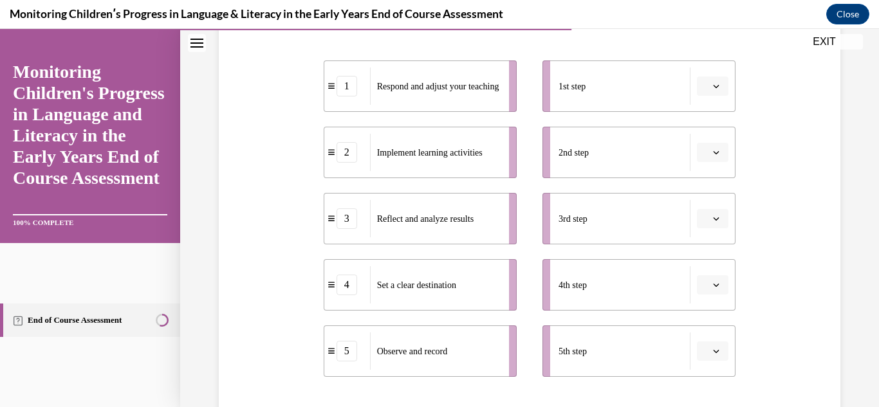
click at [719, 283] on icon "button" at bounding box center [716, 285] width 6 height 6
click at [716, 151] on div "1" at bounding box center [711, 153] width 32 height 26
click at [713, 159] on button "button" at bounding box center [713, 152] width 32 height 19
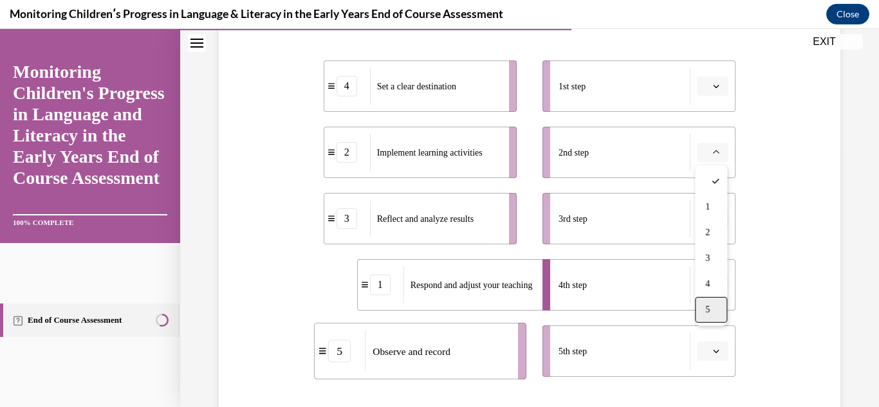
click at [718, 310] on div "5" at bounding box center [711, 310] width 32 height 26
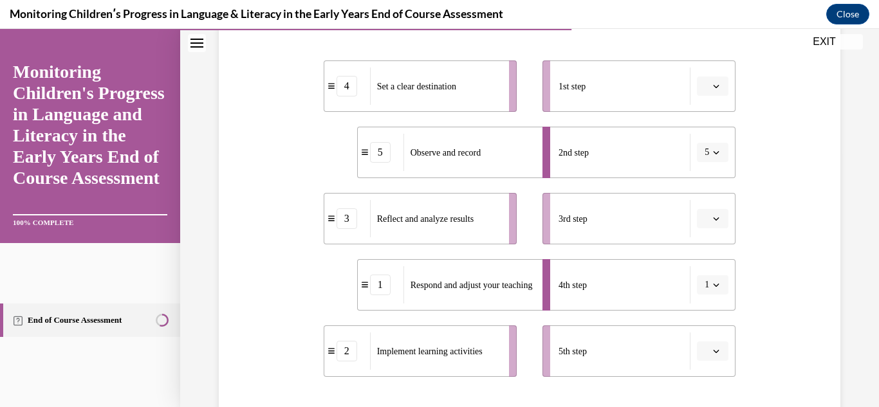
click at [720, 89] on span "button" at bounding box center [716, 86] width 9 height 9
click at [712, 149] on div "1" at bounding box center [711, 141] width 32 height 26
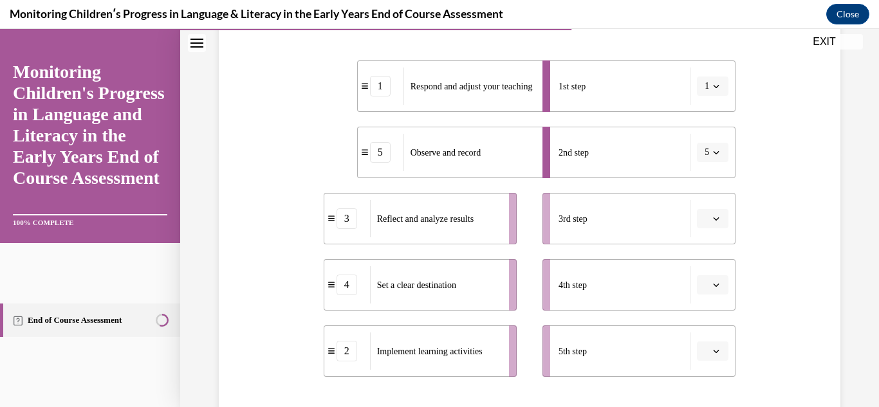
click at [718, 289] on span "button" at bounding box center [716, 285] width 9 height 9
click at [706, 156] on span "1" at bounding box center [707, 153] width 5 height 10
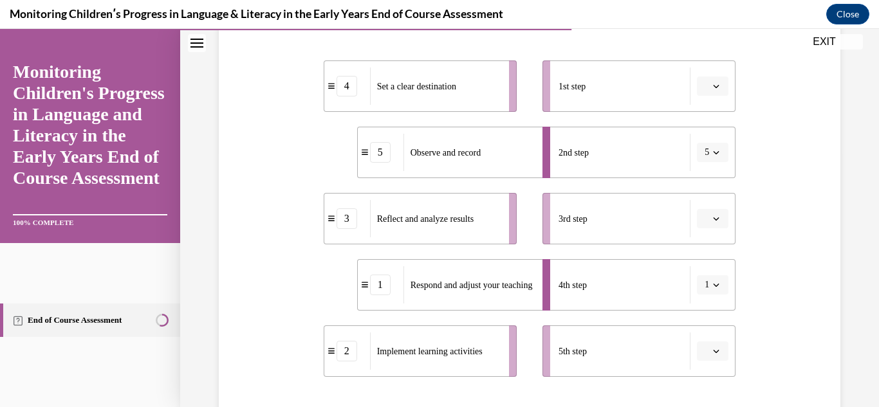
click at [719, 284] on icon "button" at bounding box center [717, 285] width 6 height 3
click at [707, 204] on span "3" at bounding box center [705, 205] width 5 height 10
click at [716, 287] on icon "button" at bounding box center [716, 285] width 6 height 6
click at [706, 228] on span "4" at bounding box center [705, 230] width 5 height 10
click at [714, 220] on icon "button" at bounding box center [716, 219] width 6 height 6
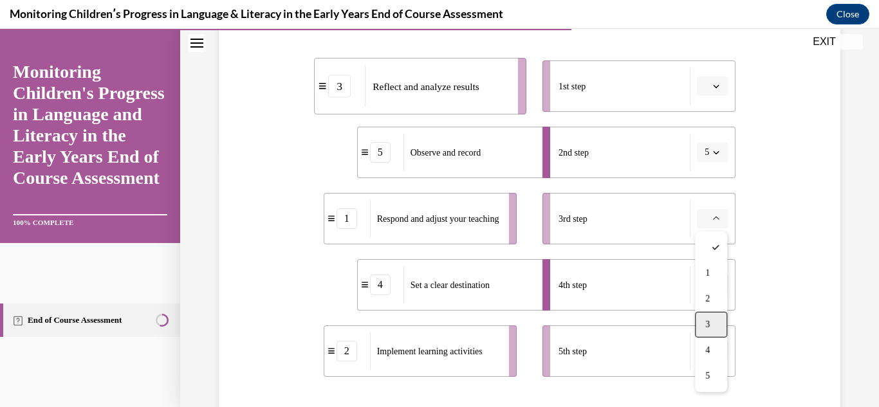
click at [707, 316] on div "3" at bounding box center [711, 325] width 32 height 26
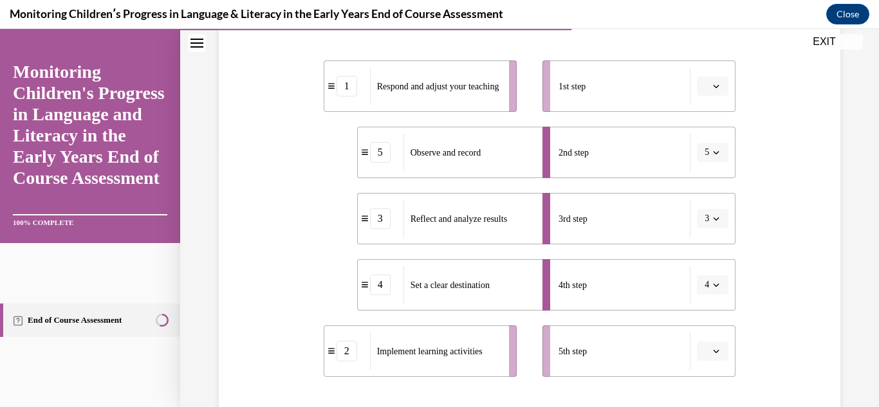
click at [719, 290] on button "4" at bounding box center [713, 284] width 32 height 19
click at [720, 289] on span "button" at bounding box center [716, 285] width 9 height 9
click at [709, 156] on div "1" at bounding box center [709, 153] width 32 height 26
click at [719, 83] on icon "button" at bounding box center [716, 86] width 6 height 6
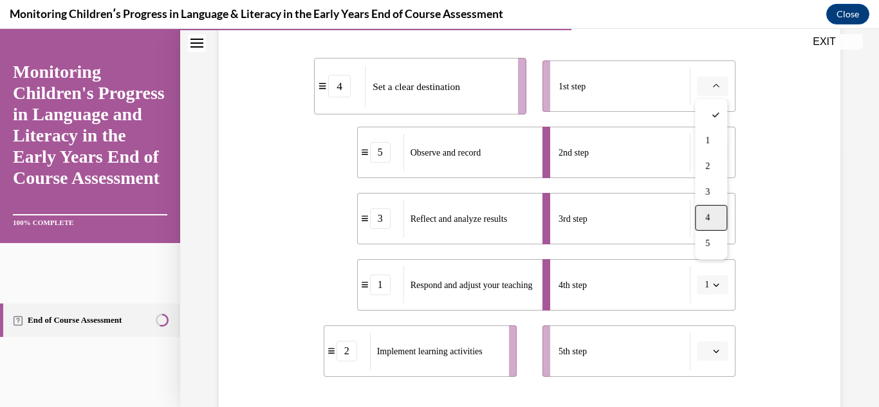
click at [704, 220] on div "4" at bounding box center [711, 218] width 32 height 26
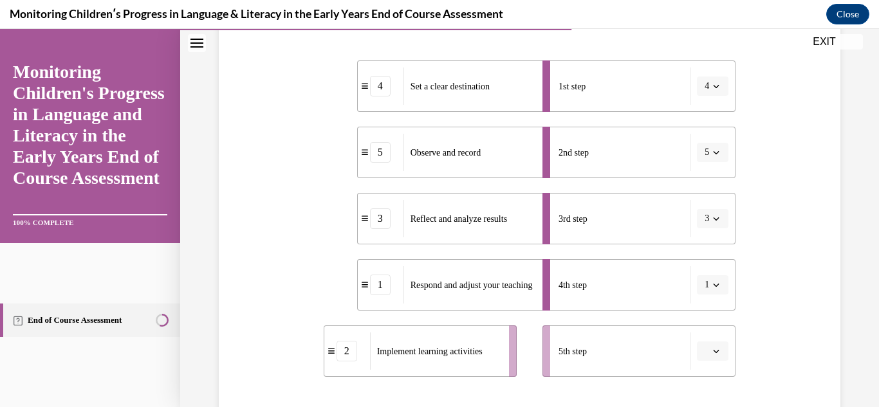
click at [725, 354] on button "button" at bounding box center [713, 351] width 32 height 19
click at [711, 270] on div "3" at bounding box center [711, 271] width 32 height 26
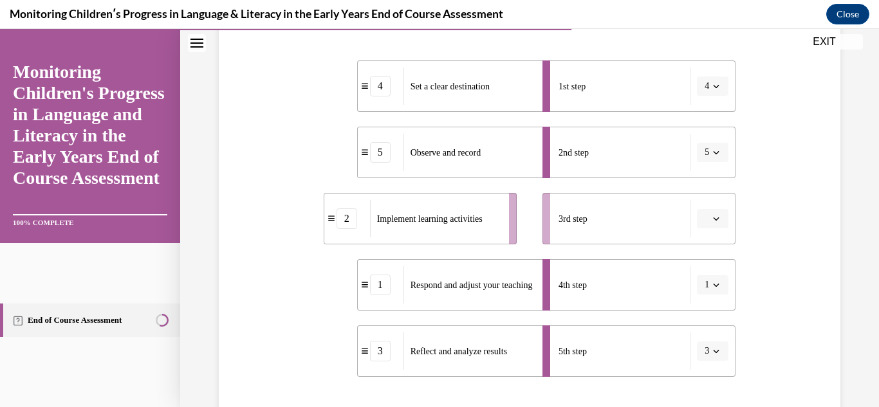
click at [720, 210] on button "button" at bounding box center [713, 218] width 32 height 19
click at [717, 321] on div "3" at bounding box center [711, 325] width 32 height 26
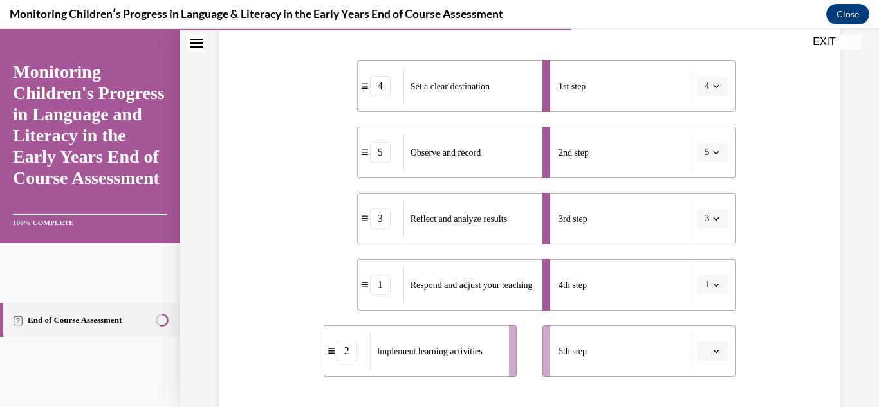
click at [718, 349] on icon "button" at bounding box center [716, 351] width 6 height 6
click at [712, 301] on div "4" at bounding box center [711, 297] width 32 height 26
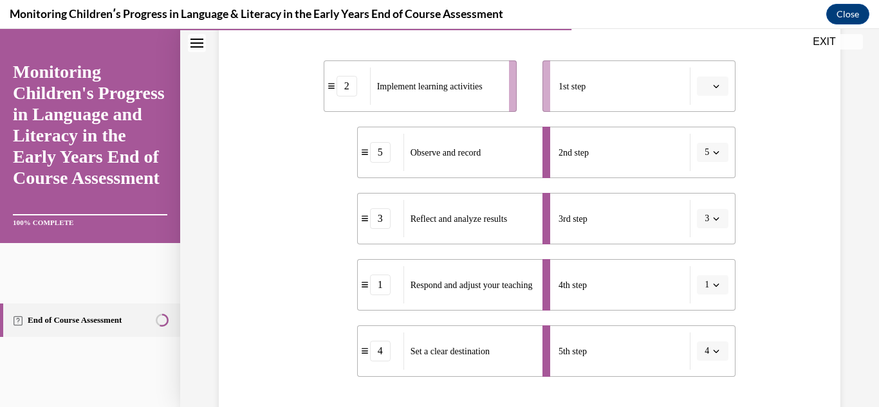
click at [716, 288] on icon "button" at bounding box center [716, 285] width 6 height 6
click at [714, 229] on div "4" at bounding box center [709, 231] width 32 height 26
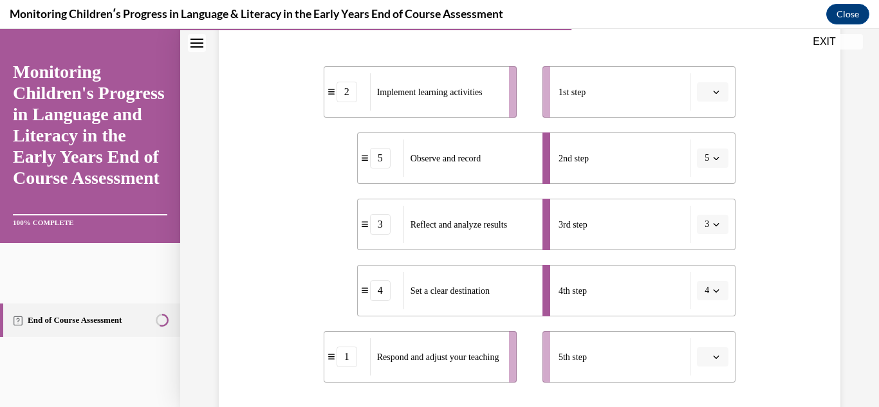
scroll to position [251, 0]
click at [725, 95] on button "button" at bounding box center [713, 90] width 32 height 19
click at [714, 229] on div "4" at bounding box center [711, 223] width 32 height 26
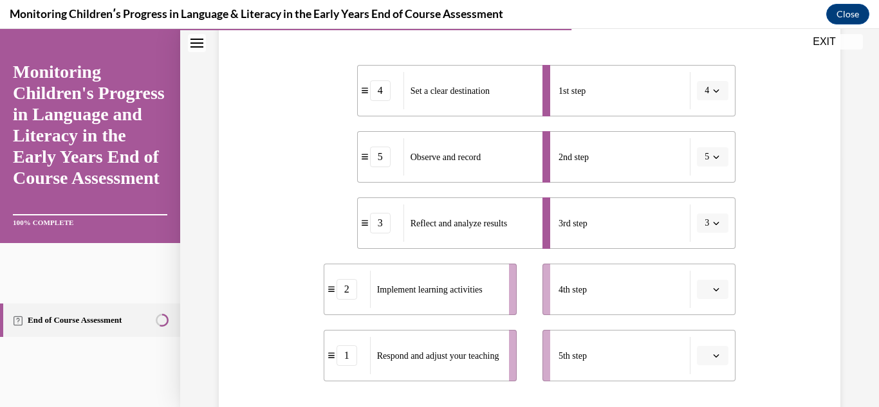
click at [717, 160] on span "button" at bounding box center [716, 157] width 9 height 9
click at [703, 230] on div "2" at bounding box center [709, 238] width 32 height 26
click at [703, 230] on button "3" at bounding box center [713, 223] width 32 height 19
click at [704, 374] on div "5" at bounding box center [709, 381] width 32 height 26
click at [712, 290] on span "button" at bounding box center [716, 289] width 9 height 9
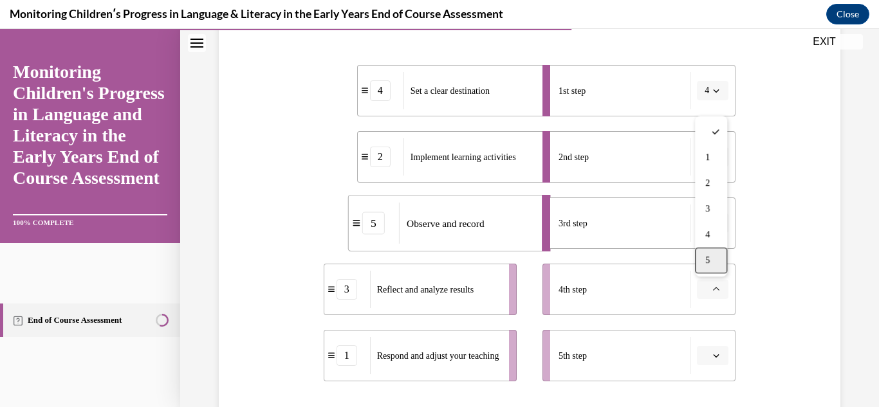
click at [705, 248] on div "5" at bounding box center [711, 261] width 32 height 26
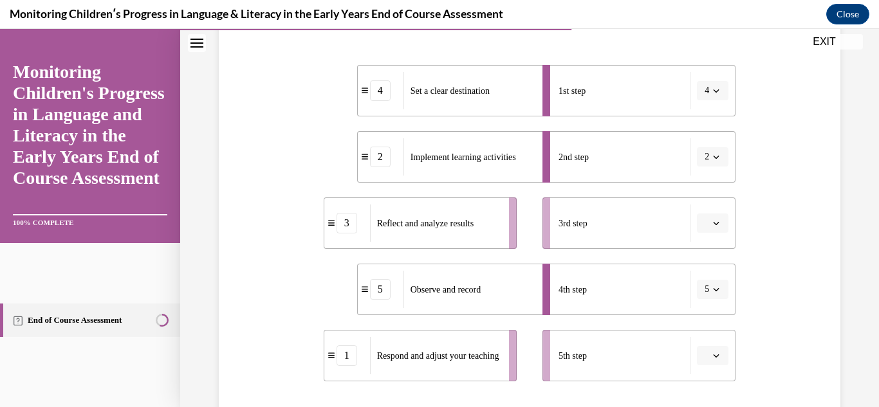
click at [714, 227] on span "button" at bounding box center [716, 223] width 9 height 9
click at [723, 380] on div "5" at bounding box center [711, 381] width 32 height 26
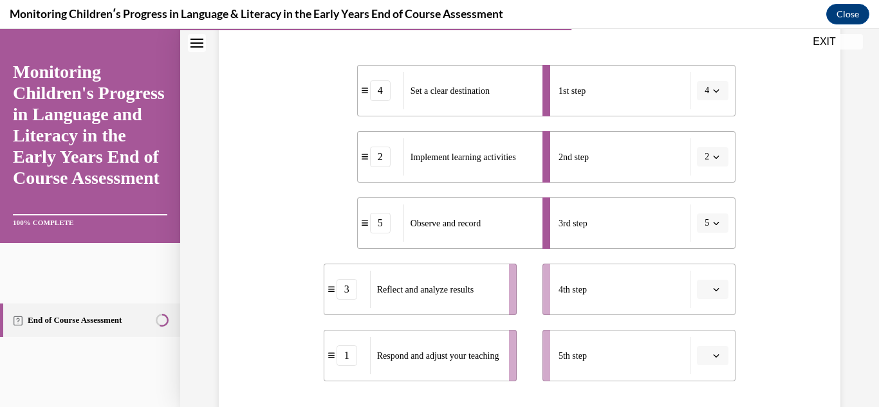
click at [715, 287] on icon "button" at bounding box center [716, 289] width 6 height 6
click at [709, 242] on div "4" at bounding box center [711, 235] width 32 height 26
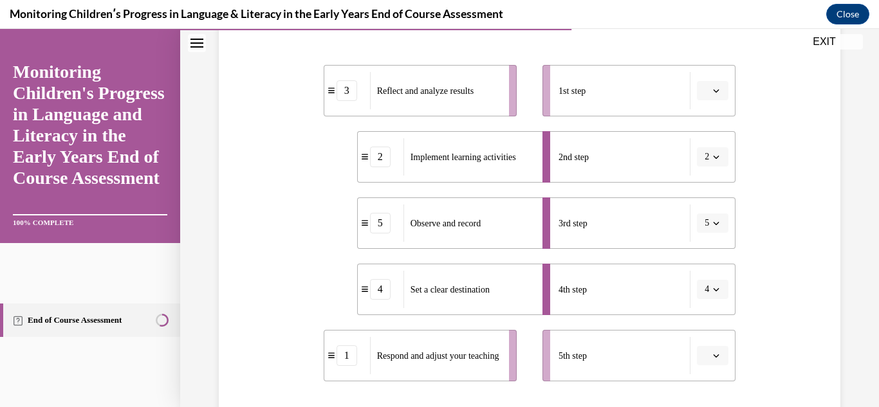
click at [709, 293] on span "4" at bounding box center [707, 289] width 5 height 13
click at [707, 206] on span "3" at bounding box center [705, 209] width 5 height 10
click at [714, 93] on icon "button" at bounding box center [716, 91] width 6 height 6
click at [718, 127] on div at bounding box center [711, 120] width 32 height 26
click at [720, 89] on span "button" at bounding box center [716, 90] width 9 height 9
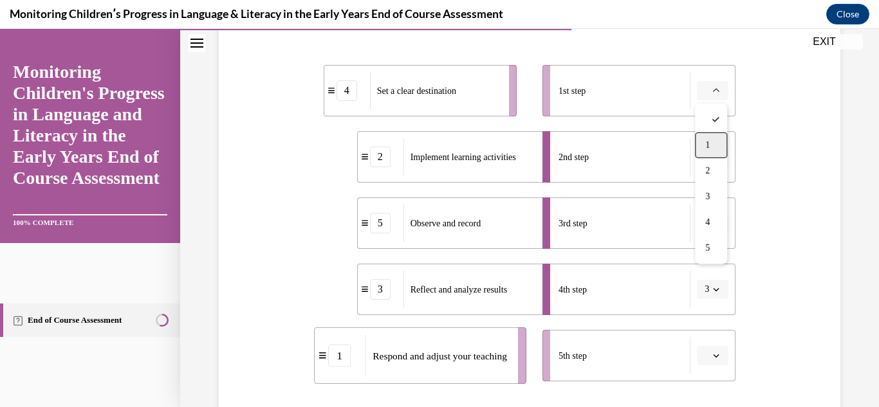
click at [714, 143] on div "1" at bounding box center [711, 146] width 32 height 26
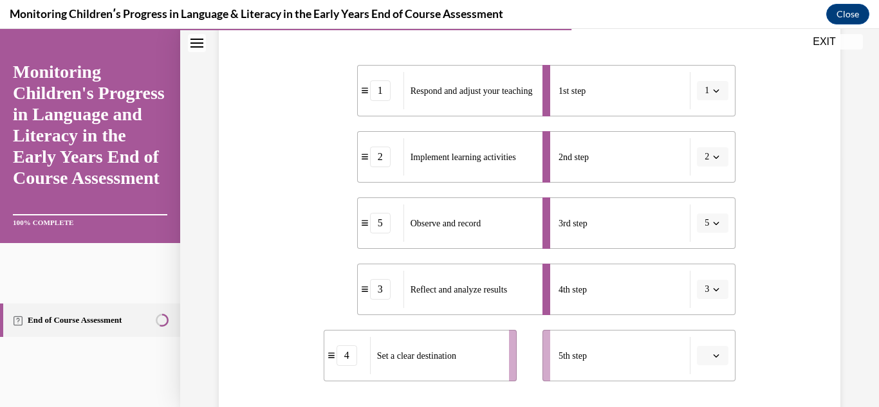
click at [714, 357] on icon "button" at bounding box center [716, 356] width 6 height 6
click at [711, 234] on div "1" at bounding box center [711, 224] width 32 height 26
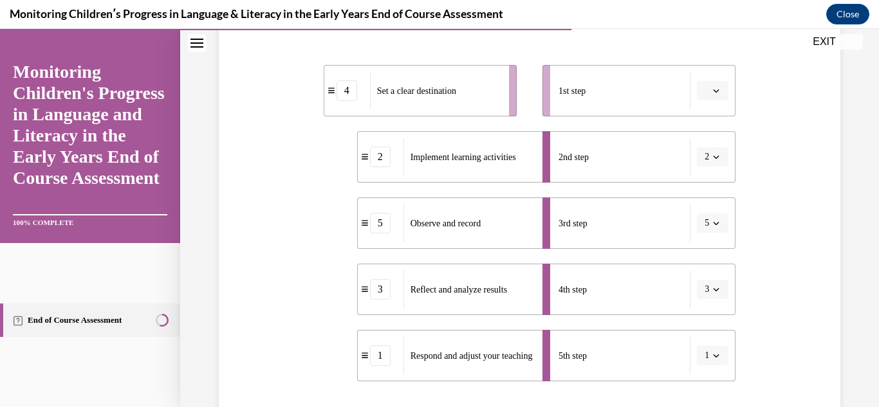
click at [800, 176] on div "Question 10/16 Put the steps of the assessment cycle in the right order! 4 Set …" at bounding box center [530, 215] width 628 height 652
click at [722, 98] on button "button" at bounding box center [713, 90] width 32 height 19
click at [714, 143] on div "1" at bounding box center [711, 146] width 32 height 26
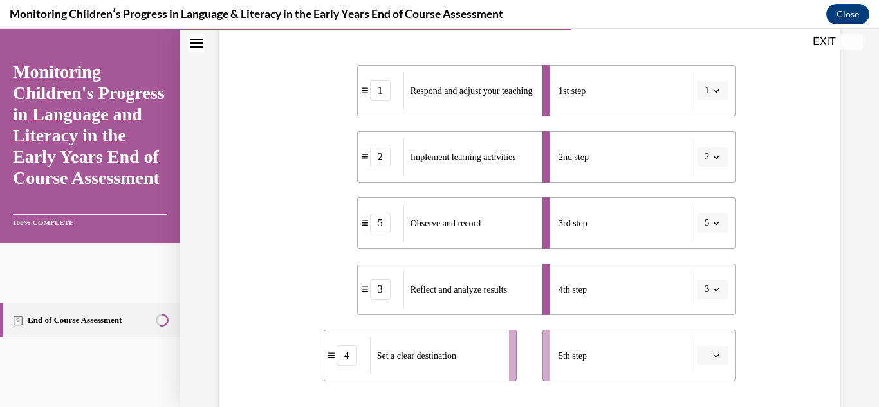
click at [718, 358] on icon "button" at bounding box center [716, 356] width 6 height 6
click at [716, 227] on div "1" at bounding box center [711, 224] width 32 height 26
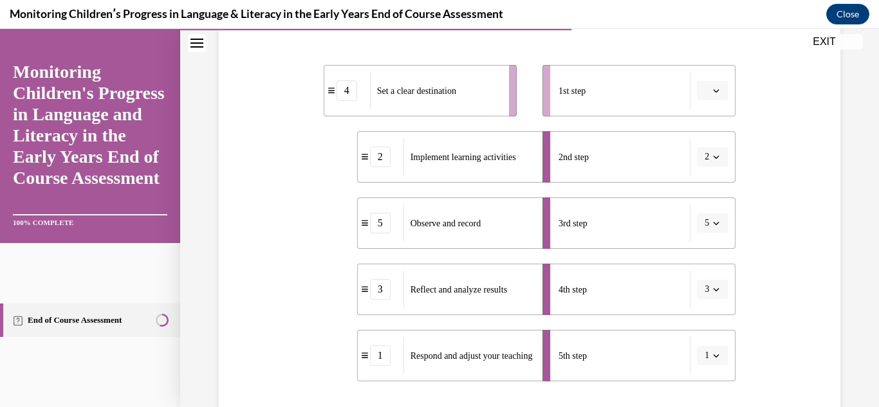
click at [713, 292] on icon "button" at bounding box center [716, 289] width 6 height 6
click at [819, 275] on div "Question 10/16 Put the steps of the assessment cycle in the right order! 4 Set …" at bounding box center [530, 215] width 628 height 652
click at [716, 91] on icon "button" at bounding box center [716, 91] width 6 height 6
click at [712, 226] on div "4" at bounding box center [711, 223] width 32 height 26
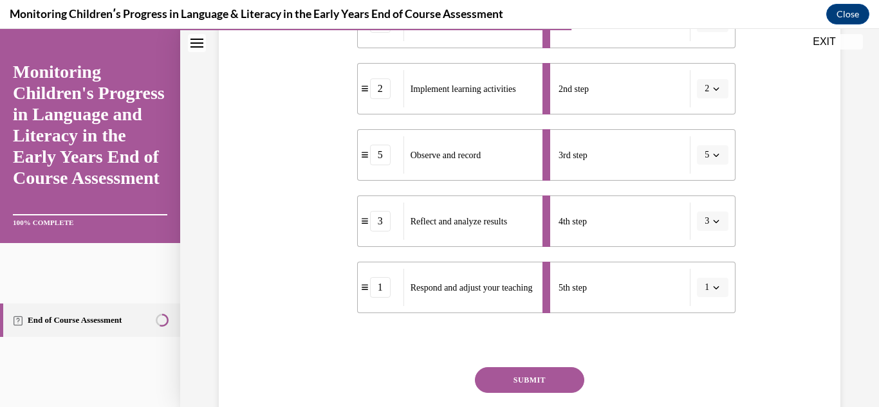
scroll to position [326, 0]
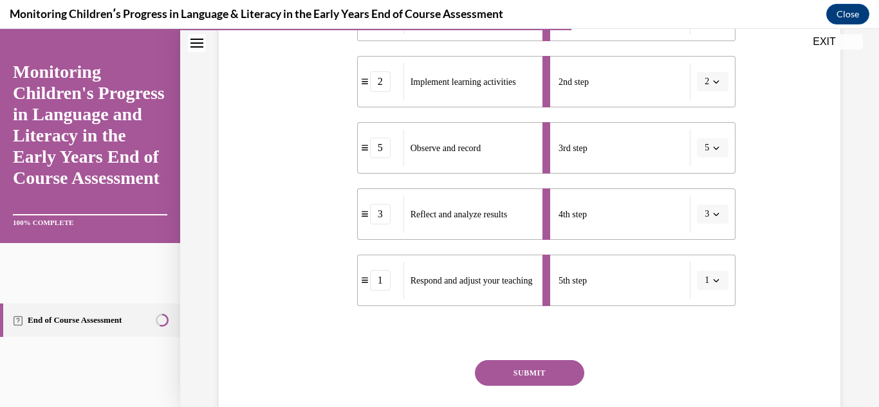
click at [554, 371] on button "SUBMIT" at bounding box center [529, 373] width 109 height 26
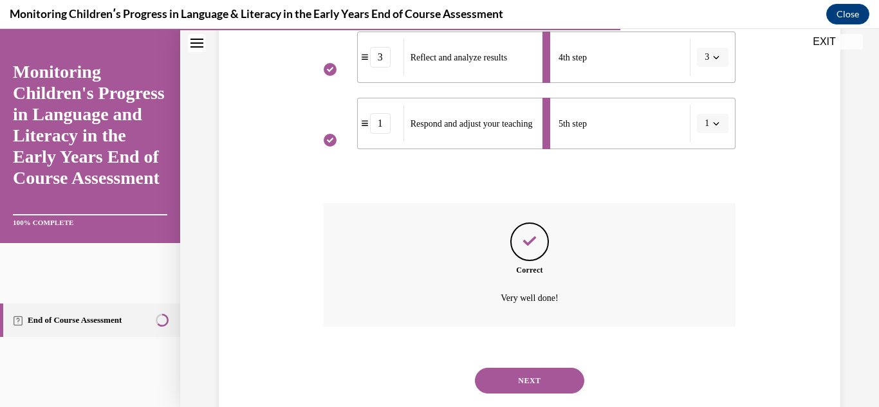
scroll to position [492, 0]
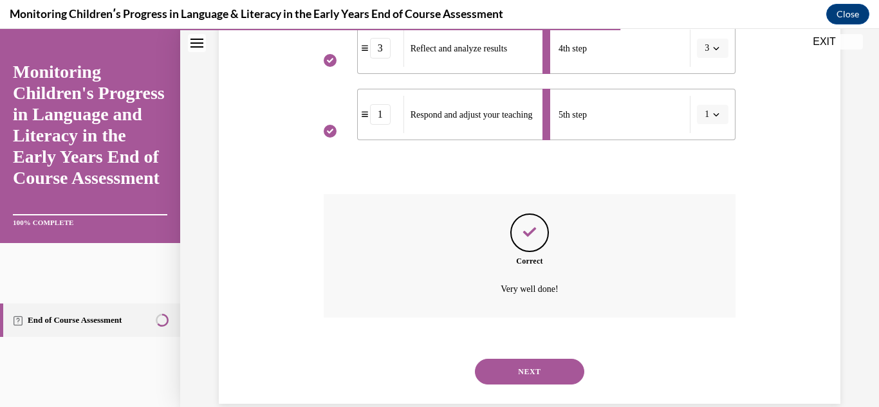
click at [512, 362] on button "NEXT" at bounding box center [529, 372] width 109 height 26
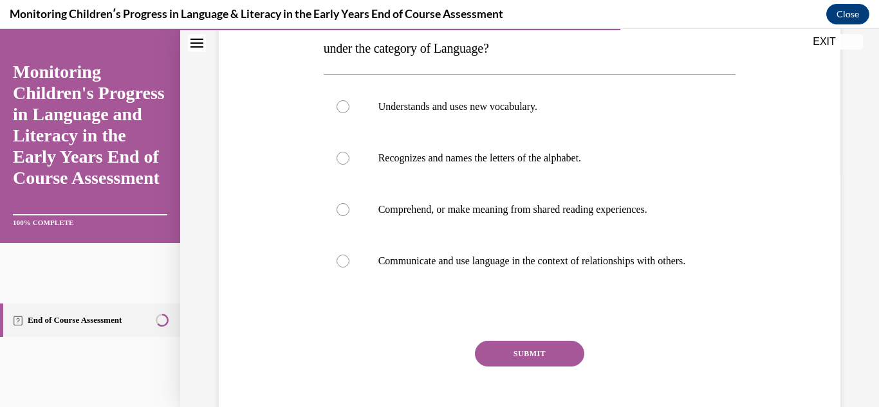
scroll to position [238, 0]
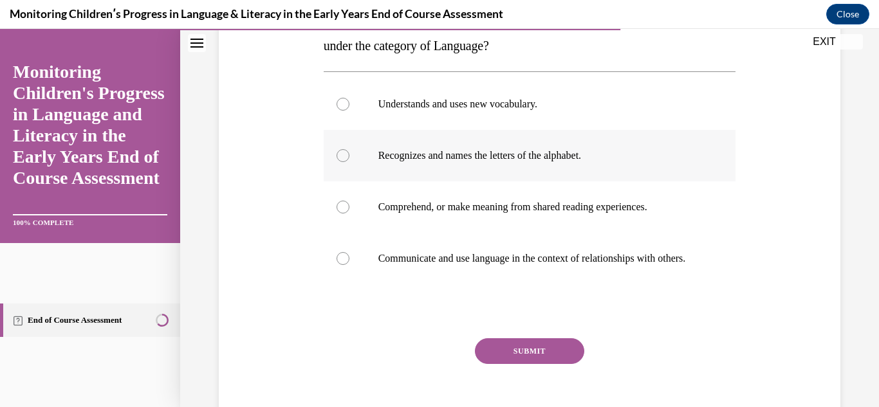
click at [346, 153] on div at bounding box center [343, 155] width 13 height 13
click at [346, 153] on input "Recognizes and names the letters of the alphabet." at bounding box center [343, 155] width 13 height 13
radio input "true"
click at [575, 355] on button "SUBMIT" at bounding box center [529, 352] width 109 height 26
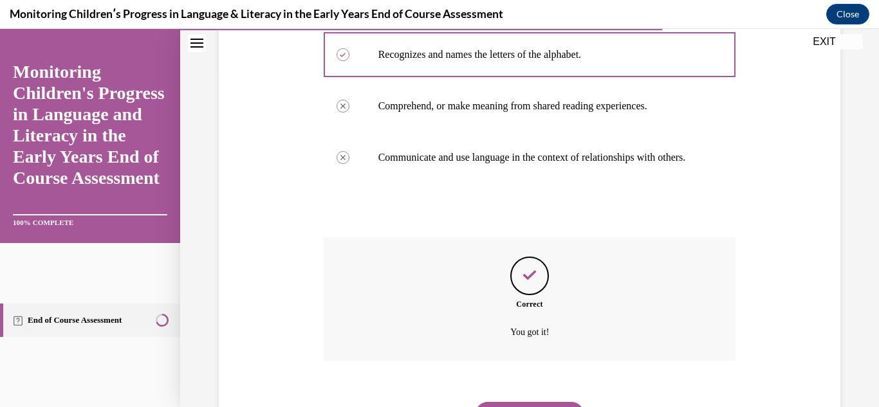
scroll to position [418, 0]
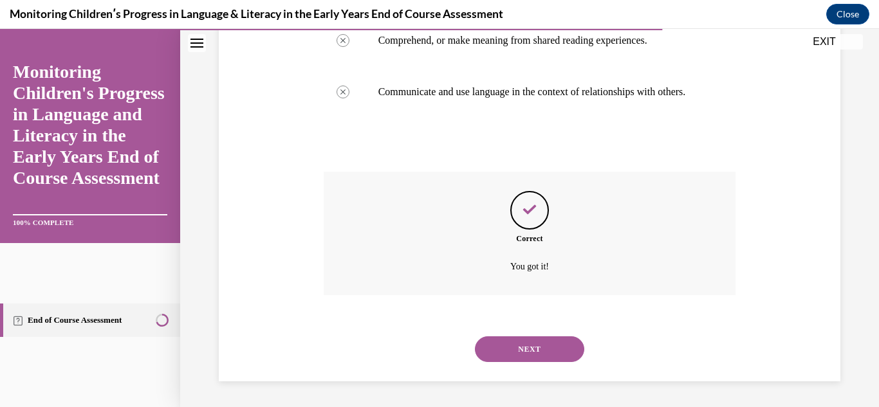
click at [550, 337] on button "NEXT" at bounding box center [529, 350] width 109 height 26
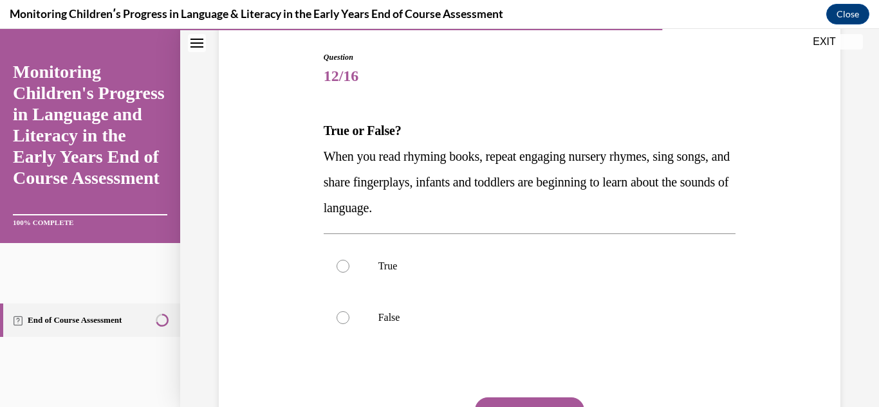
scroll to position [129, 0]
click at [406, 253] on label "True" at bounding box center [530, 264] width 413 height 51
click at [349, 259] on input "True" at bounding box center [343, 265] width 13 height 13
radio input "true"
click at [511, 398] on button "SUBMIT" at bounding box center [529, 409] width 109 height 26
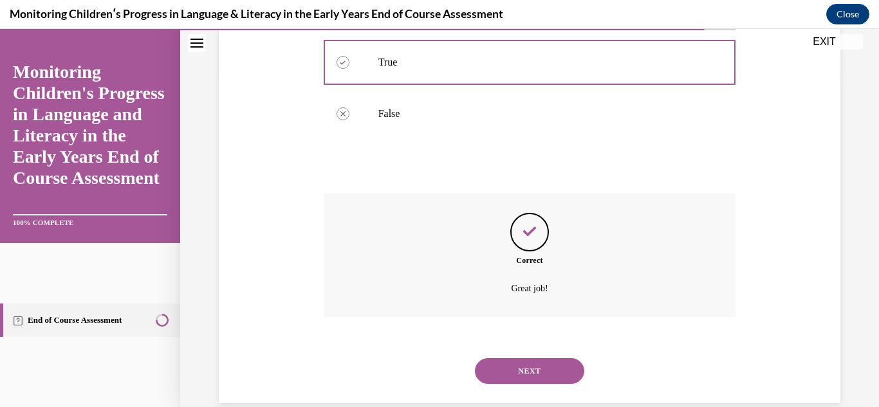
scroll to position [353, 0]
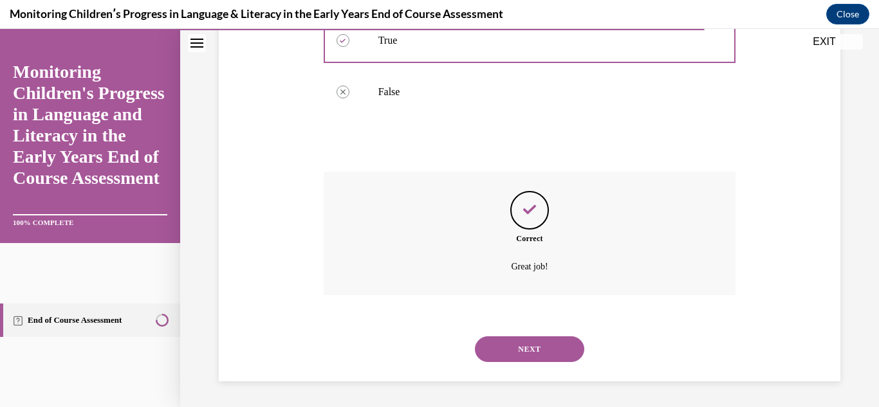
click at [548, 351] on button "NEXT" at bounding box center [529, 350] width 109 height 26
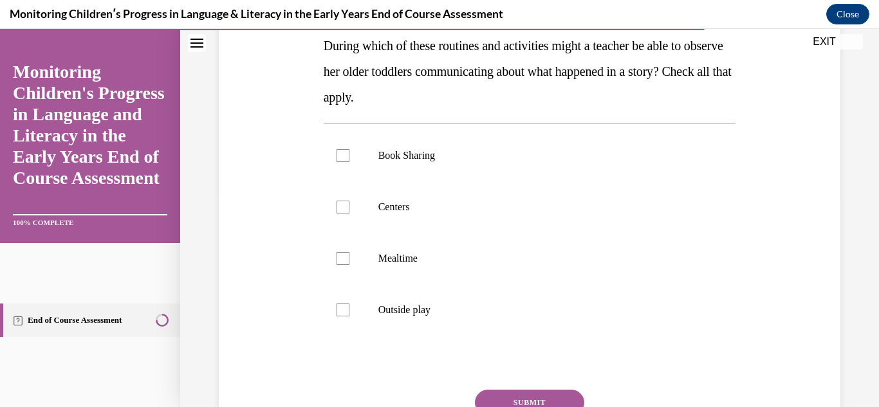
scroll to position [215, 0]
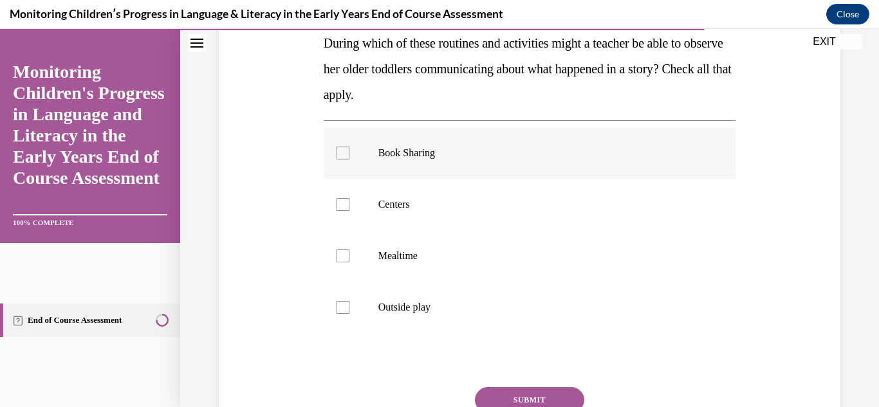
click at [346, 163] on label "Book Sharing" at bounding box center [530, 152] width 413 height 51
click at [346, 160] on input "Book Sharing" at bounding box center [343, 153] width 13 height 13
checkbox input "true"
click at [346, 203] on div at bounding box center [343, 204] width 13 height 13
click at [346, 203] on input "Centers" at bounding box center [343, 204] width 13 height 13
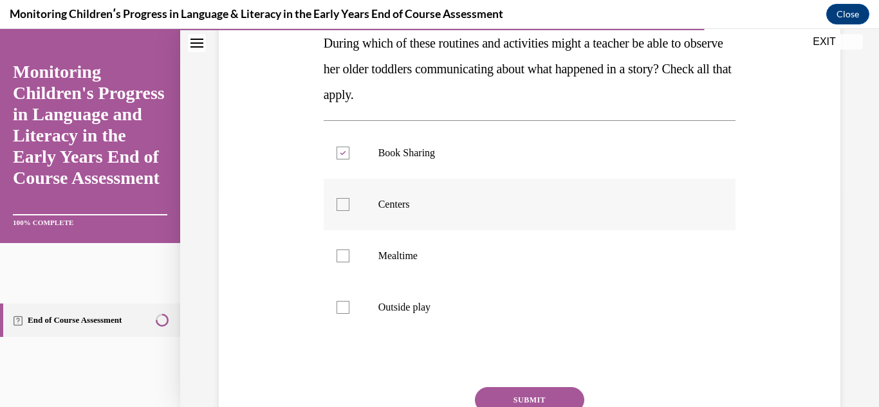
checkbox input "true"
click at [345, 263] on label "Mealtime" at bounding box center [530, 255] width 413 height 51
click at [345, 263] on input "Mealtime" at bounding box center [343, 256] width 13 height 13
checkbox input "true"
click at [349, 304] on label "Outside play" at bounding box center [530, 307] width 413 height 51
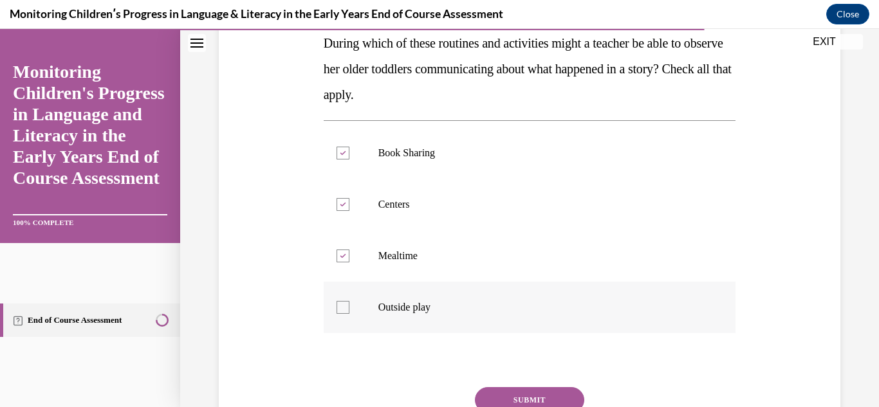
click at [349, 304] on input "Outside play" at bounding box center [343, 307] width 13 height 13
checkbox input "true"
click at [555, 396] on button "SUBMIT" at bounding box center [529, 400] width 109 height 26
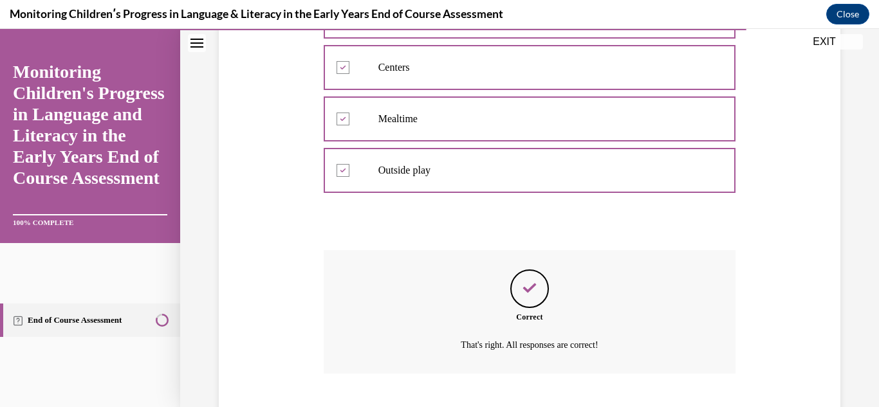
scroll to position [431, 0]
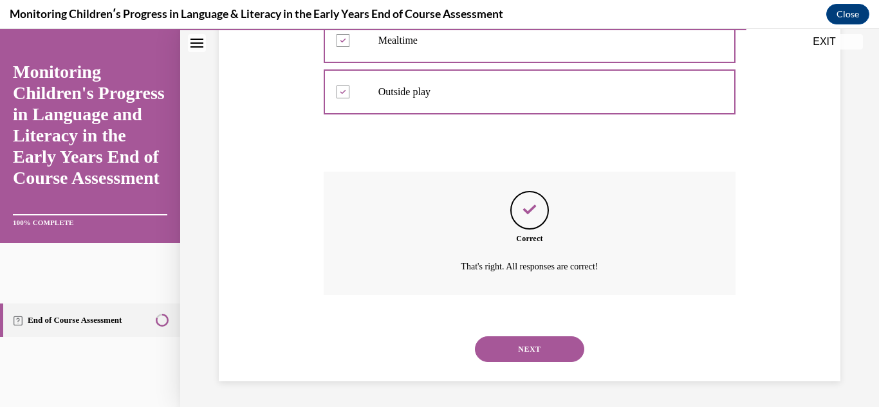
click at [521, 353] on button "NEXT" at bounding box center [529, 350] width 109 height 26
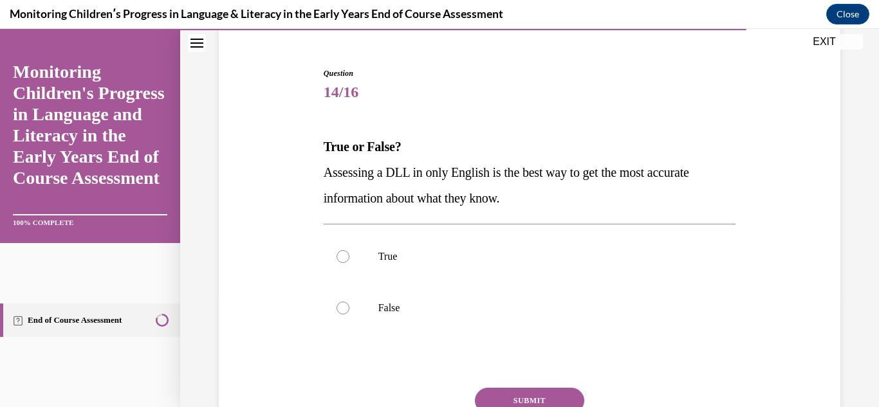
scroll to position [114, 0]
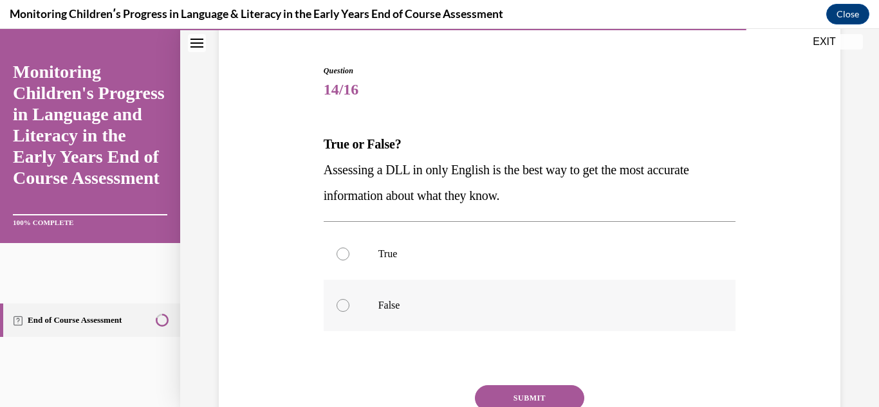
click at [342, 308] on div at bounding box center [343, 305] width 13 height 13
click at [342, 308] on input "False" at bounding box center [343, 305] width 13 height 13
radio input "true"
click at [531, 398] on button "SUBMIT" at bounding box center [529, 399] width 109 height 26
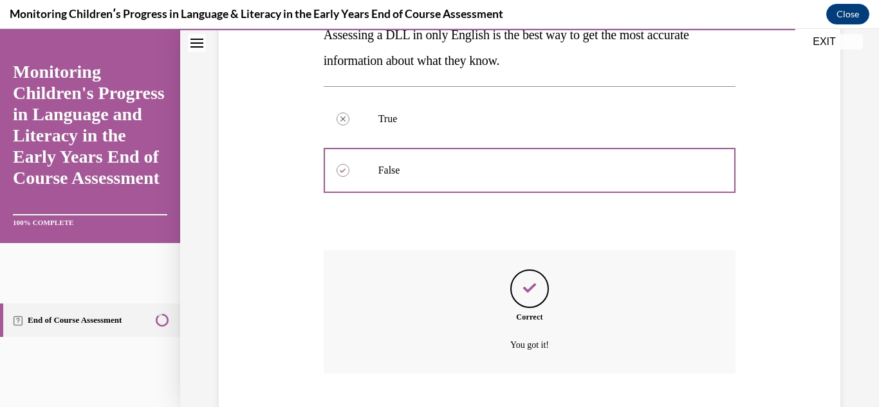
scroll to position [328, 0]
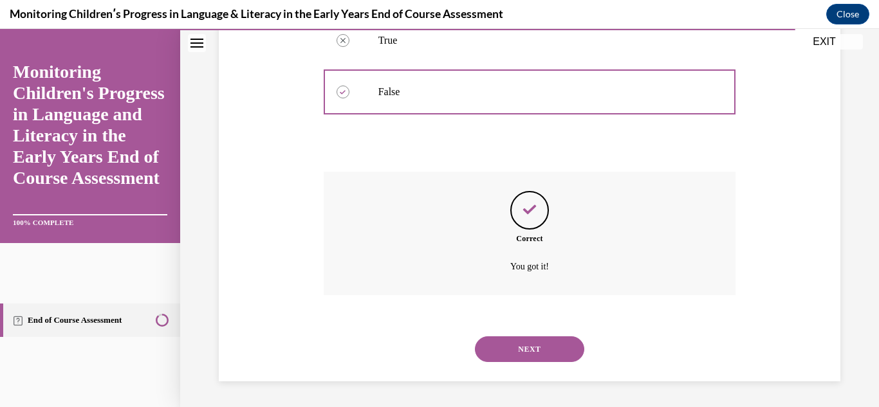
click at [526, 360] on button "NEXT" at bounding box center [529, 350] width 109 height 26
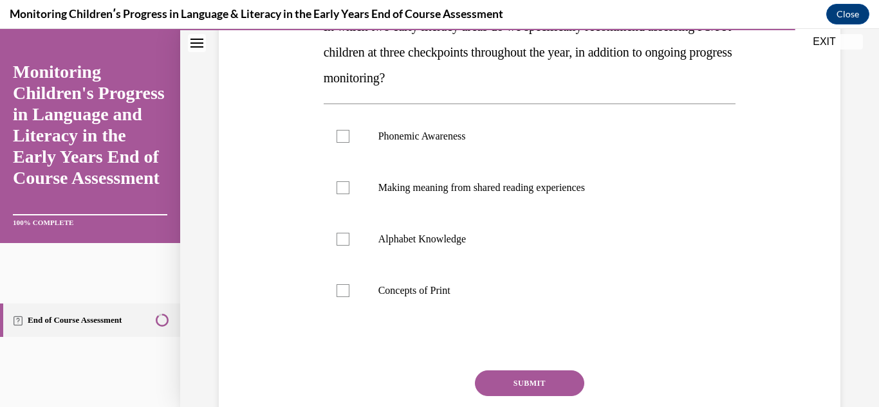
scroll to position [234, 0]
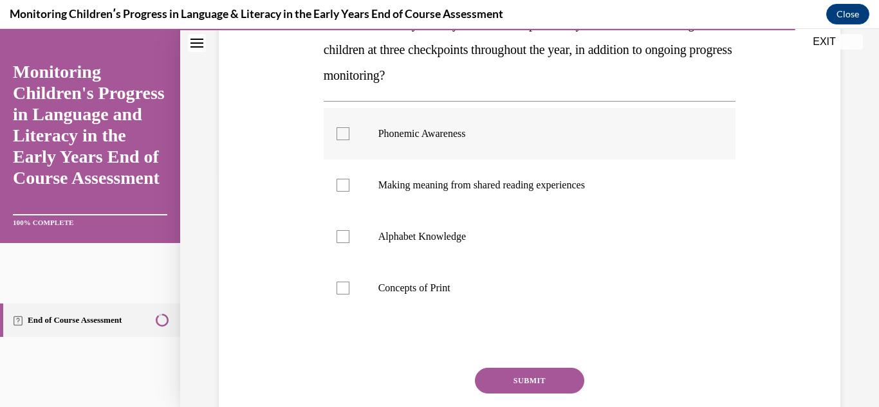
click at [383, 157] on label "Phonemic Awareness" at bounding box center [530, 133] width 413 height 51
click at [349, 140] on input "Phonemic Awareness" at bounding box center [343, 133] width 13 height 13
checkbox input "true"
click at [379, 225] on label "Alphabet Knowledge" at bounding box center [530, 236] width 413 height 51
click at [349, 230] on input "Alphabet Knowledge" at bounding box center [343, 236] width 13 height 13
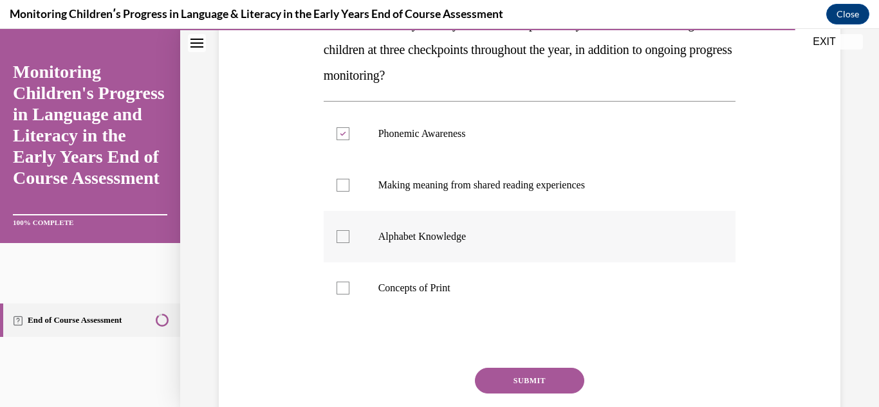
checkbox input "true"
click at [504, 371] on button "SUBMIT" at bounding box center [529, 381] width 109 height 26
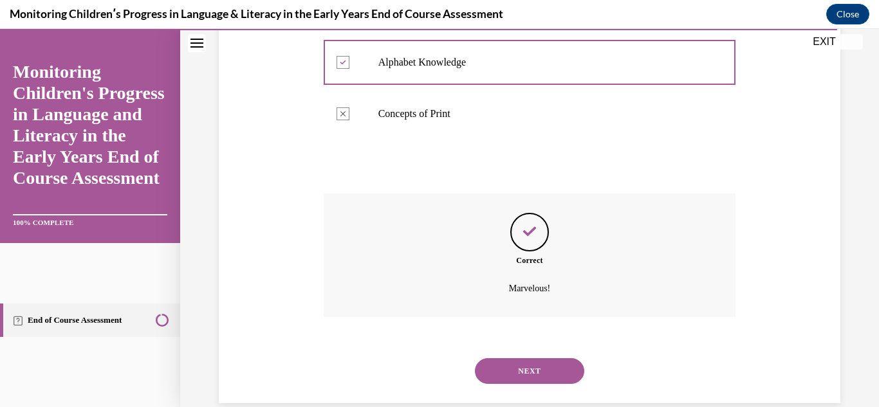
scroll to position [431, 0]
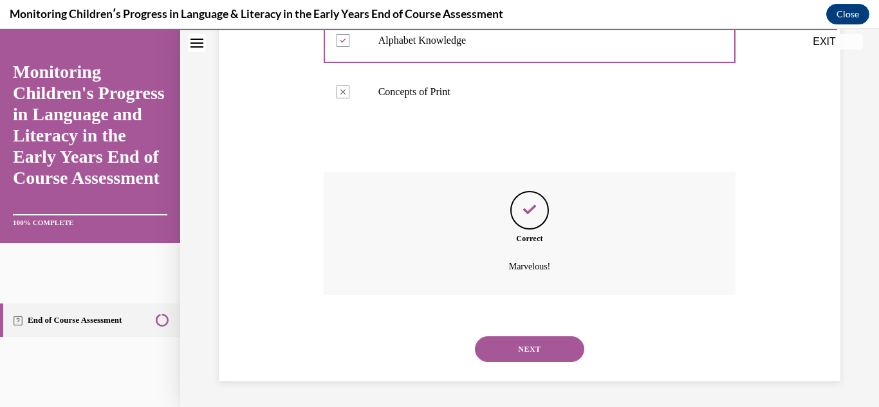
click at [504, 371] on div "NEXT" at bounding box center [530, 349] width 413 height 51
click at [509, 360] on button "NEXT" at bounding box center [529, 350] width 109 height 26
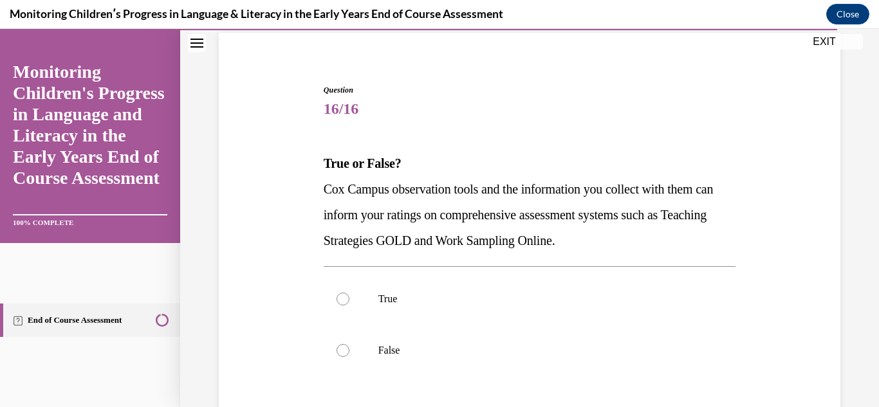
scroll to position [110, 0]
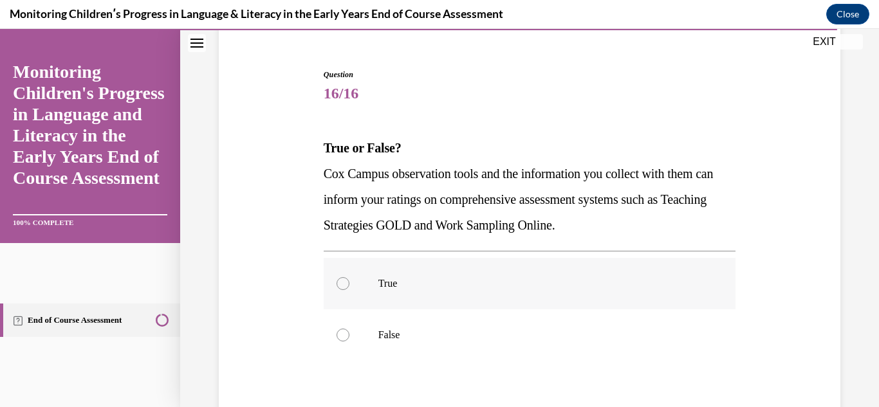
click at [423, 288] on p "True" at bounding box center [541, 283] width 326 height 13
click at [349, 288] on input "True" at bounding box center [343, 283] width 13 height 13
radio input "true"
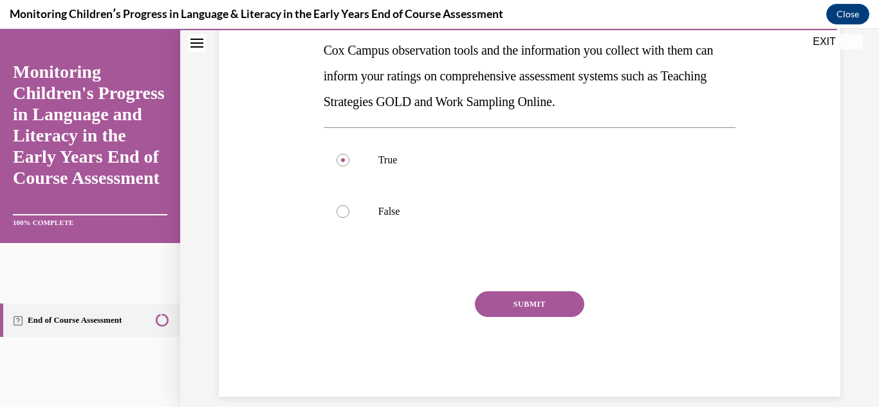
scroll to position [245, 0]
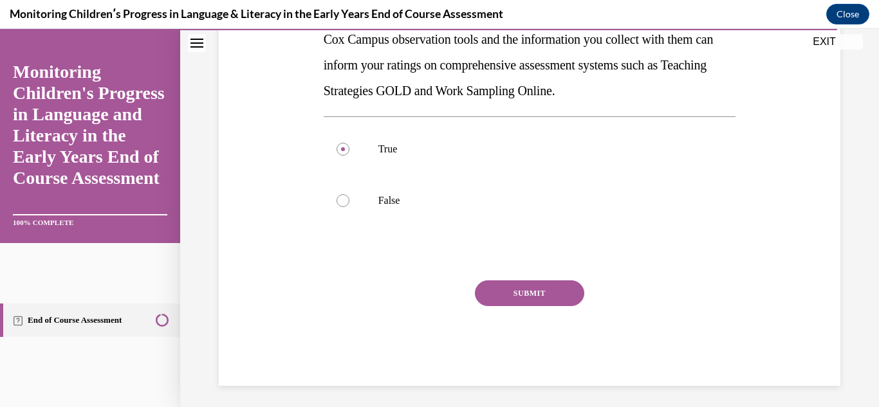
click at [526, 288] on button "SUBMIT" at bounding box center [529, 294] width 109 height 26
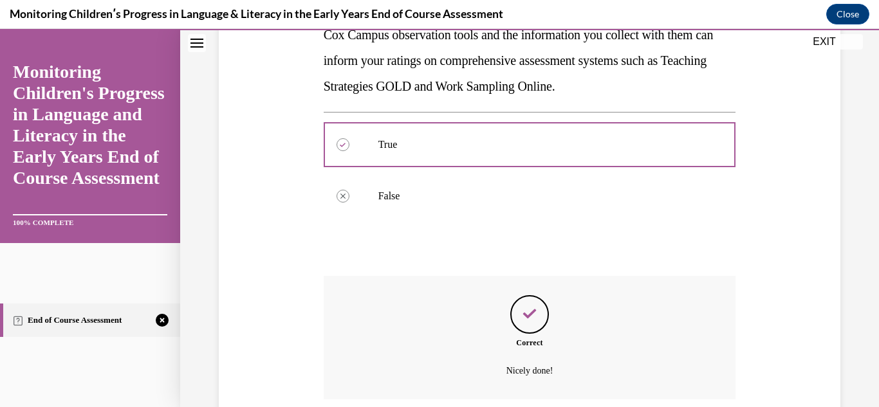
scroll to position [353, 0]
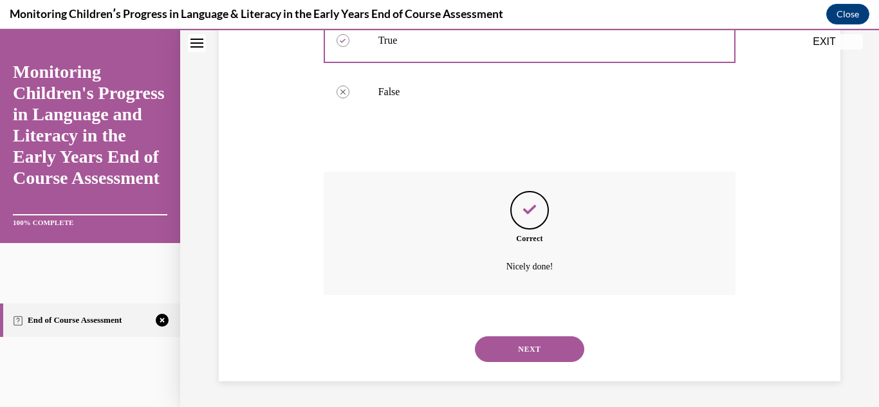
click at [548, 355] on button "NEXT" at bounding box center [529, 350] width 109 height 26
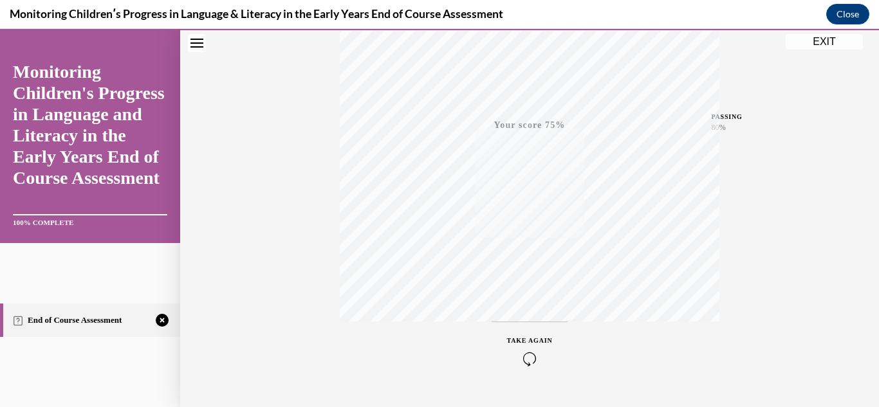
scroll to position [254, 0]
click at [540, 346] on div "TAKE AGAIN" at bounding box center [530, 348] width 46 height 30
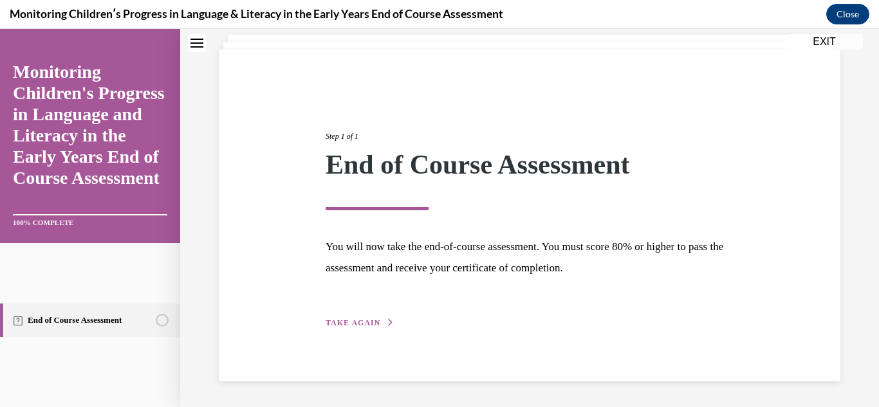
scroll to position [78, 0]
click at [357, 324] on span "TAKE AGAIN" at bounding box center [353, 323] width 55 height 9
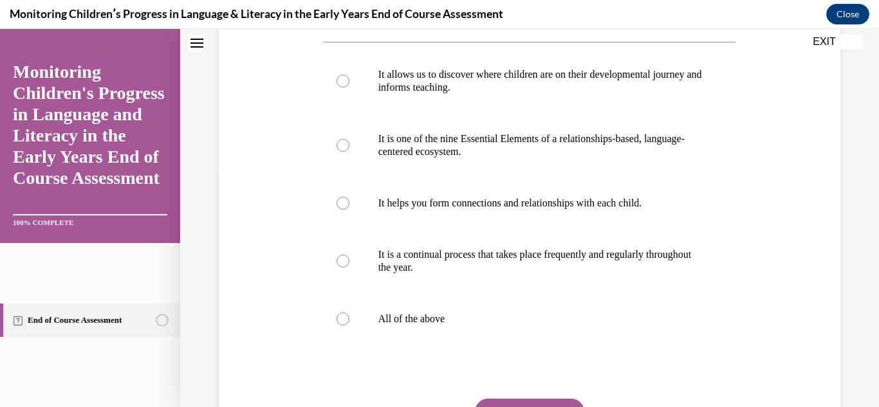
scroll to position [243, 0]
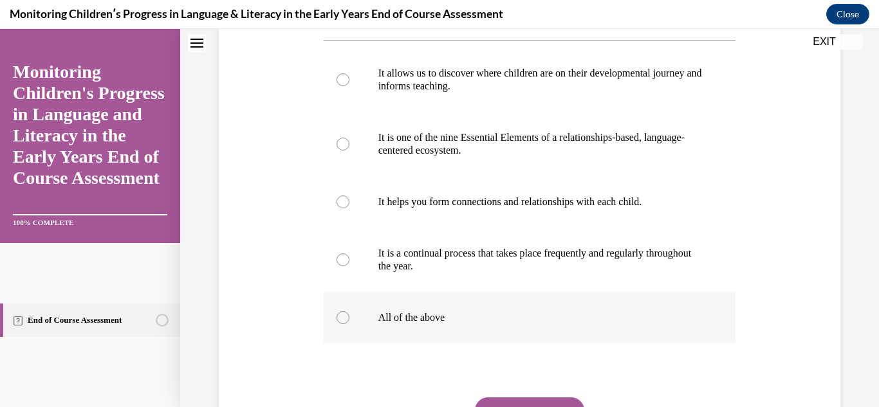
click at [330, 338] on label "All of the above" at bounding box center [530, 317] width 413 height 51
click at [337, 324] on input "All of the above" at bounding box center [343, 318] width 13 height 13
radio input "true"
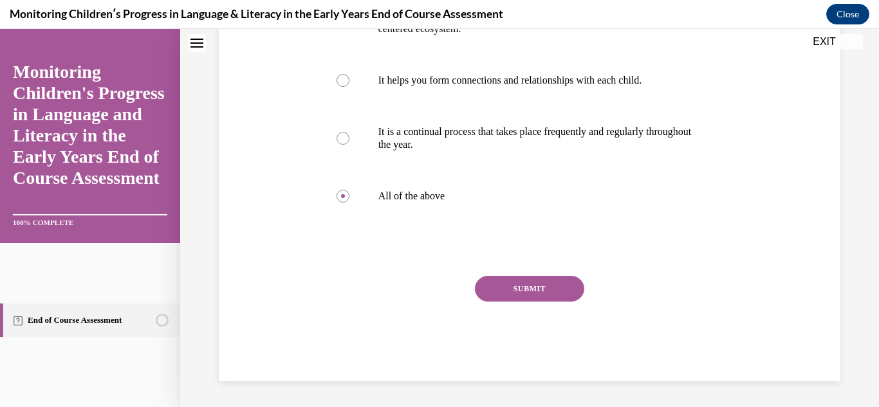
scroll to position [391, 0]
click at [571, 292] on button "SUBMIT" at bounding box center [529, 289] width 109 height 26
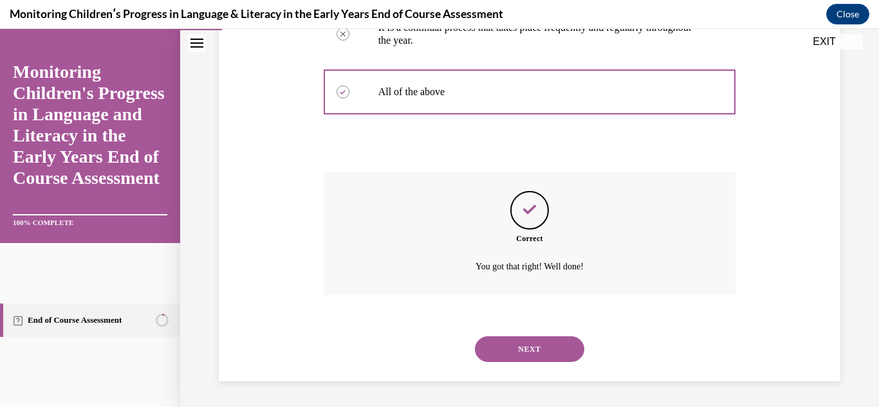
scroll to position [495, 0]
click at [530, 346] on button "NEXT" at bounding box center [529, 350] width 109 height 26
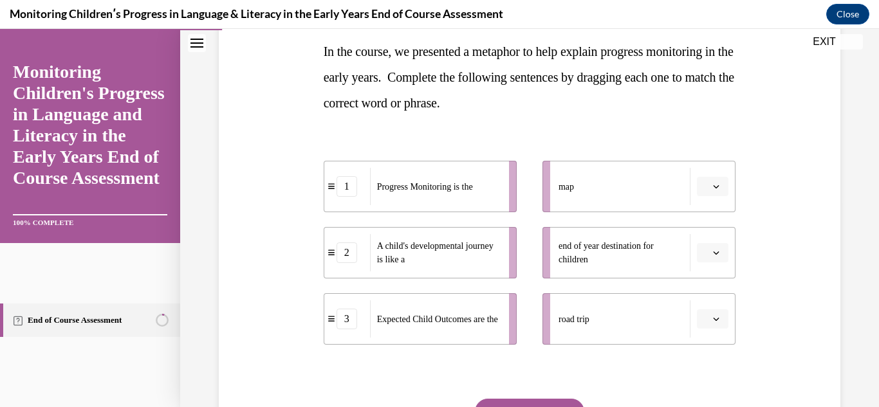
scroll to position [209, 0]
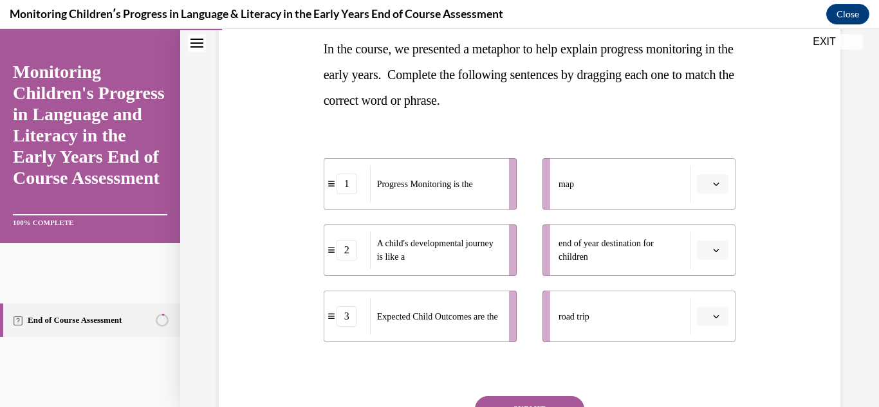
click at [720, 190] on button "button" at bounding box center [713, 183] width 32 height 19
click at [716, 243] on div "1" at bounding box center [711, 239] width 32 height 26
click at [716, 243] on button "button" at bounding box center [713, 250] width 32 height 19
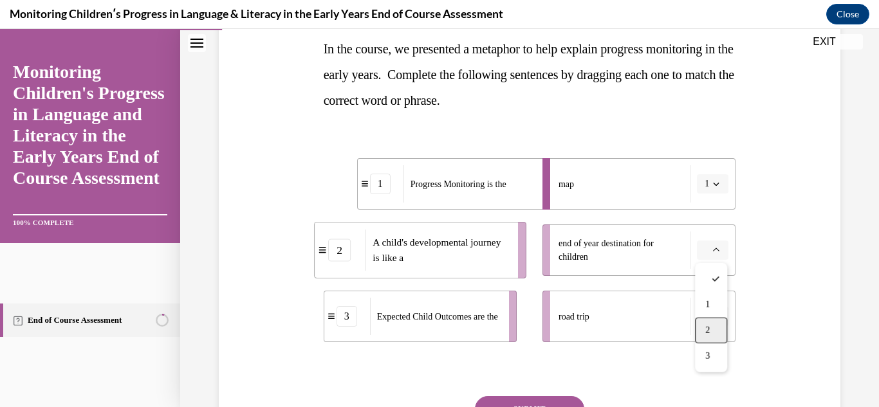
click at [709, 339] on div "2" at bounding box center [711, 331] width 32 height 26
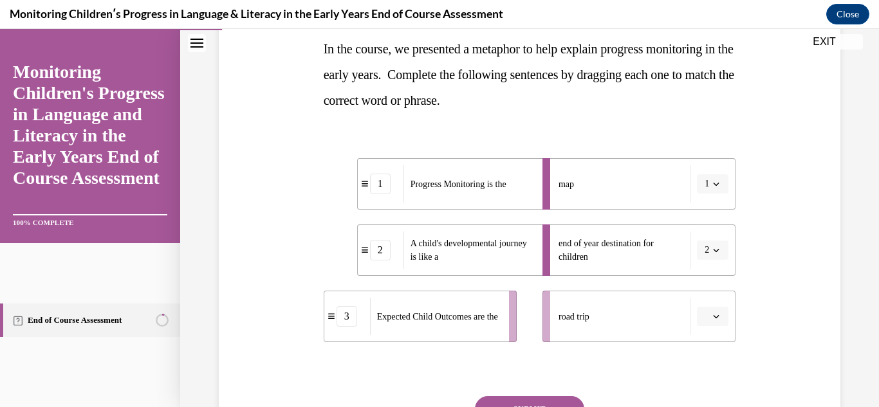
click at [709, 339] on li "road trip" at bounding box center [639, 316] width 193 height 51
click at [715, 313] on icon "button" at bounding box center [716, 316] width 6 height 6
click at [712, 291] on div "3" at bounding box center [711, 288] width 32 height 26
click at [528, 406] on button "SUBMIT" at bounding box center [529, 409] width 109 height 26
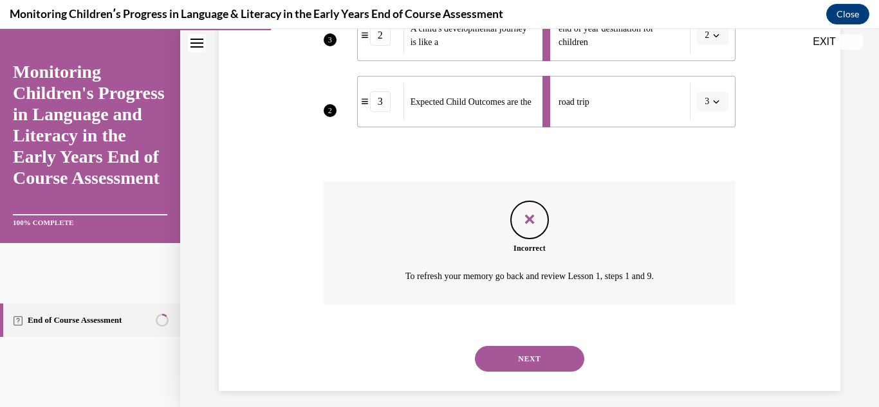
scroll to position [434, 0]
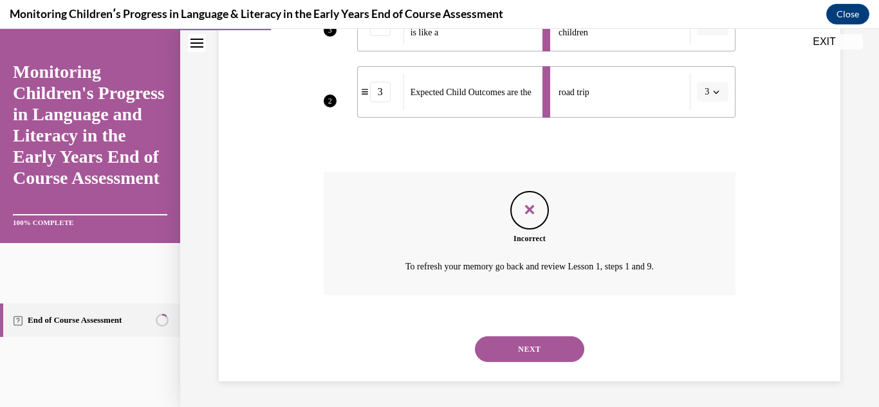
click at [577, 348] on button "NEXT" at bounding box center [529, 350] width 109 height 26
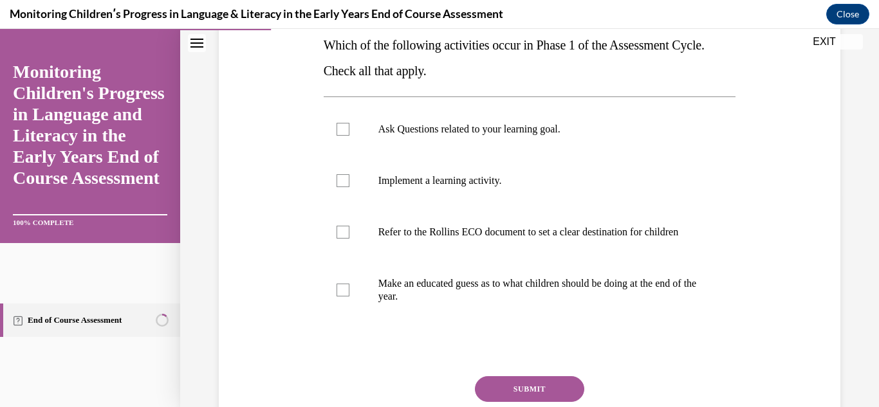
scroll to position [216, 0]
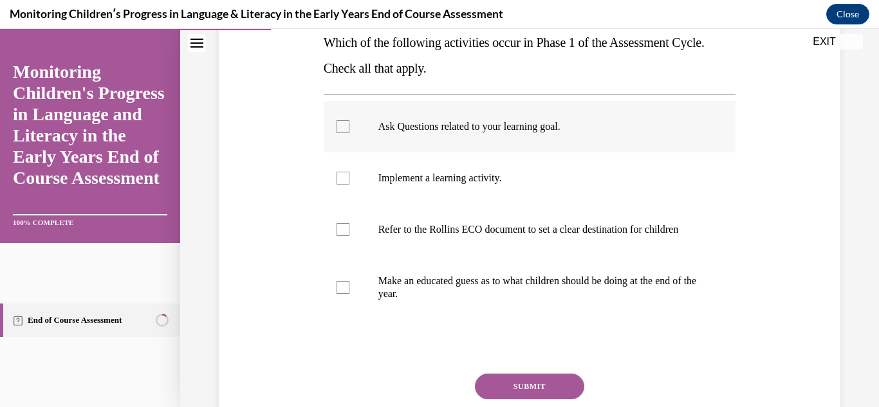
click at [443, 134] on label "Ask Questions related to your learning goal." at bounding box center [530, 126] width 413 height 51
click at [349, 133] on input "Ask Questions related to your learning goal." at bounding box center [343, 126] width 13 height 13
checkbox input "true"
click at [391, 185] on label "Implement a learning activity." at bounding box center [530, 178] width 413 height 51
click at [349, 185] on input "Implement a learning activity." at bounding box center [343, 178] width 13 height 13
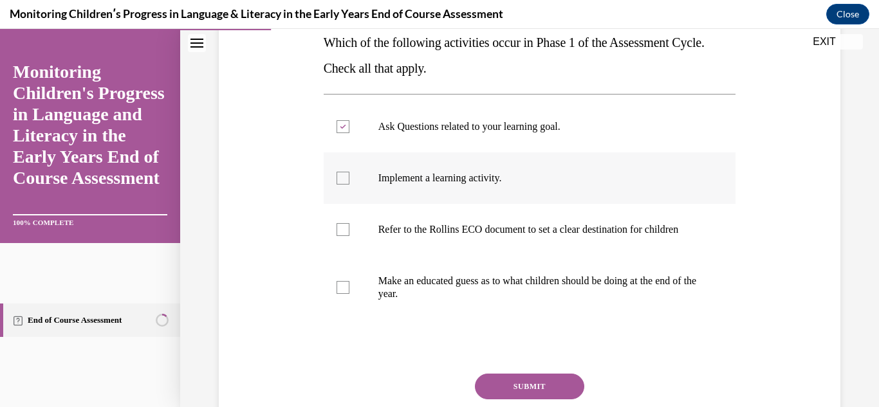
checkbox input "true"
click at [373, 253] on label "Refer to the Rollins ECO document to set a clear destination for children" at bounding box center [530, 229] width 413 height 51
click at [349, 236] on input "Refer to the Rollins ECO document to set a clear destination for children" at bounding box center [343, 229] width 13 height 13
checkbox input "true"
click at [514, 400] on button "SUBMIT" at bounding box center [529, 387] width 109 height 26
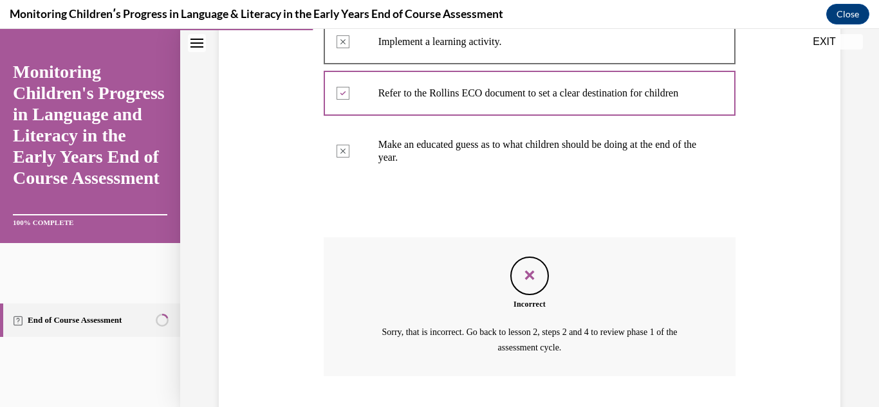
scroll to position [446, 0]
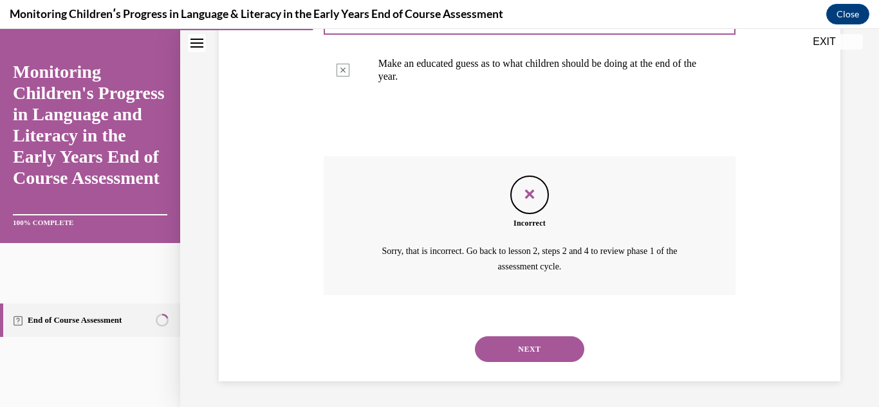
click at [540, 350] on button "NEXT" at bounding box center [529, 350] width 109 height 26
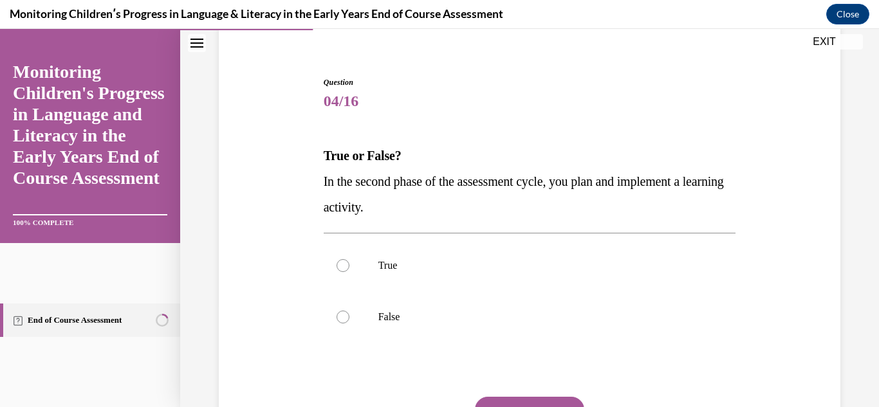
scroll to position [104, 0]
click at [346, 261] on div at bounding box center [343, 264] width 13 height 13
click at [346, 261] on input "True" at bounding box center [343, 264] width 13 height 13
radio input "true"
click at [534, 404] on button "SUBMIT" at bounding box center [529, 409] width 109 height 26
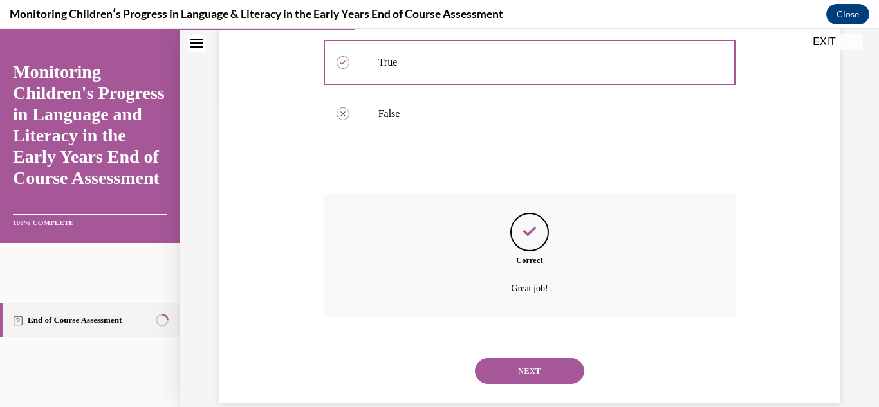
scroll to position [328, 0]
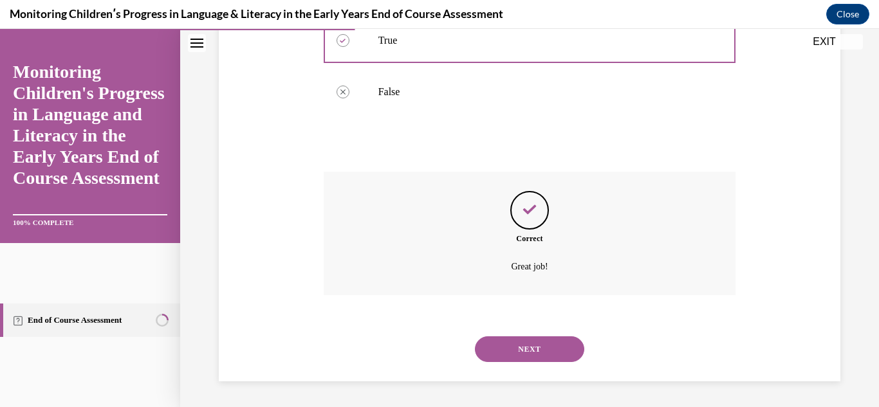
click at [530, 337] on button "NEXT" at bounding box center [529, 350] width 109 height 26
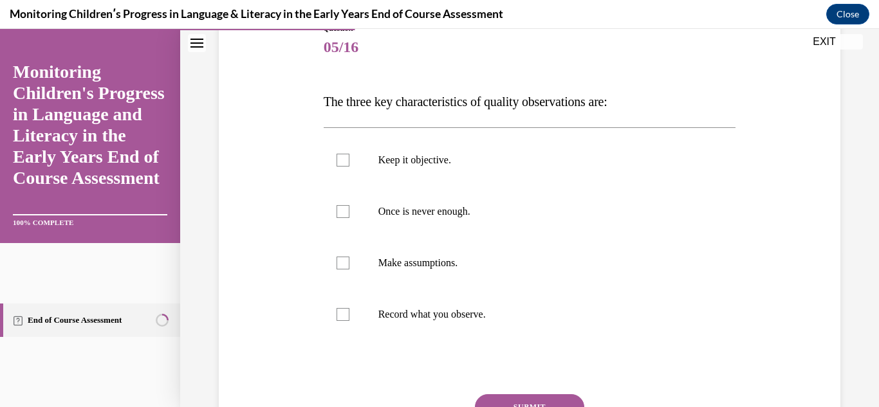
scroll to position [158, 0]
click at [346, 158] on div at bounding box center [343, 159] width 13 height 13
click at [346, 158] on input "Keep it objective." at bounding box center [343, 159] width 13 height 13
checkbox input "true"
click at [347, 304] on label "Record what you observe." at bounding box center [530, 313] width 413 height 51
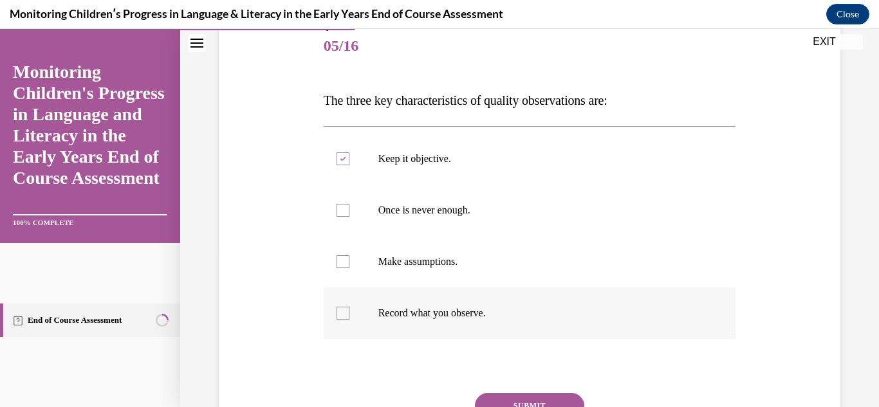
click at [347, 307] on input "Record what you observe." at bounding box center [343, 313] width 13 height 13
checkbox input "true"
click at [347, 214] on div at bounding box center [343, 210] width 13 height 13
click at [347, 214] on input "Once is never enough." at bounding box center [343, 210] width 13 height 13
checkbox input "true"
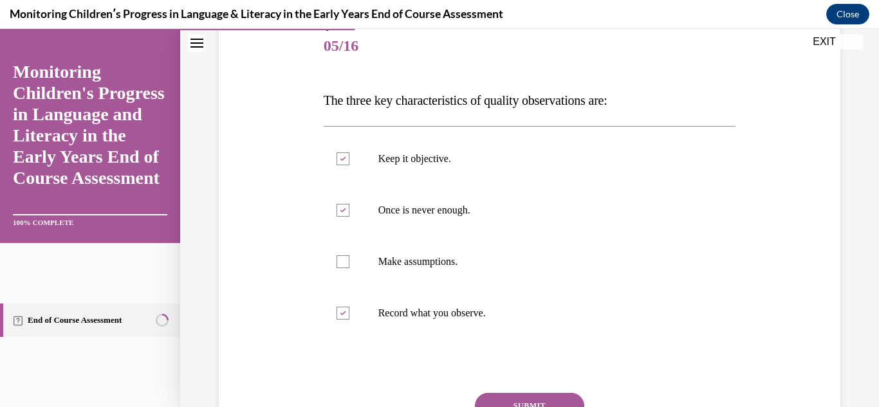
click at [563, 402] on button "SUBMIT" at bounding box center [529, 406] width 109 height 26
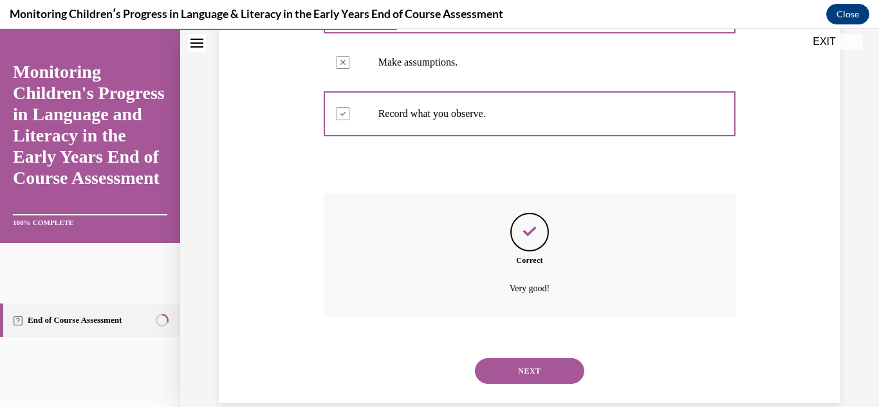
scroll to position [379, 0]
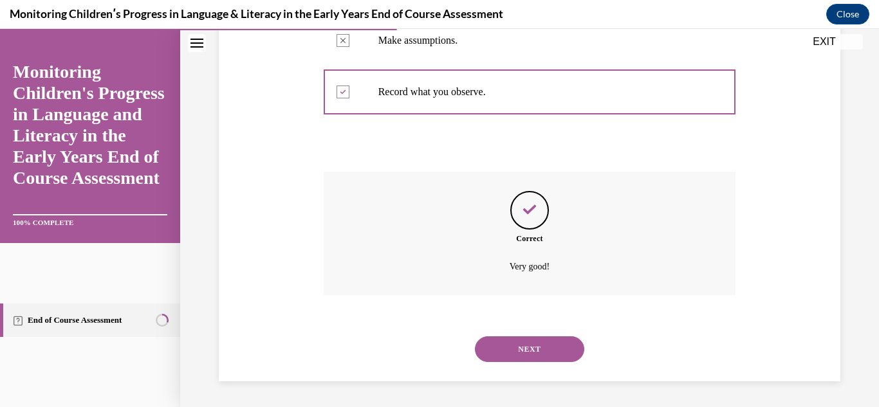
click at [568, 343] on button "NEXT" at bounding box center [529, 350] width 109 height 26
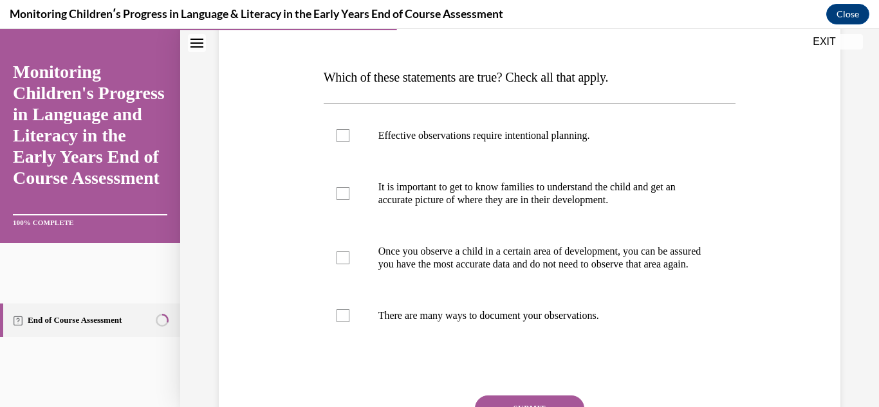
scroll to position [183, 0]
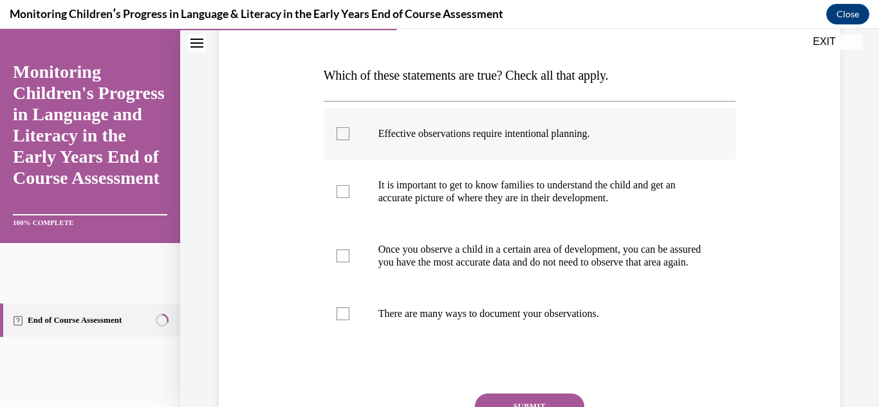
click at [382, 145] on label "Effective observations require intentional planning." at bounding box center [530, 133] width 413 height 51
click at [349, 140] on input "Effective observations require intentional planning." at bounding box center [343, 133] width 13 height 13
checkbox input "true"
click at [348, 208] on label "It is important to get to know families to understand the child and get an accu…" at bounding box center [530, 192] width 413 height 64
click at [348, 198] on input "It is important to get to know families to understand the child and get an accu…" at bounding box center [343, 191] width 13 height 13
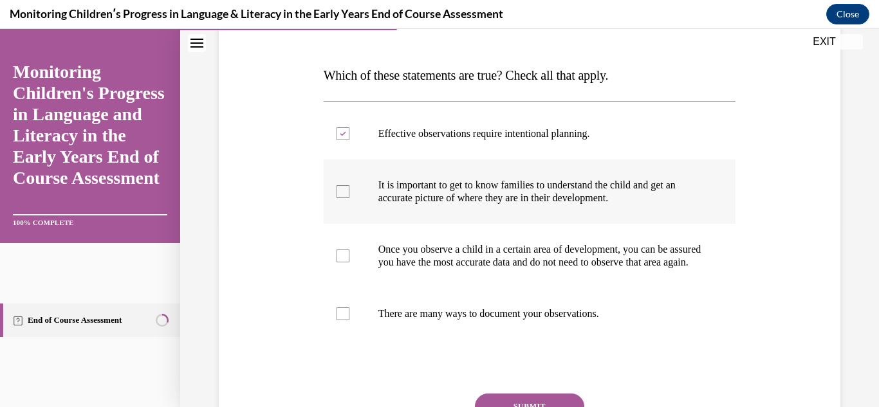
checkbox input "true"
click at [359, 333] on label "There are many ways to document your observations." at bounding box center [530, 313] width 413 height 51
click at [349, 321] on input "There are many ways to document your observations." at bounding box center [343, 314] width 13 height 13
checkbox input "true"
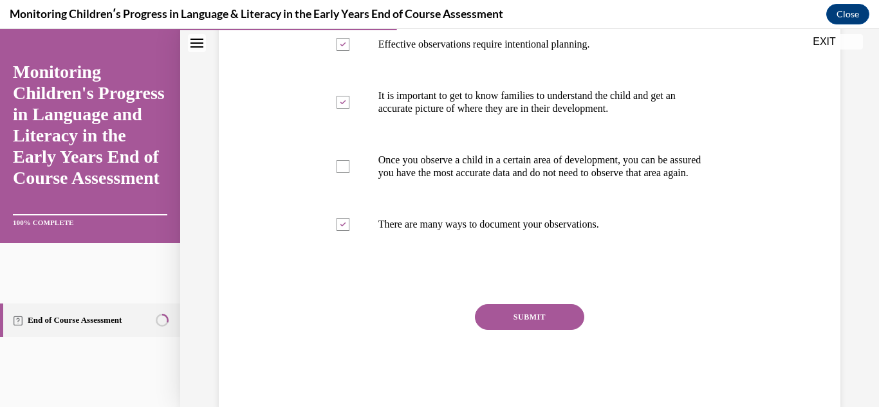
scroll to position [313, 0]
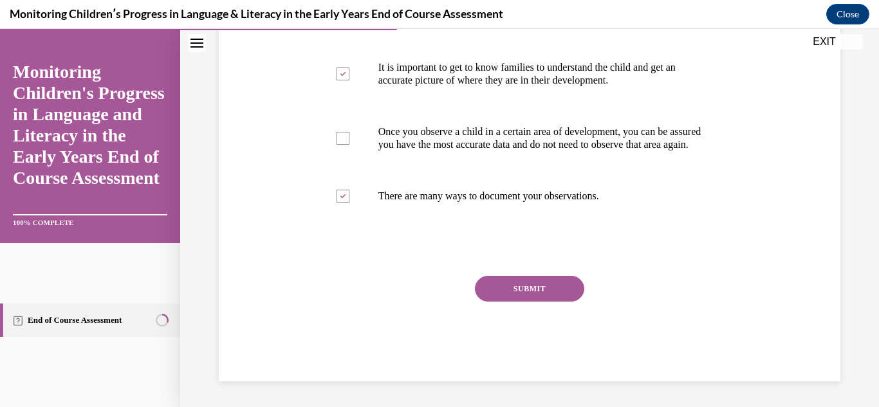
click at [575, 290] on button "SUBMIT" at bounding box center [529, 289] width 109 height 26
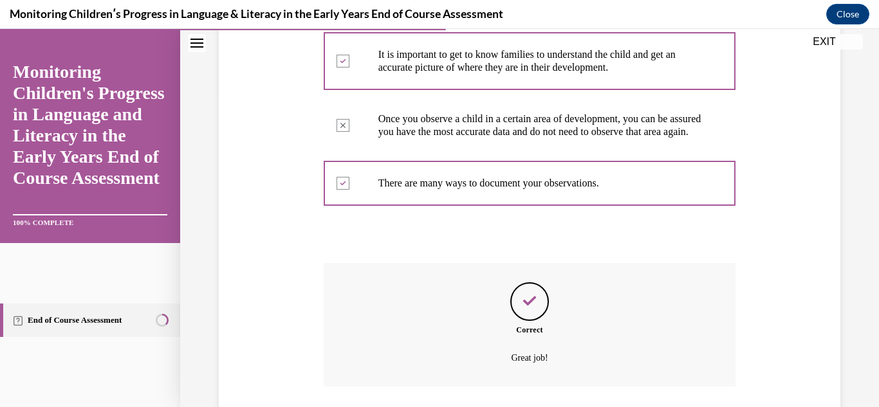
scroll to position [418, 0]
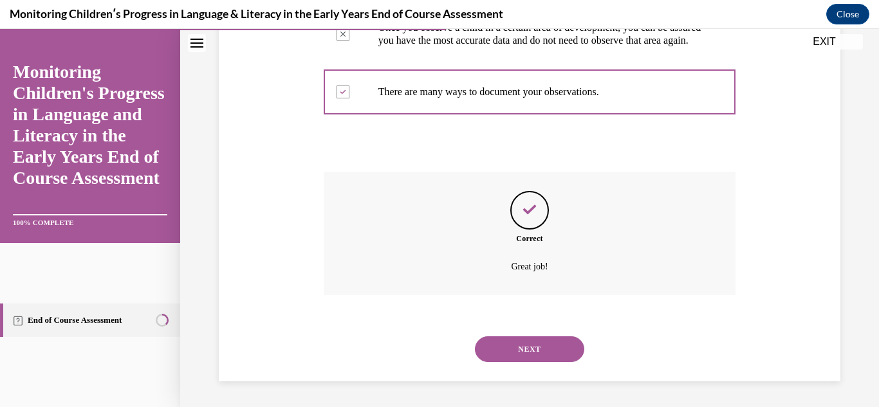
click at [543, 369] on div "NEXT" at bounding box center [530, 349] width 413 height 51
click at [537, 359] on button "NEXT" at bounding box center [529, 350] width 109 height 26
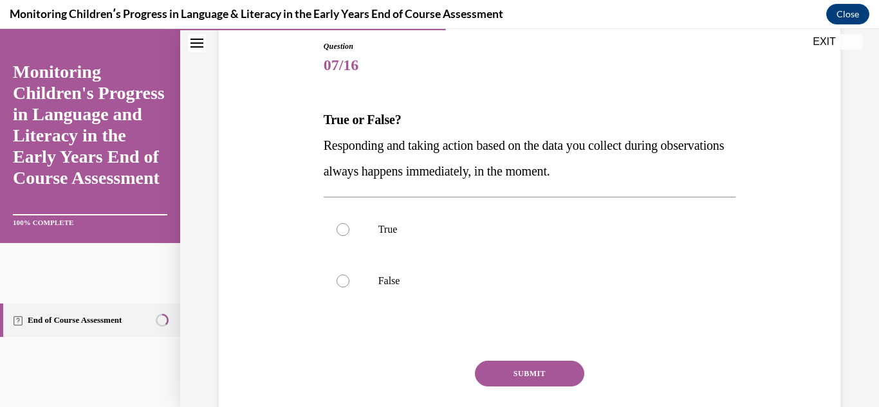
scroll to position [140, 0]
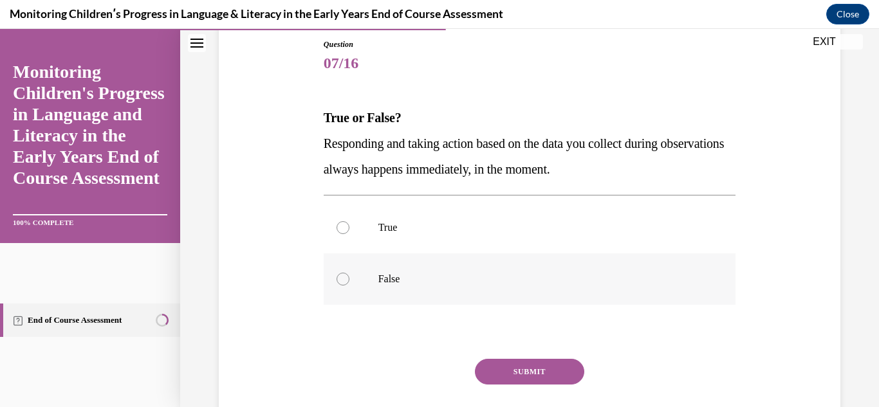
click at [429, 268] on label "False" at bounding box center [530, 279] width 413 height 51
click at [349, 273] on input "False" at bounding box center [343, 279] width 13 height 13
radio input "true"
click at [517, 371] on button "SUBMIT" at bounding box center [529, 372] width 109 height 26
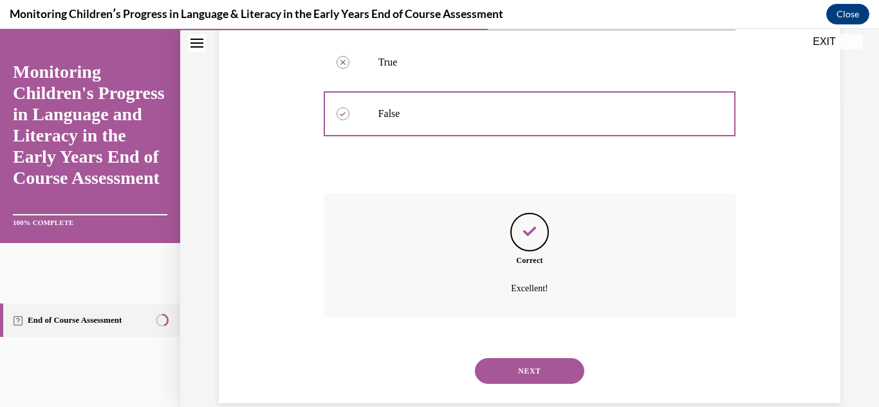
scroll to position [328, 0]
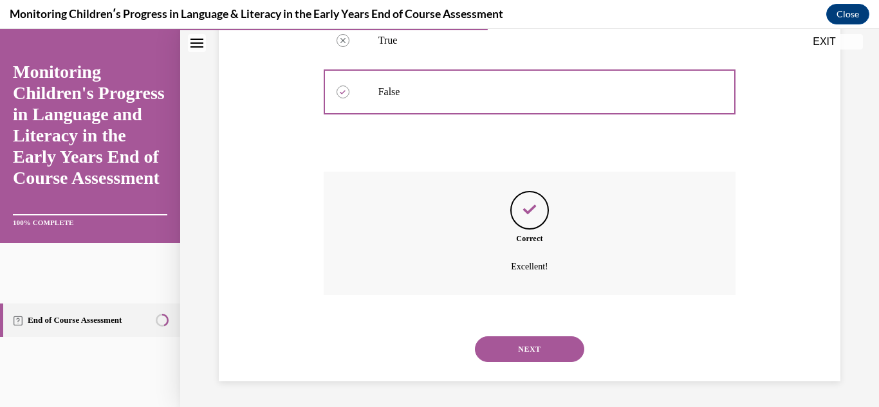
click at [522, 358] on button "NEXT" at bounding box center [529, 350] width 109 height 26
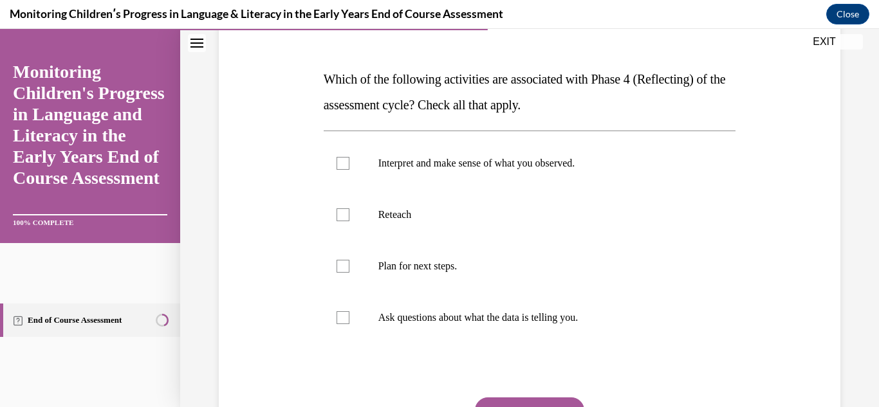
scroll to position [180, 0]
click at [478, 173] on label "Interpret and make sense of what you observed." at bounding box center [530, 162] width 413 height 51
click at [349, 169] on input "Interpret and make sense of what you observed." at bounding box center [343, 162] width 13 height 13
checkbox input "true"
click at [352, 313] on label "Ask questions about what the data is telling you." at bounding box center [530, 317] width 413 height 51
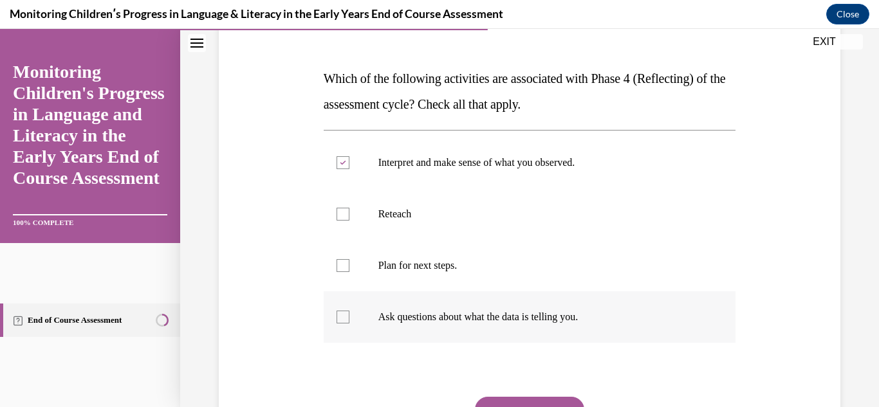
click at [349, 313] on input "Ask questions about what the data is telling you." at bounding box center [343, 317] width 13 height 13
checkbox input "true"
click at [539, 400] on button "SUBMIT" at bounding box center [529, 410] width 109 height 26
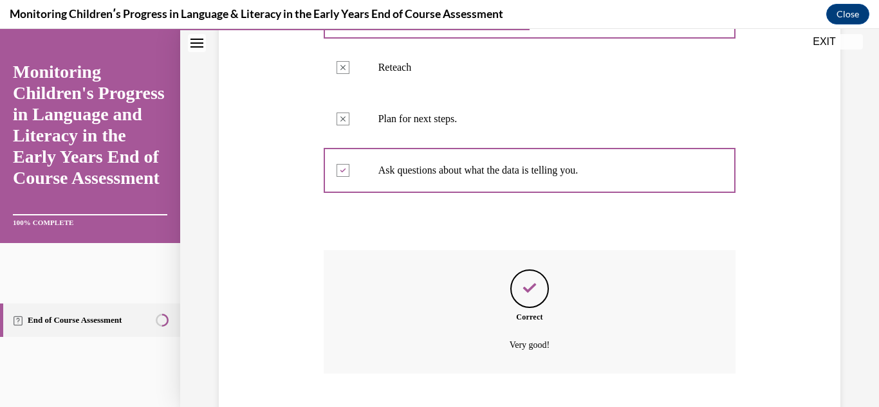
scroll to position [405, 0]
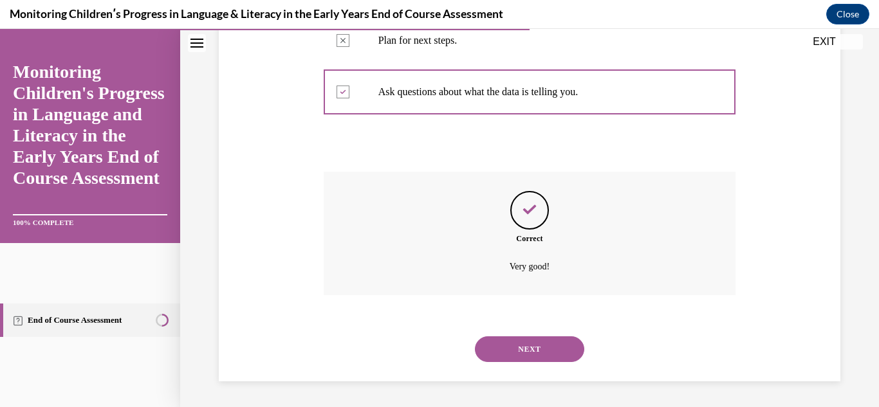
click at [554, 356] on button "NEXT" at bounding box center [529, 350] width 109 height 26
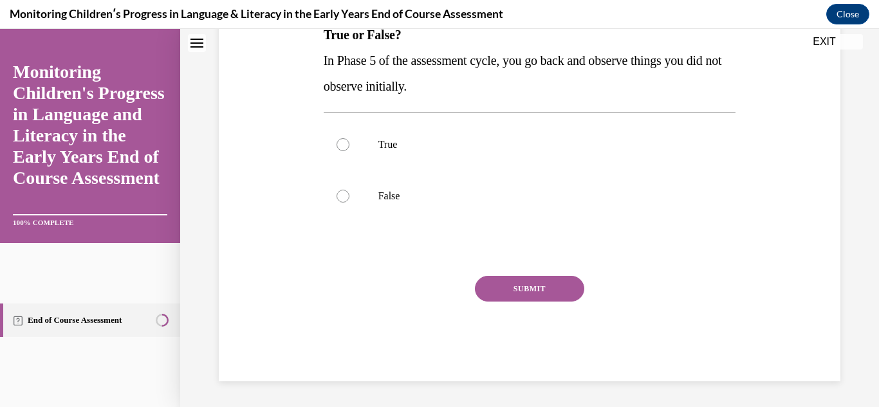
scroll to position [0, 0]
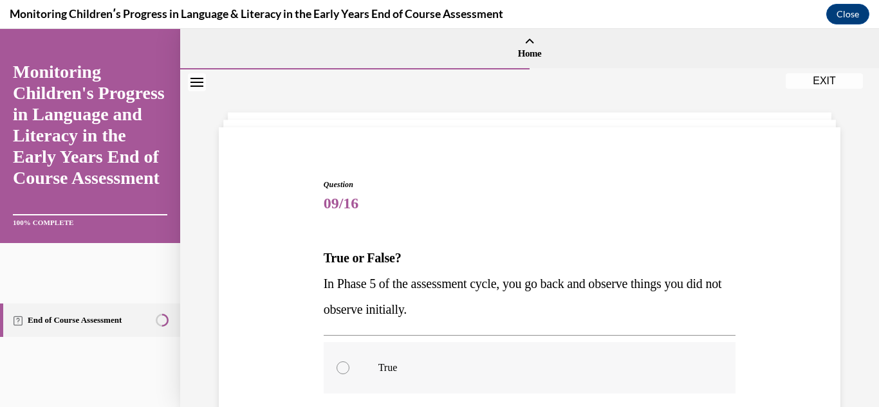
click at [387, 348] on label "True" at bounding box center [530, 367] width 413 height 51
click at [349, 362] on input "True" at bounding box center [343, 368] width 13 height 13
radio input "true"
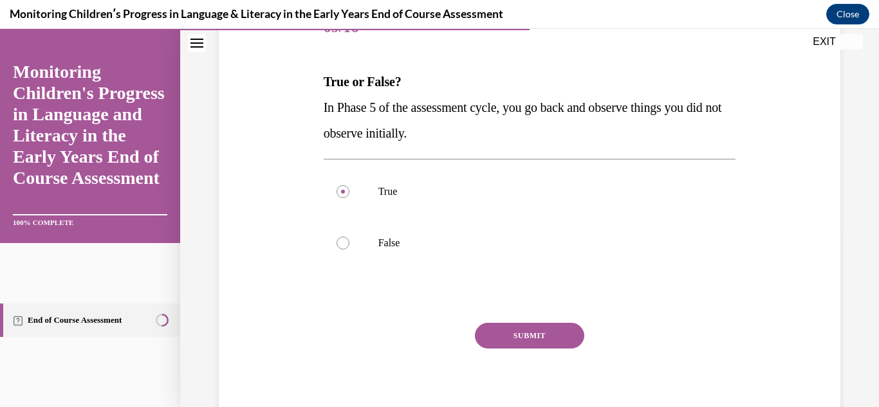
scroll to position [185, 0]
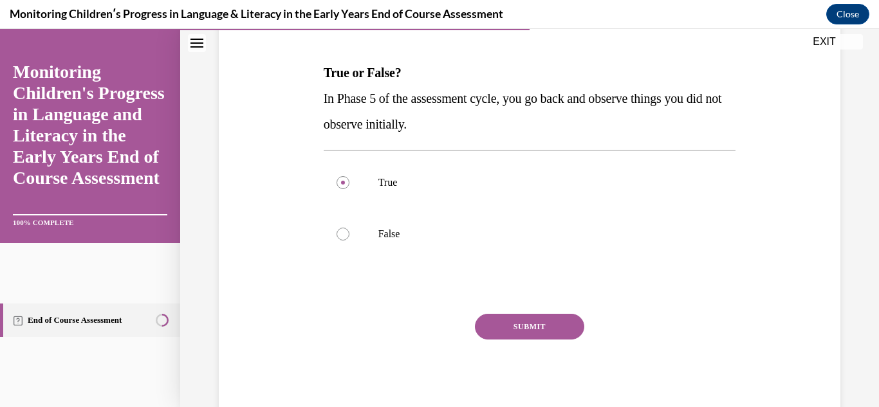
click at [575, 319] on button "SUBMIT" at bounding box center [529, 327] width 109 height 26
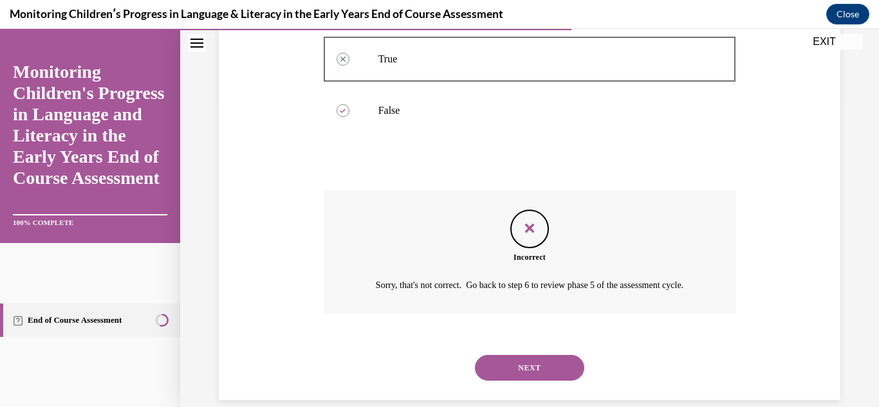
scroll to position [343, 0]
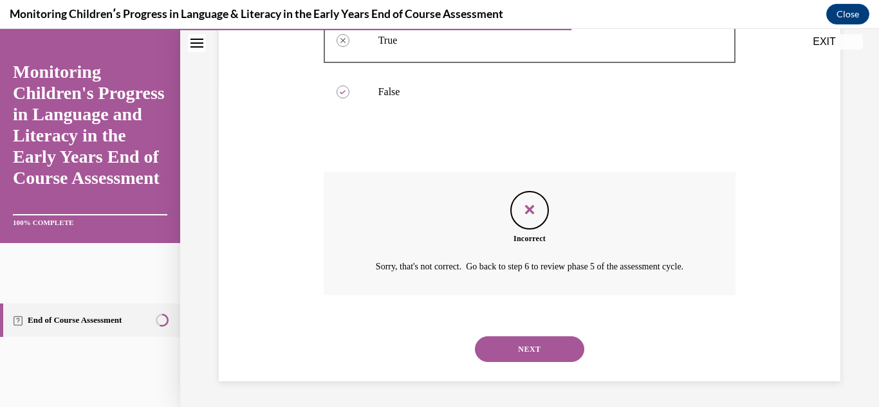
click at [544, 346] on button "NEXT" at bounding box center [529, 350] width 109 height 26
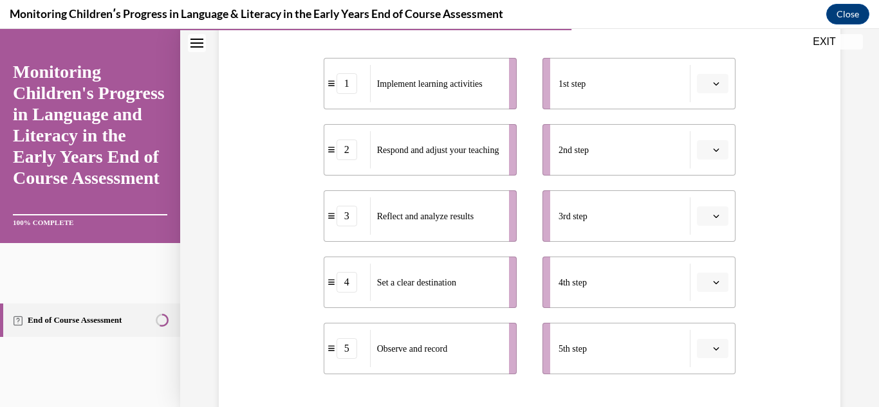
scroll to position [259, 0]
click at [710, 284] on button "button" at bounding box center [713, 281] width 32 height 19
click at [709, 144] on div "1" at bounding box center [711, 149] width 32 height 26
click at [707, 143] on span "Please select an option" at bounding box center [707, 148] width 5 height 13
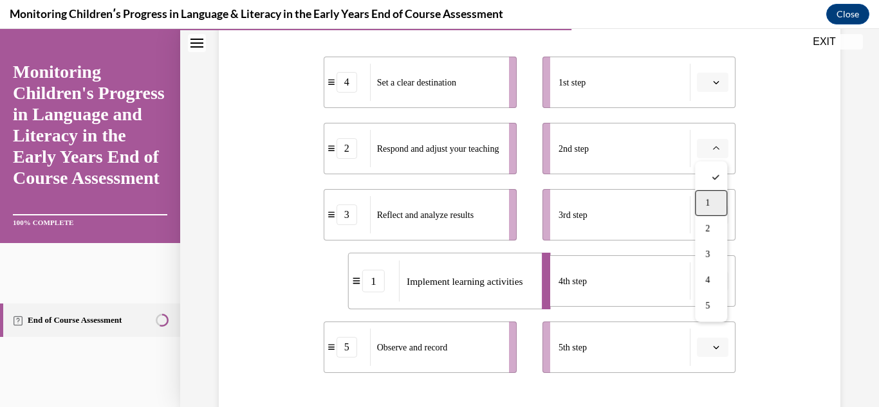
click at [712, 214] on div "1" at bounding box center [711, 204] width 32 height 26
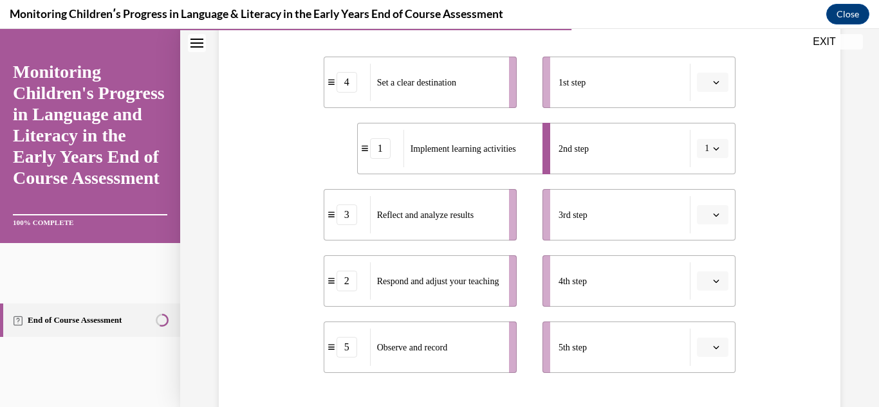
click at [712, 214] on span "button" at bounding box center [716, 214] width 9 height 9
click at [715, 375] on div "5" at bounding box center [711, 373] width 32 height 26
click at [718, 349] on icon "button" at bounding box center [716, 347] width 6 height 6
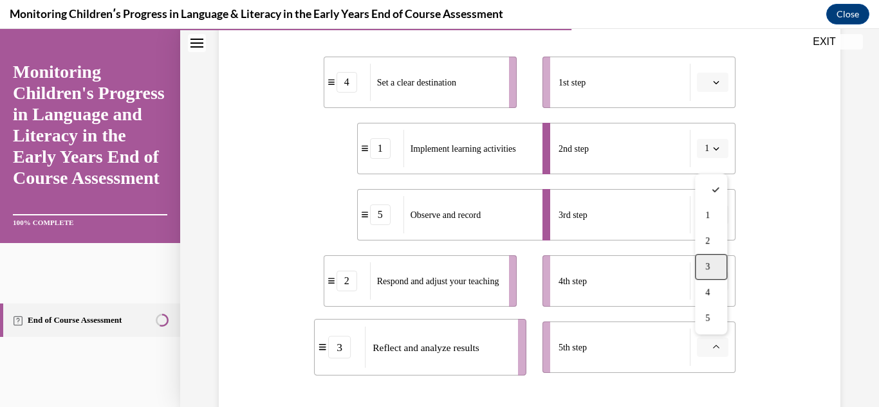
click at [711, 275] on div "3" at bounding box center [711, 267] width 32 height 26
click at [718, 284] on span "button" at bounding box center [716, 281] width 9 height 9
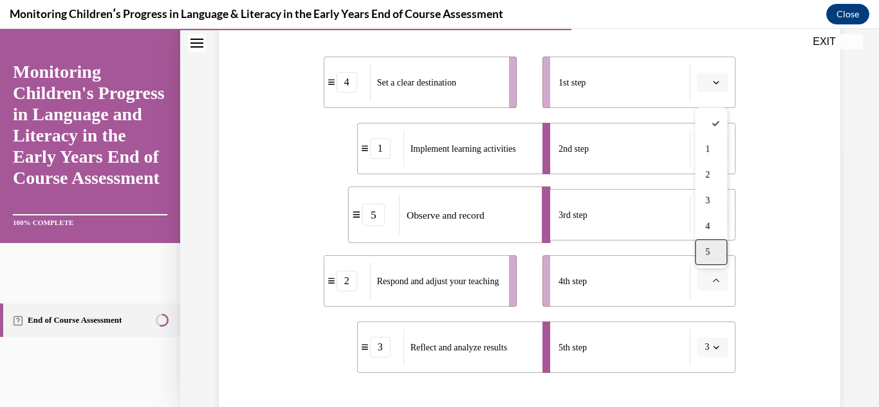
click at [712, 249] on div "5" at bounding box center [711, 252] width 32 height 26
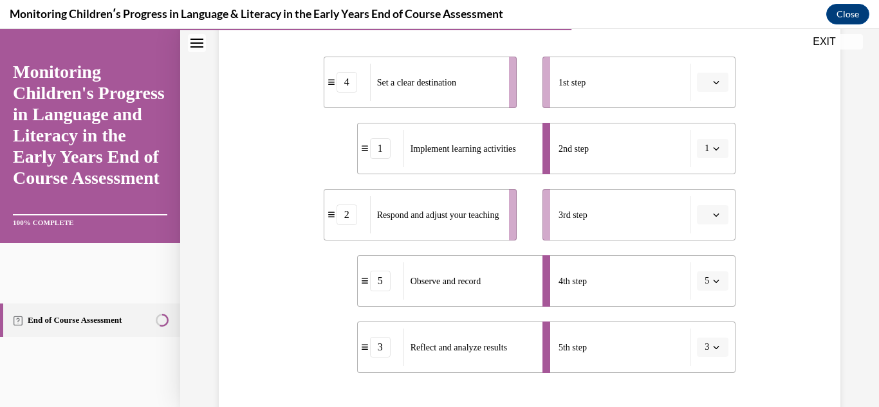
click at [718, 84] on icon "button" at bounding box center [716, 82] width 6 height 6
click at [714, 216] on div "4" at bounding box center [711, 214] width 32 height 26
click at [716, 212] on icon "button" at bounding box center [716, 215] width 6 height 6
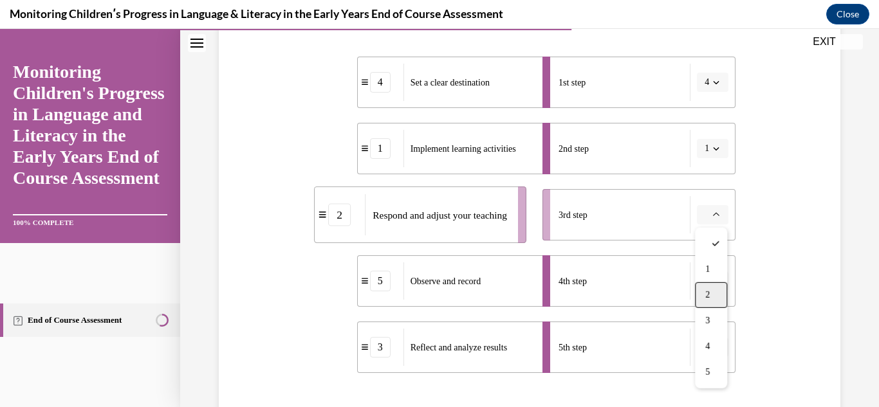
click at [707, 302] on div "2" at bounding box center [711, 296] width 32 height 26
click at [709, 282] on button "5" at bounding box center [713, 281] width 32 height 19
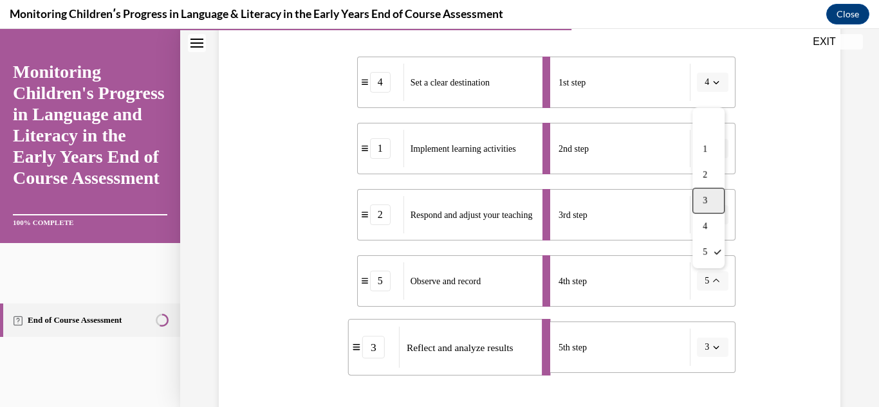
click at [714, 209] on div "3" at bounding box center [709, 201] width 32 height 26
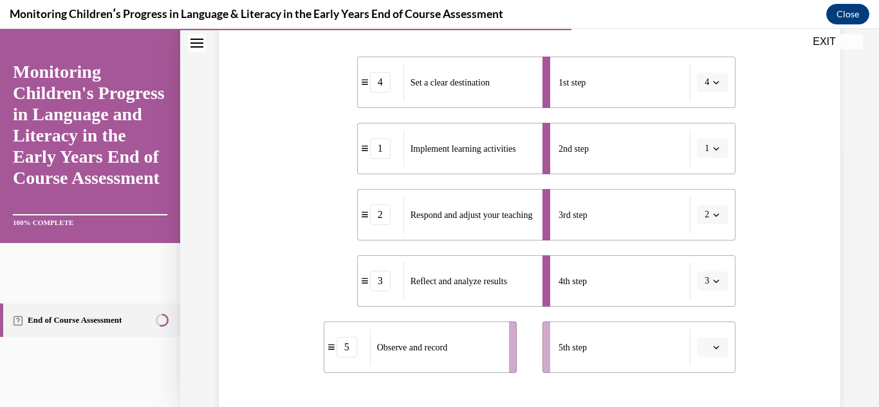
click at [708, 218] on span "2" at bounding box center [707, 215] width 5 height 13
click at [712, 364] on div "5" at bounding box center [709, 373] width 32 height 26
click at [716, 351] on span "button" at bounding box center [716, 347] width 9 height 9
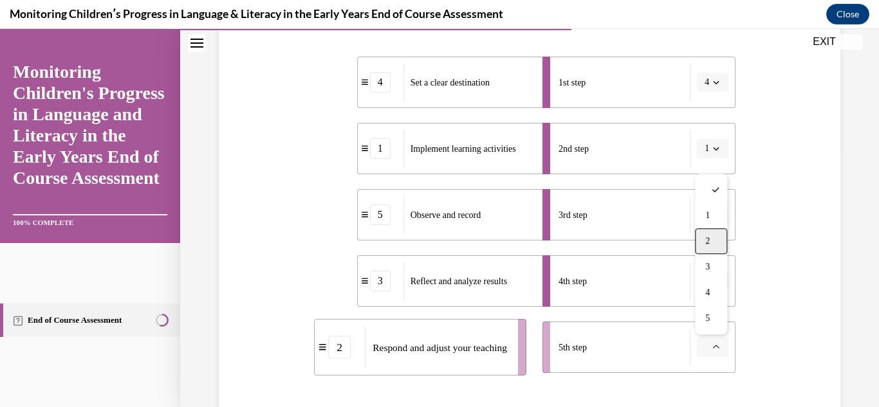
click at [711, 247] on div "2" at bounding box center [711, 241] width 32 height 26
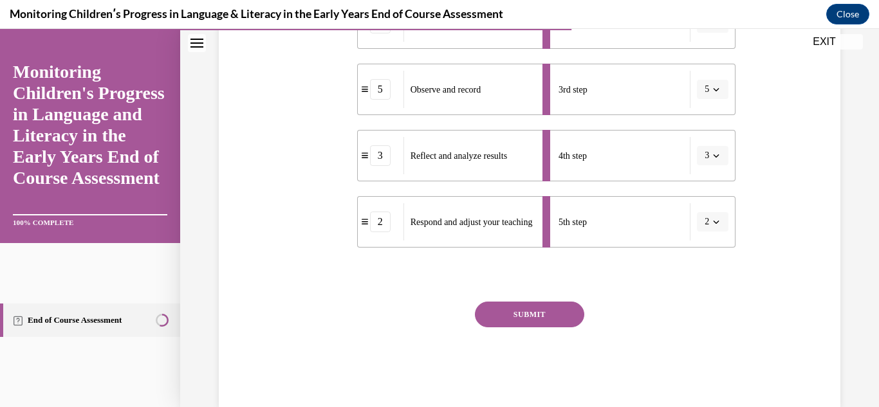
scroll to position [407, 0]
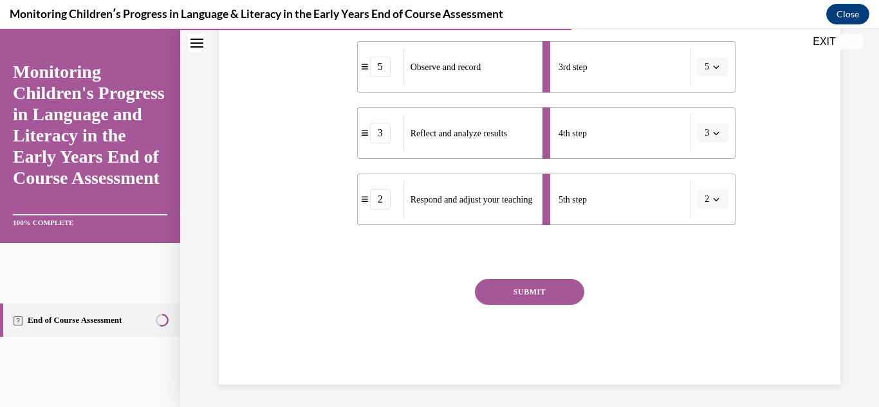
click at [525, 288] on button "SUBMIT" at bounding box center [529, 292] width 109 height 26
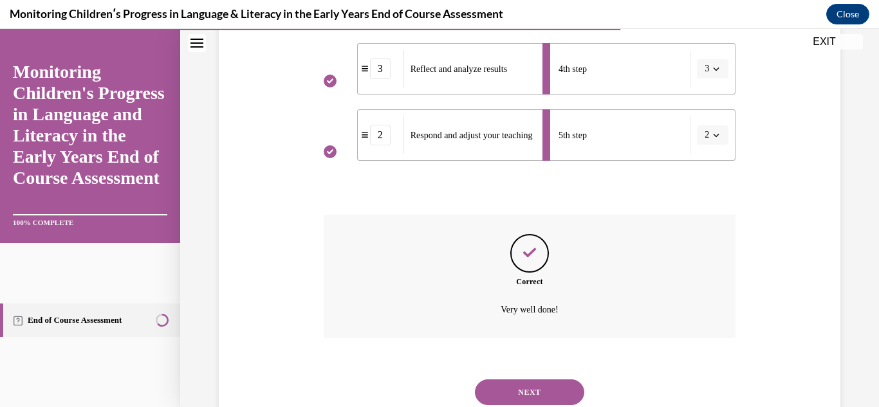
scroll to position [515, 0]
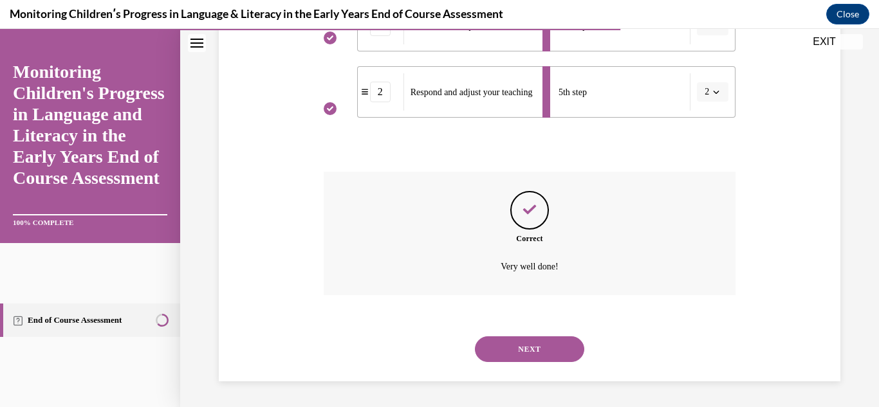
click at [510, 370] on div "NEXT" at bounding box center [530, 349] width 413 height 51
click at [513, 360] on button "NEXT" at bounding box center [529, 350] width 109 height 26
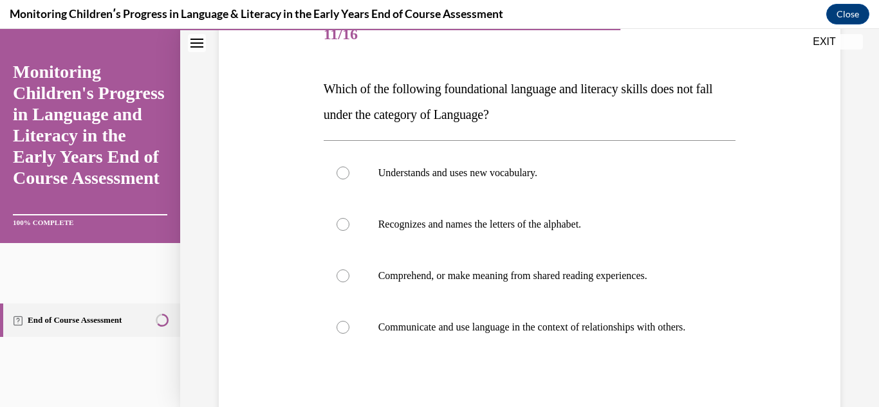
scroll to position [170, 0]
click at [373, 218] on label "Recognizes and names the letters of the alphabet." at bounding box center [530, 223] width 413 height 51
click at [349, 218] on input "Recognizes and names the letters of the alphabet." at bounding box center [343, 224] width 13 height 13
radio input "true"
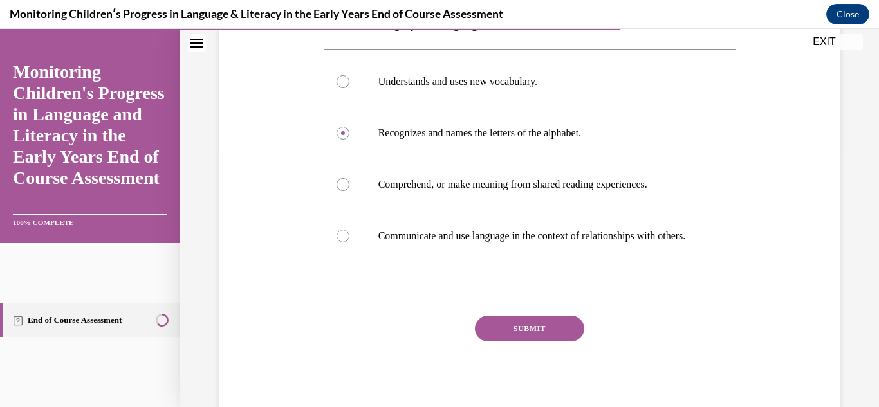
scroll to position [313, 0]
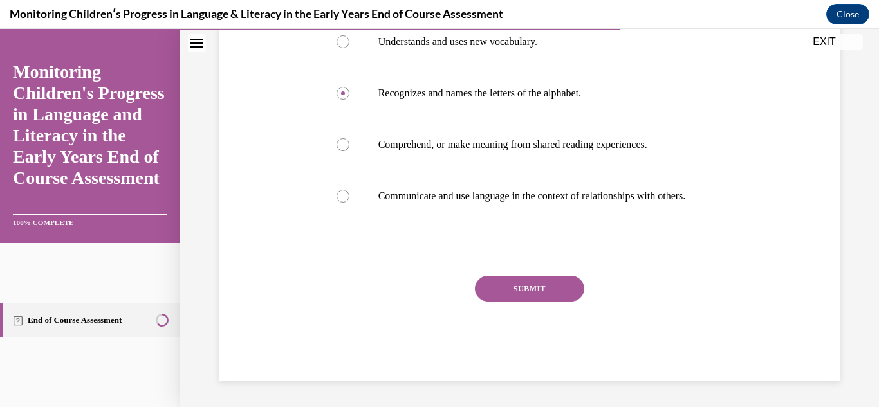
click at [571, 287] on button "SUBMIT" at bounding box center [529, 289] width 109 height 26
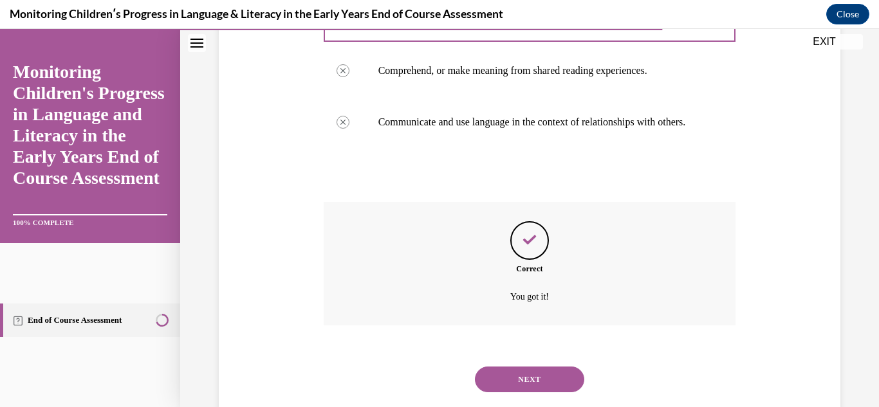
scroll to position [418, 0]
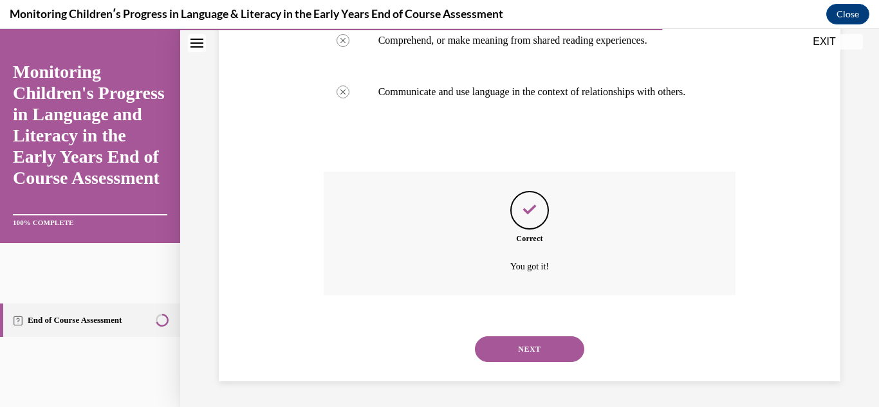
click at [533, 351] on button "NEXT" at bounding box center [529, 350] width 109 height 26
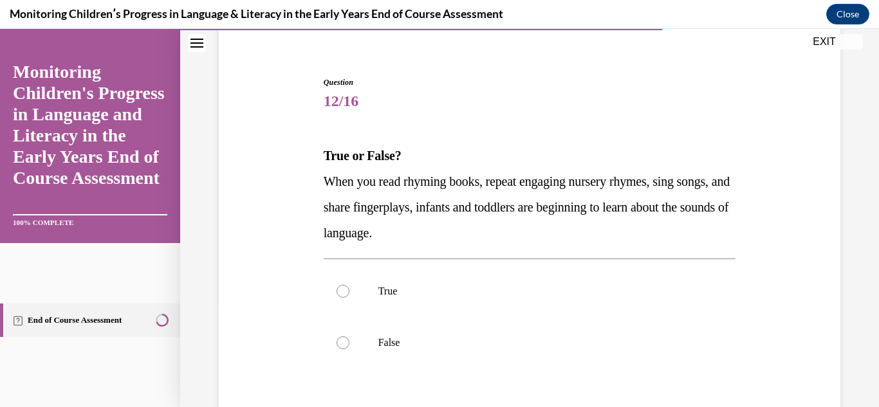
scroll to position [116, 0]
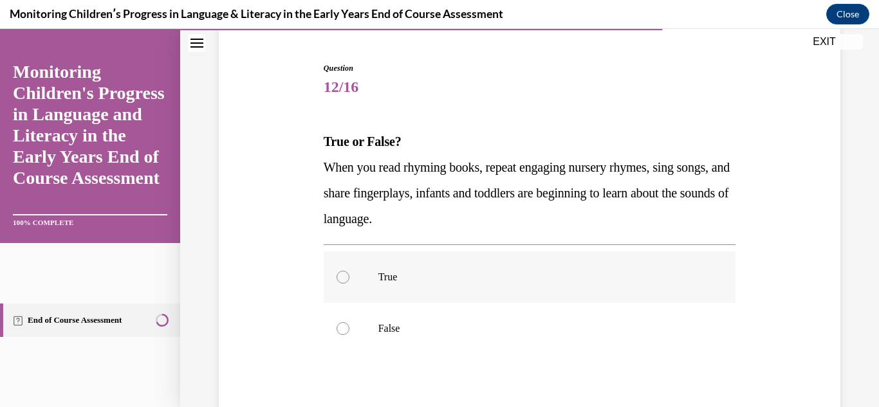
click at [418, 261] on label "True" at bounding box center [530, 277] width 413 height 51
click at [349, 271] on input "True" at bounding box center [343, 277] width 13 height 13
radio input "true"
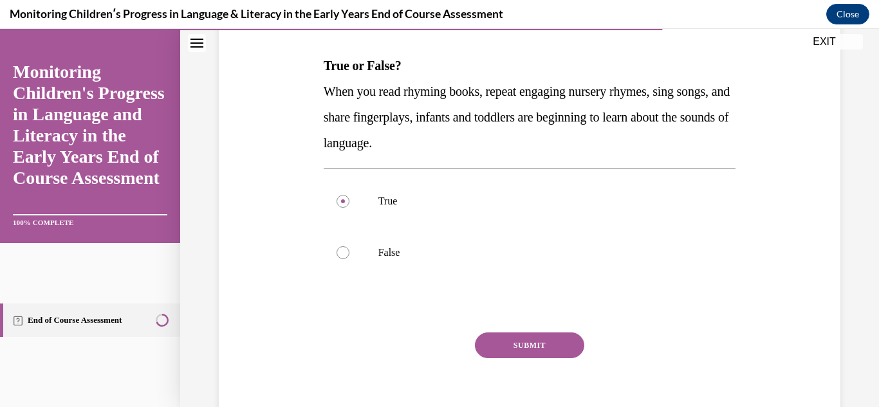
scroll to position [207, 0]
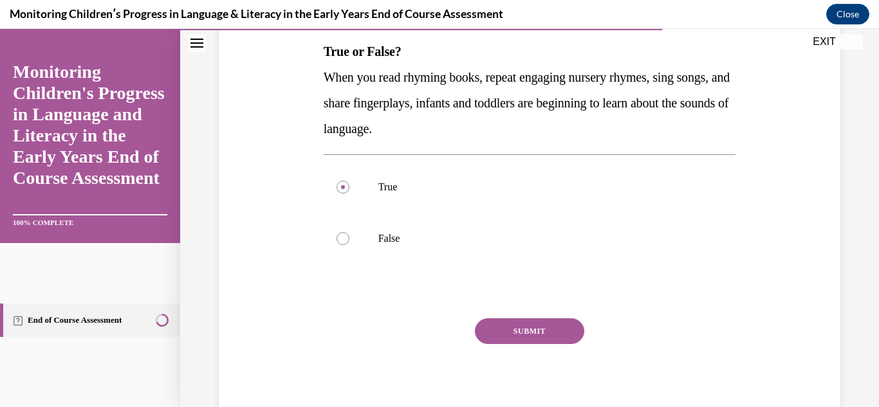
click at [577, 336] on button "SUBMIT" at bounding box center [529, 332] width 109 height 26
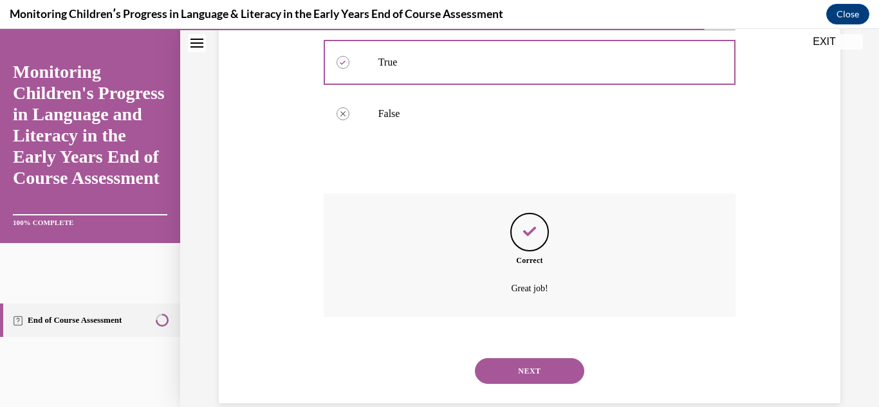
scroll to position [353, 0]
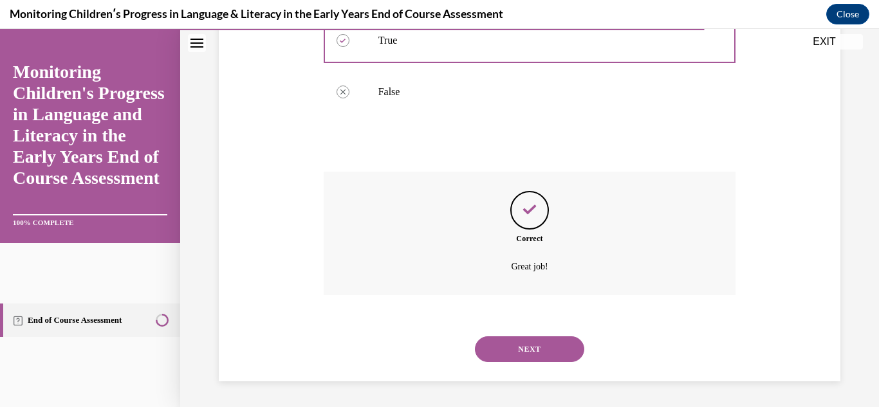
click at [568, 344] on button "NEXT" at bounding box center [529, 350] width 109 height 26
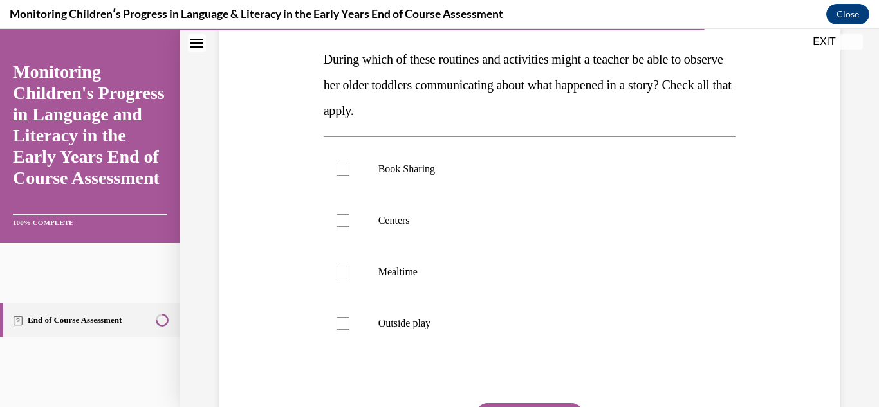
scroll to position [200, 0]
click at [419, 176] on label "Book Sharing" at bounding box center [530, 167] width 413 height 51
click at [349, 174] on input "Book Sharing" at bounding box center [343, 168] width 13 height 13
checkbox input "true"
click at [375, 218] on label "Centers" at bounding box center [530, 219] width 413 height 51
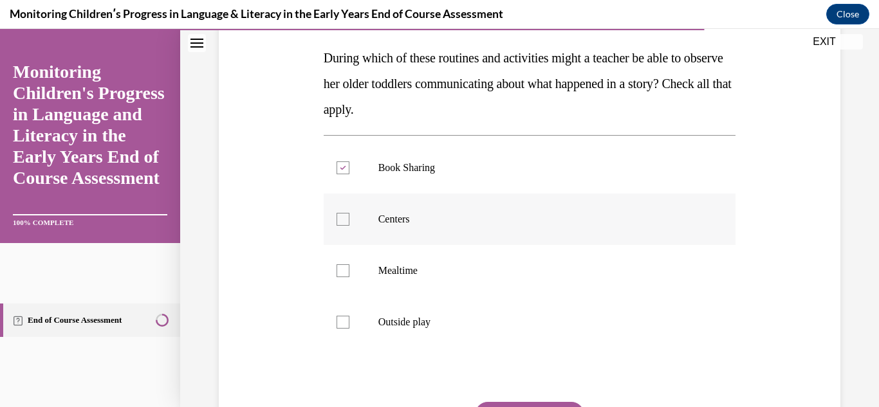
click at [349, 218] on input "Centers" at bounding box center [343, 219] width 13 height 13
checkbox input "true"
click at [376, 265] on label "Mealtime" at bounding box center [530, 270] width 413 height 51
click at [349, 265] on input "Mealtime" at bounding box center [343, 271] width 13 height 13
checkbox input "true"
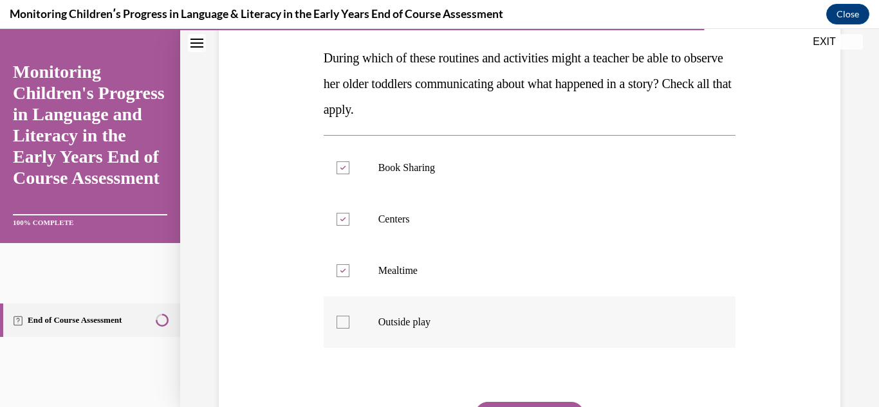
click at [378, 320] on p "Outside play" at bounding box center [541, 322] width 326 height 13
click at [349, 320] on input "Outside play" at bounding box center [343, 322] width 13 height 13
checkbox input "true"
click at [503, 403] on button "SUBMIT" at bounding box center [529, 415] width 109 height 26
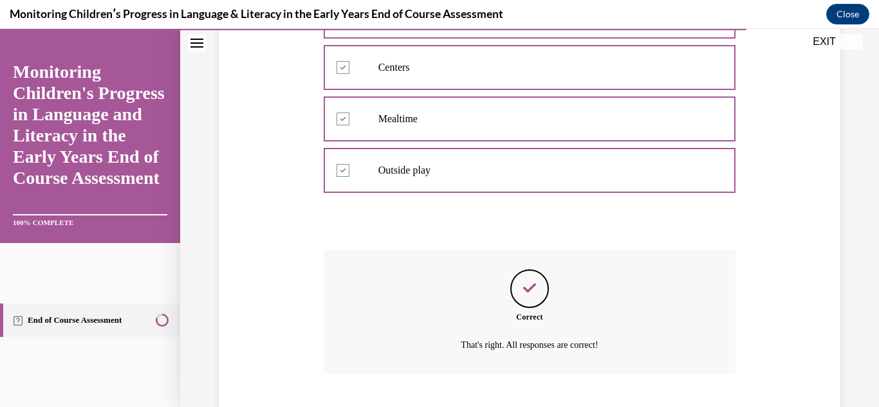
scroll to position [431, 0]
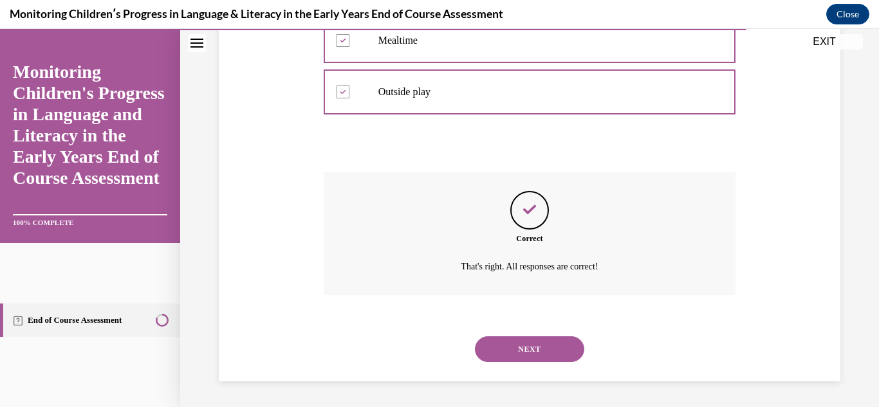
click at [523, 361] on button "NEXT" at bounding box center [529, 350] width 109 height 26
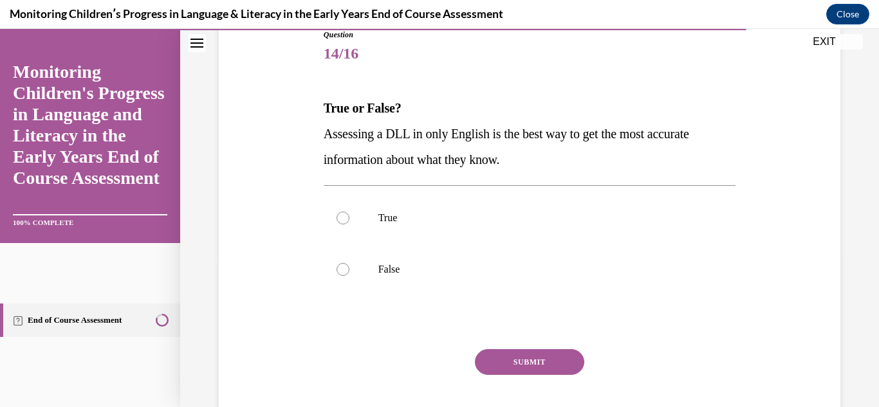
scroll to position [151, 0]
click at [410, 256] on label "False" at bounding box center [530, 268] width 413 height 51
click at [349, 262] on input "False" at bounding box center [343, 268] width 13 height 13
radio input "true"
click at [521, 357] on button "SUBMIT" at bounding box center [529, 361] width 109 height 26
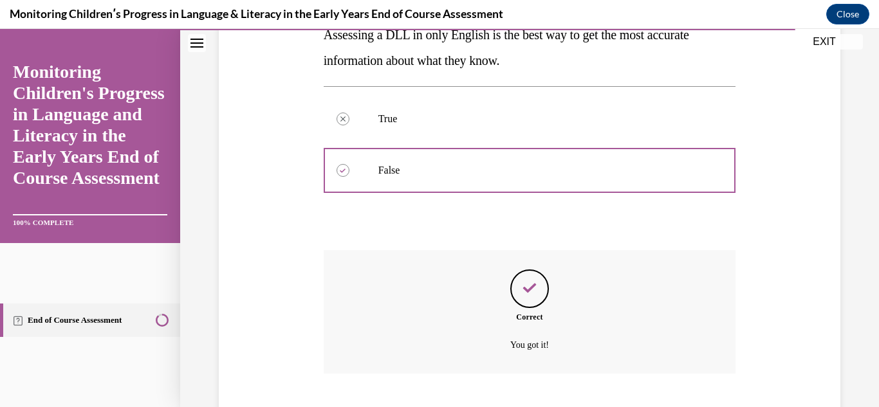
scroll to position [328, 0]
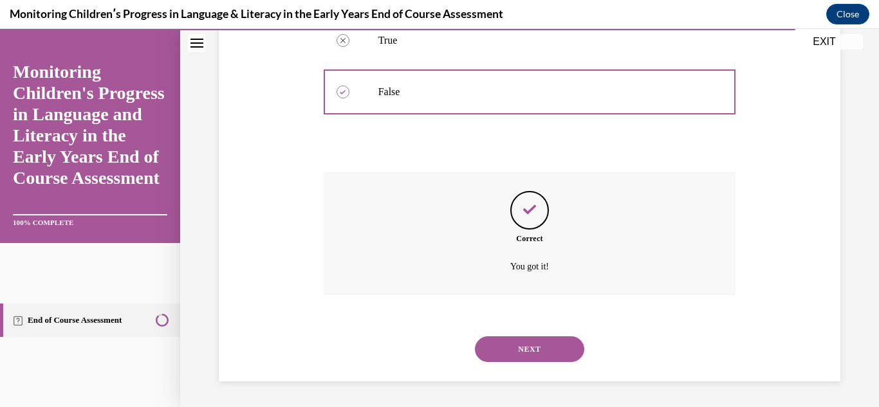
click at [520, 355] on button "NEXT" at bounding box center [529, 350] width 109 height 26
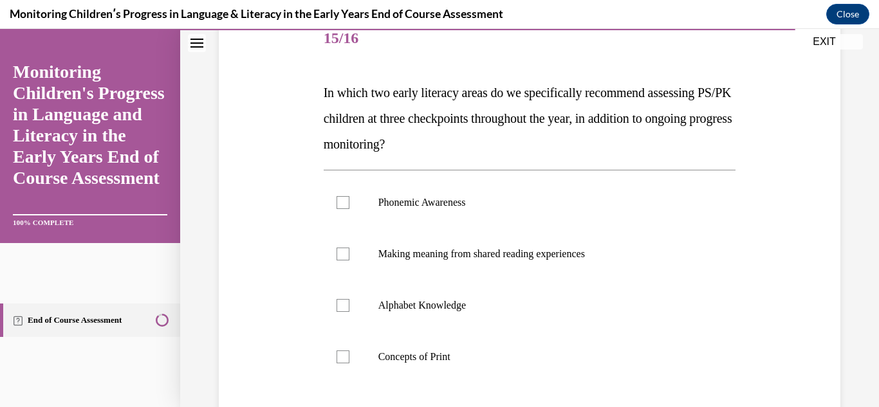
scroll to position [174, 0]
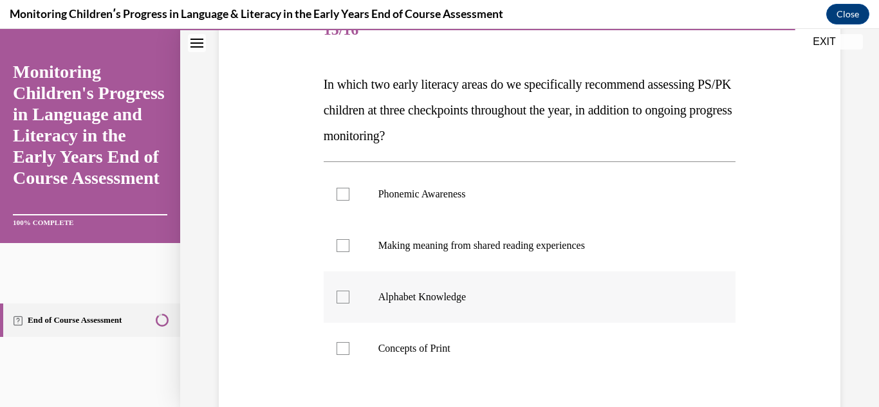
click at [400, 302] on p "Alphabet Knowledge" at bounding box center [541, 297] width 326 height 13
click at [349, 302] on input "Alphabet Knowledge" at bounding box center [343, 297] width 13 height 13
checkbox input "true"
click at [362, 214] on label "Phonemic Awareness" at bounding box center [530, 194] width 413 height 51
click at [349, 201] on input "Phonemic Awareness" at bounding box center [343, 194] width 13 height 13
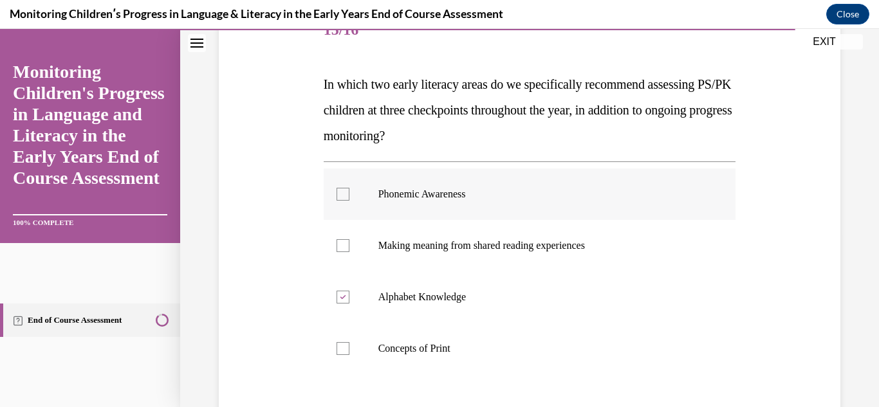
checkbox input "true"
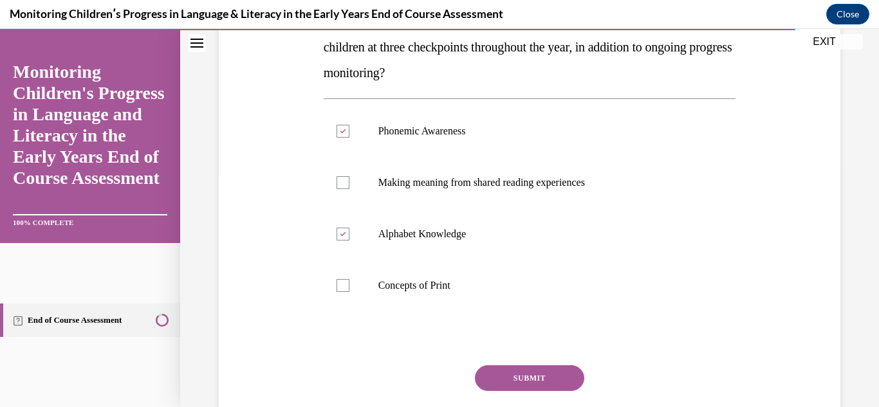
scroll to position [242, 0]
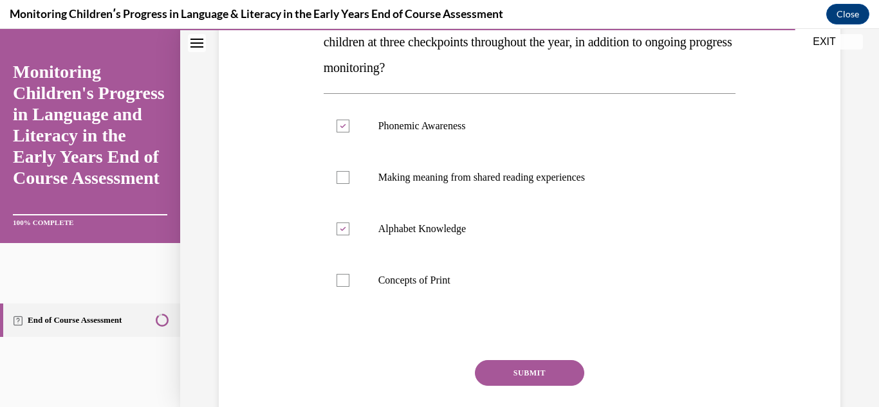
click at [538, 370] on button "SUBMIT" at bounding box center [529, 373] width 109 height 26
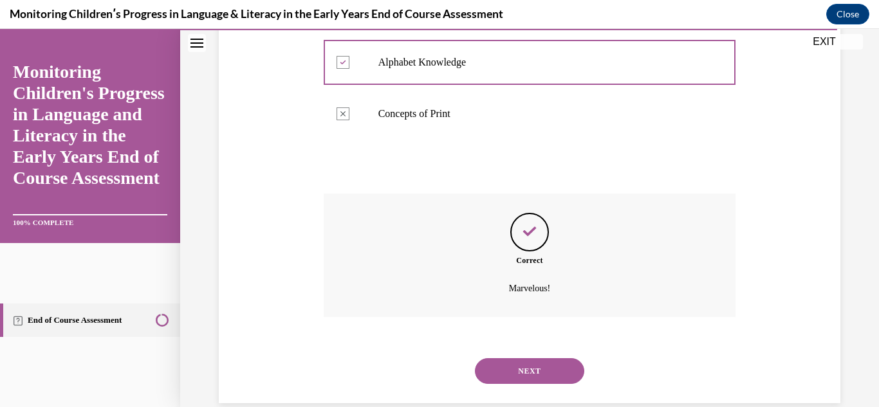
scroll to position [431, 0]
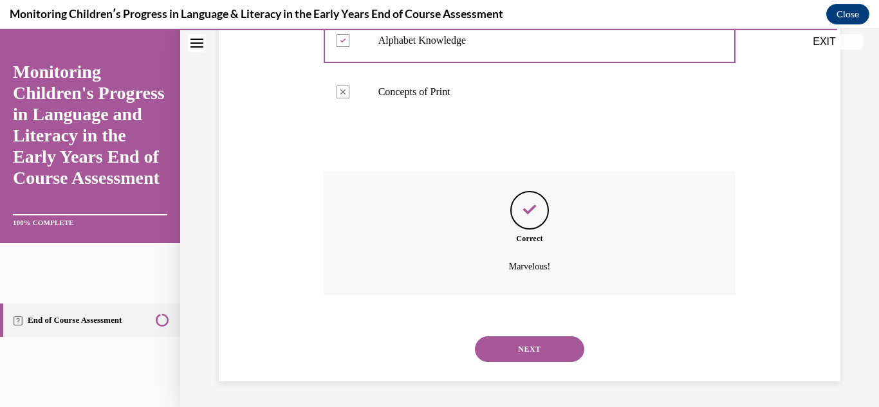
click at [538, 370] on div "NEXT" at bounding box center [530, 349] width 413 height 51
click at [535, 354] on button "NEXT" at bounding box center [529, 350] width 109 height 26
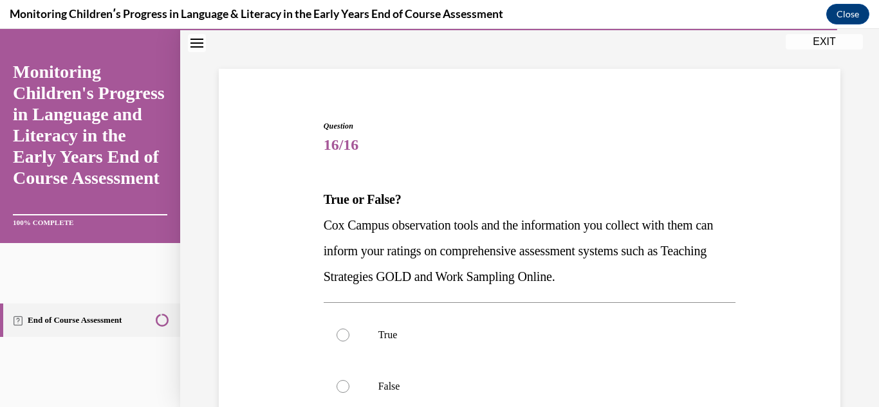
scroll to position [60, 0]
click at [413, 335] on p "True" at bounding box center [541, 334] width 326 height 13
click at [349, 335] on input "True" at bounding box center [343, 334] width 13 height 13
radio input "true"
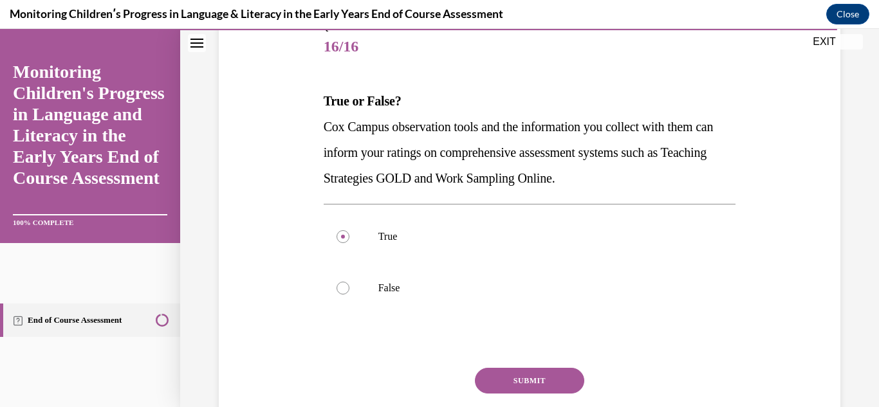
scroll to position [163, 0]
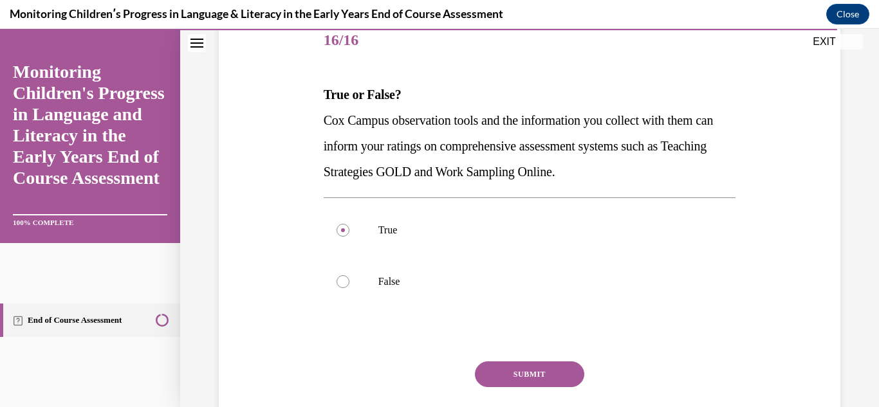
click at [534, 371] on button "SUBMIT" at bounding box center [529, 375] width 109 height 26
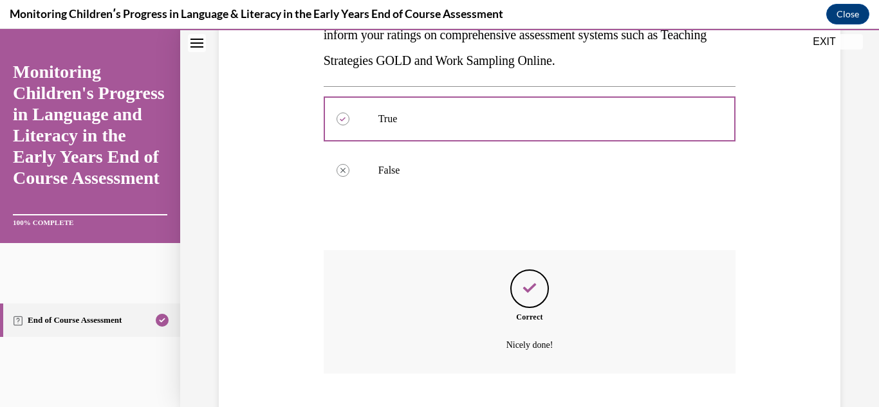
scroll to position [353, 0]
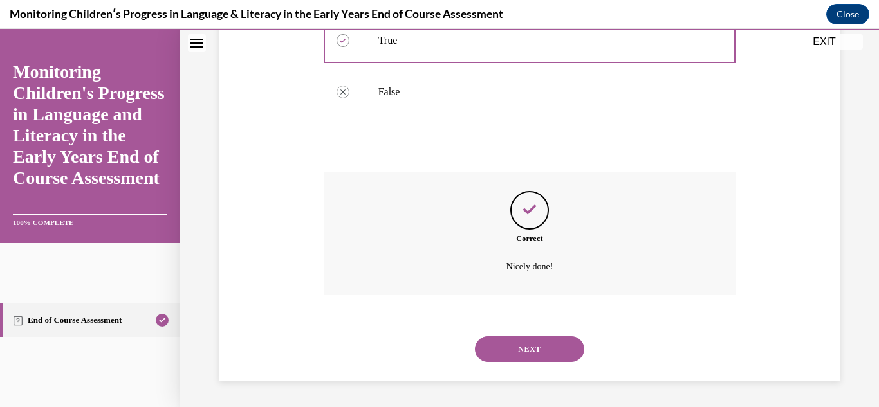
click at [532, 337] on button "NEXT" at bounding box center [529, 350] width 109 height 26
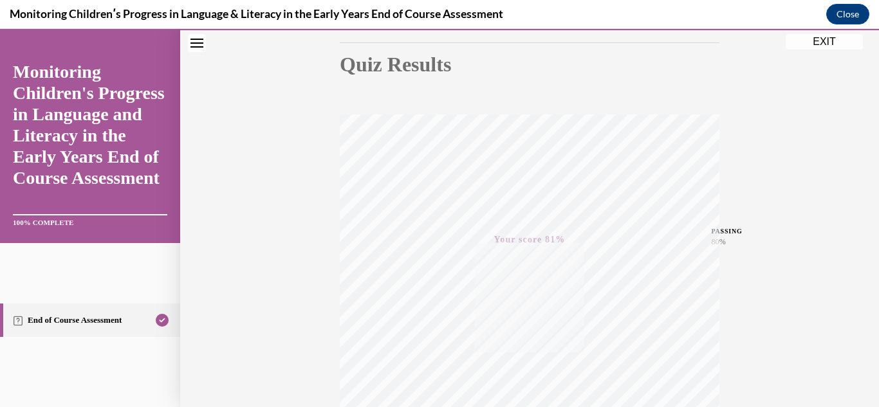
scroll to position [138, 0]
click at [830, 46] on button "EXIT" at bounding box center [824, 41] width 77 height 15
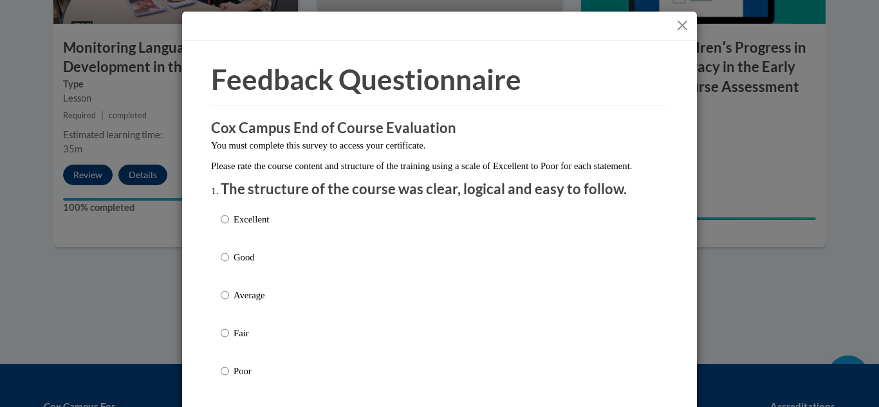
click at [238, 227] on p "Excellent" at bounding box center [251, 219] width 35 height 14
click at [229, 227] on input "Excellent" at bounding box center [225, 219] width 8 height 14
radio input "true"
click at [221, 250] on input "Good" at bounding box center [225, 257] width 8 height 14
radio input "true"
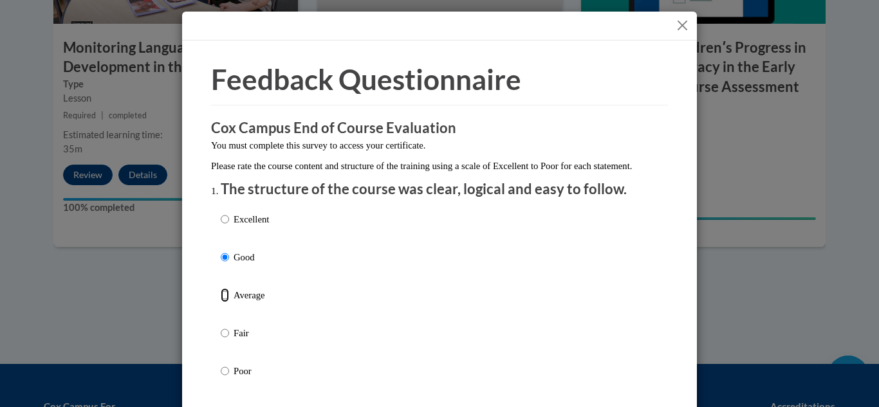
click at [221, 288] on input "Average" at bounding box center [225, 295] width 8 height 14
radio input "true"
click at [221, 250] on input "Good" at bounding box center [225, 257] width 8 height 14
radio input "true"
click at [221, 212] on input "Excellent" at bounding box center [225, 219] width 8 height 14
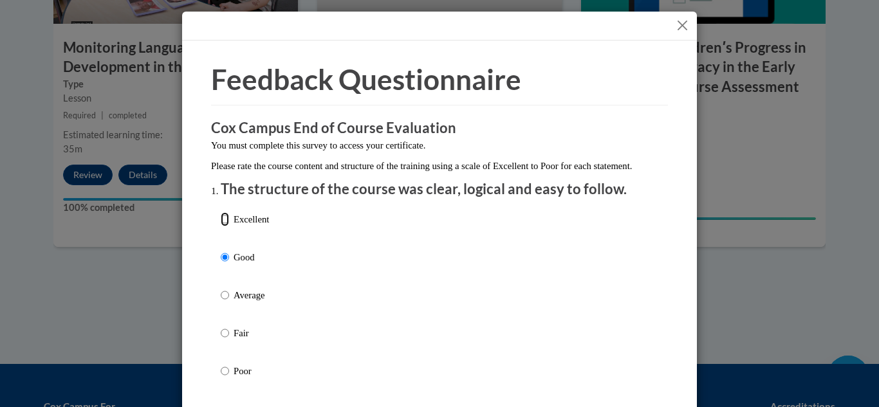
radio input "true"
click at [221, 364] on input "Poor" at bounding box center [225, 371] width 8 height 14
radio input "true"
click at [221, 326] on input "Fair" at bounding box center [225, 333] width 8 height 14
radio input "true"
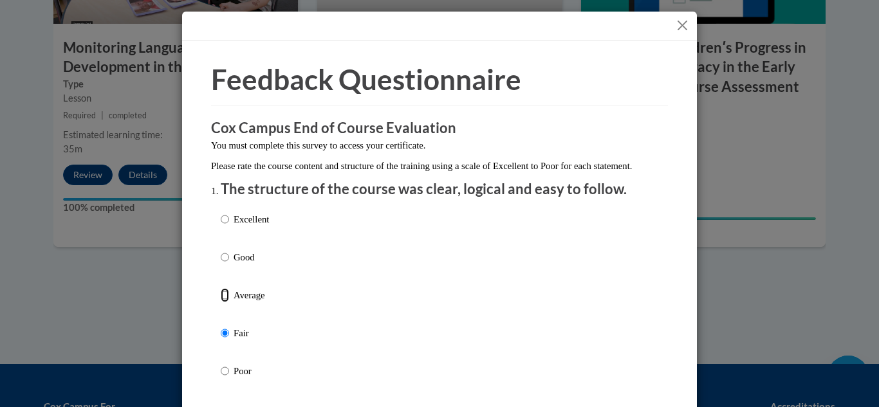
click at [221, 288] on input "Average" at bounding box center [225, 295] width 8 height 14
radio input "true"
click at [221, 250] on input "Good" at bounding box center [225, 257] width 8 height 14
radio input "true"
click at [221, 212] on input "Excellent" at bounding box center [225, 219] width 8 height 14
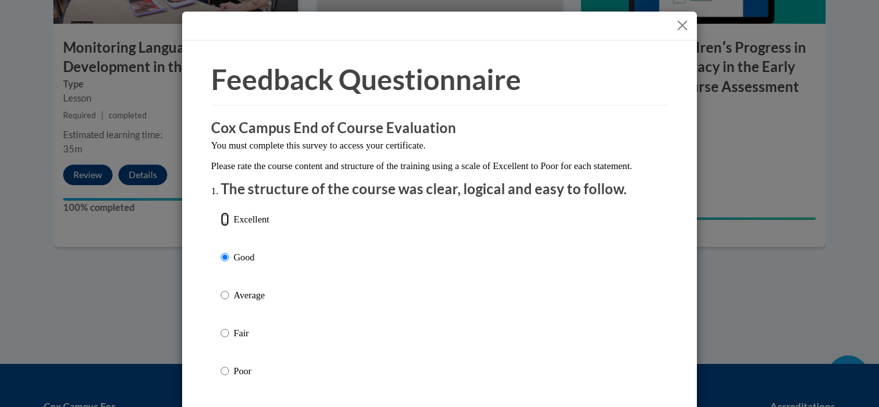
radio input "true"
click at [879, 152] on div "Feedback Questionnaire Rate Course Comments Cox Campus End of Course Evaluation…" at bounding box center [439, 203] width 879 height 407
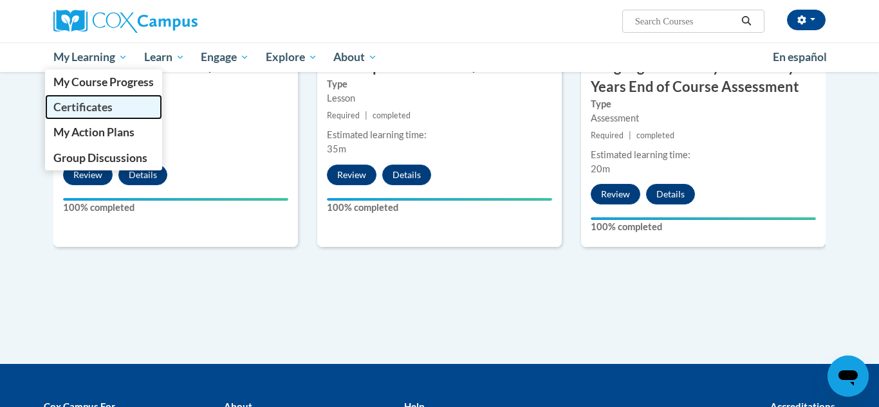
click at [105, 110] on span "Certificates" at bounding box center [82, 107] width 59 height 14
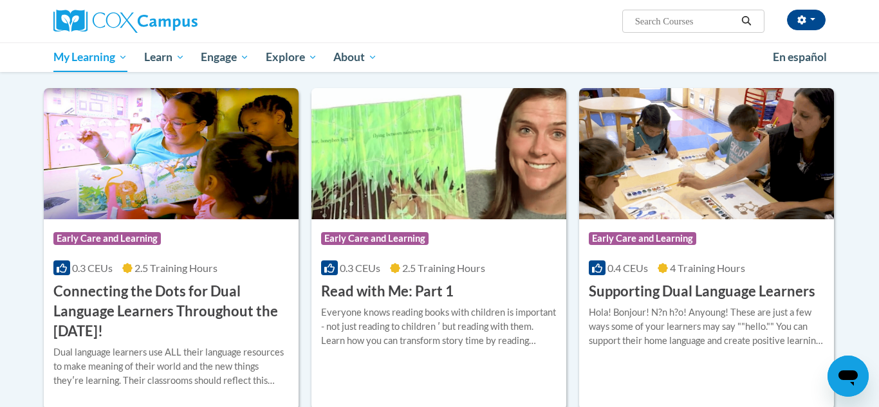
scroll to position [552, 0]
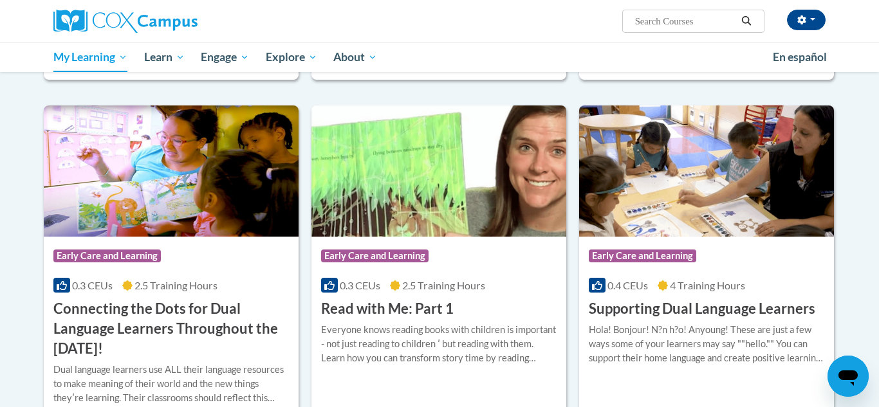
drag, startPoint x: 879, startPoint y: 50, endPoint x: 867, endPoint y: 140, distance: 91.5
click at [867, 140] on body "Armanda Hill (America/New_York UTC-04:00) My Profile Inbox My Transcripts Log O…" at bounding box center [439, 255] width 879 height 1614
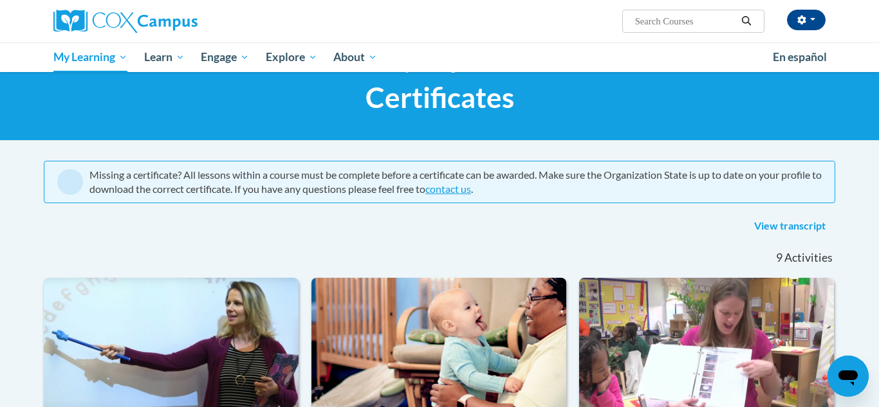
scroll to position [0, 0]
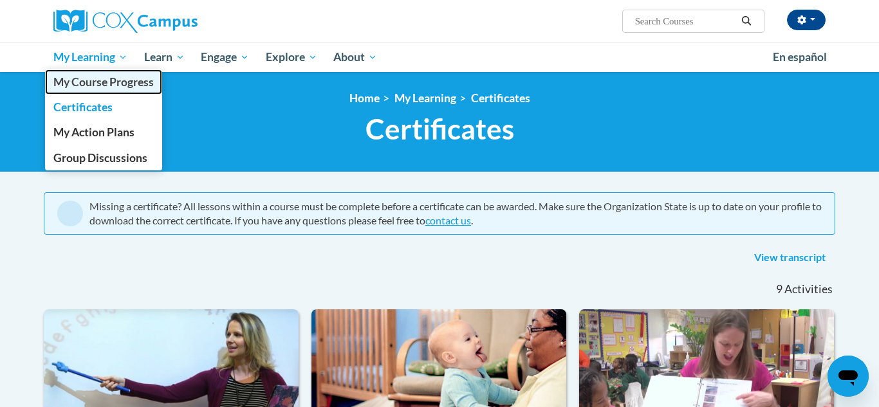
click at [89, 87] on span "My Course Progress" at bounding box center [103, 82] width 100 height 14
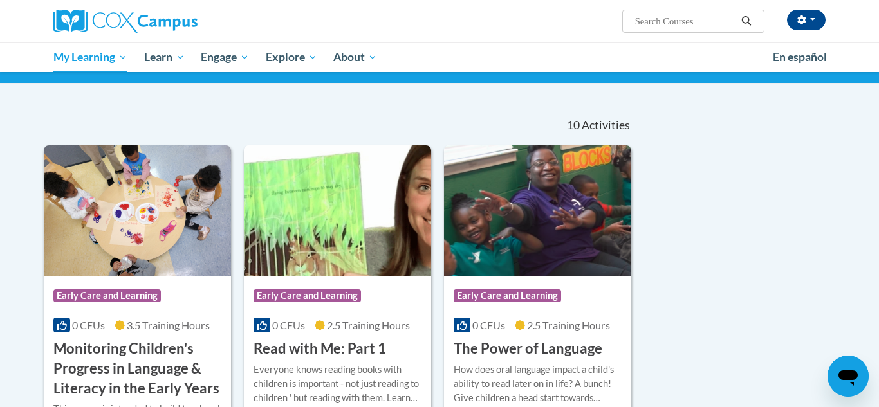
scroll to position [86, 0]
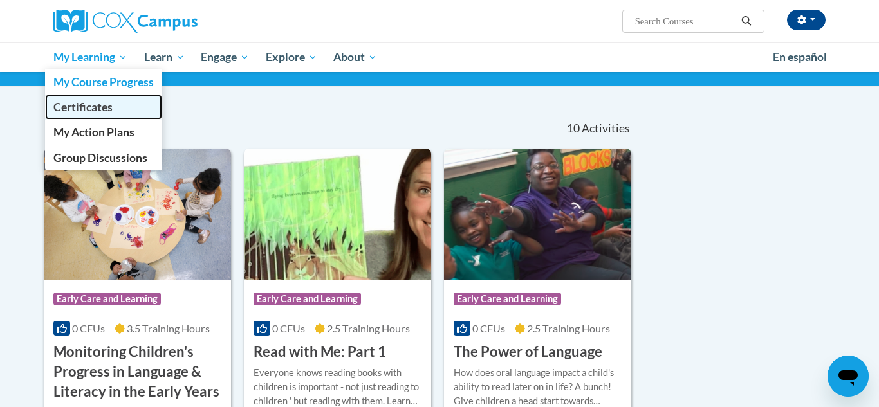
click at [100, 107] on span "Certificates" at bounding box center [82, 107] width 59 height 14
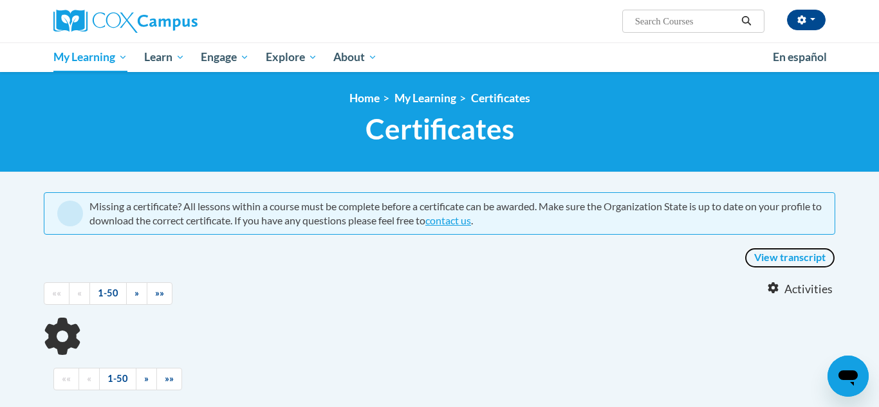
click at [763, 261] on link "View transcript" at bounding box center [790, 258] width 91 height 21
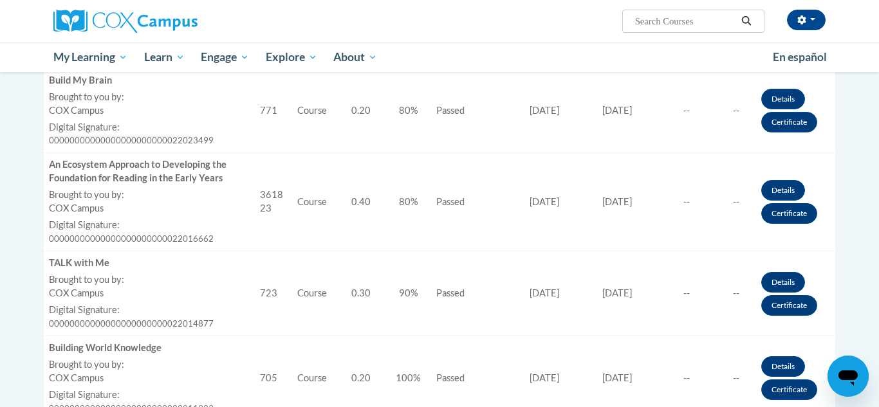
scroll to position [463, 0]
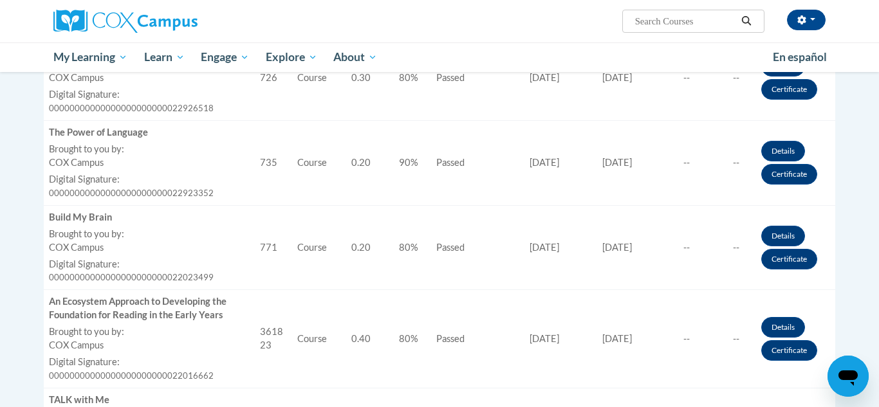
drag, startPoint x: 879, startPoint y: 158, endPoint x: 855, endPoint y: 96, distance: 66.0
click at [855, 96] on body "Armanda Hill (America/New_York UTC-04:00) My Profile Inbox My Transcripts Log O…" at bounding box center [439, 363] width 879 height 1653
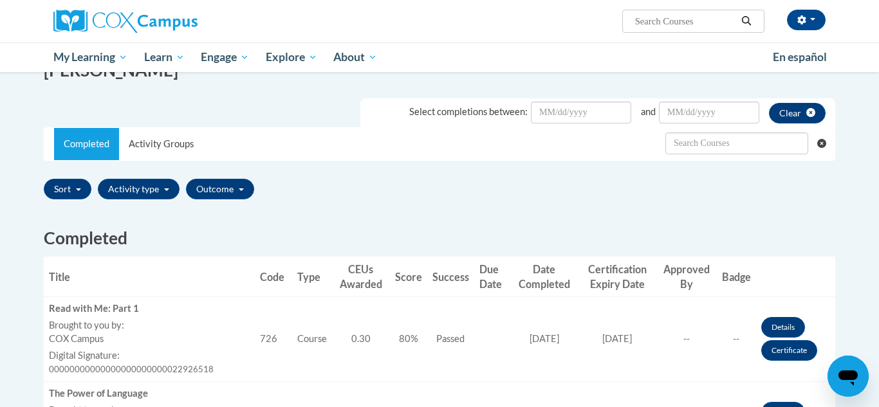
scroll to position [207, 0]
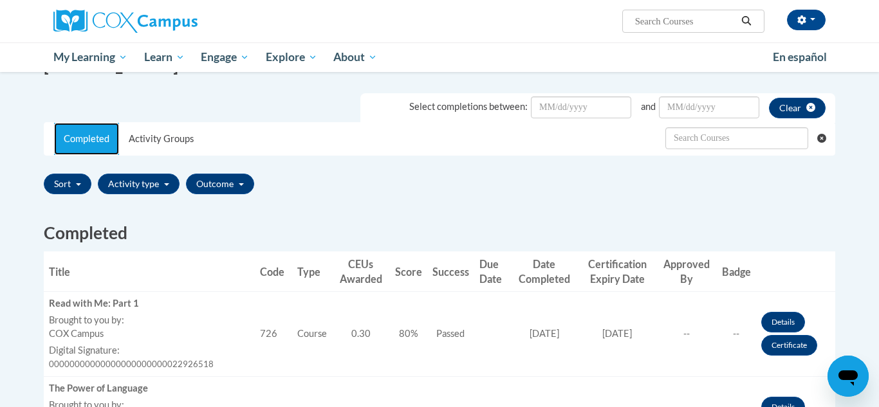
click at [93, 149] on link "Completed" at bounding box center [86, 139] width 65 height 32
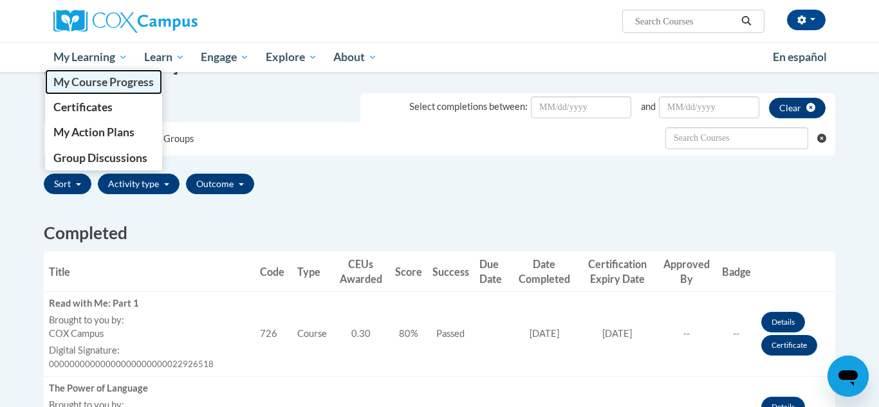
click at [115, 79] on span "My Course Progress" at bounding box center [103, 82] width 100 height 14
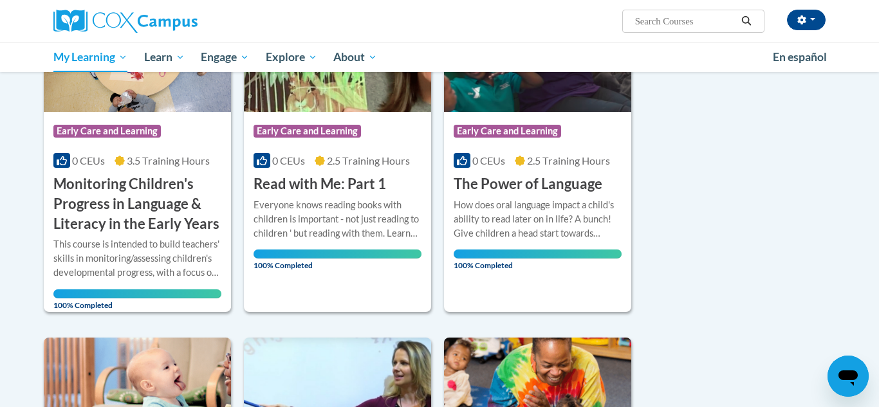
scroll to position [248, 0]
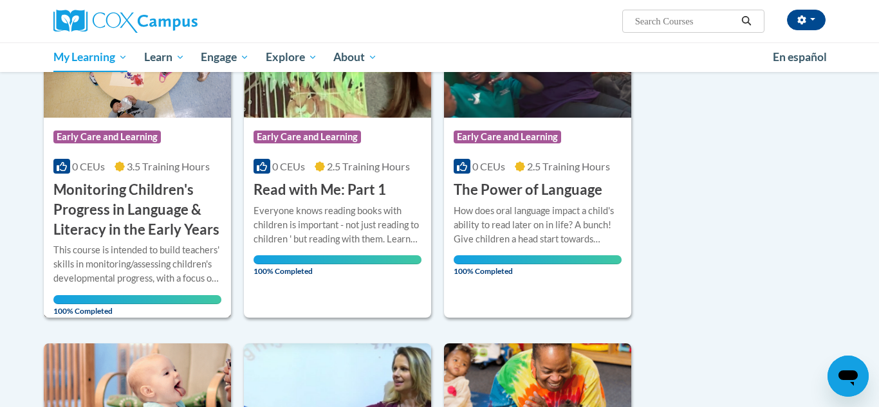
click at [121, 117] on img at bounding box center [137, 51] width 187 height 131
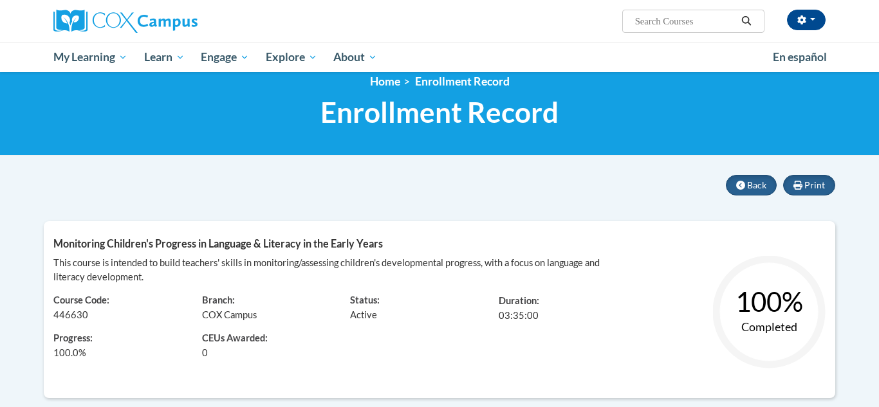
scroll to position [14, 0]
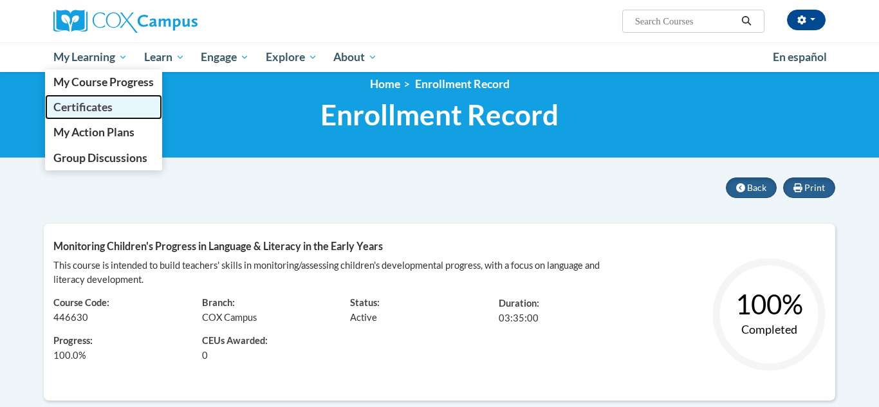
click at [86, 113] on span "Certificates" at bounding box center [82, 107] width 59 height 14
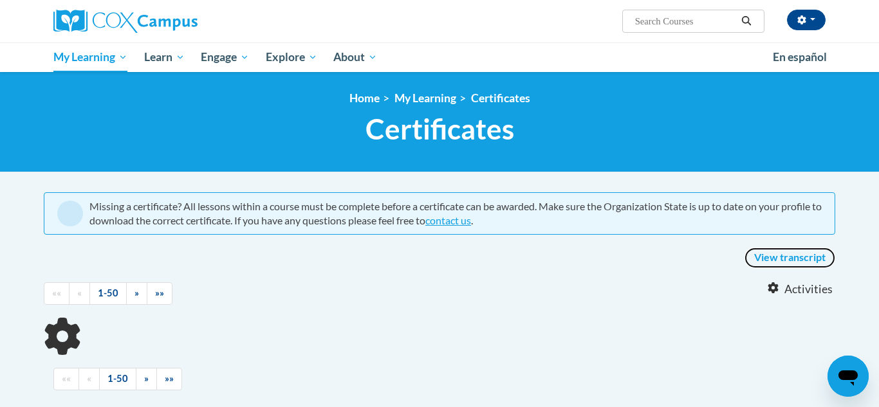
click at [774, 256] on link "View transcript" at bounding box center [790, 258] width 91 height 21
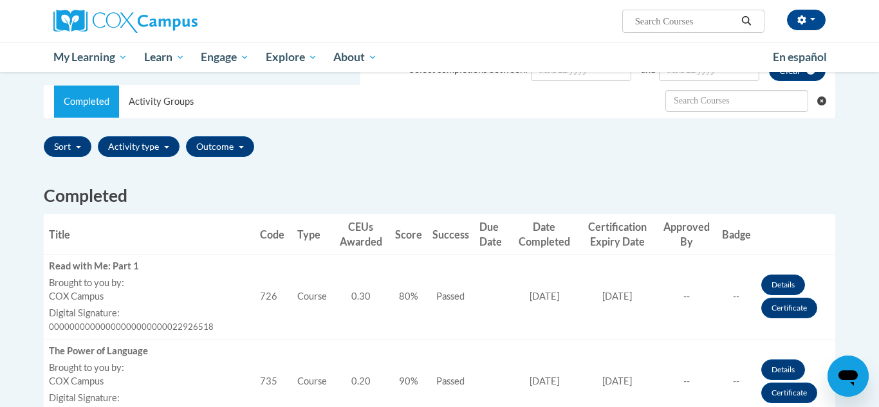
scroll to position [247, 0]
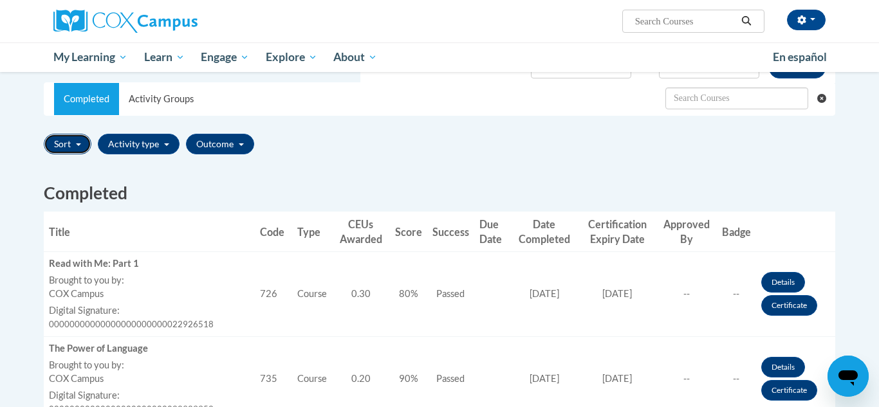
click at [77, 149] on button "Sort" at bounding box center [68, 144] width 48 height 21
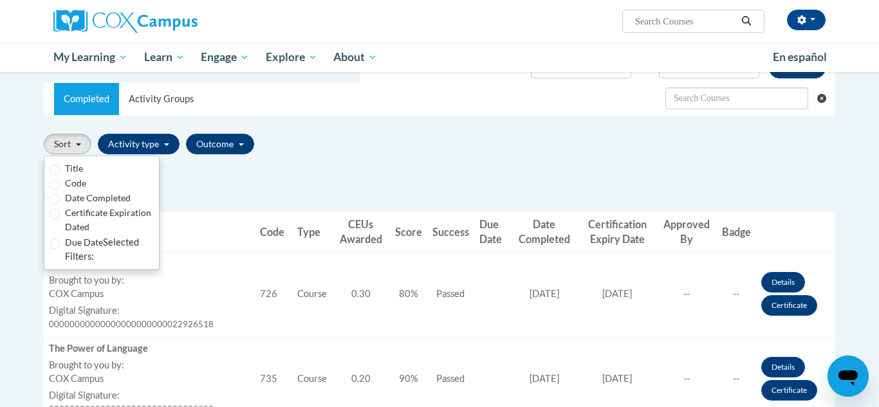
click at [298, 145] on div "Sort Title Code Date Completed Certificate Expiration Dated Due Date Selected F…" at bounding box center [440, 144] width 792 height 30
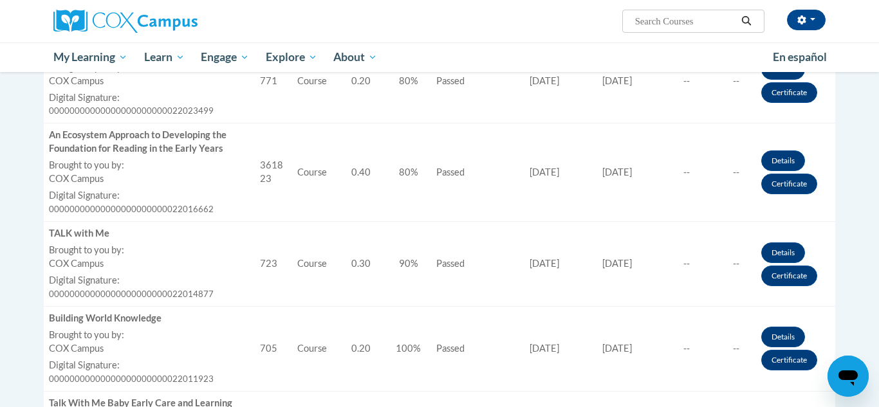
scroll to position [541, 0]
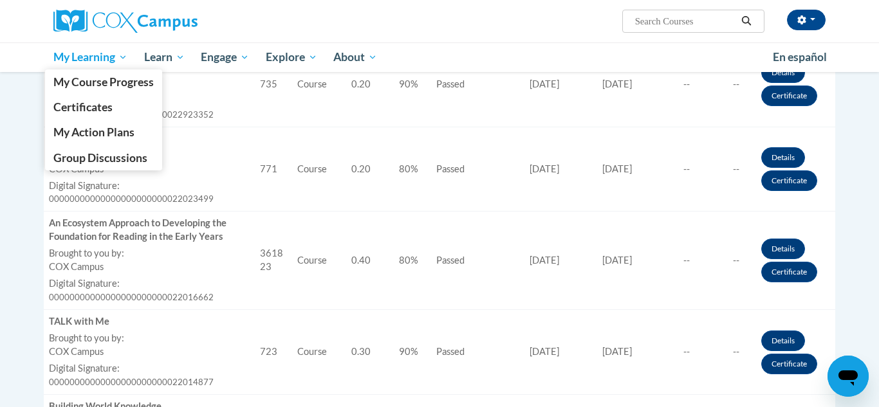
click at [118, 52] on span "My Learning" at bounding box center [90, 57] width 74 height 15
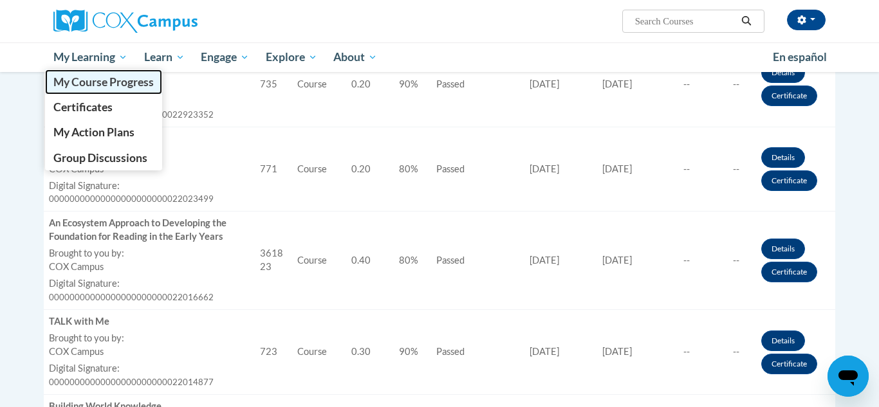
click at [121, 80] on span "My Course Progress" at bounding box center [103, 82] width 100 height 14
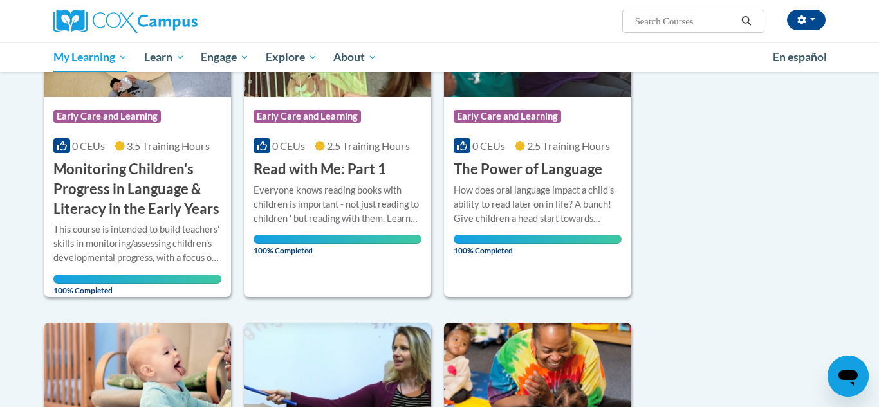
scroll to position [274, 0]
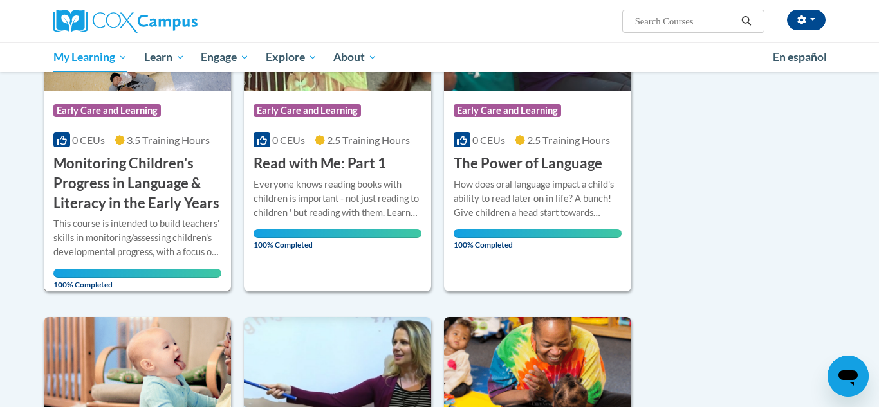
click at [84, 162] on h3 "Monitoring Children's Progress in Language & Literacy in the Early Years" at bounding box center [137, 183] width 168 height 59
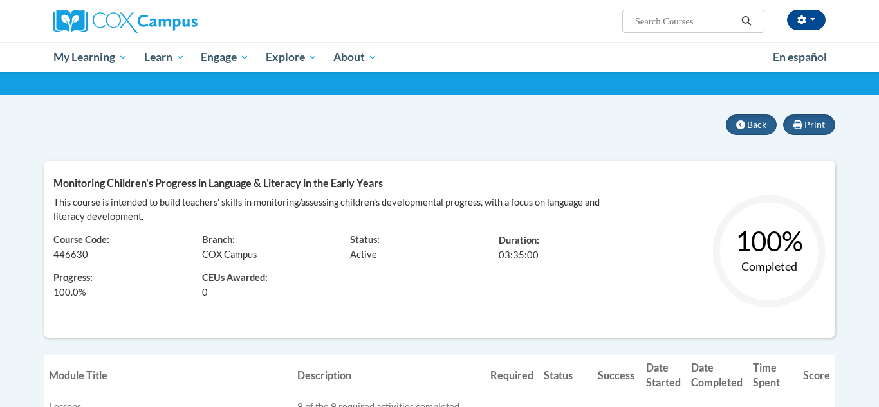
scroll to position [103, 0]
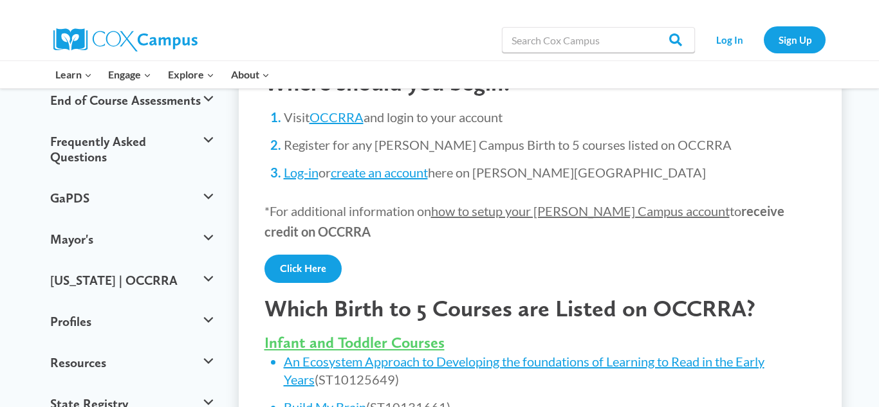
scroll to position [309, 0]
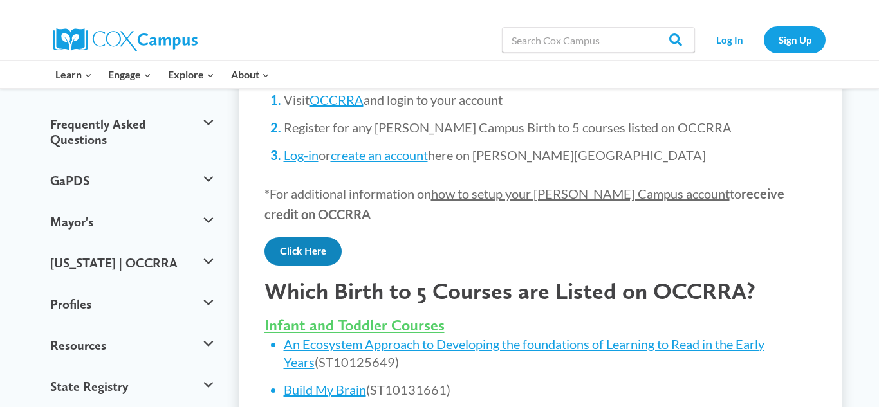
click at [313, 237] on link "Click Here" at bounding box center [303, 251] width 77 height 28
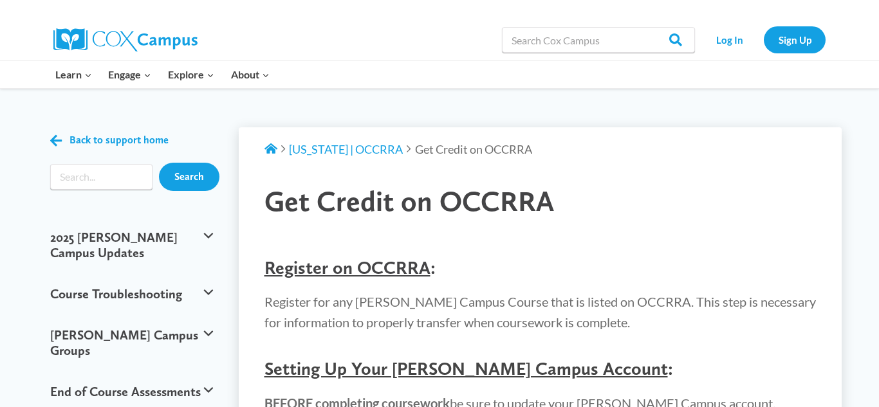
click at [327, 277] on span "Register on OCCRRA" at bounding box center [348, 268] width 166 height 22
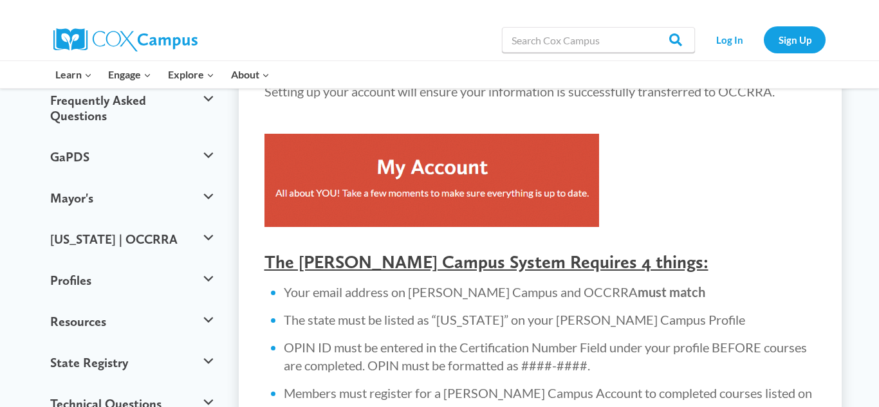
scroll to position [335, 0]
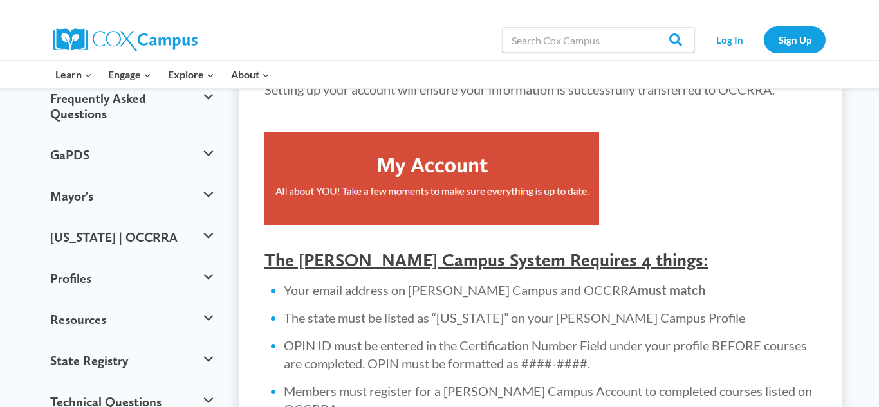
click at [549, 162] on img at bounding box center [432, 178] width 335 height 93
click at [470, 171] on img at bounding box center [432, 178] width 335 height 93
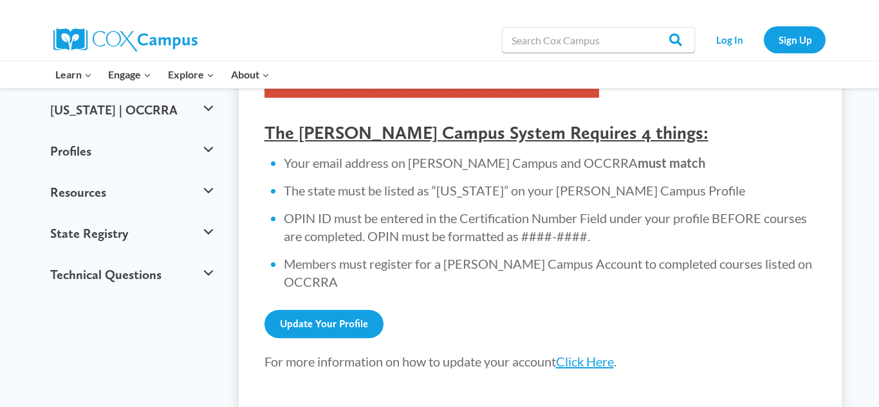
scroll to position [463, 0]
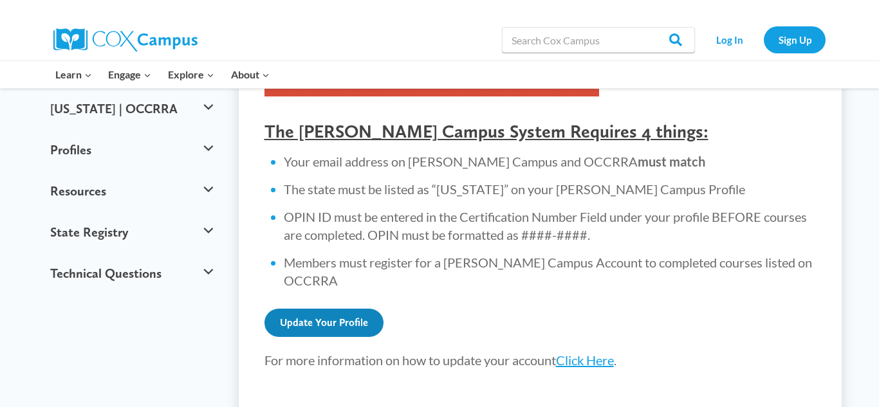
click at [288, 311] on link "Update Your Profile" at bounding box center [324, 323] width 119 height 28
click at [595, 353] on link "Click Here" at bounding box center [585, 360] width 58 height 15
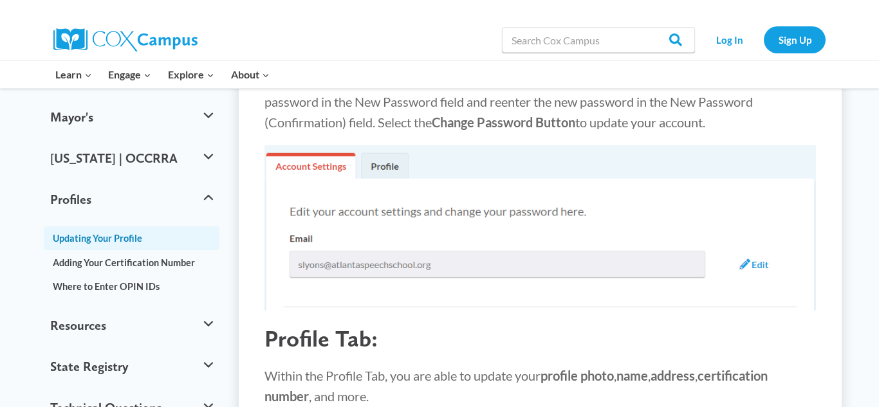
scroll to position [412, 0]
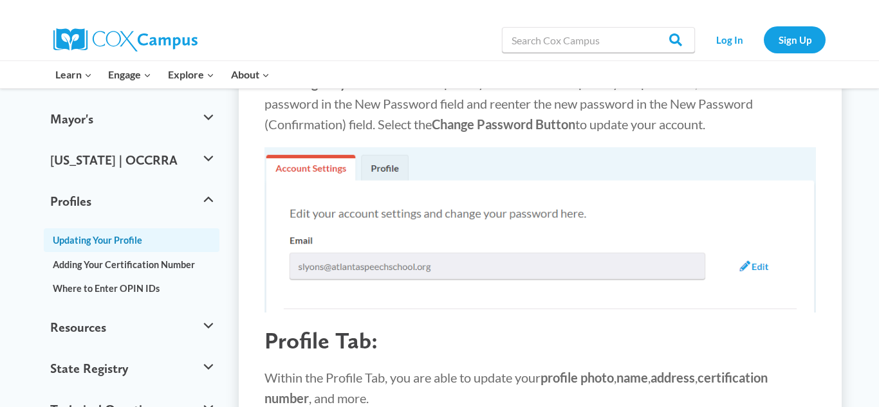
click at [397, 162] on img at bounding box center [541, 229] width 552 height 165
click at [384, 166] on img at bounding box center [541, 229] width 552 height 165
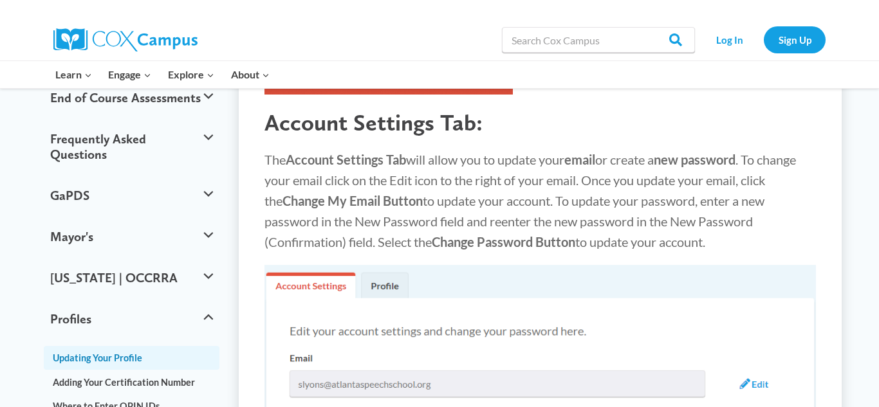
scroll to position [283, 0]
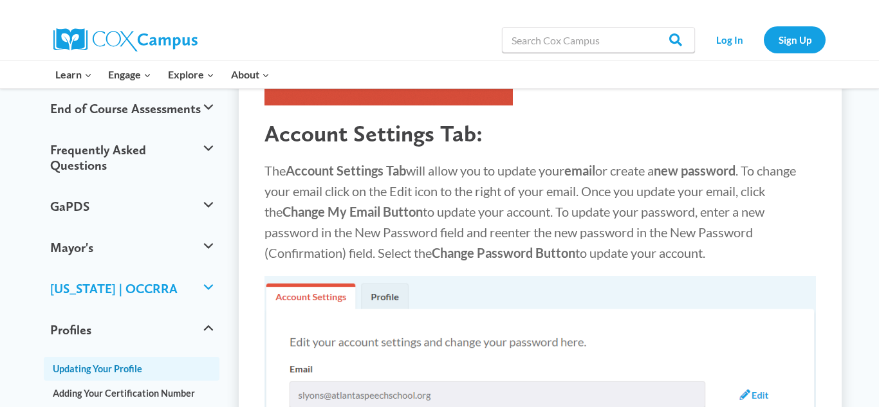
click at [178, 268] on button "[US_STATE] | OCCRRA" at bounding box center [132, 288] width 176 height 41
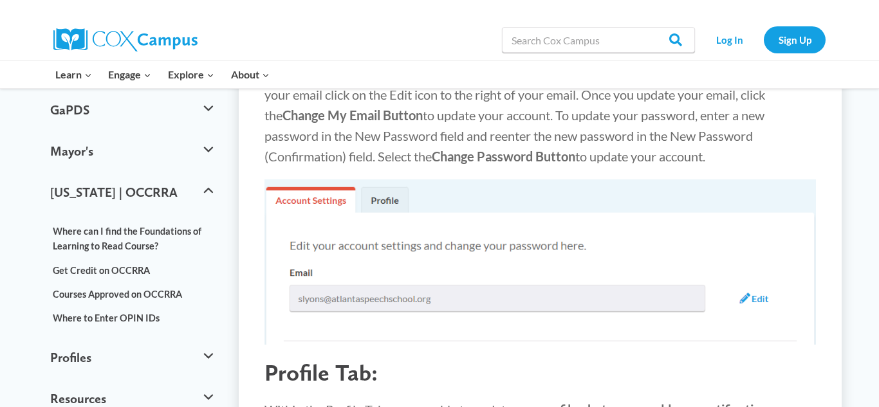
scroll to position [340, 0]
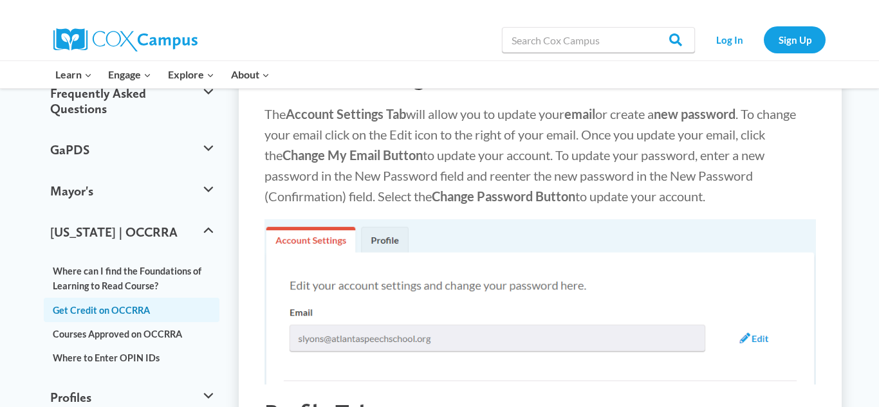
click at [91, 298] on link "Get Credit on OCCRRA" at bounding box center [132, 310] width 176 height 24
